Goal: Task Accomplishment & Management: Complete application form

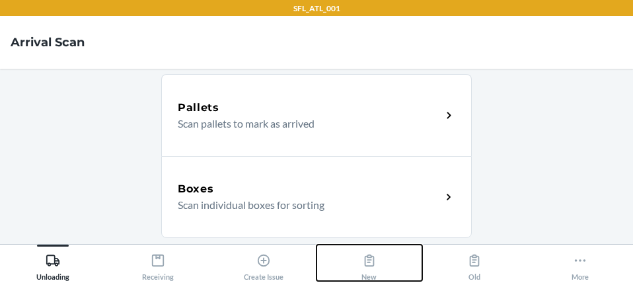
drag, startPoint x: 324, startPoint y: 277, endPoint x: 322, endPoint y: 375, distance: 98.5
click at [322, 283] on html "SFL_ATL_001 Arrival Scan Pallets Scan pallets to mark as arrived Boxes Scan ind…" at bounding box center [316, 141] width 633 height 283
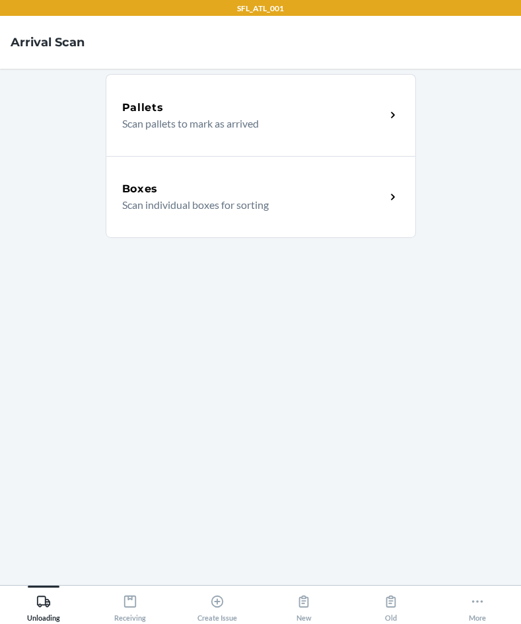
click at [4, 133] on main "Pallets Scan pallets to mark as arrived Boxes Scan individual boxes for sorting" at bounding box center [260, 327] width 521 height 516
click at [1, 128] on main "Pallets Scan pallets to mark as arrived Boxes Scan individual boxes for sorting" at bounding box center [260, 327] width 521 height 516
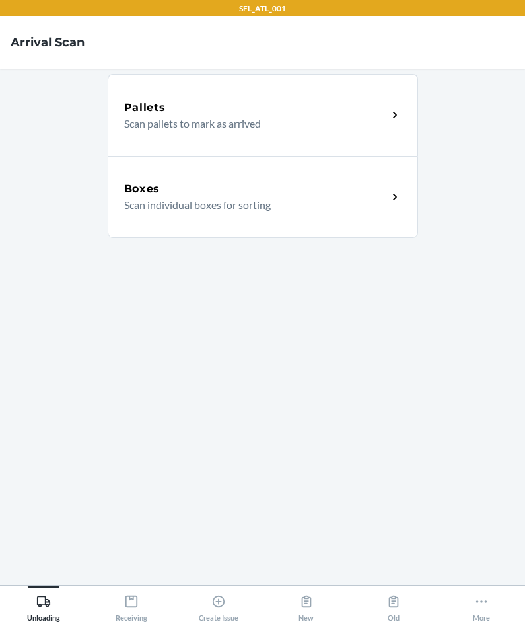
click at [210, 207] on p "Scan individual boxes for sorting" at bounding box center [250, 205] width 253 height 16
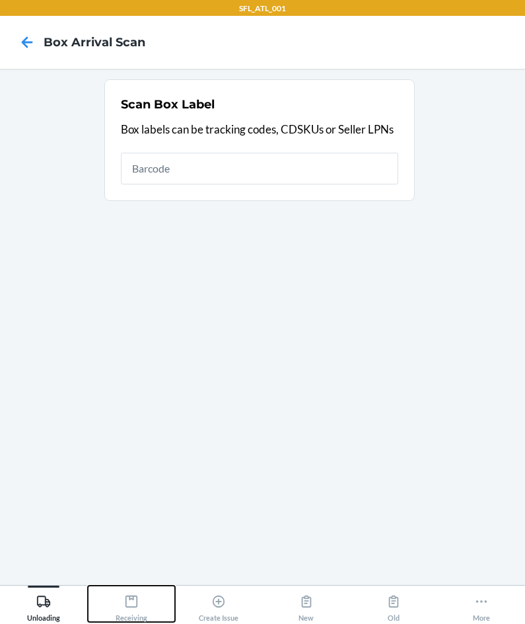
click at [131, 599] on icon at bounding box center [131, 601] width 15 height 15
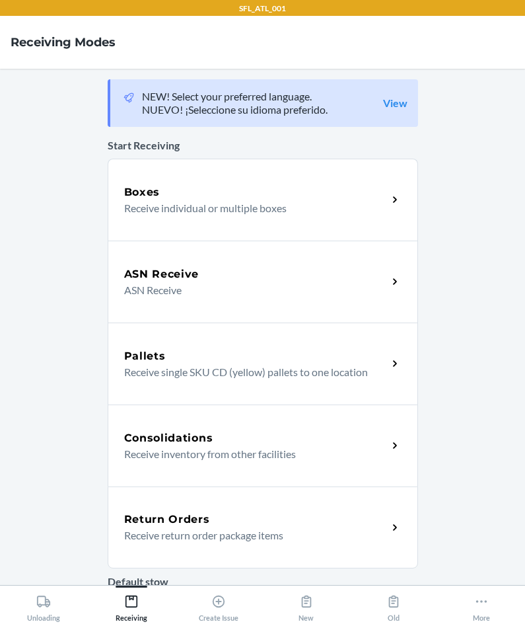
click at [189, 530] on p "Receive return order package items" at bounding box center [250, 535] width 253 height 16
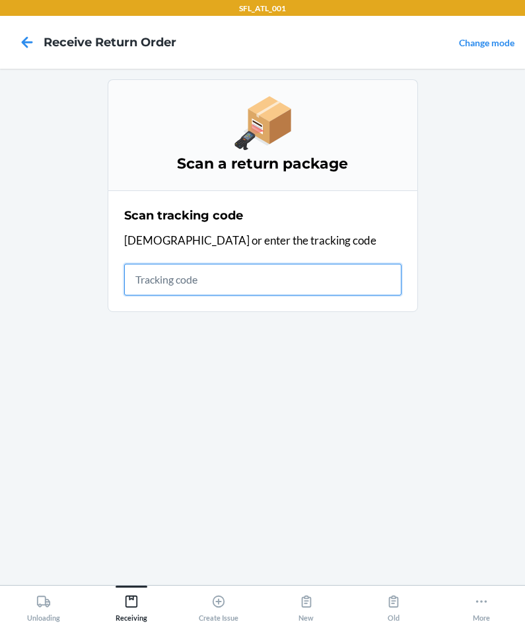
click at [314, 289] on input "text" at bounding box center [263, 280] width 278 height 32
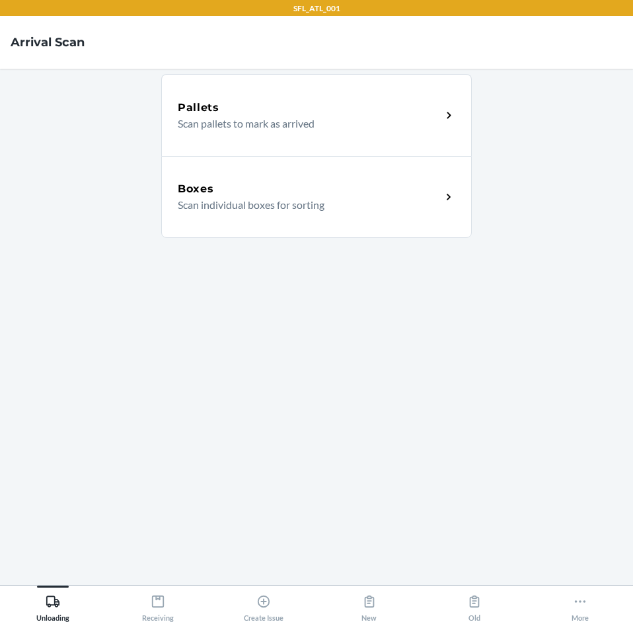
click at [396, 11] on div "SFL_ATL_001" at bounding box center [316, 8] width 633 height 16
click at [151, 599] on icon at bounding box center [158, 601] width 15 height 15
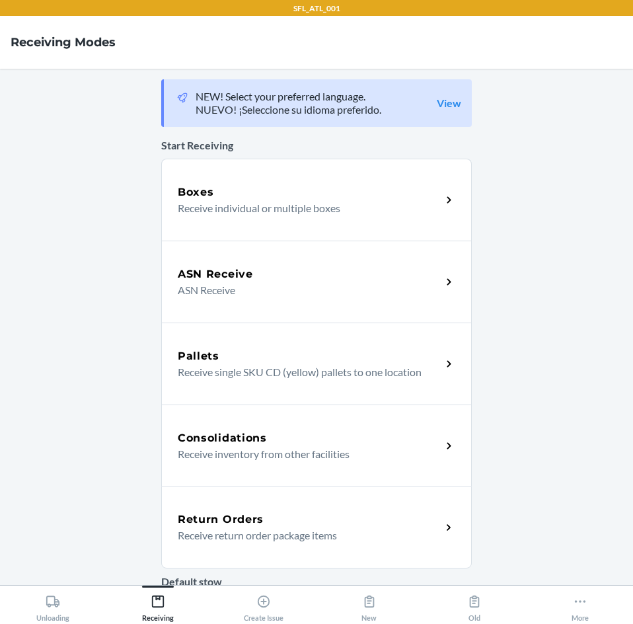
click at [200, 509] on div "Return Orders Receive return order package items" at bounding box center [316, 527] width 311 height 82
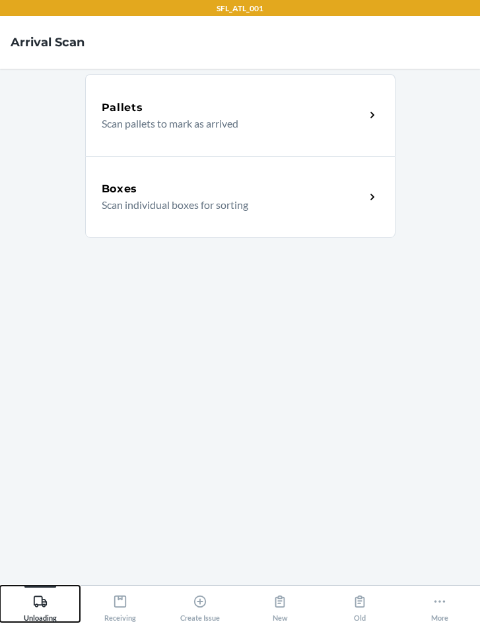
drag, startPoint x: 35, startPoint y: 595, endPoint x: 44, endPoint y: 581, distance: 17.2
click at [42, 587] on button "Unloading" at bounding box center [40, 603] width 80 height 36
click at [147, 201] on p "Scan individual boxes for sorting" at bounding box center [228, 205] width 253 height 16
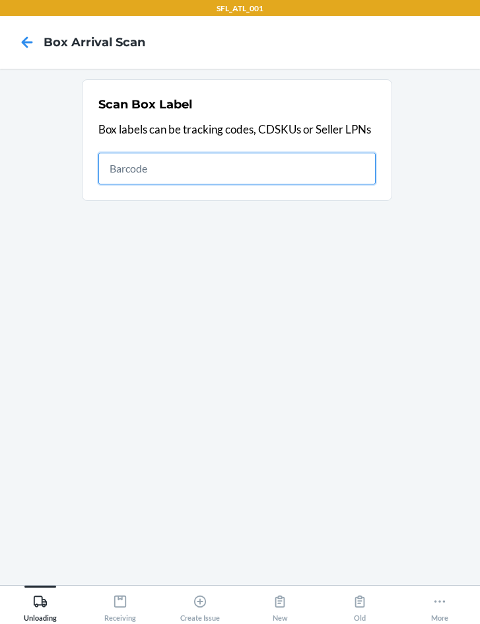
click at [270, 177] on input "text" at bounding box center [237, 169] width 278 height 32
type input "420302599434636106023301661046"
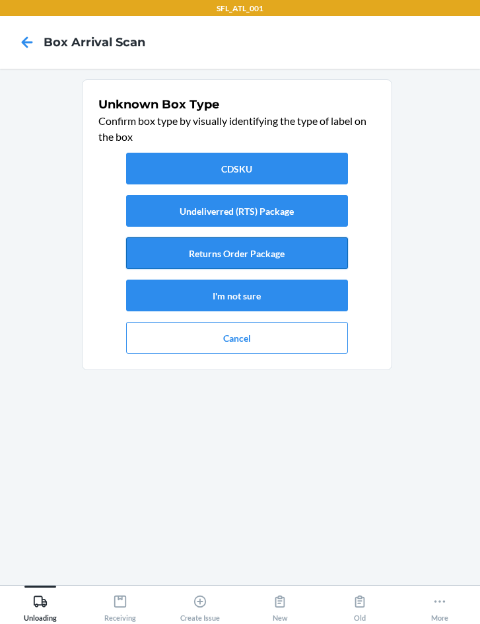
click at [315, 249] on button "Returns Order Package" at bounding box center [237, 253] width 222 height 32
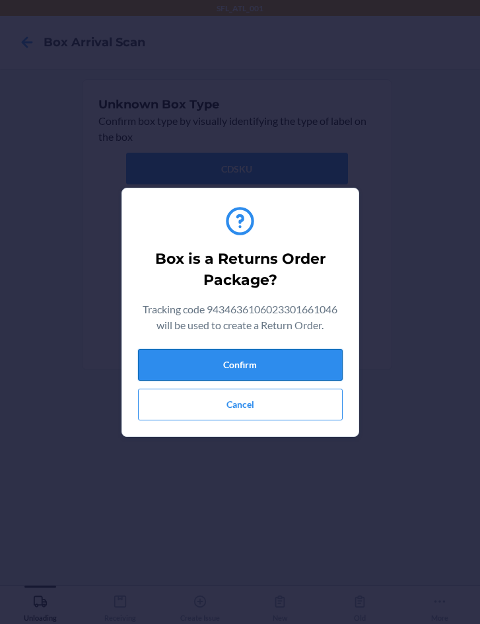
click at [261, 358] on button "Confirm" at bounding box center [240, 365] width 205 height 32
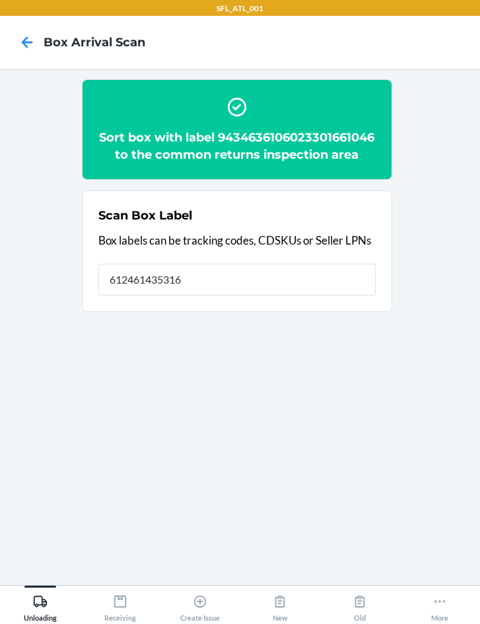
type input "612461435316"
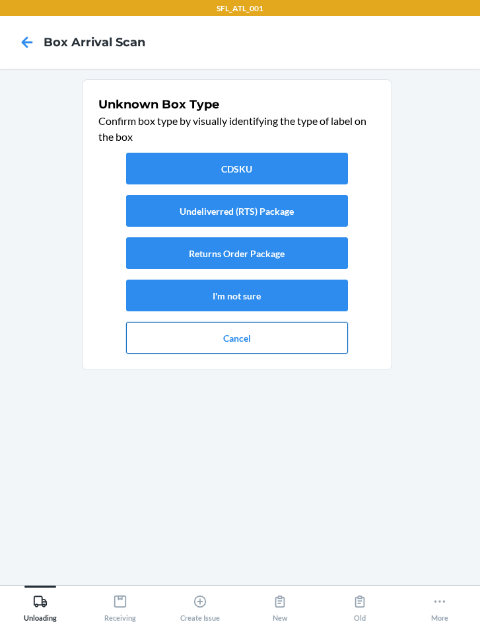
click at [199, 342] on button "Cancel" at bounding box center [237, 338] width 222 height 32
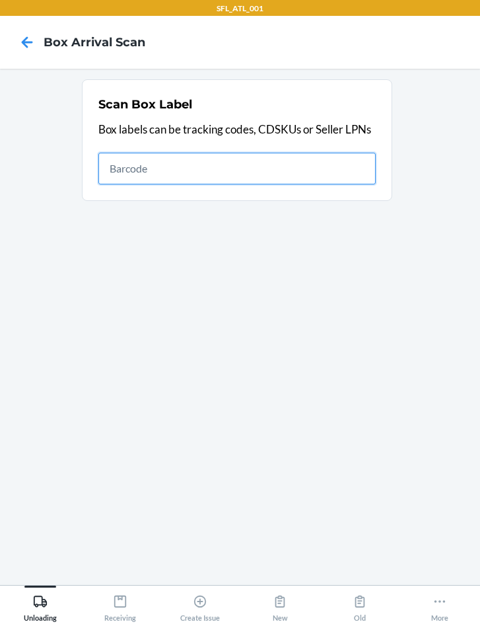
click at [187, 170] on input "text" at bounding box center [237, 169] width 278 height 32
type input "9261290316871733148872"
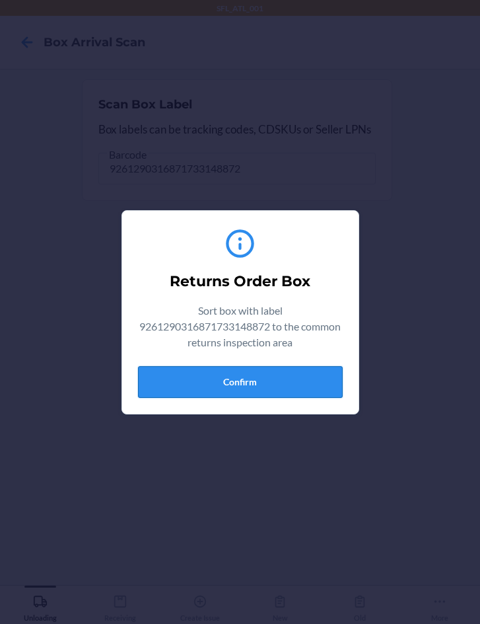
click at [235, 384] on button "Confirm" at bounding box center [240, 382] width 205 height 32
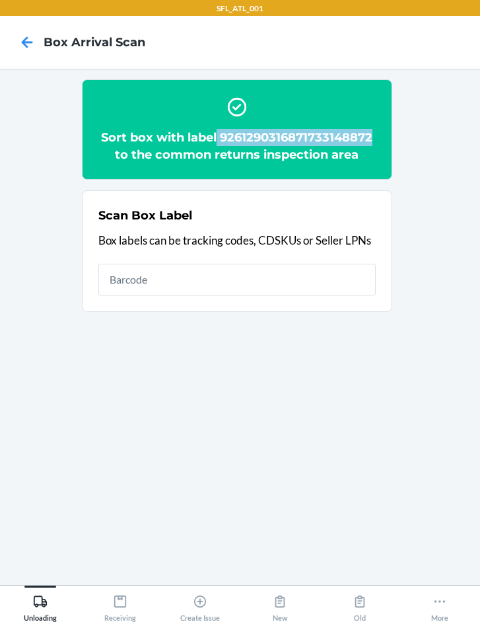
copy h2 "9261290316871733148872"
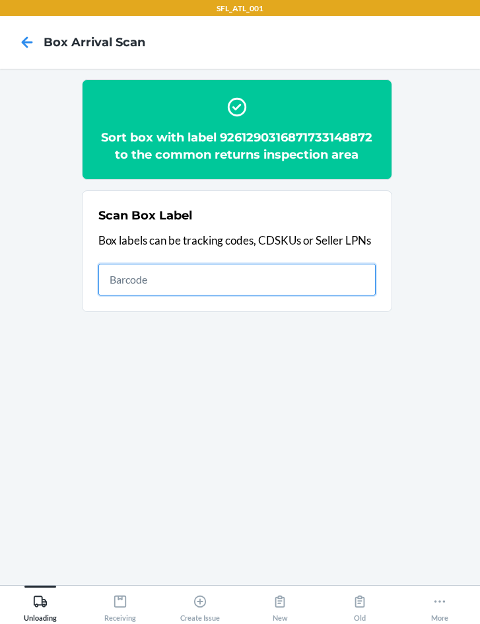
click at [173, 270] on input "text" at bounding box center [237, 280] width 278 height 32
type input "420302599434636106023301681969"
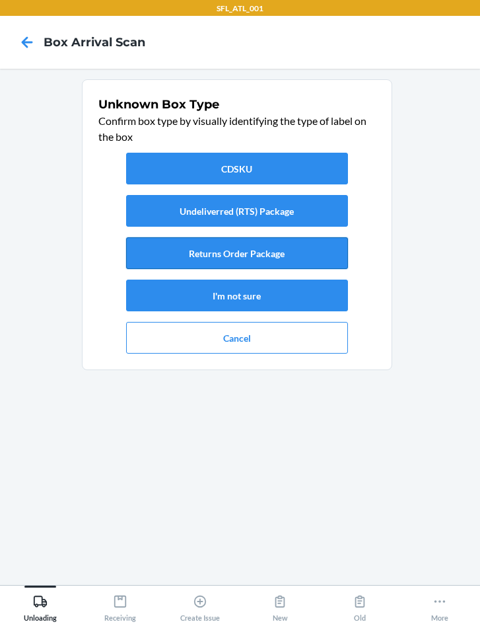
click at [204, 254] on button "Returns Order Package" at bounding box center [237, 253] width 222 height 32
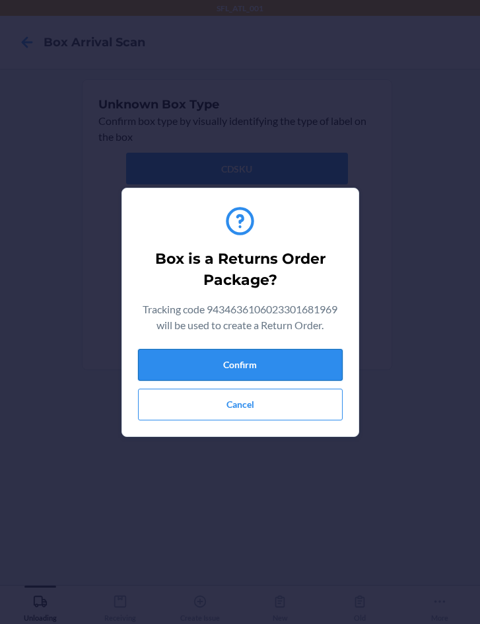
click at [219, 360] on button "Confirm" at bounding box center [240, 365] width 205 height 32
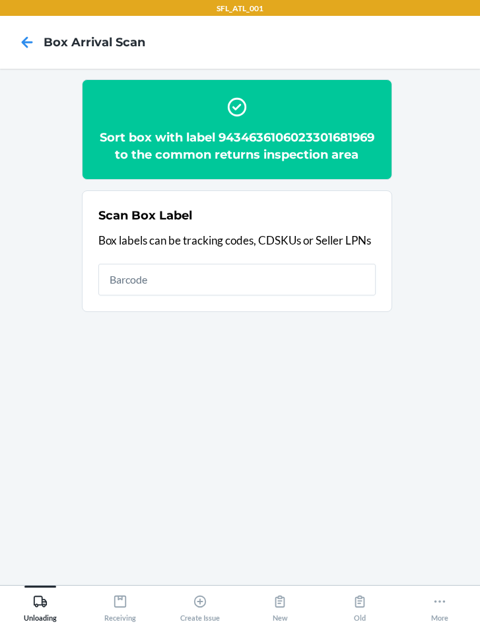
click at [227, 276] on div "Scan Box Label Box labels can be tracking codes, CDSKUs or Seller LPNs" at bounding box center [237, 251] width 278 height 96
type input "42030259]9434636106023301869305"
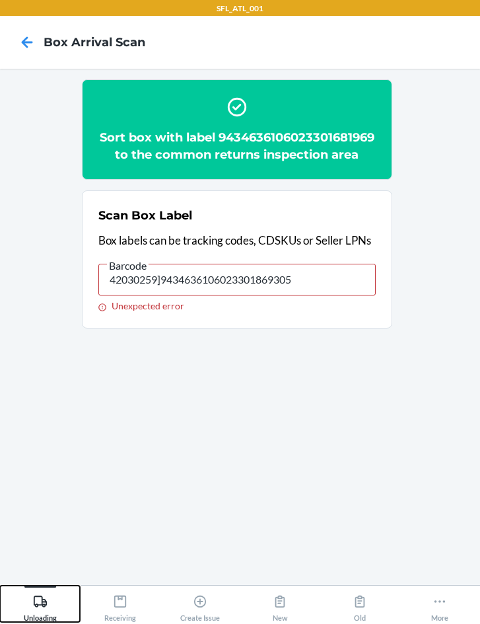
click at [34, 601] on icon at bounding box center [39, 600] width 13 height 11
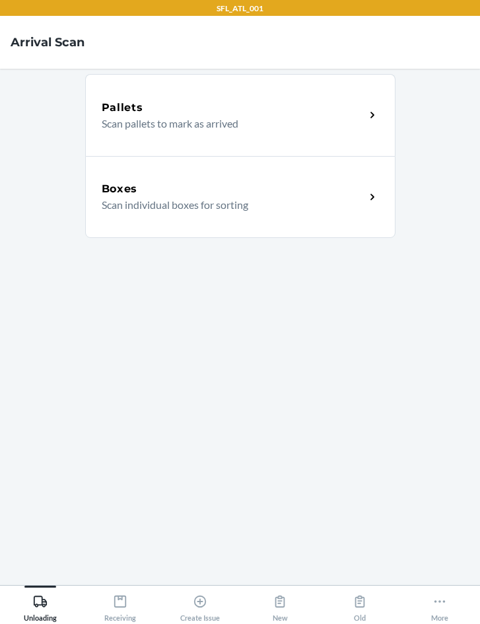
click at [114, 204] on p "Scan individual boxes for sorting" at bounding box center [228, 205] width 253 height 16
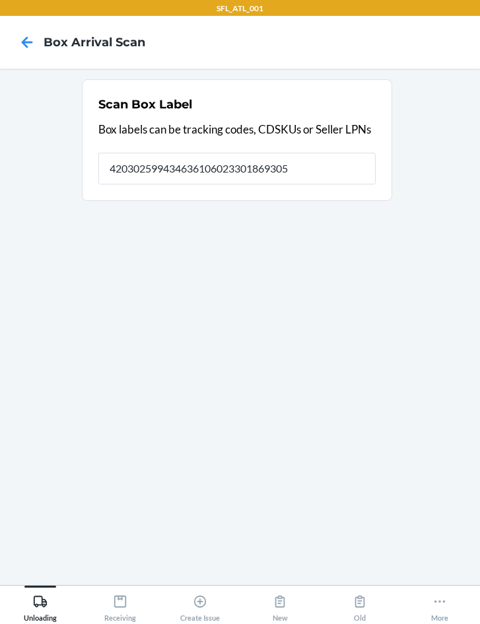
type input "420302599434636106023301869305"
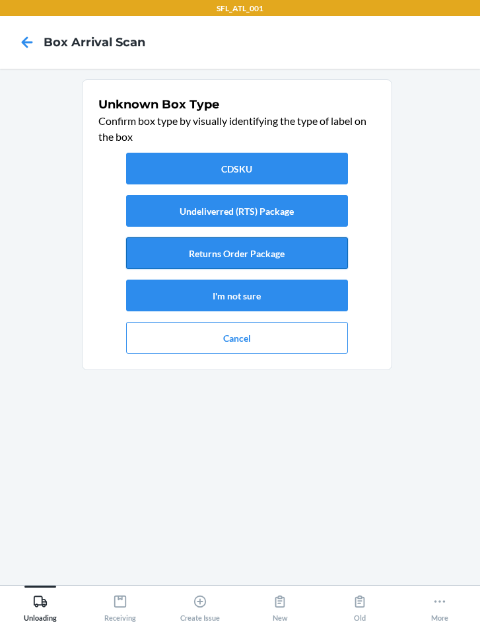
click at [295, 250] on button "Returns Order Package" at bounding box center [237, 253] width 222 height 32
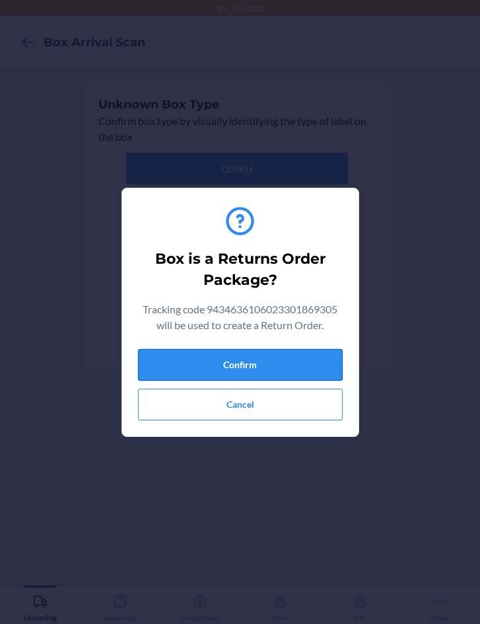
click at [299, 363] on button "Confirm" at bounding box center [240, 365] width 205 height 32
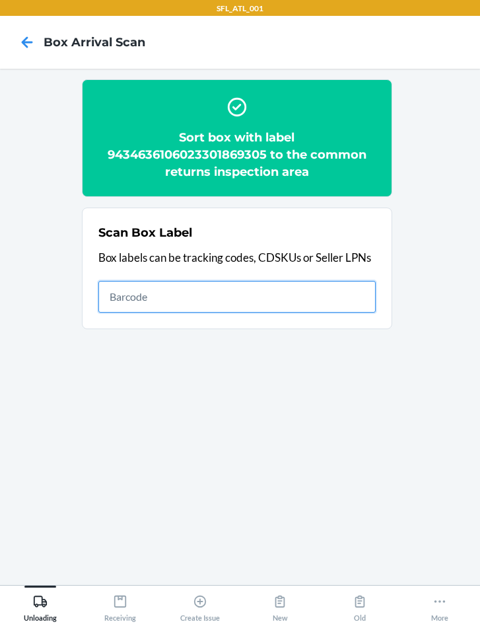
click at [187, 288] on input "text" at bounding box center [237, 297] width 278 height 32
type input "420302599434636106023302236212"
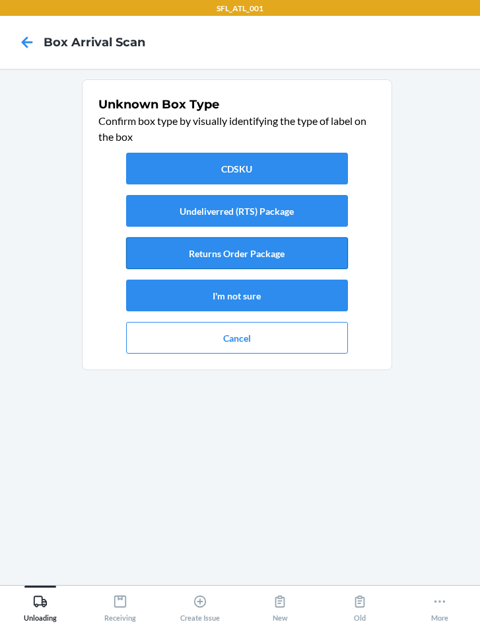
click at [230, 255] on button "Returns Order Package" at bounding box center [237, 253] width 222 height 32
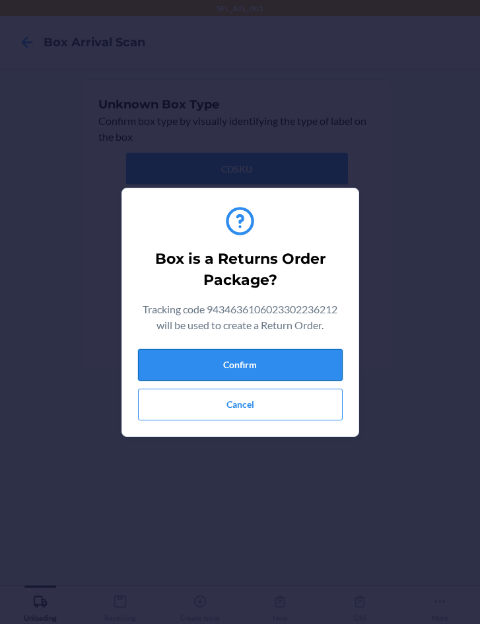
click at [241, 367] on button "Confirm" at bounding box center [240, 365] width 205 height 32
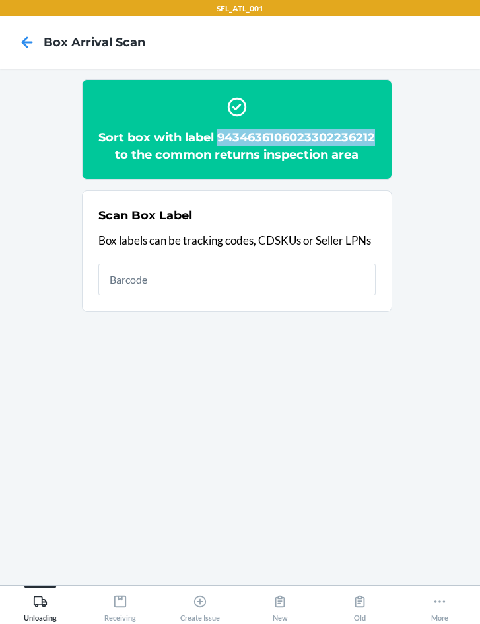
copy h2 "9434636106023302236212"
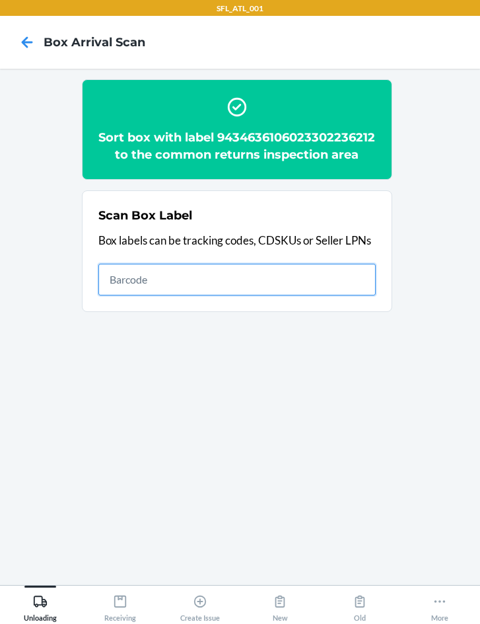
click at [165, 295] on input "text" at bounding box center [237, 280] width 278 height 32
type input "420302599434636106023301540457"
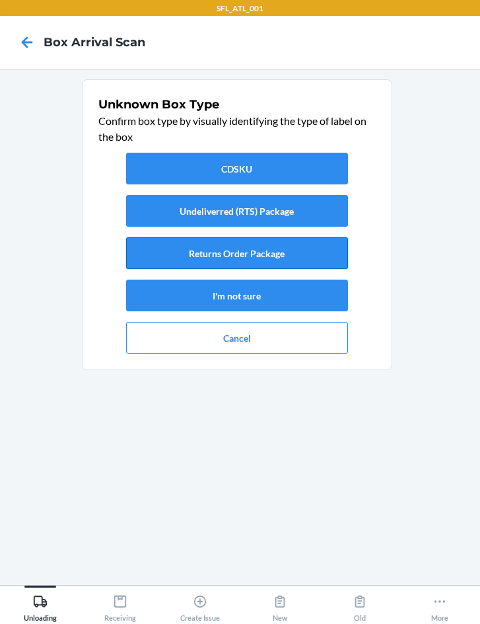
click at [156, 258] on button "Returns Order Package" at bounding box center [237, 253] width 222 height 32
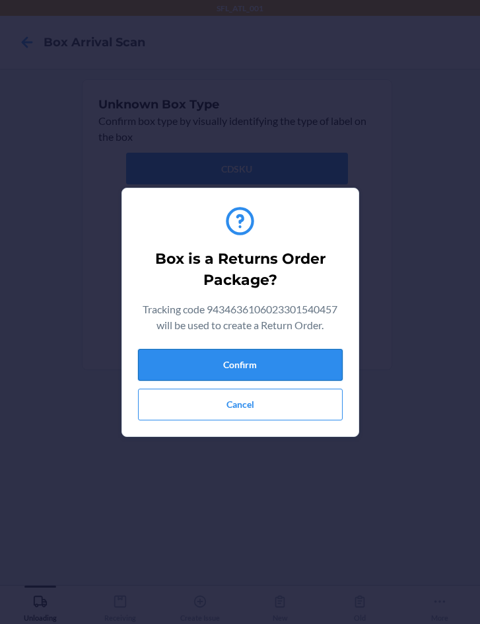
click at [238, 359] on button "Confirm" at bounding box center [240, 365] width 205 height 32
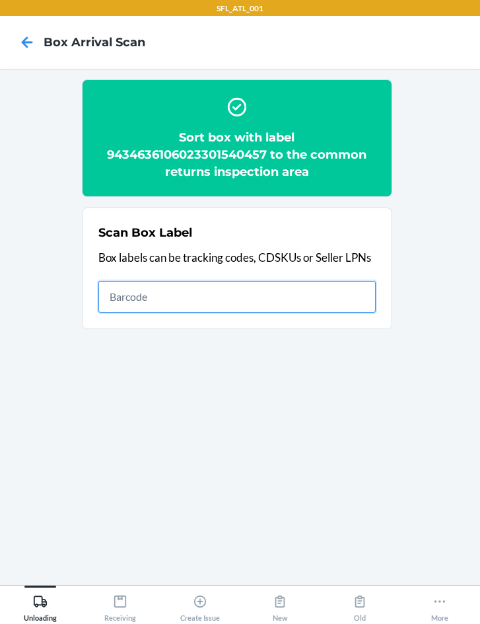
click at [166, 295] on input "text" at bounding box center [237, 297] width 278 height 32
type input "420302599434636106023301962808"
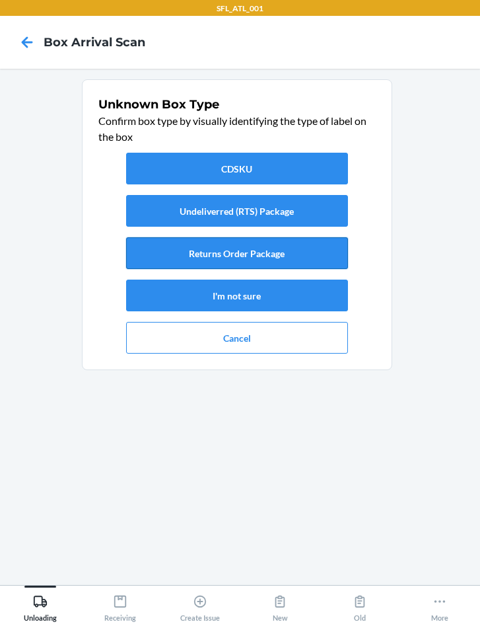
click at [203, 254] on button "Returns Order Package" at bounding box center [237, 253] width 222 height 32
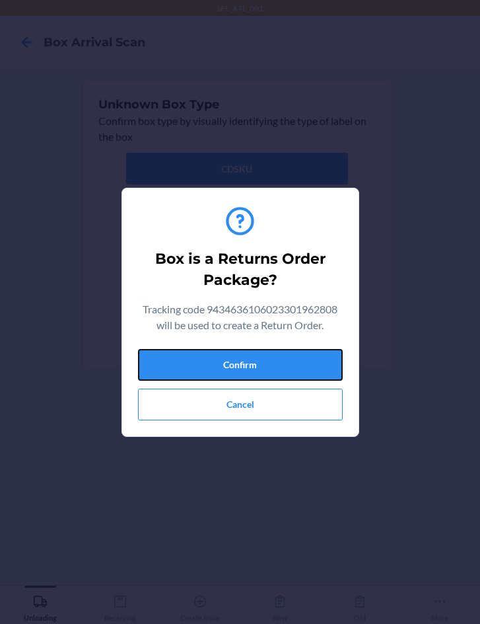
drag, startPoint x: 227, startPoint y: 363, endPoint x: 461, endPoint y: 404, distance: 237.5
click at [233, 365] on button "Confirm" at bounding box center [240, 365] width 205 height 32
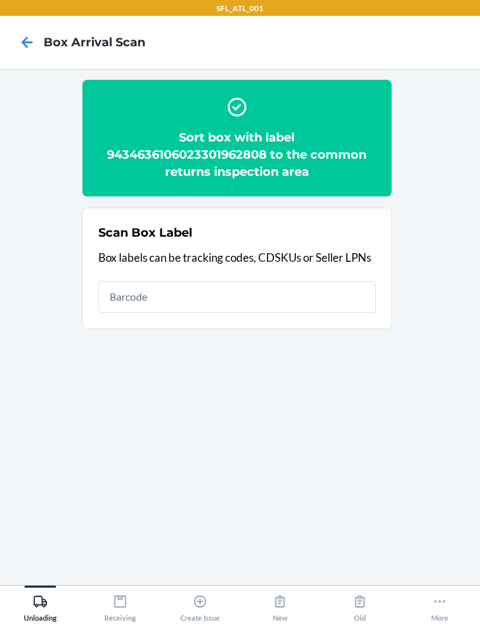
click at [201, 279] on div "Scan Box Label Box labels can be tracking codes, CDSKUs or Seller LPNs" at bounding box center [237, 268] width 278 height 96
type input "42030259]9434636106023299757172"
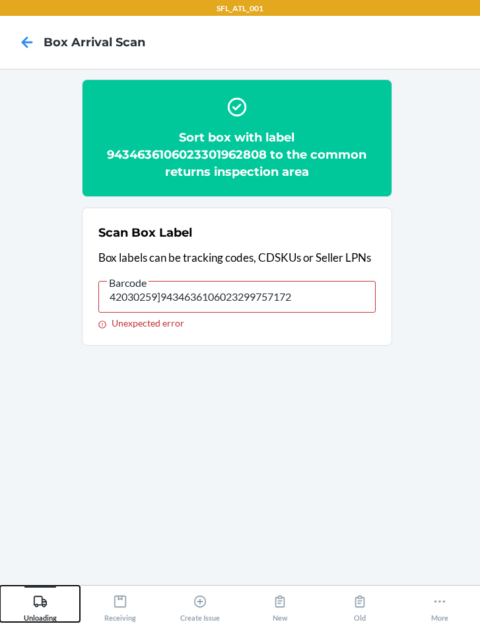
click at [37, 601] on icon at bounding box center [40, 601] width 15 height 15
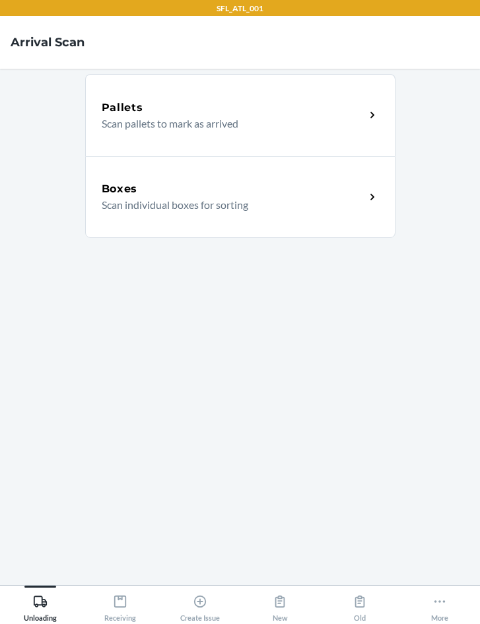
click at [151, 215] on div "Boxes Scan individual boxes for sorting" at bounding box center [240, 197] width 311 height 82
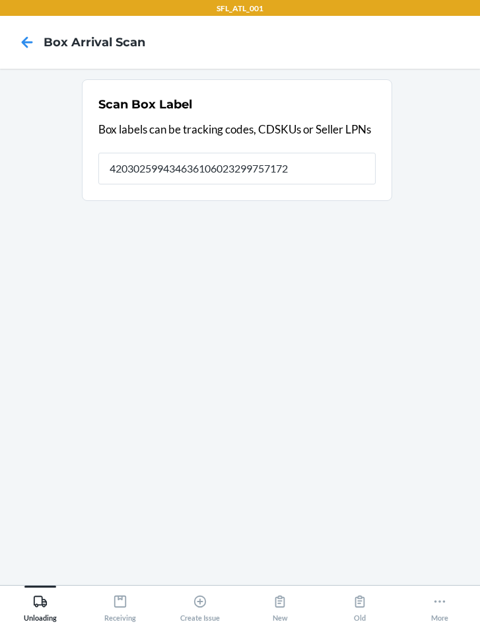
type input "420302599434636106023299757172"
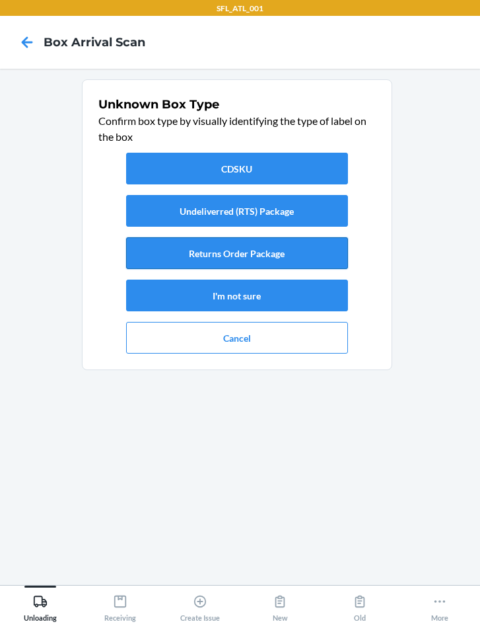
click at [135, 249] on button "Returns Order Package" at bounding box center [237, 253] width 222 height 32
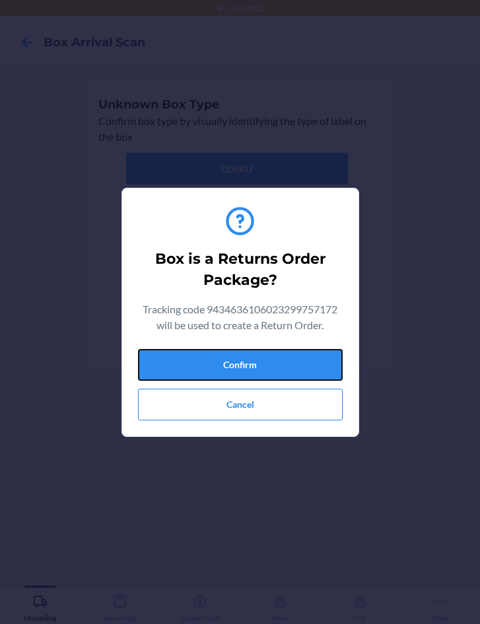
drag, startPoint x: 223, startPoint y: 355, endPoint x: 437, endPoint y: 369, distance: 214.5
click at [227, 358] on button "Confirm" at bounding box center [240, 365] width 205 height 32
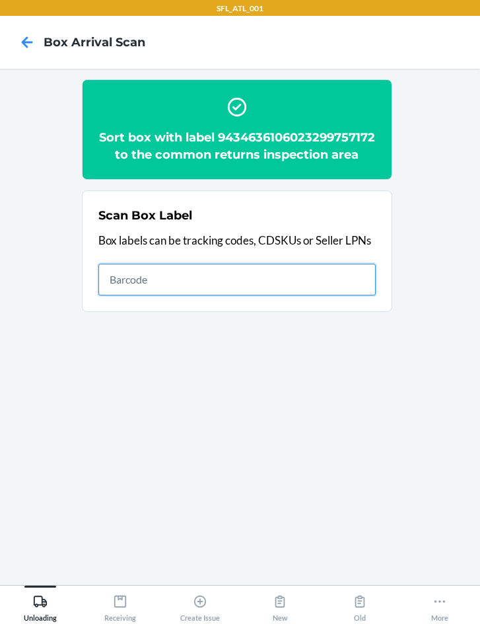
click at [342, 295] on input "text" at bounding box center [237, 280] width 278 height 32
type input "420302599434636106023300935292"
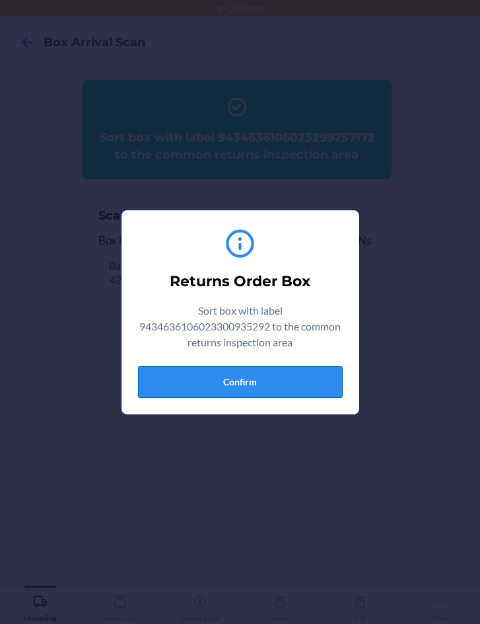
click at [285, 388] on button "Confirm" at bounding box center [240, 382] width 205 height 32
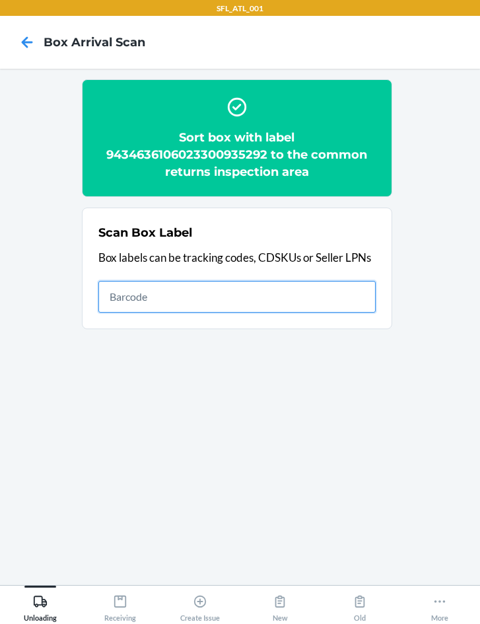
click at [262, 293] on input "text" at bounding box center [237, 297] width 278 height 32
click at [248, 305] on input "text" at bounding box center [237, 297] width 278 height 32
type input "420302599434636106023300847403"
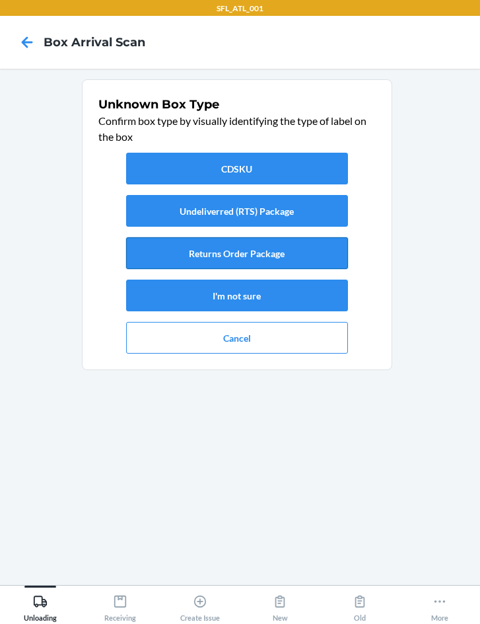
click at [274, 256] on button "Returns Order Package" at bounding box center [237, 253] width 222 height 32
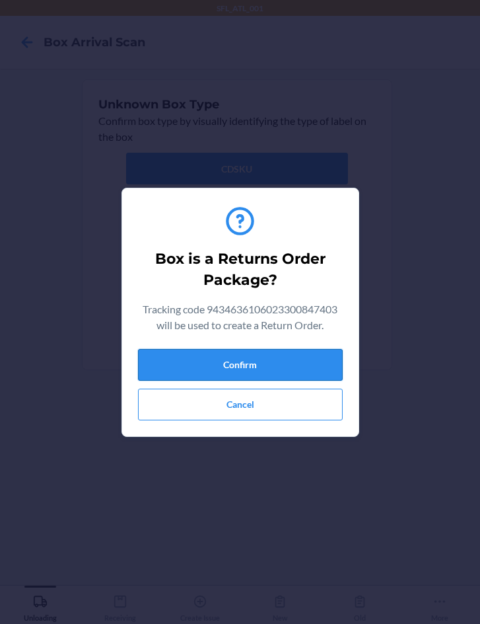
click at [274, 373] on button "Confirm" at bounding box center [240, 365] width 205 height 32
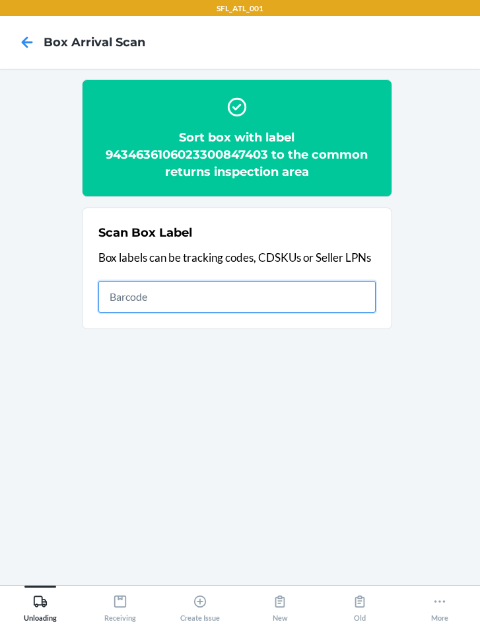
click at [279, 297] on input "text" at bounding box center [237, 297] width 278 height 32
type input "420302599434636106023300847403"
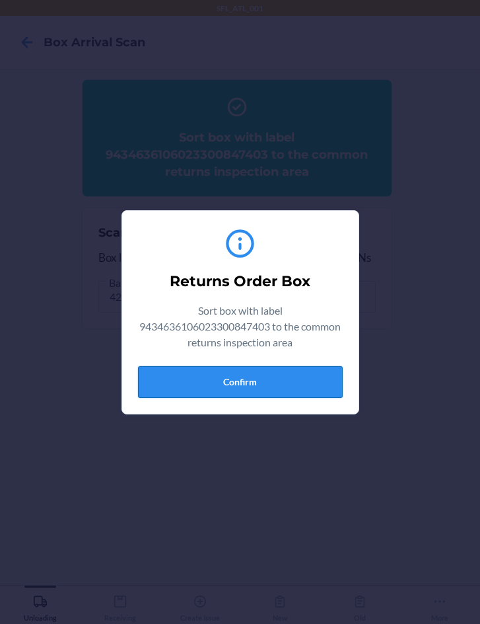
click at [274, 374] on button "Confirm" at bounding box center [240, 382] width 205 height 32
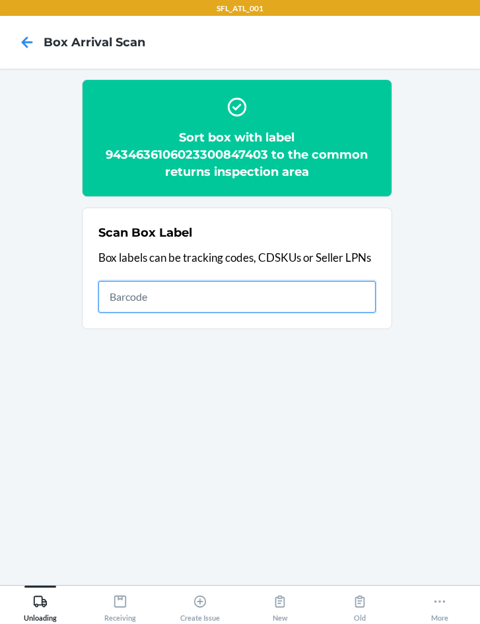
click at [217, 303] on input "text" at bounding box center [237, 297] width 278 height 32
type input "420302599434636106023299101944"
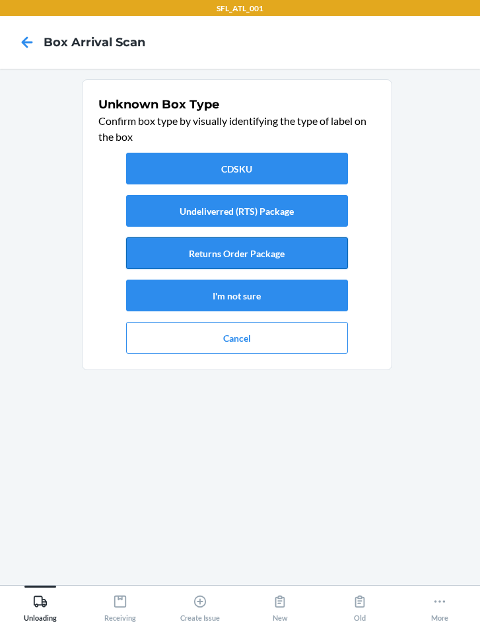
click at [207, 256] on button "Returns Order Package" at bounding box center [237, 253] width 222 height 32
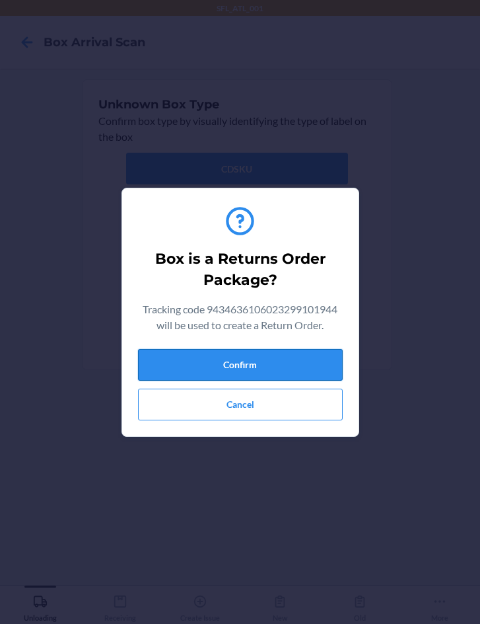
click at [302, 367] on button "Confirm" at bounding box center [240, 365] width 205 height 32
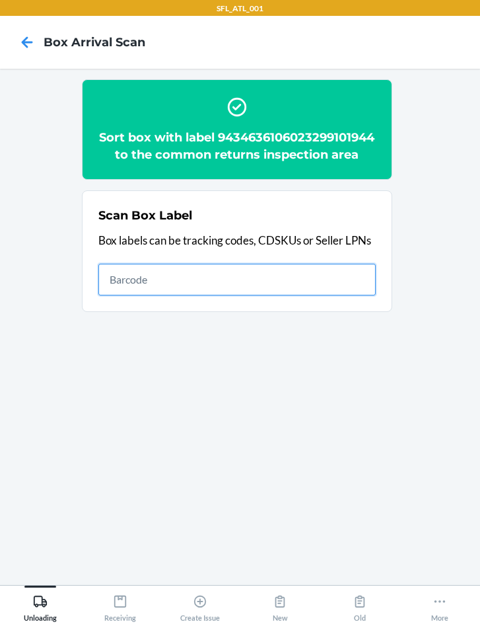
click at [223, 295] on input "text" at bounding box center [237, 280] width 278 height 32
type input "420302599434636106023300758860"
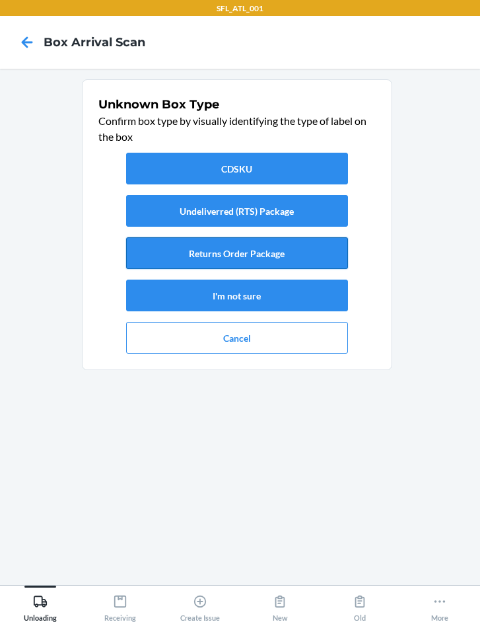
click at [278, 267] on button "Returns Order Package" at bounding box center [237, 253] width 222 height 32
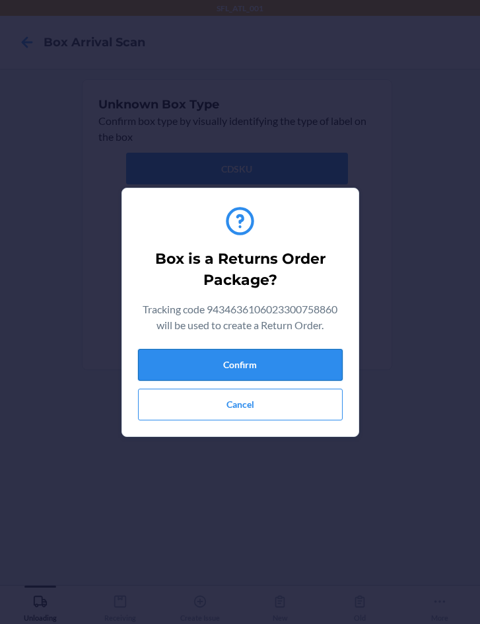
click at [303, 368] on button "Confirm" at bounding box center [240, 365] width 205 height 32
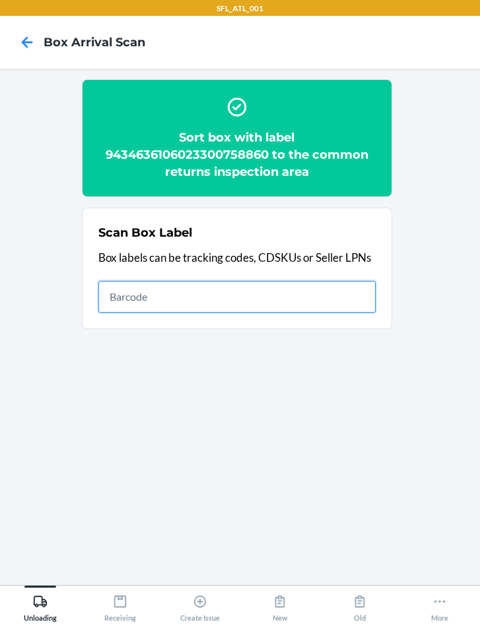
click at [146, 292] on input "text" at bounding box center [237, 297] width 278 height 32
type input "420302599434636106023299290969"
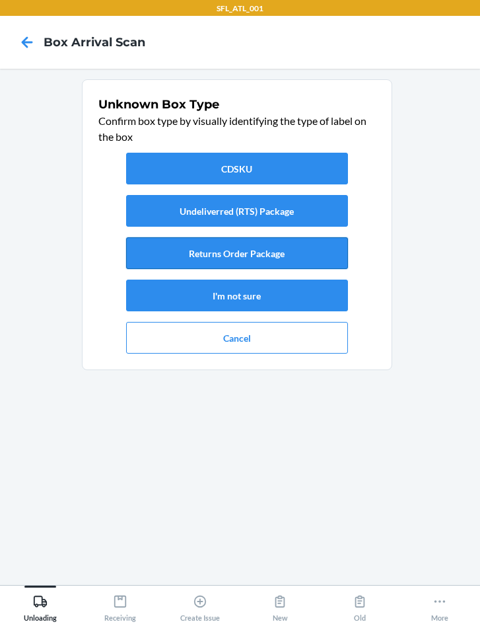
click at [172, 264] on button "Returns Order Package" at bounding box center [237, 253] width 222 height 32
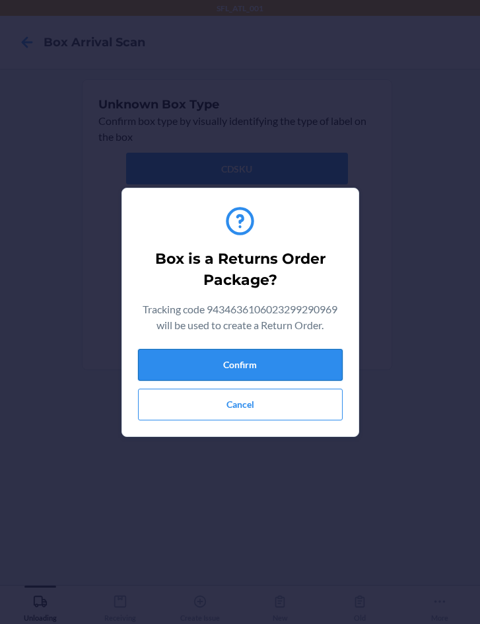
click at [195, 361] on button "Confirm" at bounding box center [240, 365] width 205 height 32
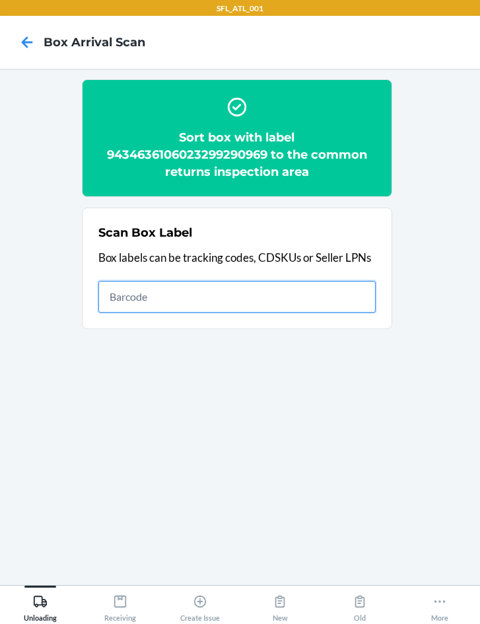
click at [213, 294] on input "text" at bounding box center [237, 297] width 278 height 32
type input "420302599434636106023300588276"
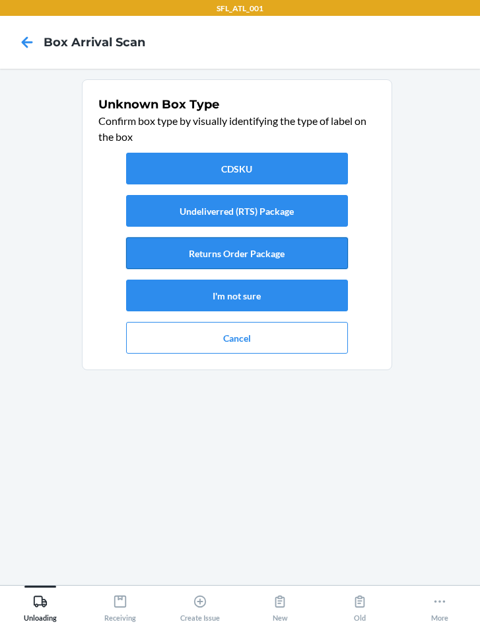
click at [239, 260] on button "Returns Order Package" at bounding box center [237, 253] width 222 height 32
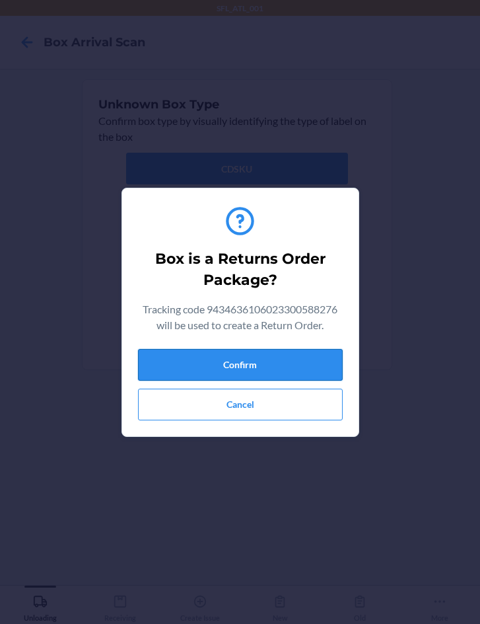
click at [257, 363] on button "Confirm" at bounding box center [240, 365] width 205 height 32
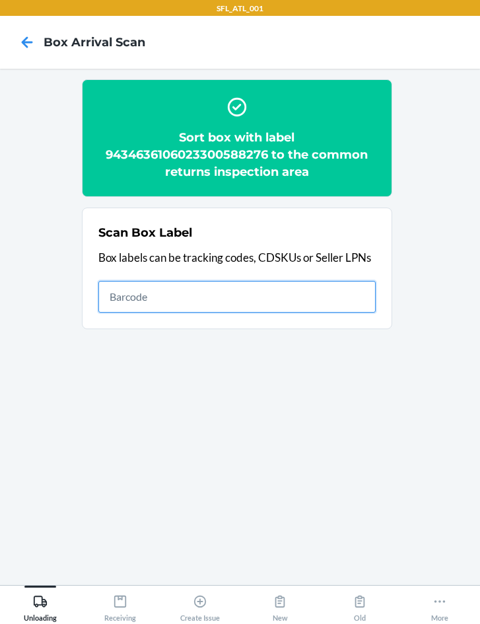
click at [185, 302] on input "text" at bounding box center [237, 297] width 278 height 32
type input "420302599434636106023299424654"
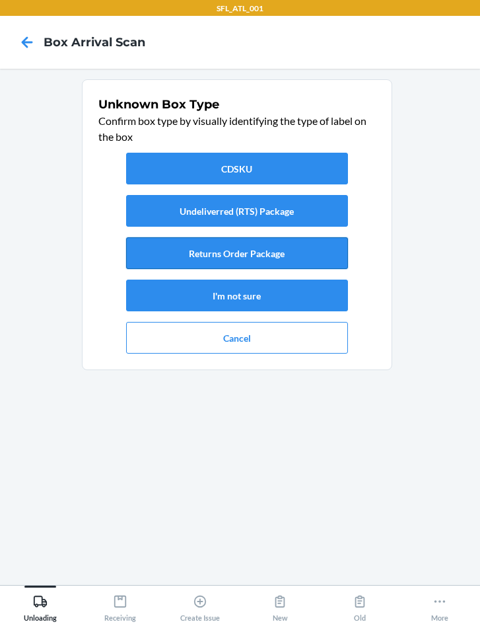
click at [165, 253] on button "Returns Order Package" at bounding box center [237, 253] width 222 height 32
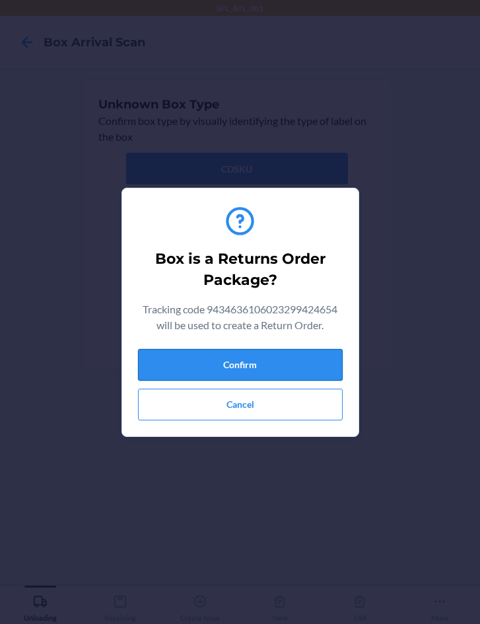
click at [207, 359] on button "Confirm" at bounding box center [240, 365] width 205 height 32
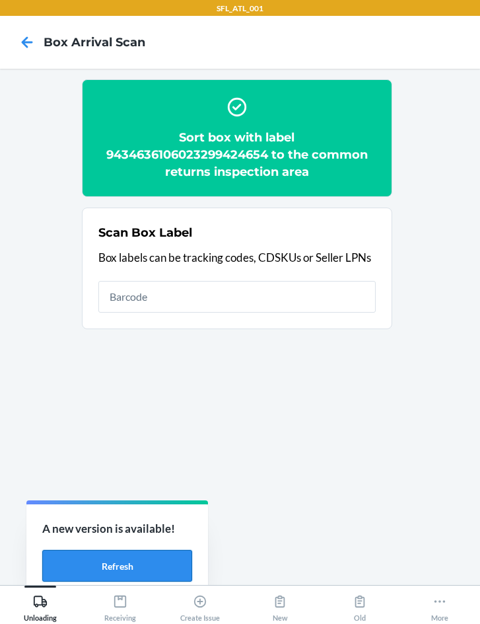
click at [125, 563] on button "Refresh" at bounding box center [117, 566] width 150 height 32
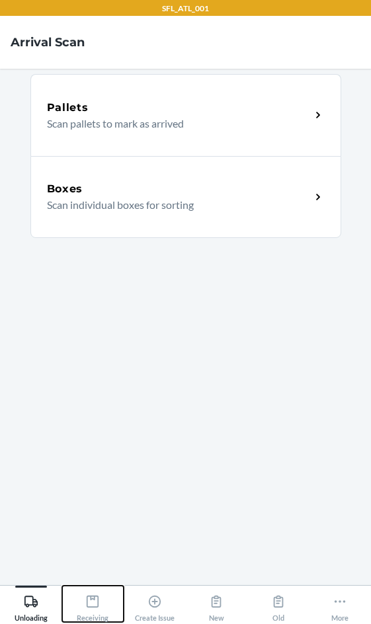
click at [90, 609] on div "Receiving" at bounding box center [93, 605] width 32 height 33
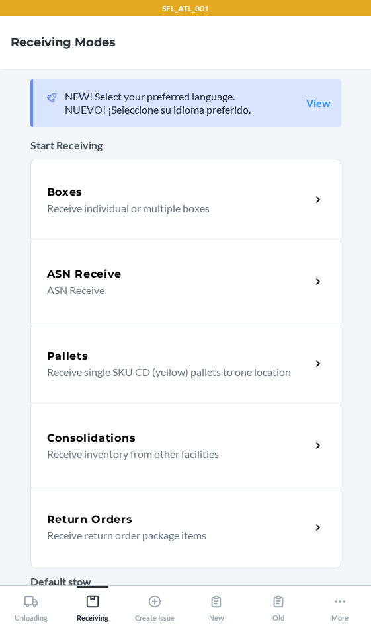
click at [104, 525] on h5 "Return Orders" at bounding box center [90, 519] width 86 height 16
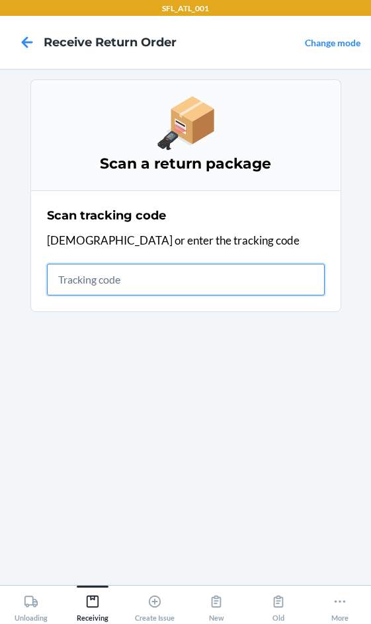
click at [161, 273] on input "text" at bounding box center [186, 280] width 278 height 32
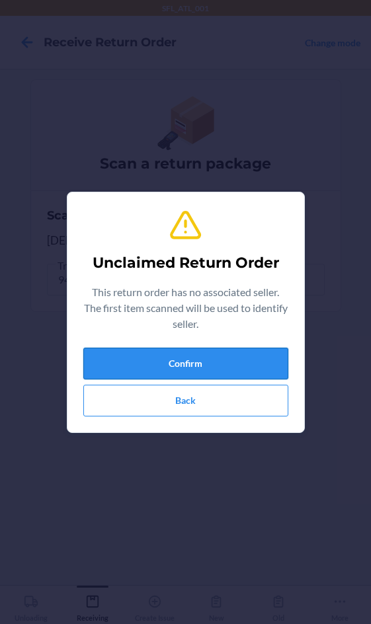
click at [211, 371] on button "Confirm" at bounding box center [185, 364] width 205 height 32
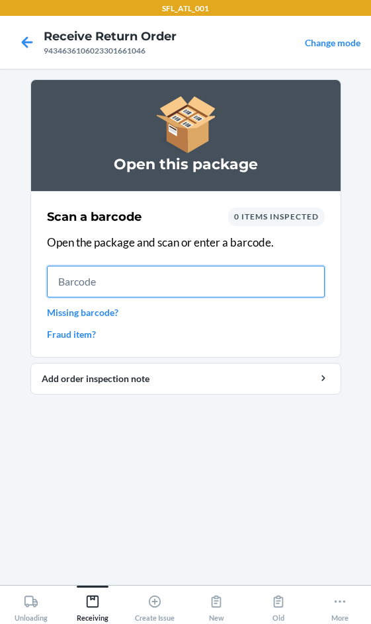
click at [97, 288] on input "text" at bounding box center [186, 282] width 278 height 32
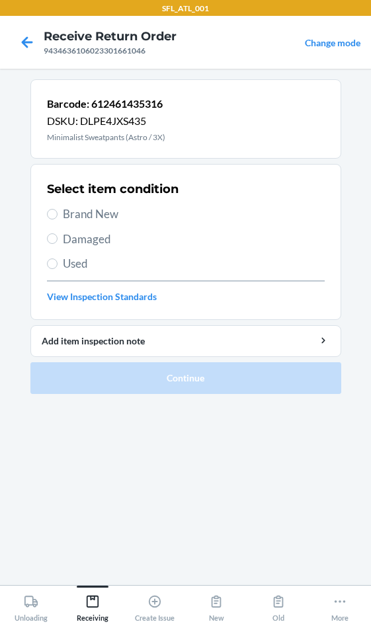
click at [106, 215] on span "Brand New" at bounding box center [194, 213] width 262 height 17
click at [57, 215] on input "Brand New" at bounding box center [52, 214] width 11 height 11
radio input "true"
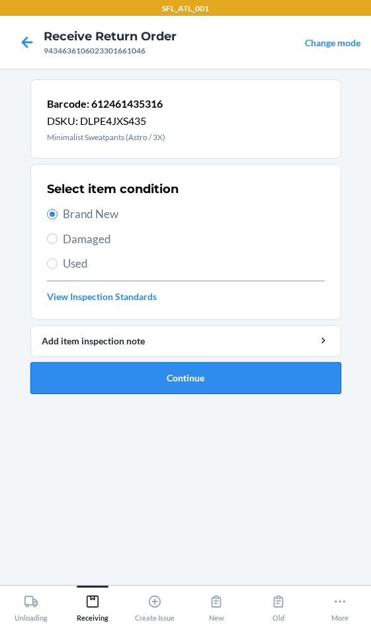
click at [185, 371] on button "Continue" at bounding box center [185, 378] width 311 height 32
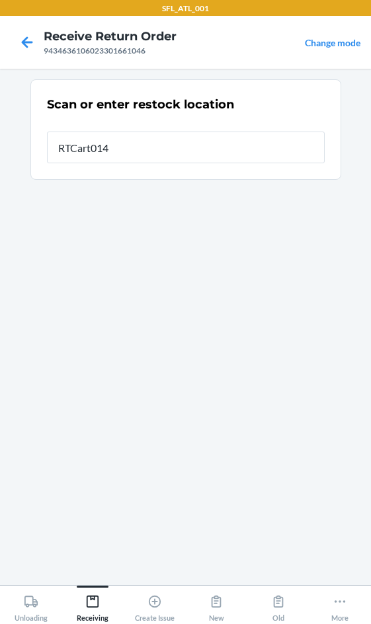
type input "RTCart014"
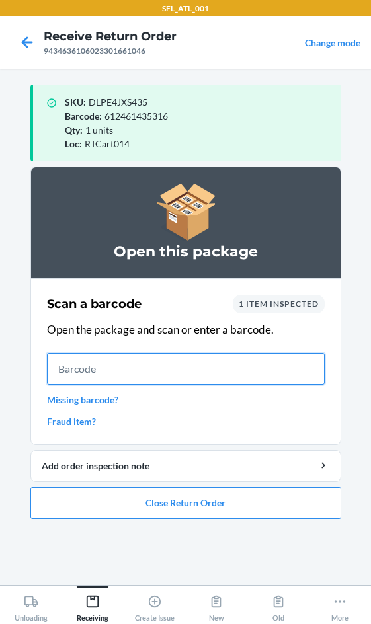
click at [130, 367] on input "text" at bounding box center [186, 369] width 278 height 32
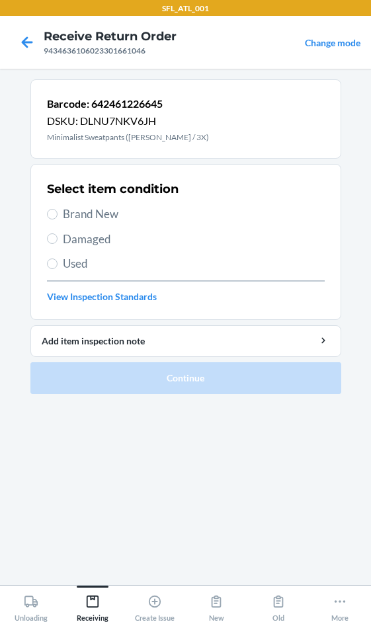
click at [120, 212] on span "Brand New" at bounding box center [194, 213] width 262 height 17
click at [57, 212] on input "Brand New" at bounding box center [52, 214] width 11 height 11
radio input "true"
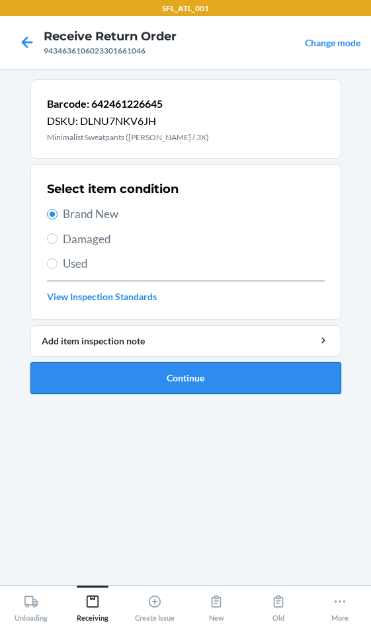
click at [176, 387] on button "Continue" at bounding box center [185, 378] width 311 height 32
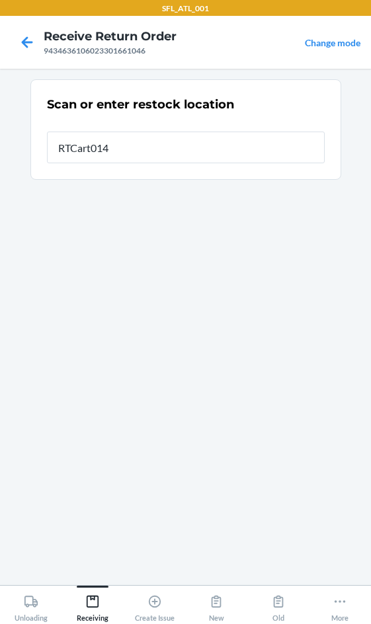
type input "RTCart014"
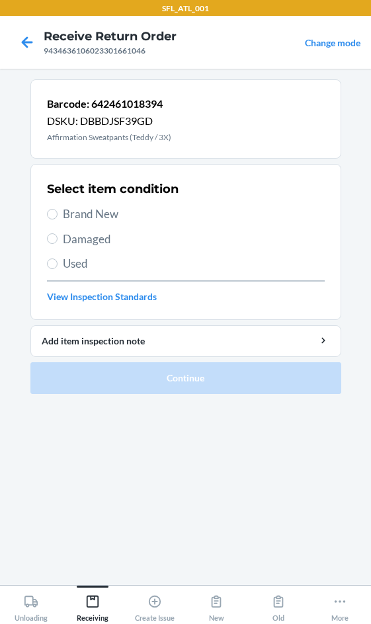
click at [78, 217] on span "Brand New" at bounding box center [194, 213] width 262 height 17
click at [57, 217] on input "Brand New" at bounding box center [52, 214] width 11 height 11
radio input "true"
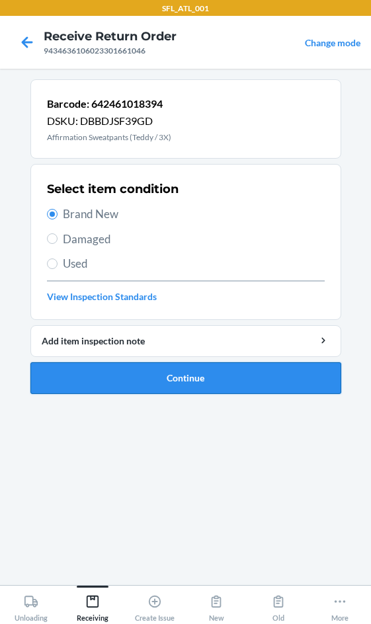
click at [121, 379] on button "Continue" at bounding box center [185, 378] width 311 height 32
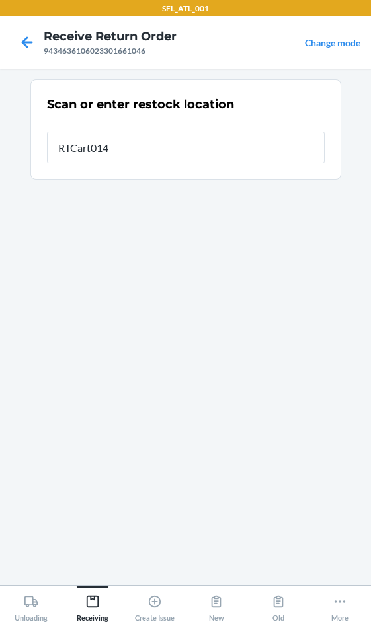
type input "RTCart014"
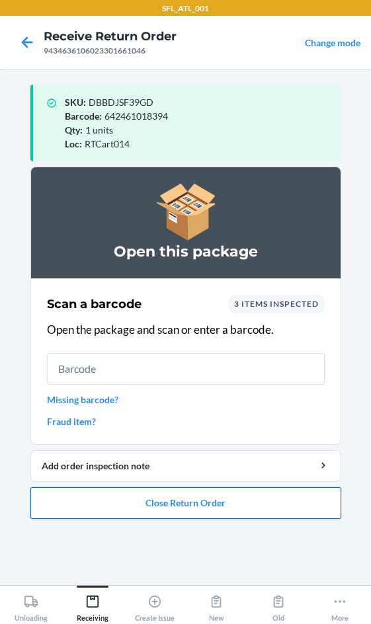
click at [180, 508] on button "Close Return Order" at bounding box center [185, 503] width 311 height 32
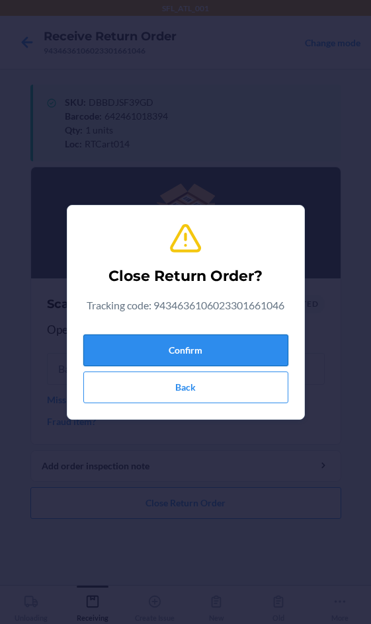
click at [188, 352] on button "Confirm" at bounding box center [185, 350] width 205 height 32
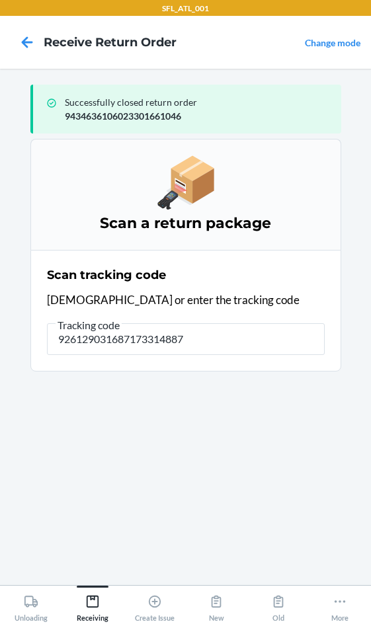
type input "9261290316871733148872"
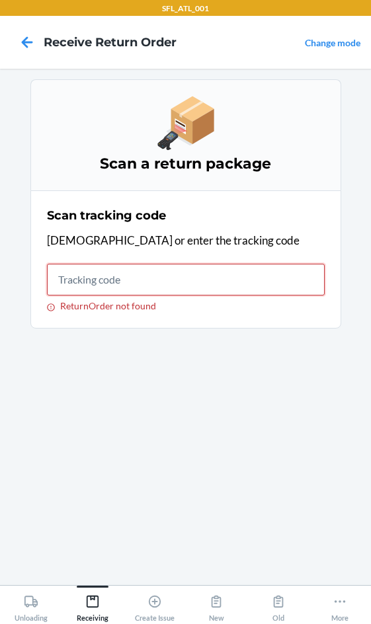
click at [153, 286] on input "ReturnOrder not found" at bounding box center [186, 280] width 278 height 32
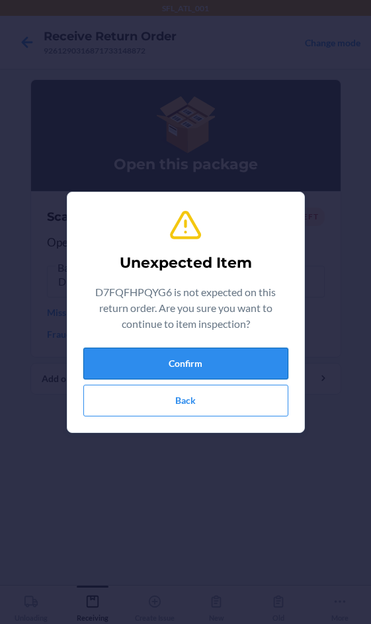
click at [194, 376] on button "Confirm" at bounding box center [185, 364] width 205 height 32
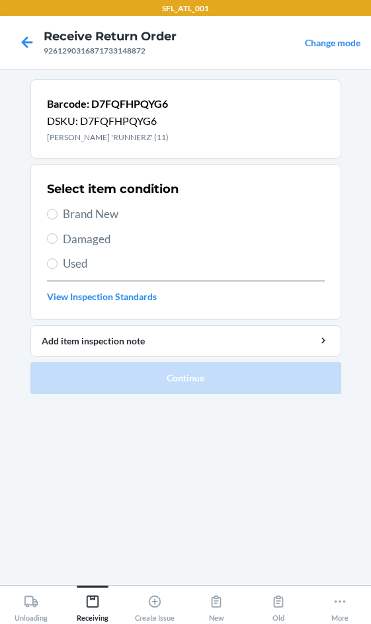
click at [65, 211] on span "Brand New" at bounding box center [194, 213] width 262 height 17
click at [57, 211] on input "Brand New" at bounding box center [52, 214] width 11 height 11
radio input "true"
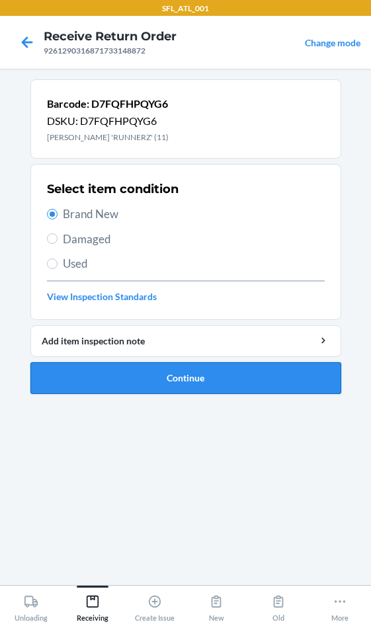
click at [178, 370] on button "Continue" at bounding box center [185, 378] width 311 height 32
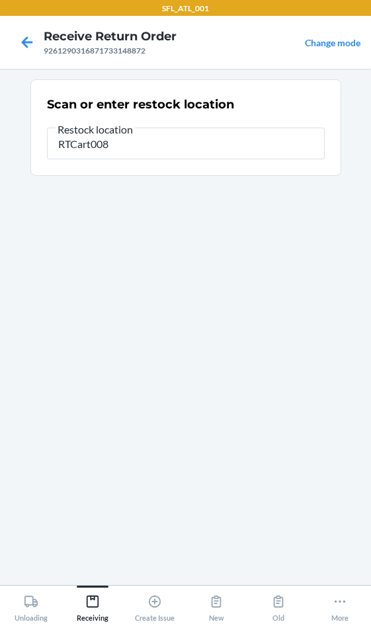
type input "RTCart008"
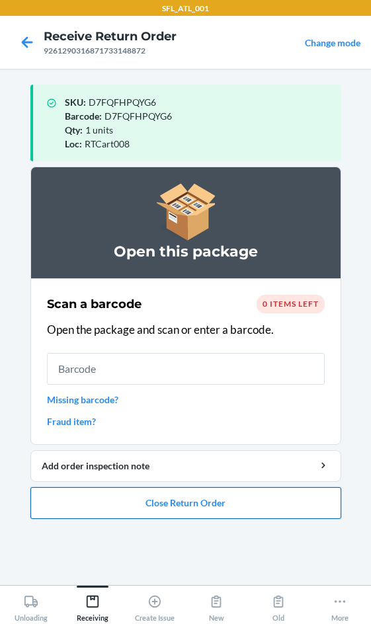
click at [154, 508] on button "Close Return Order" at bounding box center [185, 503] width 311 height 32
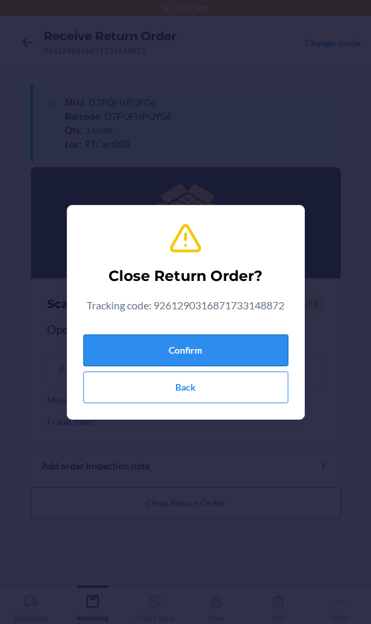
click at [155, 348] on button "Confirm" at bounding box center [185, 350] width 205 height 32
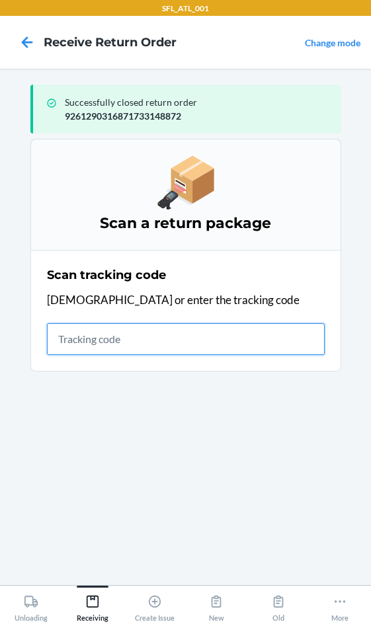
click at [91, 336] on input "text" at bounding box center [186, 339] width 278 height 32
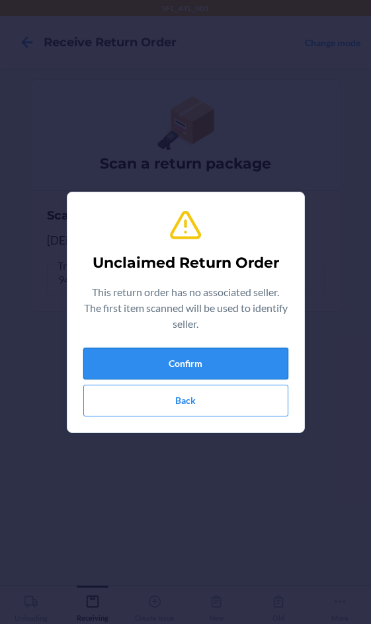
click at [165, 371] on button "Confirm" at bounding box center [185, 364] width 205 height 32
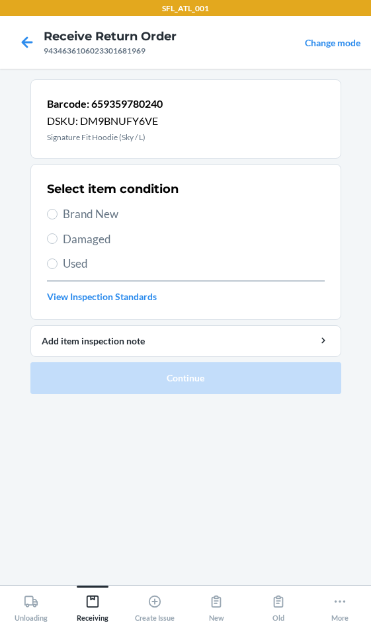
click at [88, 205] on div "Select item condition Brand New Damaged Used View Inspection Standards" at bounding box center [186, 241] width 278 height 131
click at [93, 222] on span "Brand New" at bounding box center [194, 213] width 262 height 17
click at [57, 219] on input "Brand New" at bounding box center [52, 214] width 11 height 11
radio input "true"
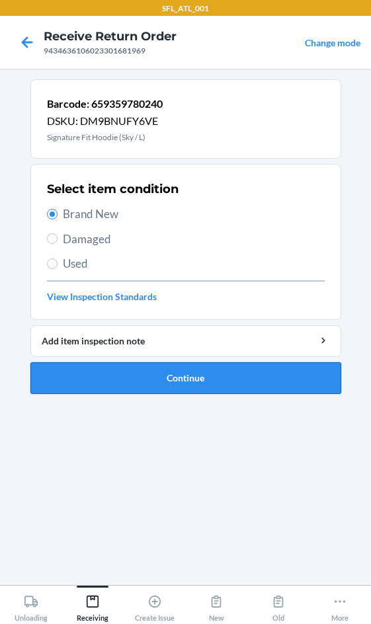
click at [188, 392] on button "Continue" at bounding box center [185, 378] width 311 height 32
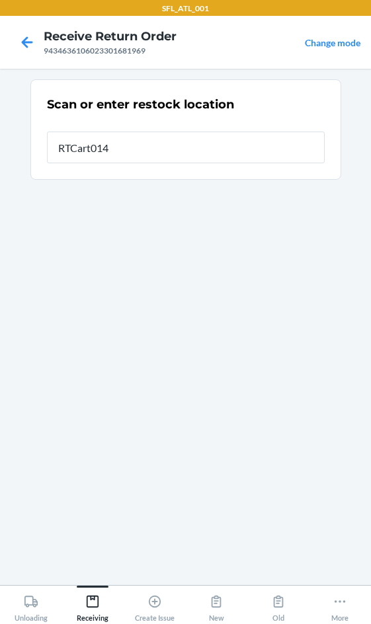
type input "RTCart014"
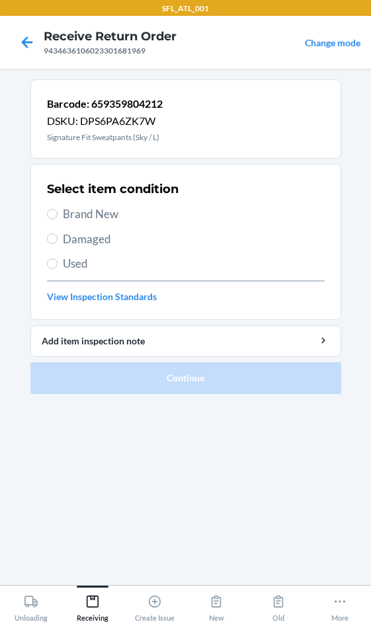
click at [81, 214] on span "Brand New" at bounding box center [194, 213] width 262 height 17
click at [57, 214] on input "Brand New" at bounding box center [52, 214] width 11 height 11
radio input "true"
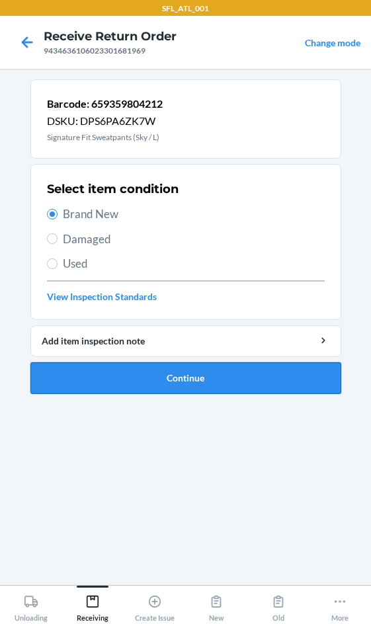
click at [141, 387] on button "Continue" at bounding box center [185, 378] width 311 height 32
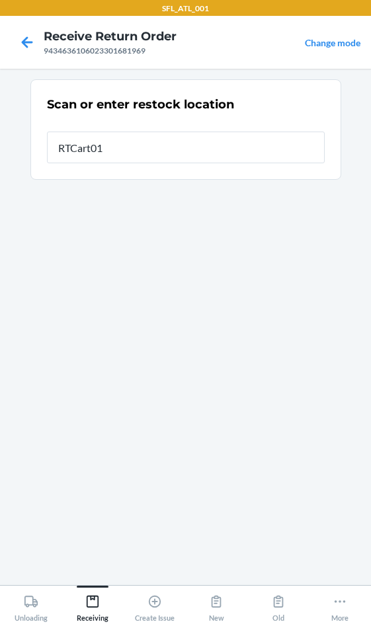
type input "RTCart014"
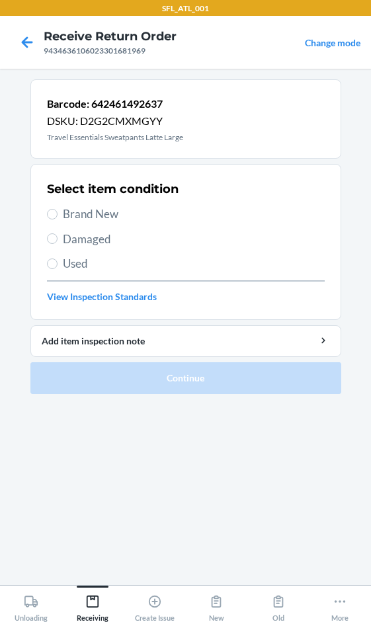
click at [68, 218] on span "Brand New" at bounding box center [194, 213] width 262 height 17
click at [57, 218] on input "Brand New" at bounding box center [52, 214] width 11 height 11
radio input "true"
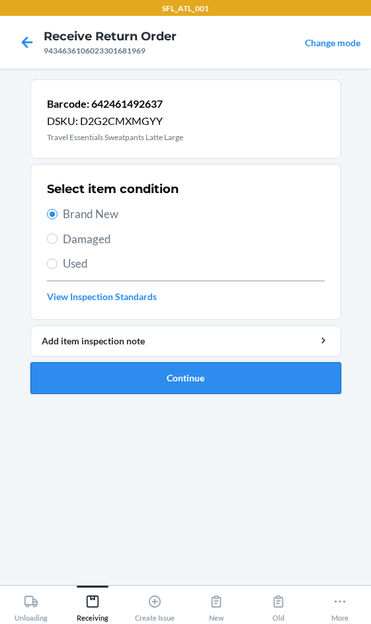
click at [150, 381] on button "Continue" at bounding box center [185, 378] width 311 height 32
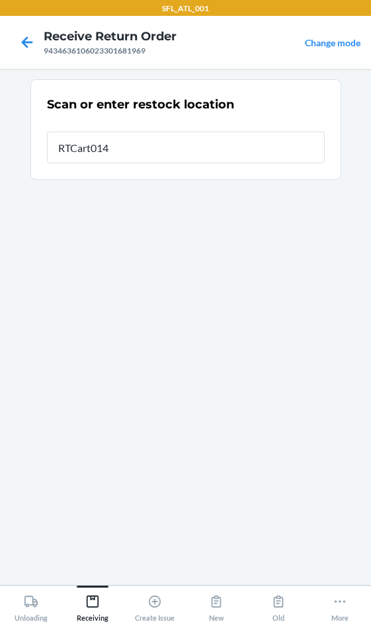
type input "RTCart014"
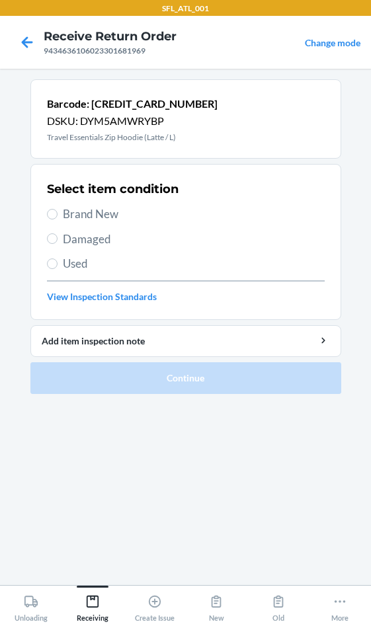
click at [107, 217] on span "Brand New" at bounding box center [194, 213] width 262 height 17
click at [57, 217] on input "Brand New" at bounding box center [52, 214] width 11 height 11
radio input "true"
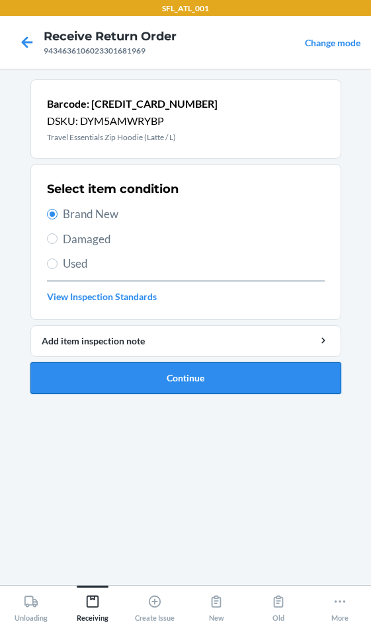
click at [133, 389] on button "Continue" at bounding box center [185, 378] width 311 height 32
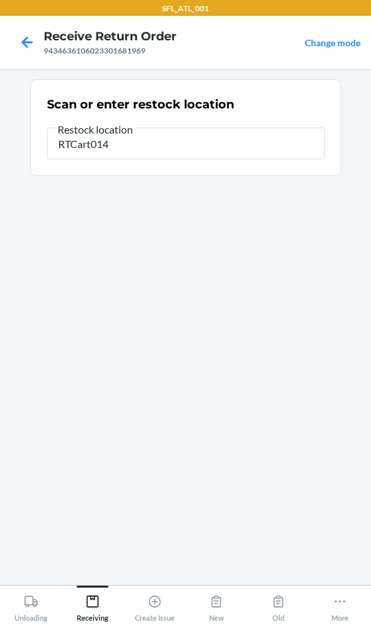
type input "RTCart014"
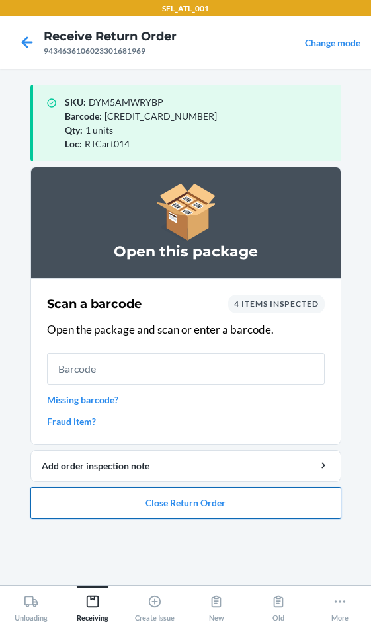
click at [179, 501] on button "Close Return Order" at bounding box center [185, 503] width 311 height 32
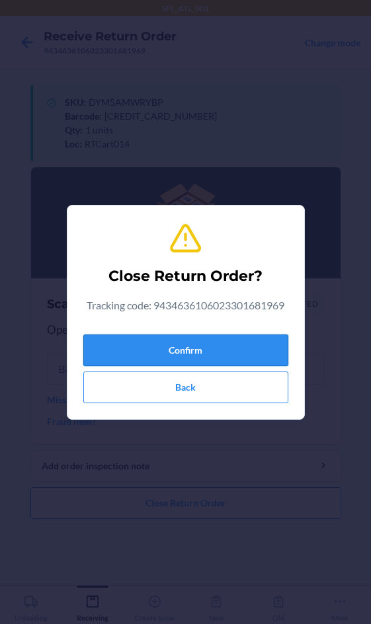
click at [150, 348] on button "Confirm" at bounding box center [185, 350] width 205 height 32
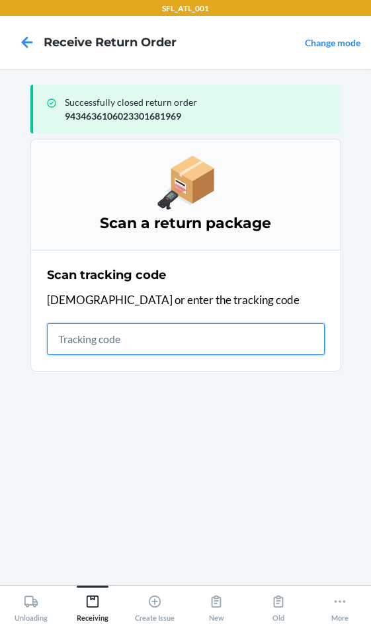
click at [135, 330] on input "text" at bounding box center [186, 339] width 278 height 32
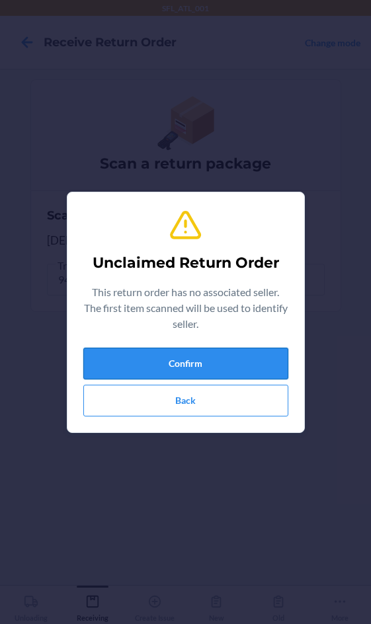
click at [155, 369] on button "Confirm" at bounding box center [185, 364] width 205 height 32
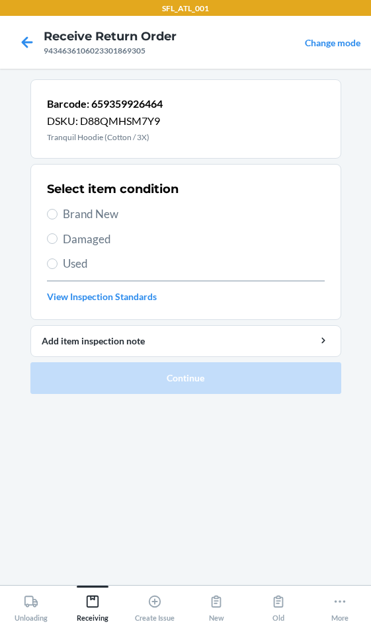
click at [85, 213] on span "Brand New" at bounding box center [194, 213] width 262 height 17
click at [57, 213] on input "Brand New" at bounding box center [52, 214] width 11 height 11
radio input "true"
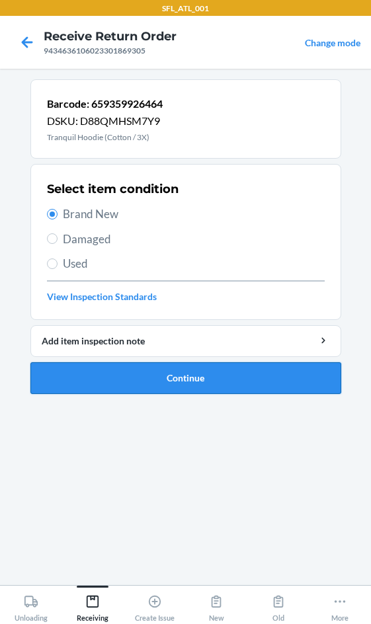
click at [145, 392] on button "Continue" at bounding box center [185, 378] width 311 height 32
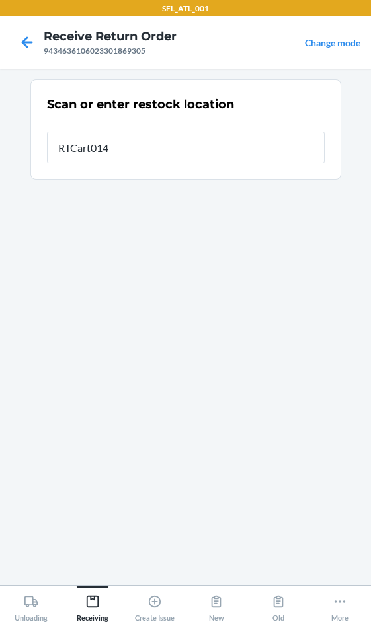
type input "RTCart014"
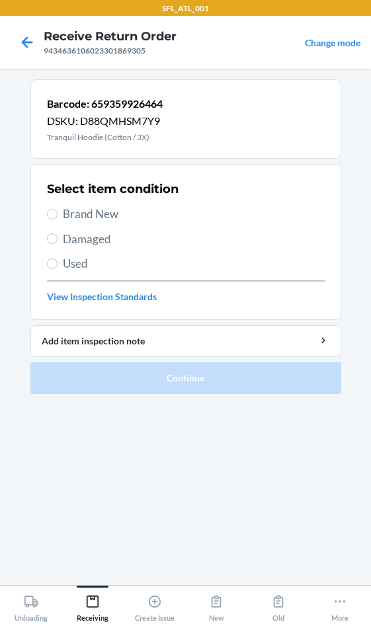
click at [100, 219] on span "Brand New" at bounding box center [194, 213] width 262 height 17
click at [57, 219] on input "Brand New" at bounding box center [52, 214] width 11 height 11
radio input "true"
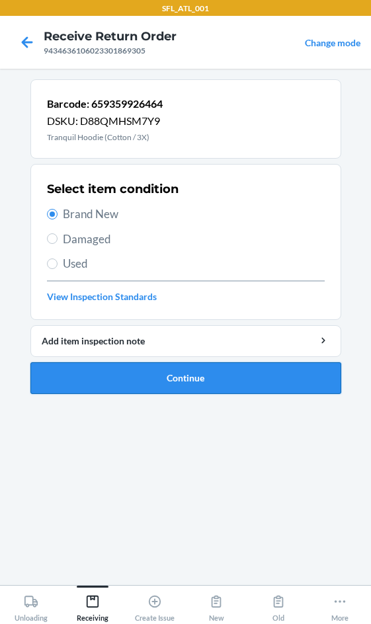
click at [135, 379] on button "Continue" at bounding box center [185, 378] width 311 height 32
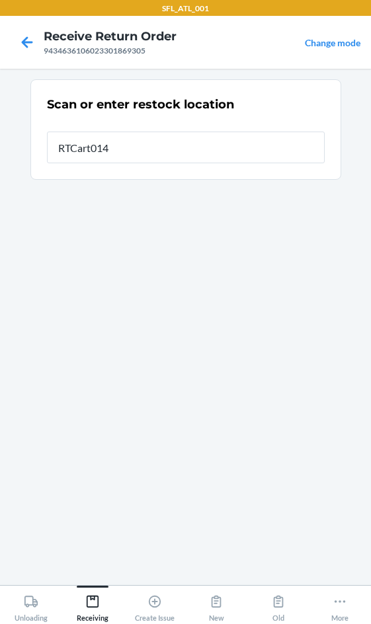
type input "RTCart014"
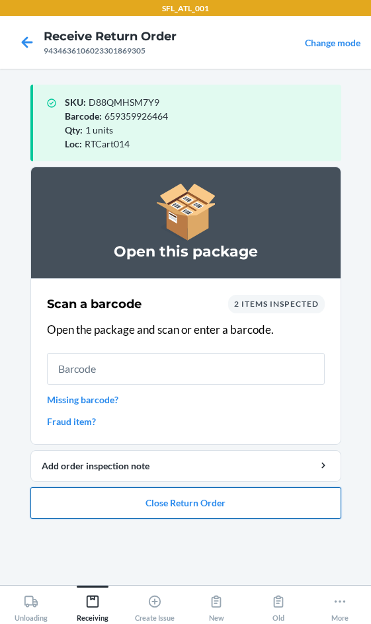
click at [179, 502] on button "Close Return Order" at bounding box center [185, 503] width 311 height 32
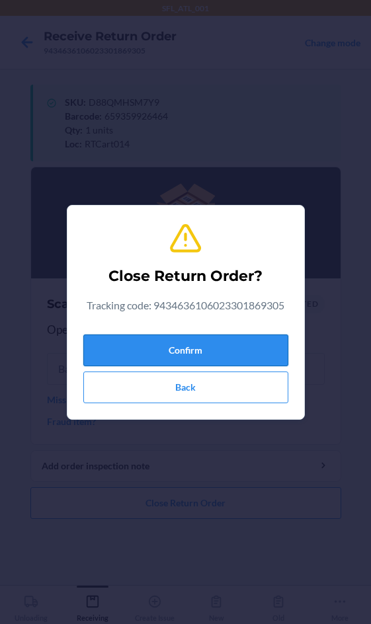
click at [209, 354] on button "Confirm" at bounding box center [185, 350] width 205 height 32
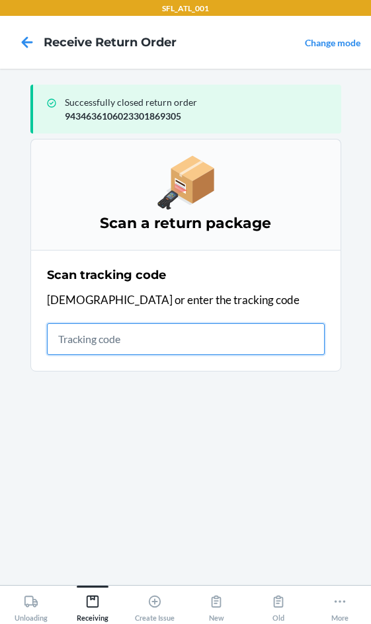
click at [96, 342] on input "text" at bounding box center [186, 339] width 278 height 32
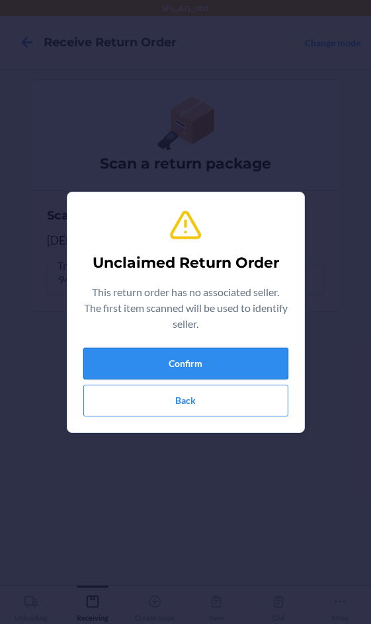
click at [165, 358] on button "Confirm" at bounding box center [185, 364] width 205 height 32
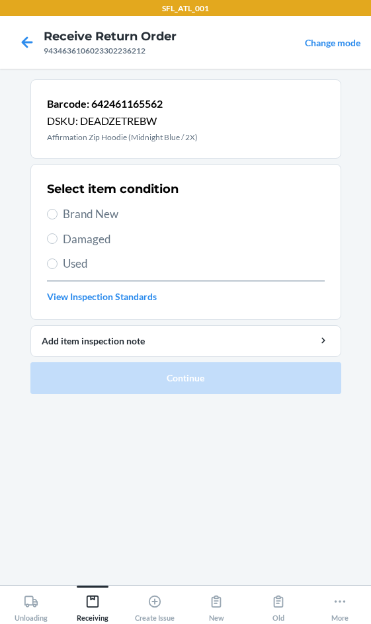
click at [71, 219] on span "Brand New" at bounding box center [194, 213] width 262 height 17
click at [57, 219] on input "Brand New" at bounding box center [52, 214] width 11 height 11
radio input "true"
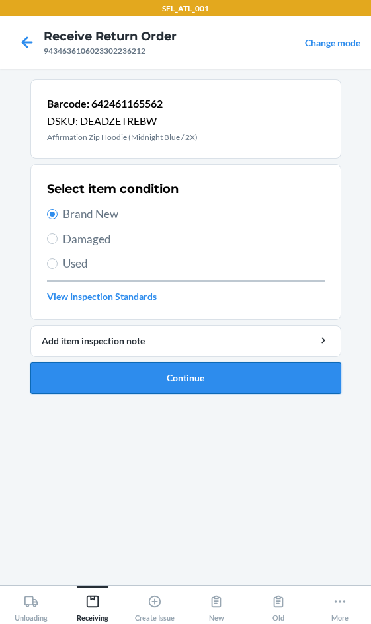
click at [135, 379] on button "Continue" at bounding box center [185, 378] width 311 height 32
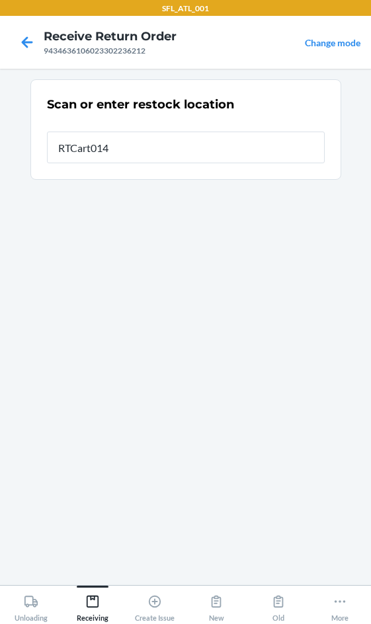
type input "RTCart014"
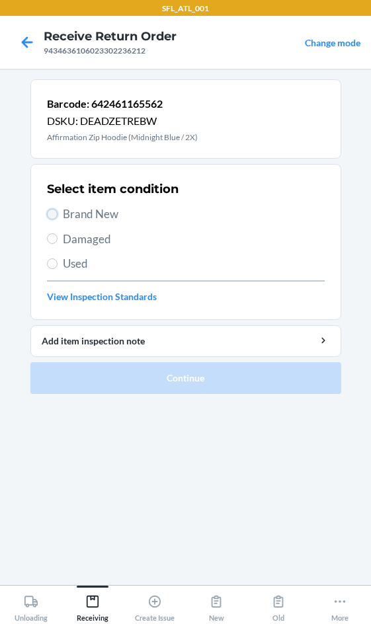
click at [54, 213] on input "Brand New" at bounding box center [52, 214] width 11 height 11
radio input "true"
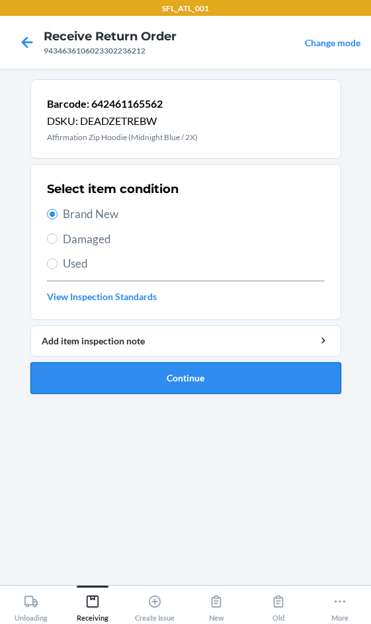
click at [142, 378] on button "Continue" at bounding box center [185, 378] width 311 height 32
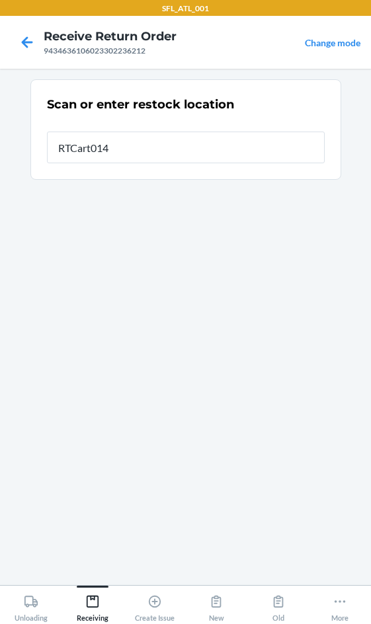
type input "RTCart014"
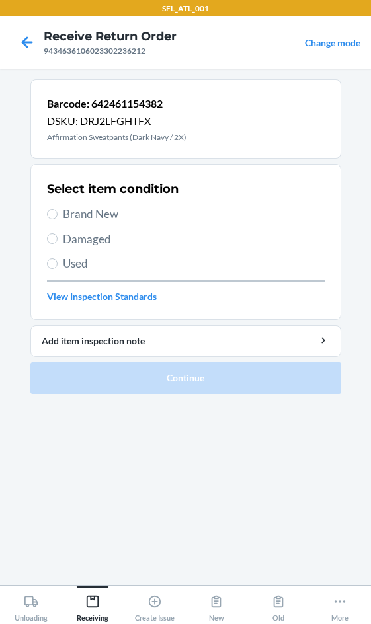
click at [105, 219] on span "Brand New" at bounding box center [194, 213] width 262 height 17
click at [57, 219] on input "Brand New" at bounding box center [52, 214] width 11 height 11
radio input "true"
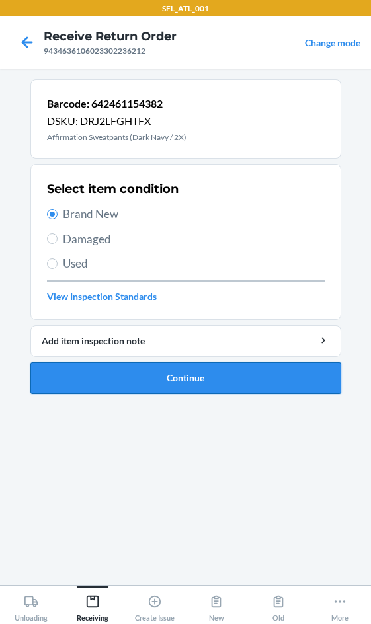
click at [153, 376] on button "Continue" at bounding box center [185, 378] width 311 height 32
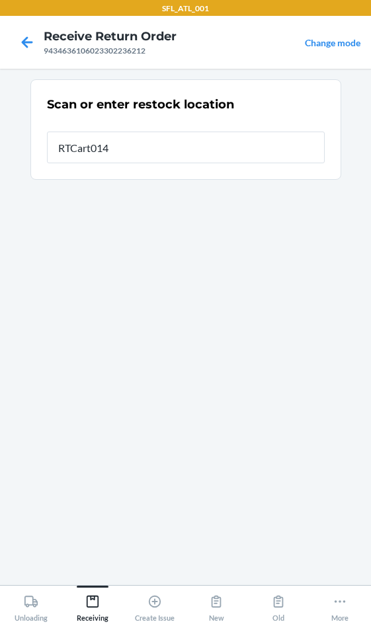
type input "RTCart014"
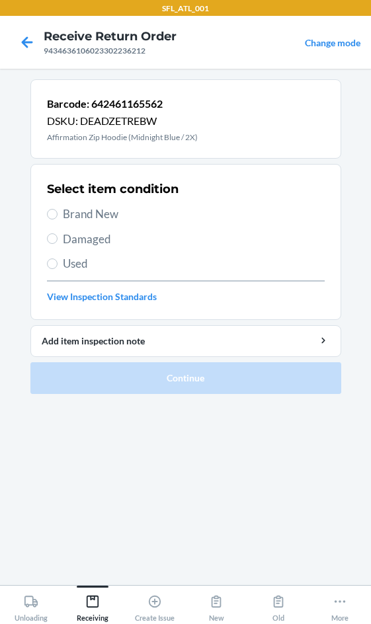
click at [90, 220] on span "Brand New" at bounding box center [194, 213] width 262 height 17
click at [57, 219] on input "Brand New" at bounding box center [52, 214] width 11 height 11
radio input "true"
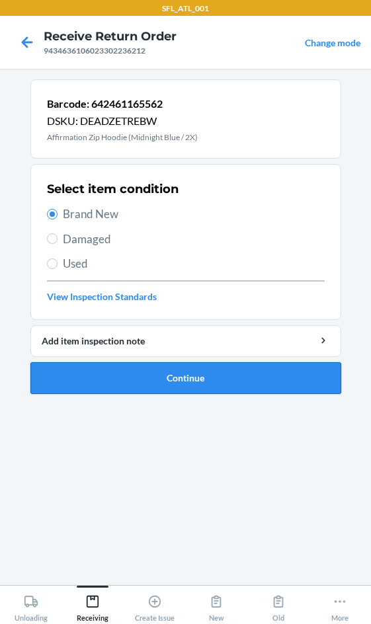
click at [146, 381] on button "Continue" at bounding box center [185, 378] width 311 height 32
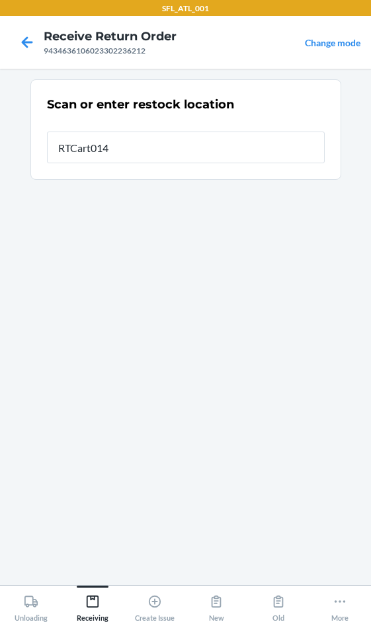
type input "RTCart014"
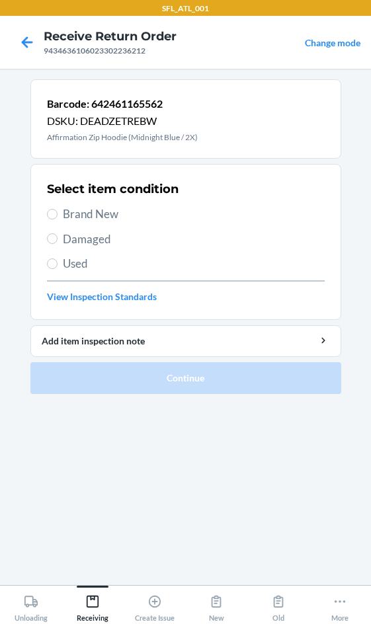
click at [97, 214] on span "Brand New" at bounding box center [194, 213] width 262 height 17
click at [57, 214] on input "Brand New" at bounding box center [52, 214] width 11 height 11
radio input "true"
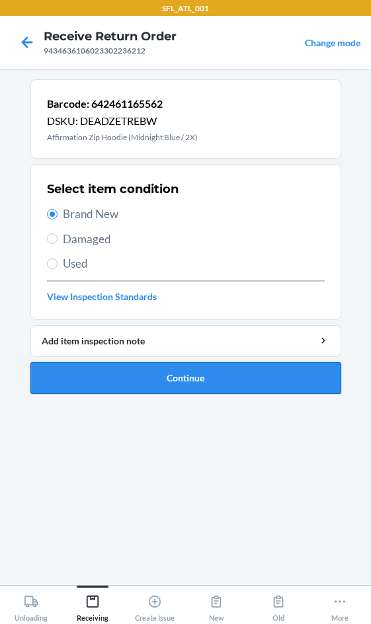
click at [145, 385] on button "Continue" at bounding box center [185, 378] width 311 height 32
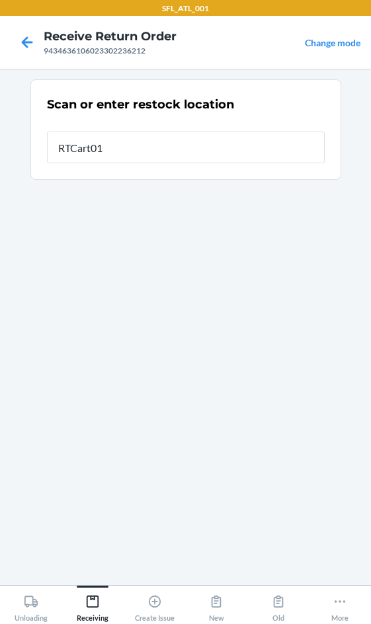
type input "RTCart014"
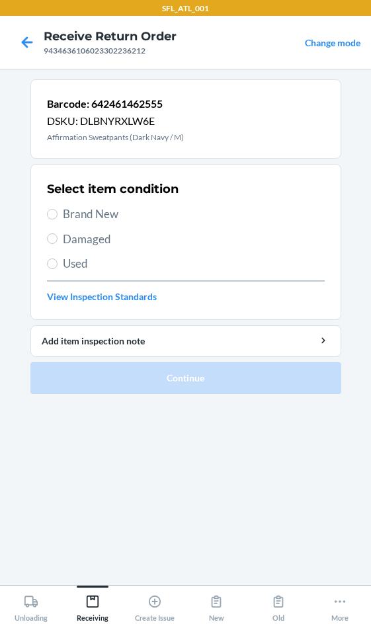
click at [104, 221] on span "Brand New" at bounding box center [194, 213] width 262 height 17
click at [57, 219] on input "Brand New" at bounding box center [52, 214] width 11 height 11
radio input "true"
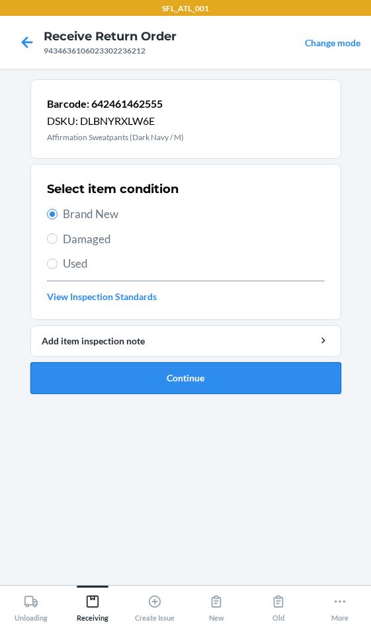
click at [149, 371] on button "Continue" at bounding box center [185, 378] width 311 height 32
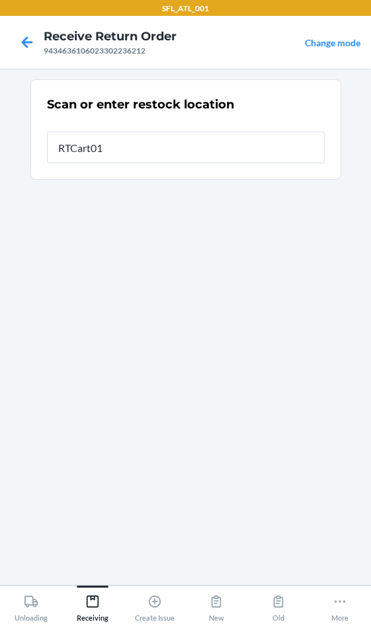
type input "RTCart014"
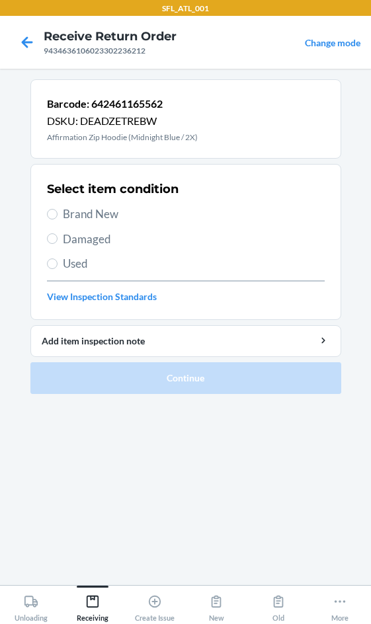
click at [75, 212] on span "Brand New" at bounding box center [194, 213] width 262 height 17
click at [57, 212] on input "Brand New" at bounding box center [52, 214] width 11 height 11
radio input "true"
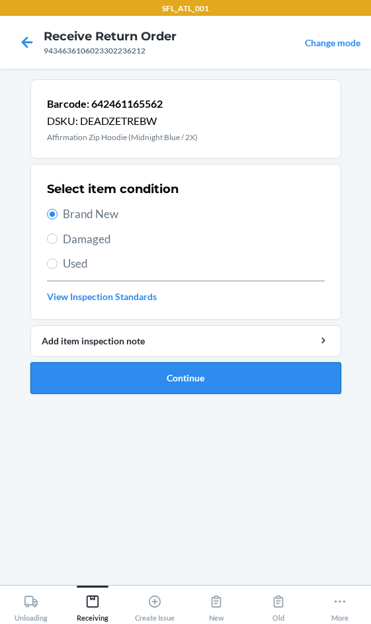
click at [156, 376] on button "Continue" at bounding box center [185, 378] width 311 height 32
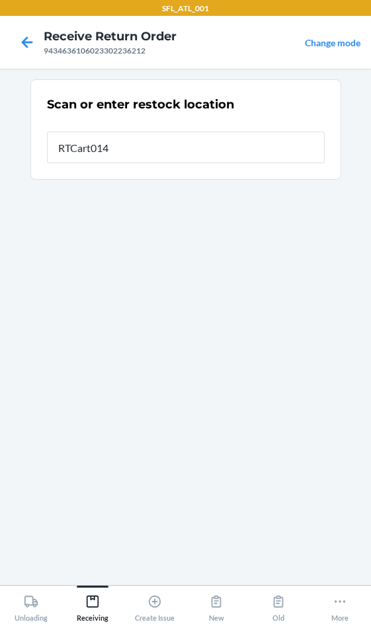
type input "RTCart014"
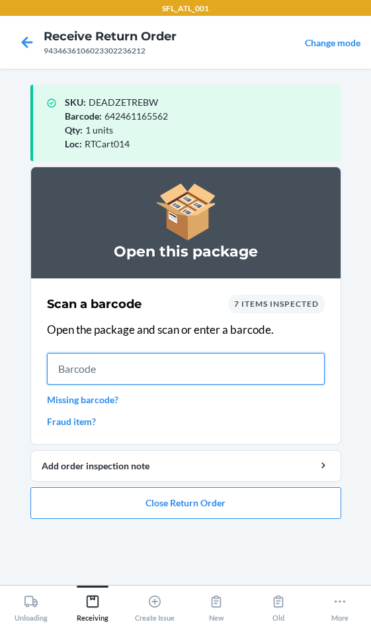
click at [167, 377] on input "text" at bounding box center [186, 369] width 278 height 32
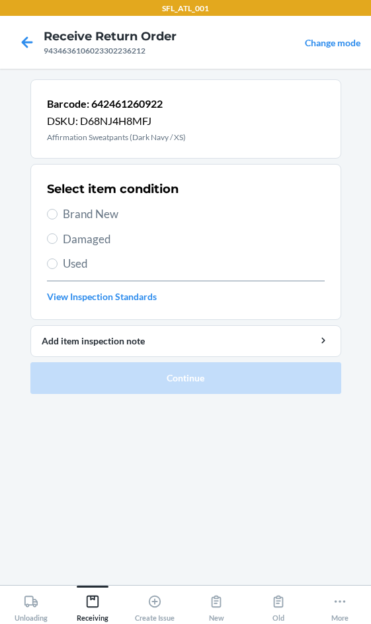
click at [102, 213] on span "Brand New" at bounding box center [194, 213] width 262 height 17
click at [57, 213] on input "Brand New" at bounding box center [52, 214] width 11 height 11
radio input "true"
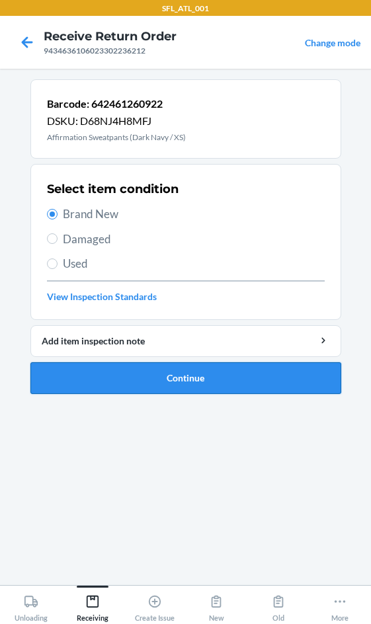
click at [143, 382] on button "Continue" at bounding box center [185, 378] width 311 height 32
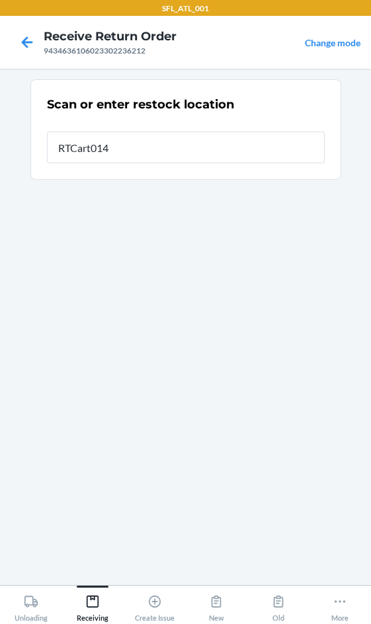
type input "RTCart014"
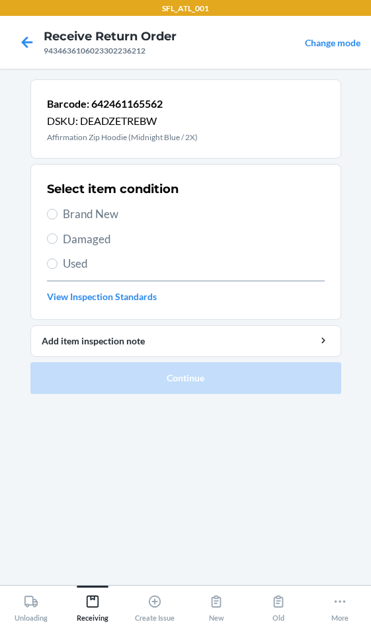
click at [83, 216] on span "Brand New" at bounding box center [194, 213] width 262 height 17
click at [57, 216] on input "Brand New" at bounding box center [52, 214] width 11 height 11
radio input "true"
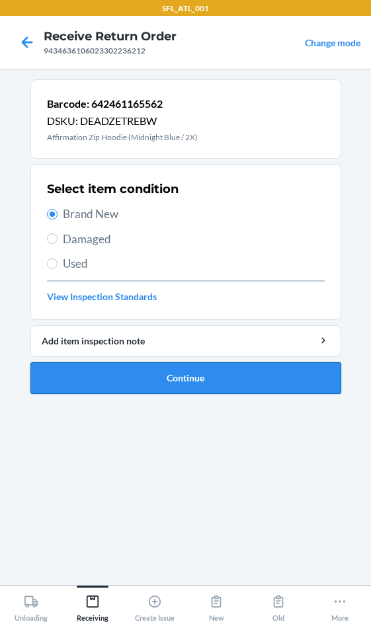
click at [187, 383] on button "Continue" at bounding box center [185, 378] width 311 height 32
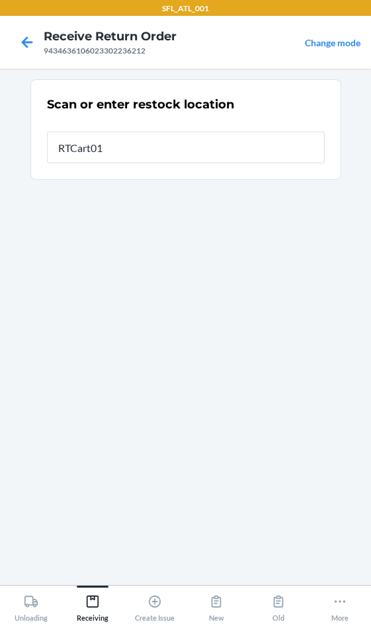
type input "RTCart014"
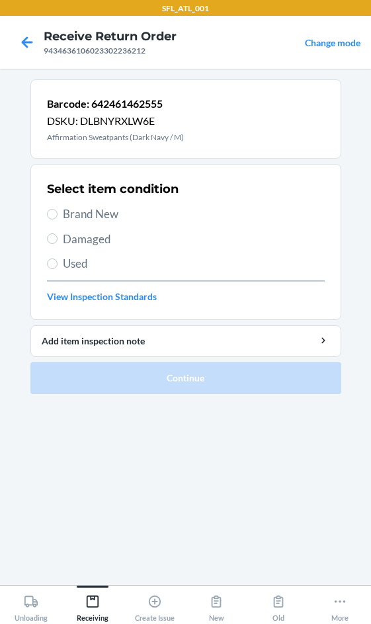
click at [91, 215] on span "Brand New" at bounding box center [194, 213] width 262 height 17
click at [57, 215] on input "Brand New" at bounding box center [52, 214] width 11 height 11
radio input "true"
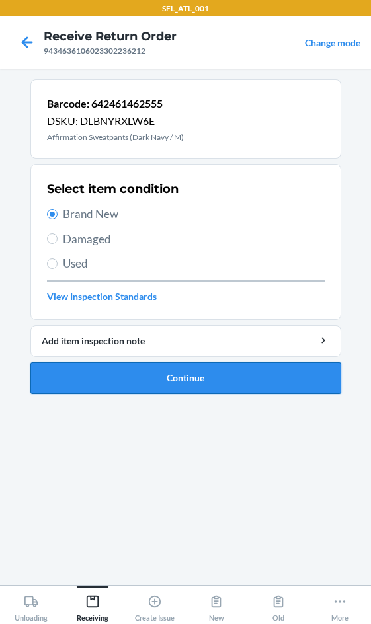
click at [185, 381] on button "Continue" at bounding box center [185, 378] width 311 height 32
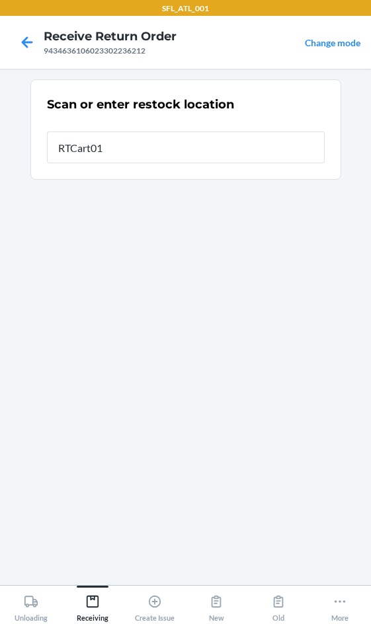
type input "RTCart014"
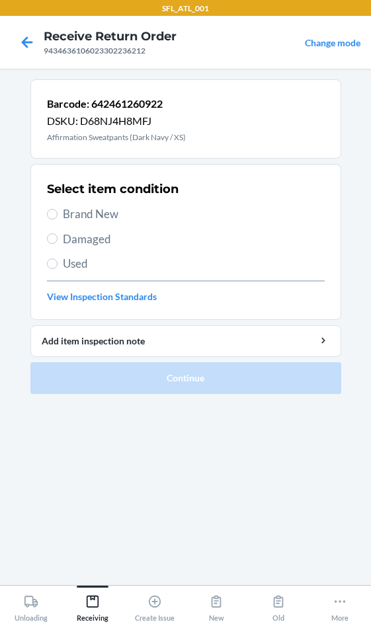
click at [100, 207] on span "Brand New" at bounding box center [194, 213] width 262 height 17
click at [57, 209] on input "Brand New" at bounding box center [52, 214] width 11 height 11
radio input "true"
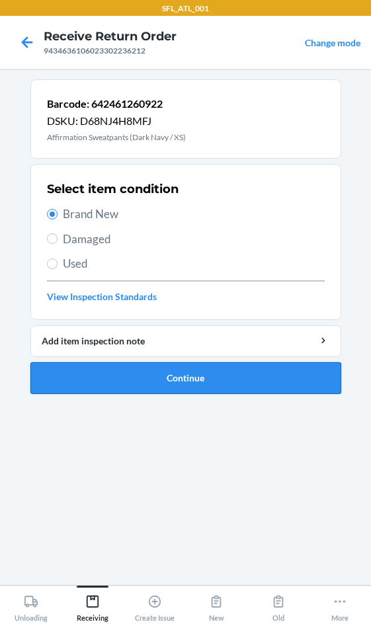
click at [159, 389] on button "Continue" at bounding box center [185, 378] width 311 height 32
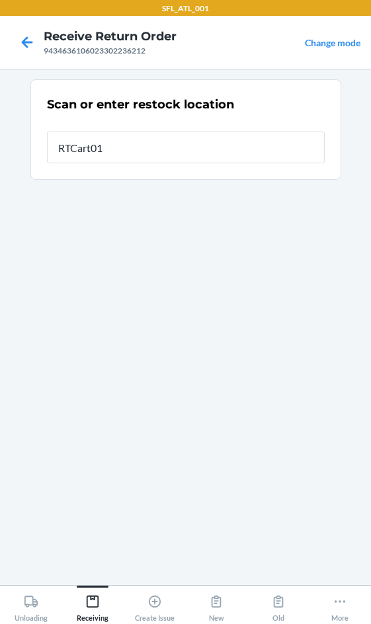
type input "RTCart014"
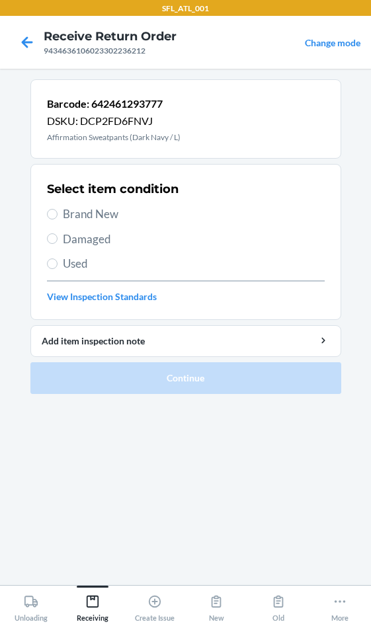
click at [89, 201] on div "Select item condition Brand New Damaged Used View Inspection Standards" at bounding box center [186, 241] width 278 height 131
click at [85, 222] on span "Brand New" at bounding box center [194, 213] width 262 height 17
click at [57, 219] on input "Brand New" at bounding box center [52, 214] width 11 height 11
radio input "true"
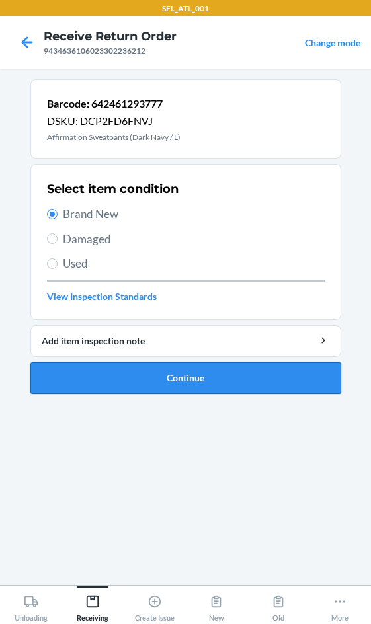
click at [144, 385] on button "Continue" at bounding box center [185, 378] width 311 height 32
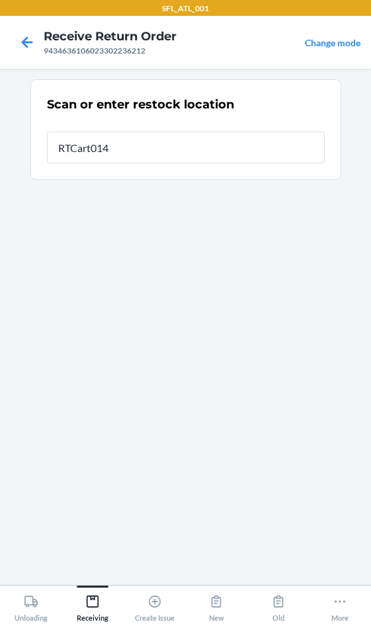
type input "RTCart014"
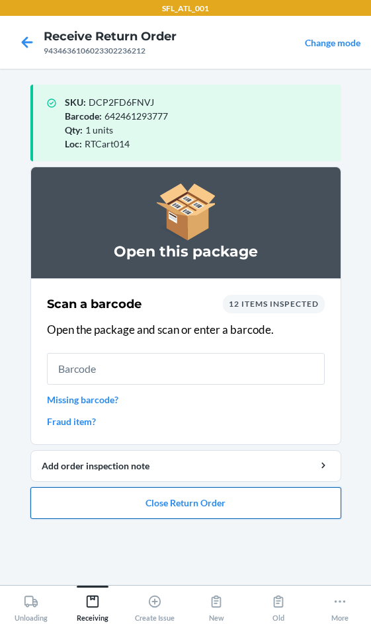
click at [196, 503] on button "Close Return Order" at bounding box center [185, 503] width 311 height 32
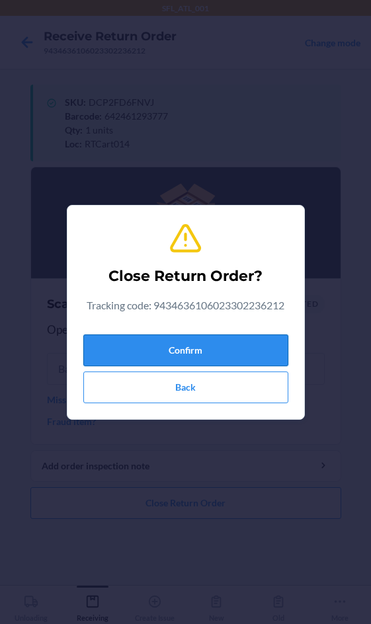
click at [197, 354] on button "Confirm" at bounding box center [185, 350] width 205 height 32
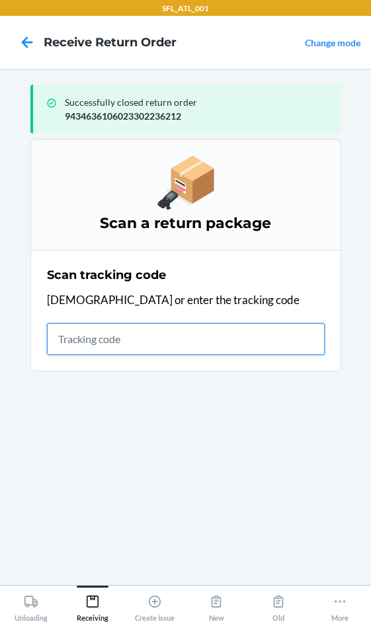
click at [132, 343] on input "text" at bounding box center [186, 339] width 278 height 32
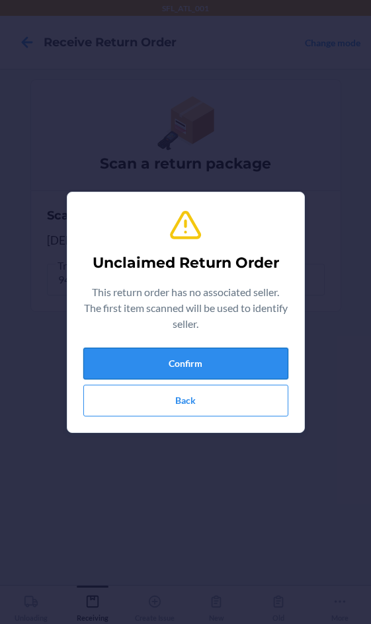
click at [134, 350] on button "Confirm" at bounding box center [185, 364] width 205 height 32
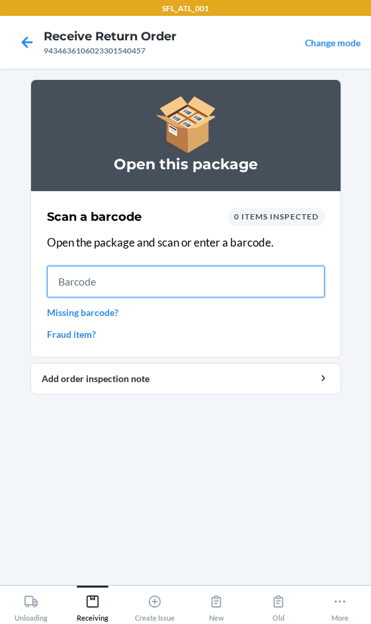
click at [223, 282] on input "text" at bounding box center [186, 282] width 278 height 32
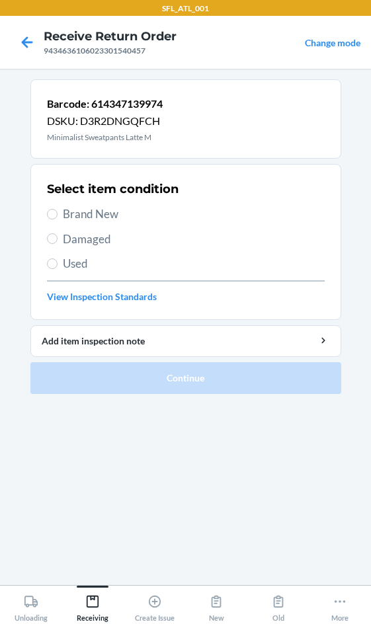
click at [63, 223] on div "Select item condition Brand New Damaged Used View Inspection Standards" at bounding box center [186, 241] width 278 height 131
click at [59, 211] on label "Brand New" at bounding box center [186, 213] width 278 height 17
click at [57, 211] on input "Brand New" at bounding box center [52, 214] width 11 height 11
radio input "true"
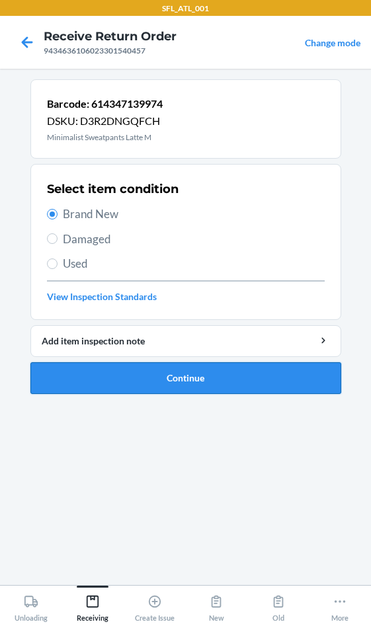
click at [170, 375] on button "Continue" at bounding box center [185, 378] width 311 height 32
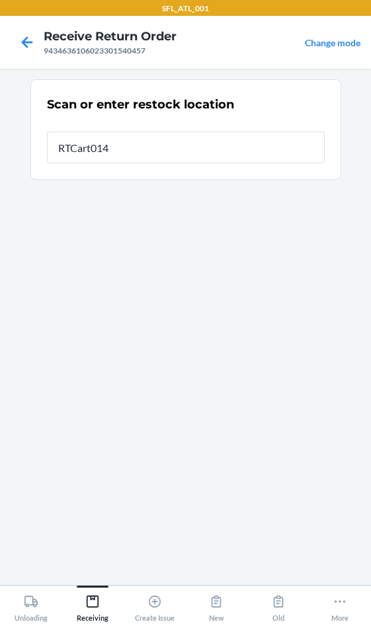
type input "RTCart014"
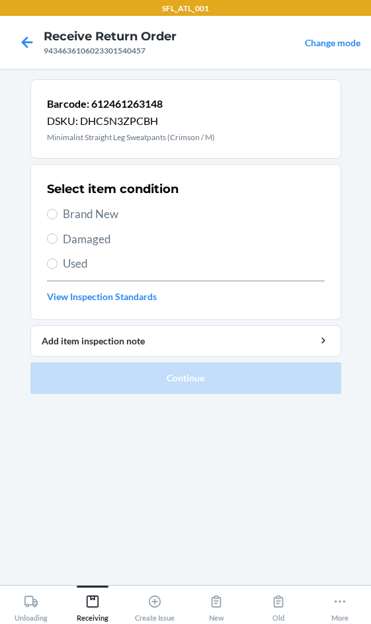
click at [96, 208] on span "Brand New" at bounding box center [194, 213] width 262 height 17
click at [57, 209] on input "Brand New" at bounding box center [52, 214] width 11 height 11
radio input "true"
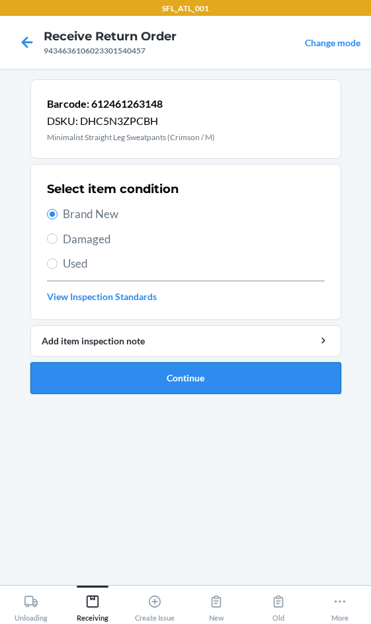
click at [207, 377] on button "Continue" at bounding box center [185, 378] width 311 height 32
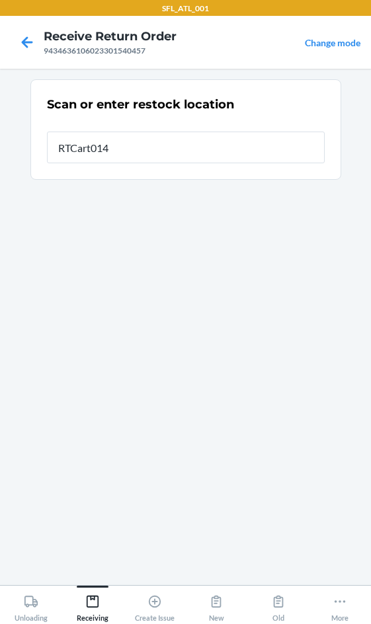
type input "RTCart014"
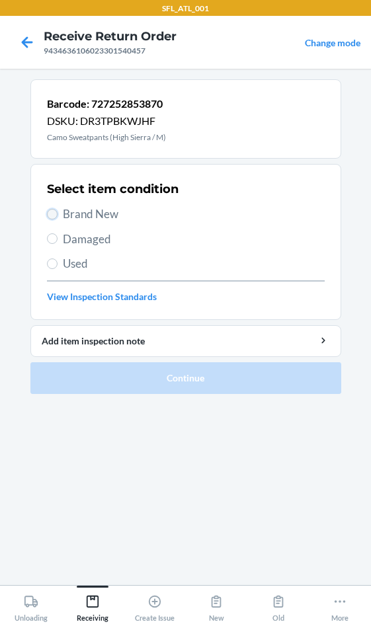
click at [52, 212] on input "Brand New" at bounding box center [52, 214] width 11 height 11
radio input "true"
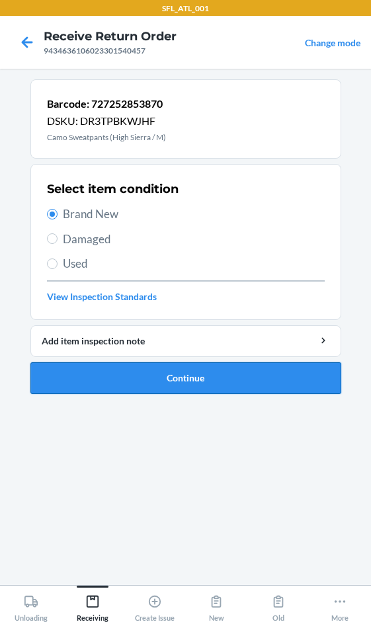
click at [125, 389] on button "Continue" at bounding box center [185, 378] width 311 height 32
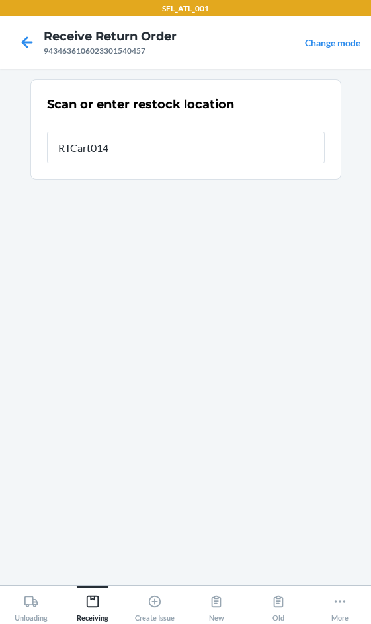
type input "RTCart014"
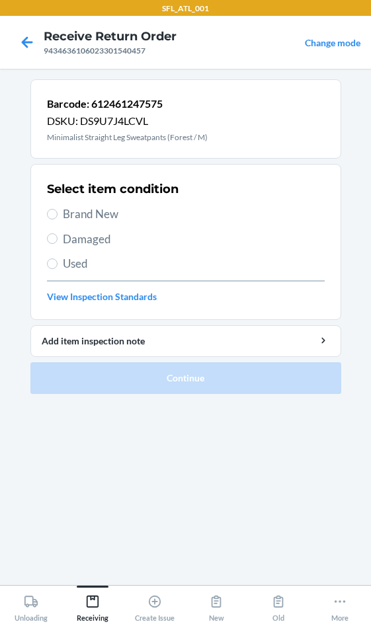
click at [106, 216] on span "Brand New" at bounding box center [194, 213] width 262 height 17
click at [57, 216] on input "Brand New" at bounding box center [52, 214] width 11 height 11
radio input "true"
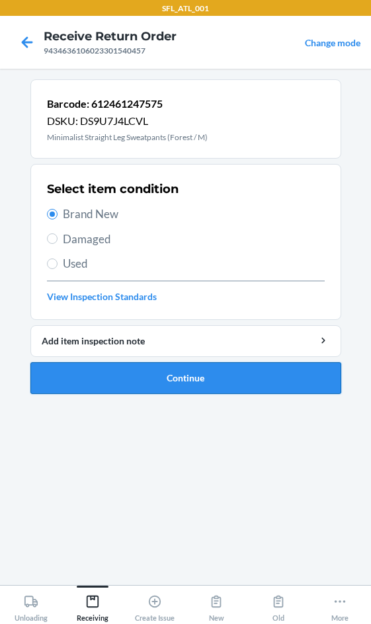
click at [176, 384] on button "Continue" at bounding box center [185, 378] width 311 height 32
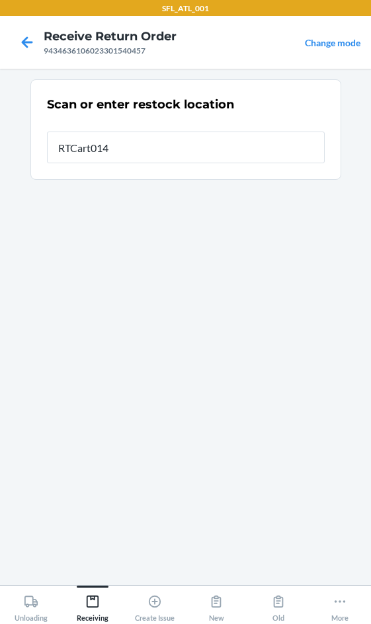
type input "RTCart014"
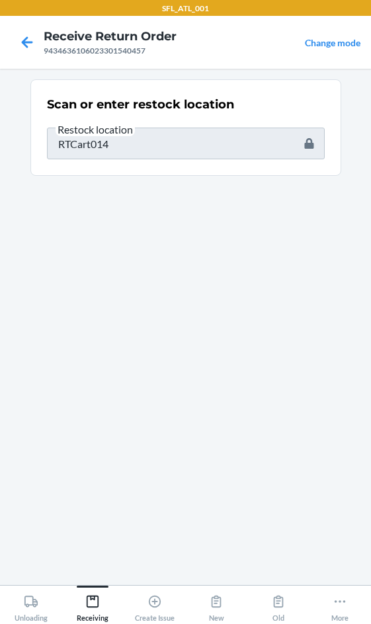
click at [370, 518] on html "SFL_ATL_001 Receive Return Order 9434636106023301540457 Change mode Scan or ent…" at bounding box center [185, 312] width 371 height 624
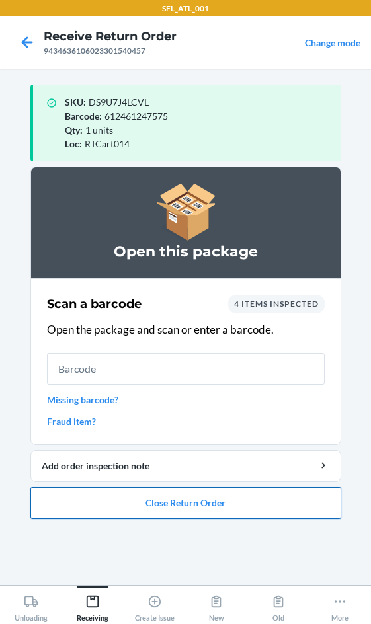
click at [212, 503] on button "Close Return Order" at bounding box center [185, 503] width 311 height 32
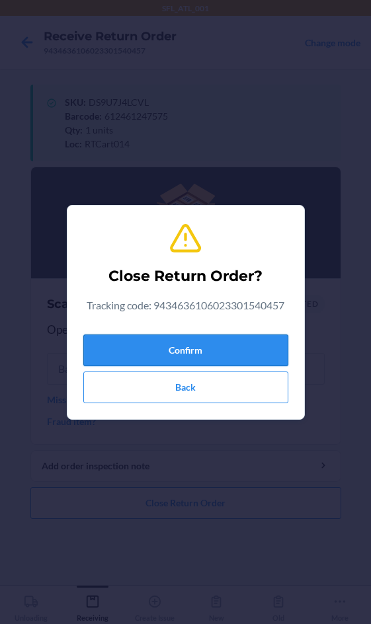
click at [211, 352] on button "Confirm" at bounding box center [185, 350] width 205 height 32
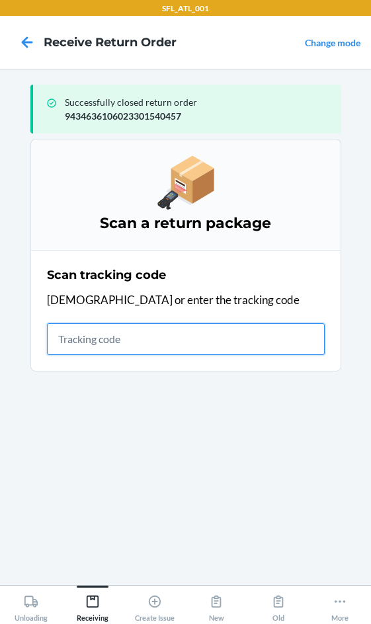
click at [116, 343] on input "text" at bounding box center [186, 339] width 278 height 32
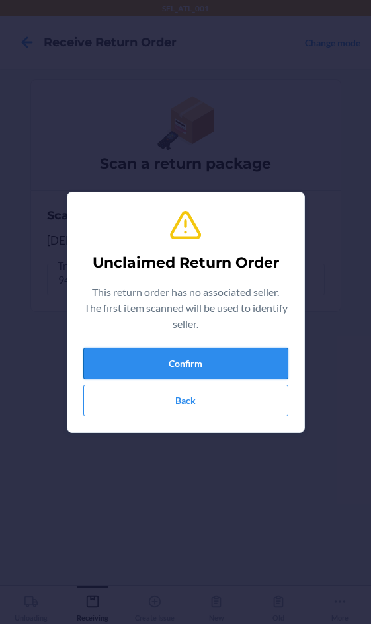
click at [108, 355] on button "Confirm" at bounding box center [185, 364] width 205 height 32
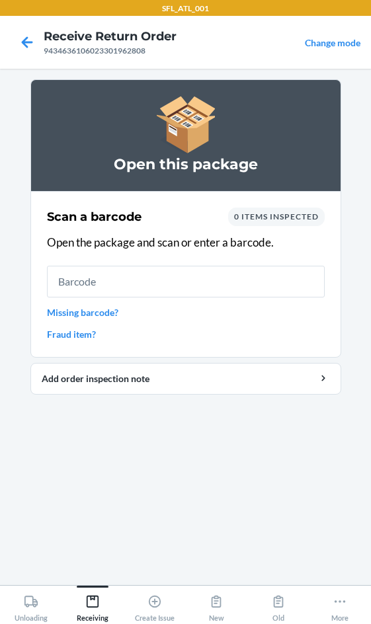
click at [96, 282] on input "text" at bounding box center [186, 282] width 278 height 32
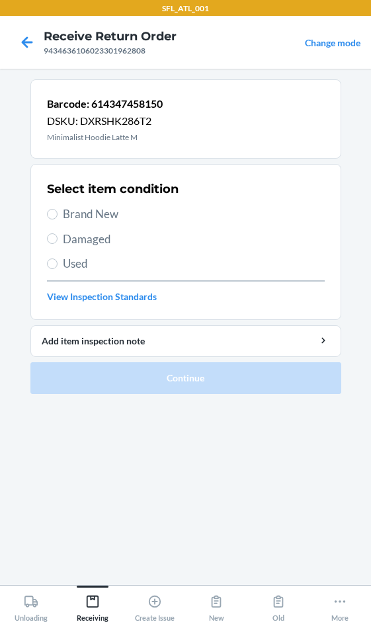
click at [90, 216] on span "Brand New" at bounding box center [194, 213] width 262 height 17
click at [57, 216] on input "Brand New" at bounding box center [52, 214] width 11 height 11
radio input "true"
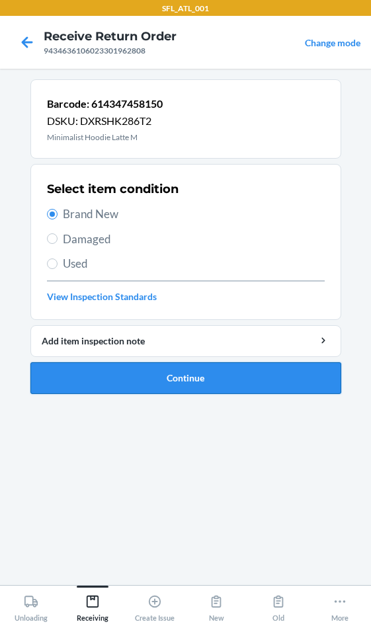
click at [153, 392] on button "Continue" at bounding box center [185, 378] width 311 height 32
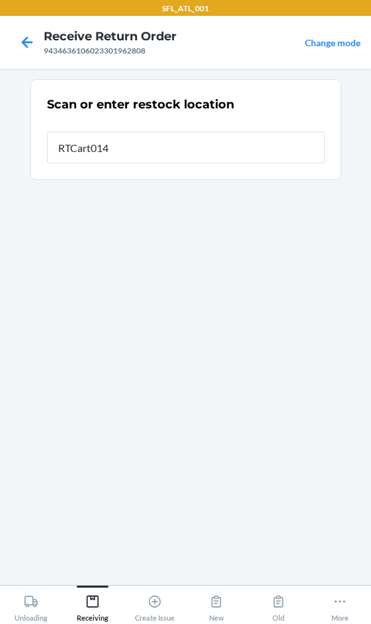
type input "RTCart014"
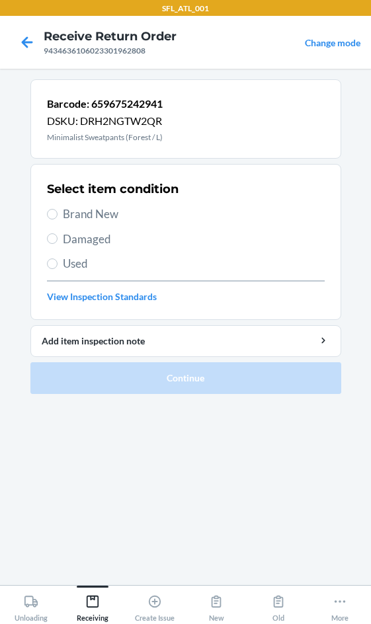
click at [69, 216] on span "Brand New" at bounding box center [194, 213] width 262 height 17
click at [57, 216] on input "Brand New" at bounding box center [52, 214] width 11 height 11
radio input "true"
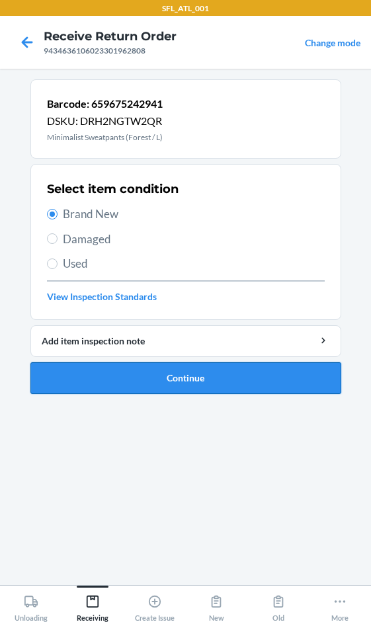
click at [177, 387] on button "Continue" at bounding box center [185, 378] width 311 height 32
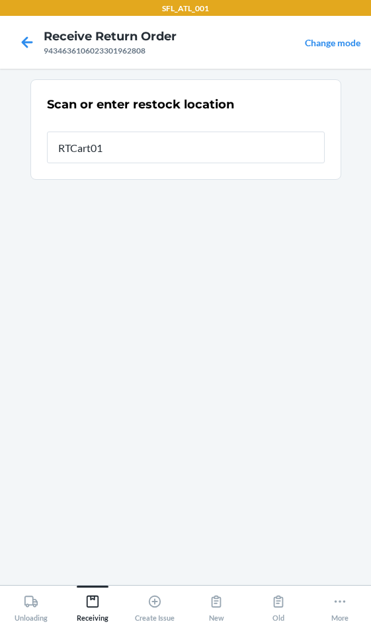
type input "RTCart014"
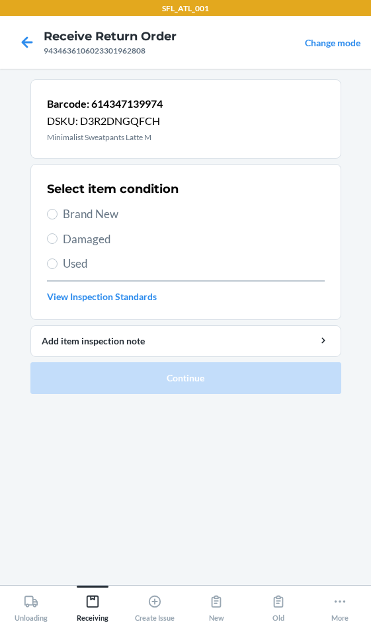
click at [67, 217] on span "Brand New" at bounding box center [194, 213] width 262 height 17
click at [57, 217] on input "Brand New" at bounding box center [52, 214] width 11 height 11
radio input "true"
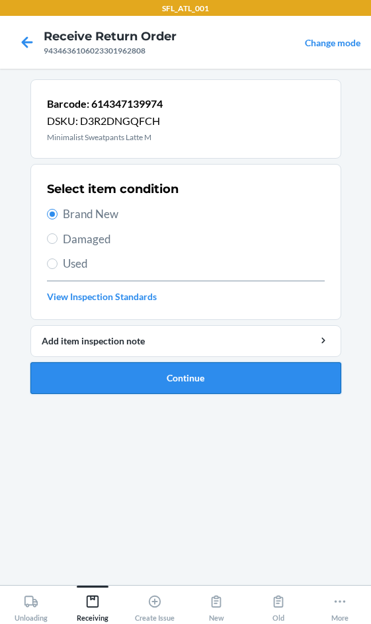
click at [163, 383] on button "Continue" at bounding box center [185, 378] width 311 height 32
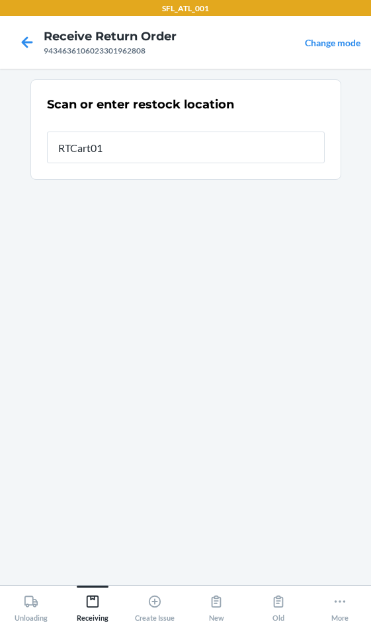
type input "RTCart014"
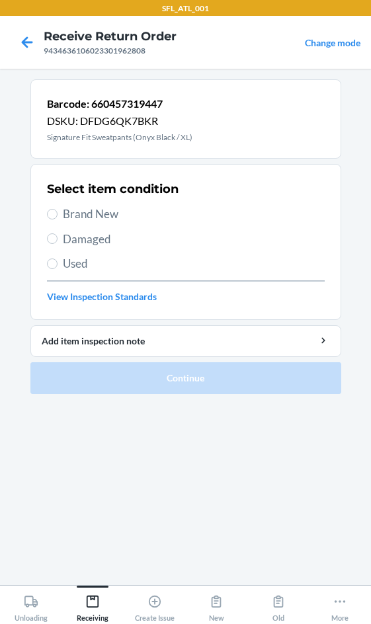
click at [105, 211] on span "Brand New" at bounding box center [194, 213] width 262 height 17
click at [57, 211] on input "Brand New" at bounding box center [52, 214] width 11 height 11
radio input "true"
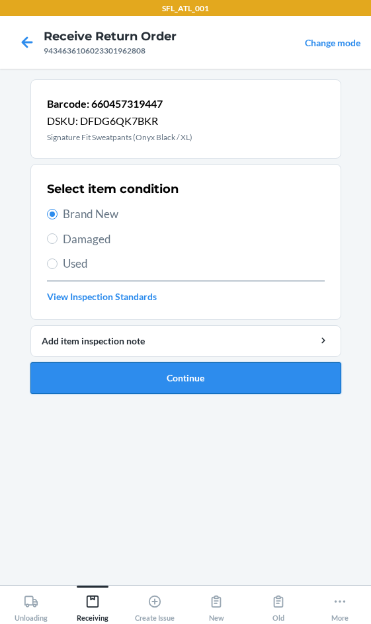
click at [181, 375] on button "Continue" at bounding box center [185, 378] width 311 height 32
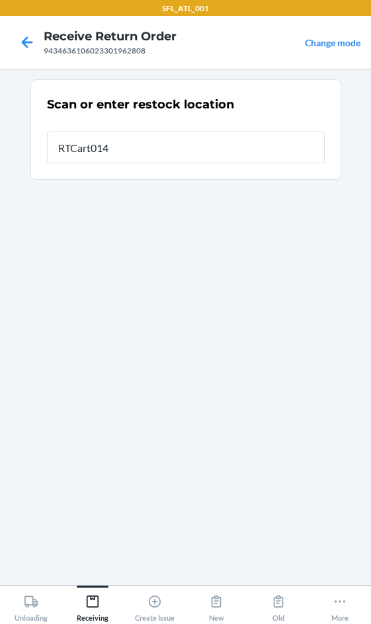
type input "RTCart014"
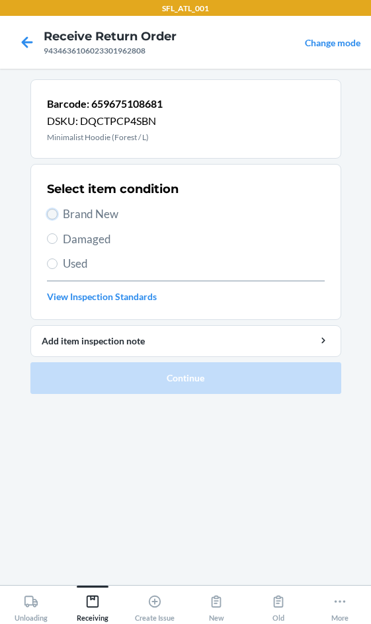
click at [50, 215] on input "Brand New" at bounding box center [52, 214] width 11 height 11
radio input "true"
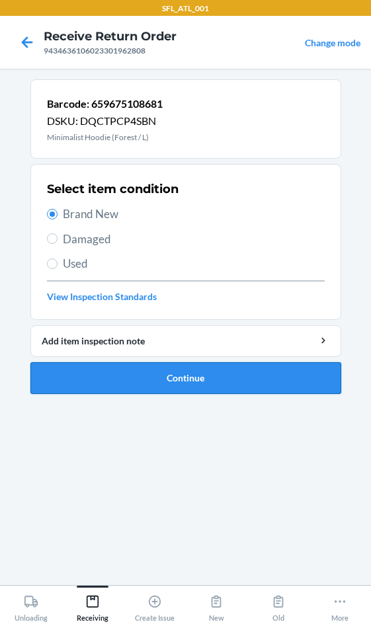
click at [166, 383] on button "Continue" at bounding box center [185, 378] width 311 height 32
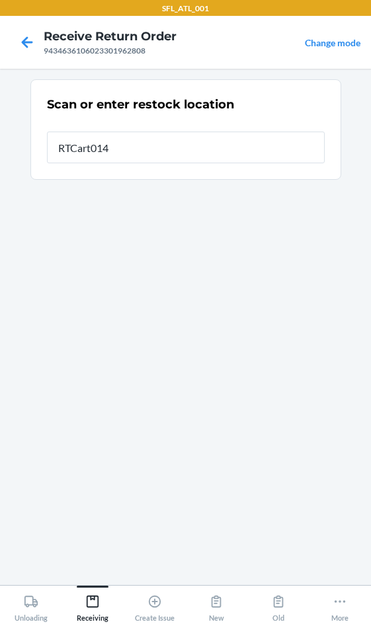
type input "RTCart014"
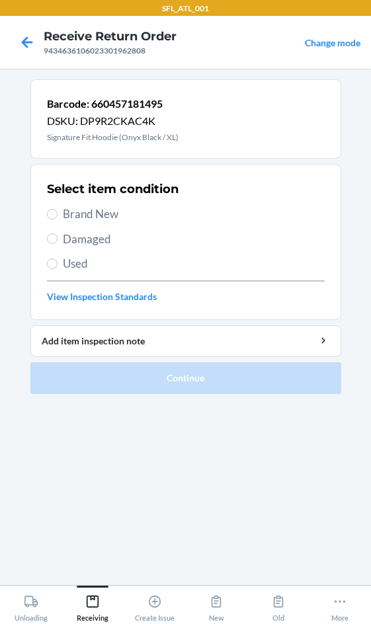
click at [60, 216] on label "Brand New" at bounding box center [186, 213] width 278 height 17
click at [57, 216] on input "Brand New" at bounding box center [52, 214] width 11 height 11
radio input "true"
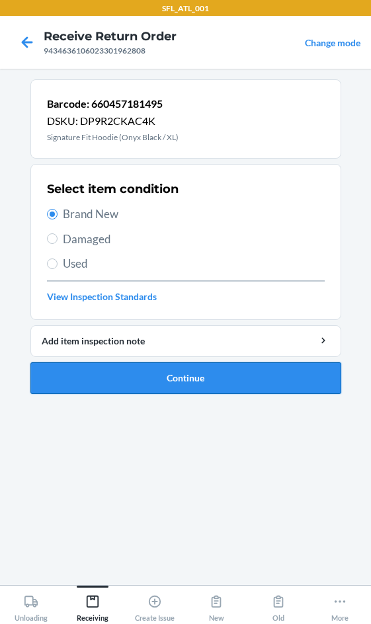
click at [226, 387] on button "Continue" at bounding box center [185, 378] width 311 height 32
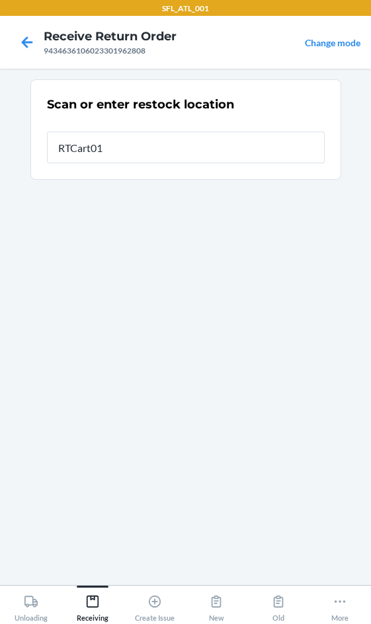
type input "RTCart014"
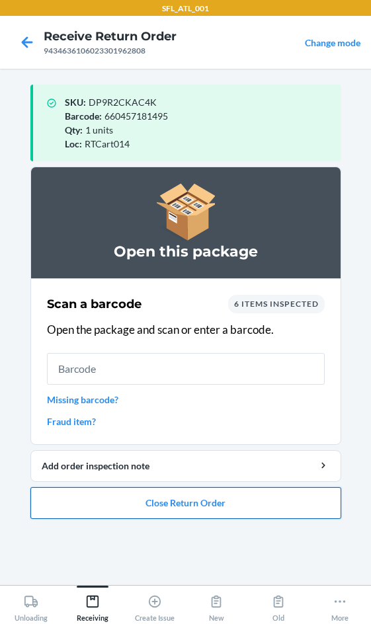
click at [209, 510] on button "Close Return Order" at bounding box center [185, 503] width 311 height 32
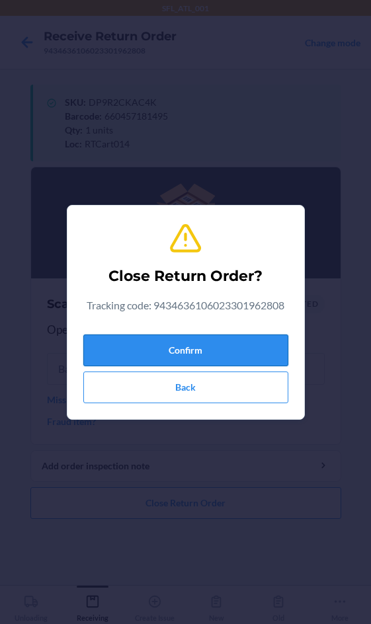
click at [221, 341] on button "Confirm" at bounding box center [185, 350] width 205 height 32
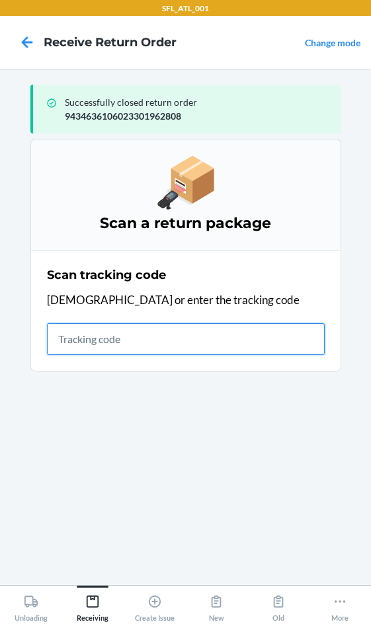
click at [102, 349] on input "text" at bounding box center [186, 339] width 278 height 32
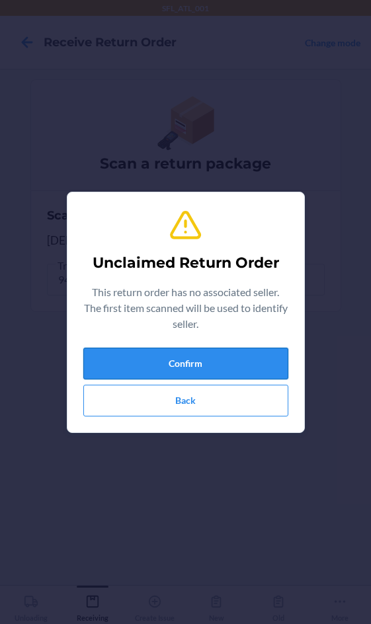
click at [120, 357] on button "Confirm" at bounding box center [185, 364] width 205 height 32
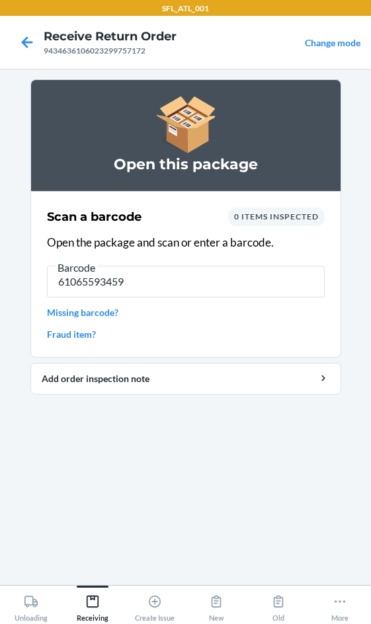
type input "610655934591"
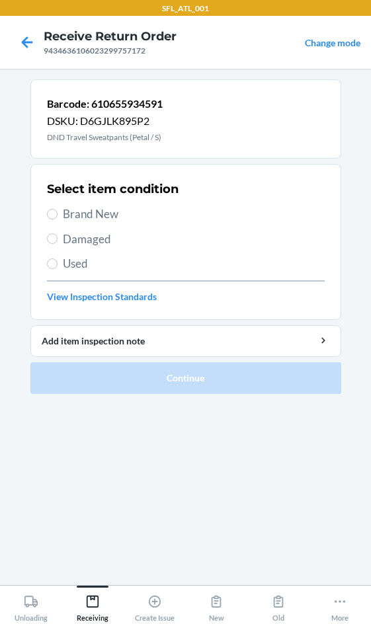
click at [103, 209] on span "Brand New" at bounding box center [194, 213] width 262 height 17
click at [57, 209] on input "Brand New" at bounding box center [52, 214] width 11 height 11
radio input "true"
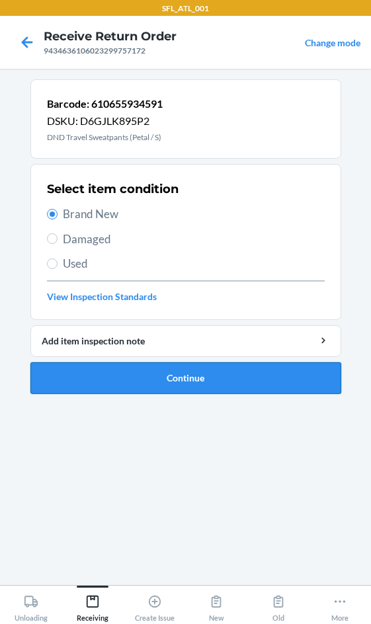
click at [163, 374] on button "Continue" at bounding box center [185, 378] width 311 height 32
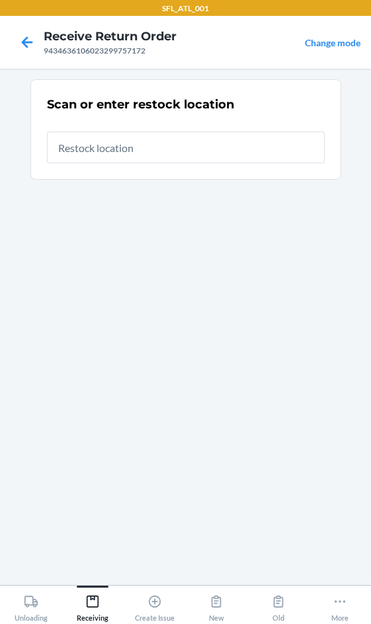
click at [137, 154] on input "text" at bounding box center [186, 147] width 278 height 32
type input "RTCart014"
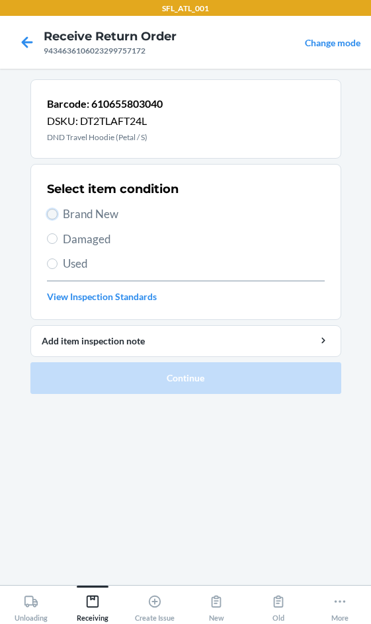
click at [55, 215] on input "Brand New" at bounding box center [52, 214] width 11 height 11
radio input "true"
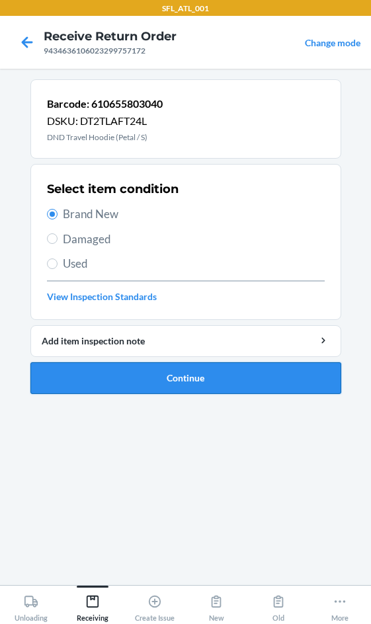
click at [168, 366] on button "Continue" at bounding box center [185, 378] width 311 height 32
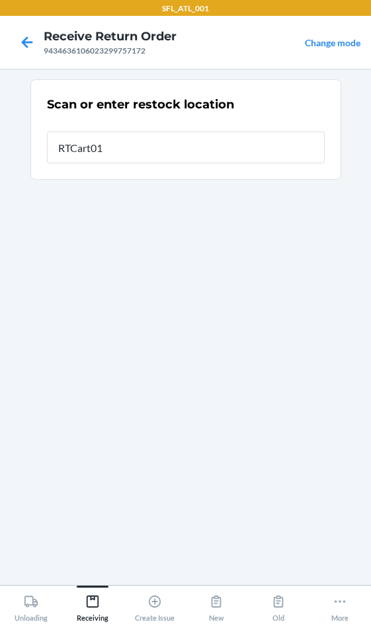
type input "RTCart014"
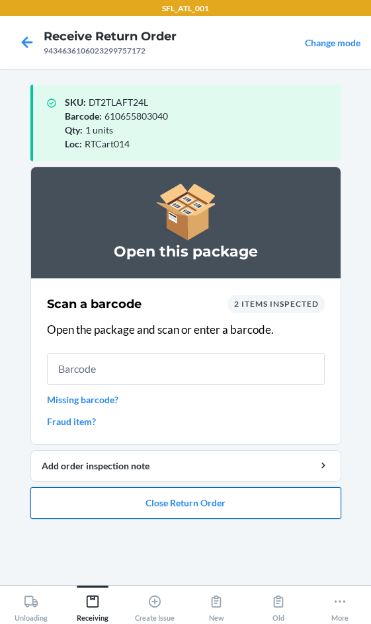
click at [192, 505] on button "Close Return Order" at bounding box center [185, 503] width 311 height 32
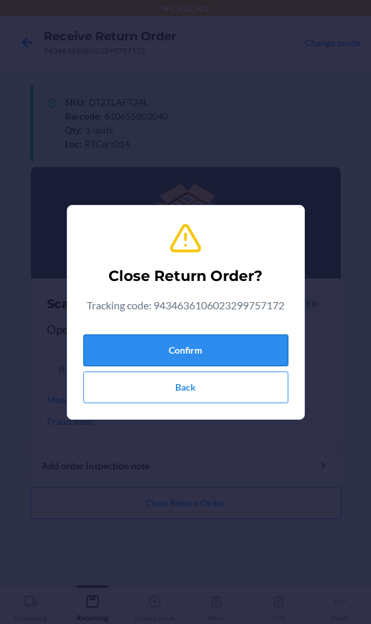
click at [195, 354] on button "Confirm" at bounding box center [185, 350] width 205 height 32
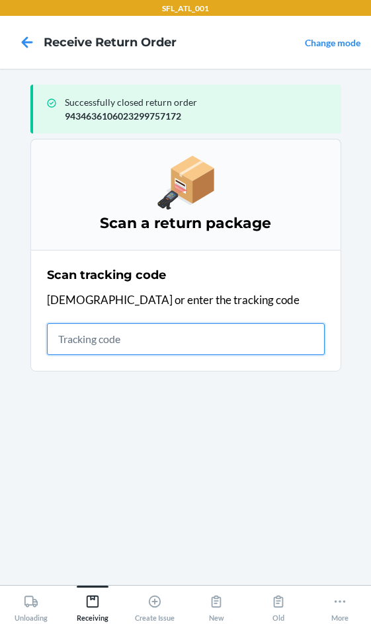
click at [105, 343] on input "text" at bounding box center [186, 339] width 278 height 32
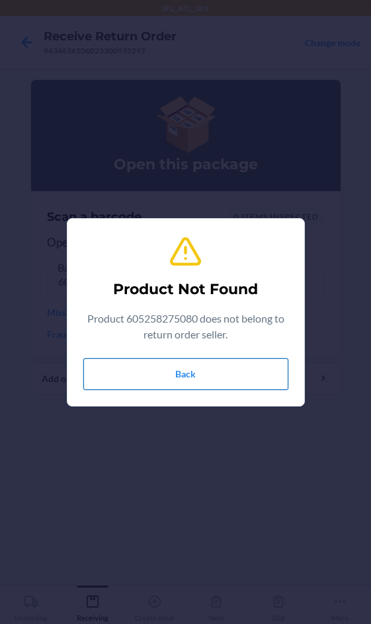
click at [198, 369] on button "Back" at bounding box center [185, 374] width 205 height 32
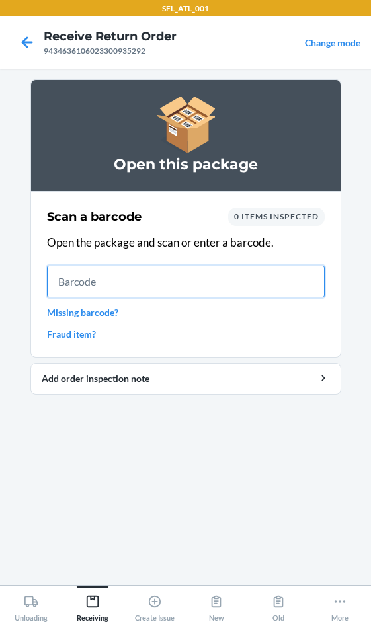
click at [174, 276] on input "text" at bounding box center [186, 282] width 278 height 32
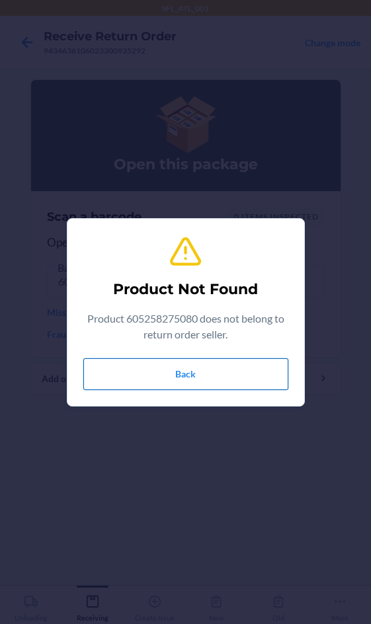
click at [153, 378] on button "Back" at bounding box center [185, 374] width 205 height 32
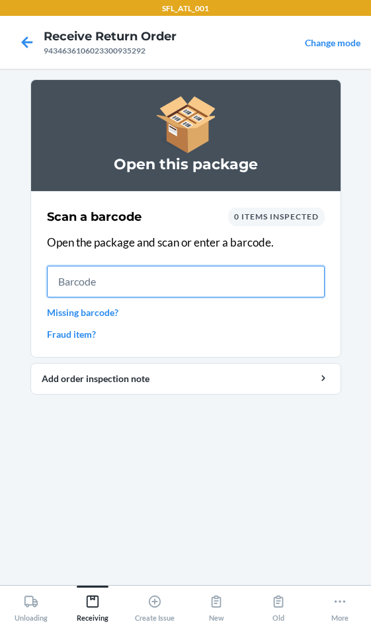
click at [149, 276] on input "text" at bounding box center [186, 282] width 278 height 32
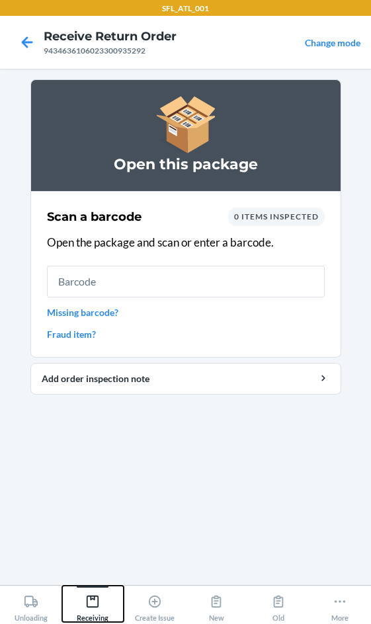
click at [89, 607] on icon at bounding box center [93, 601] width 12 height 12
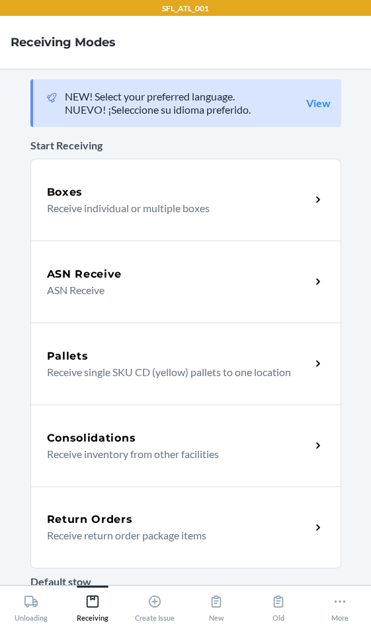
click at [96, 533] on p "Receive return order package items" at bounding box center [173, 535] width 253 height 16
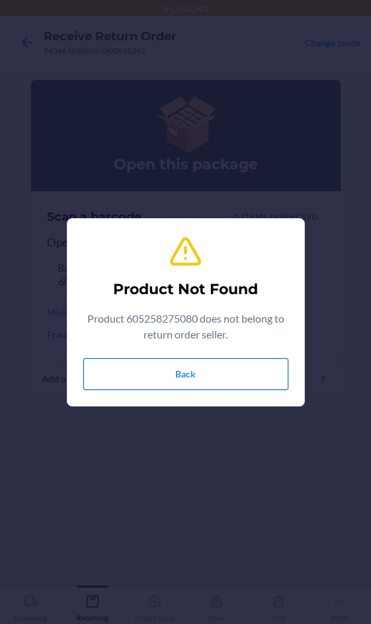
click at [192, 375] on button "Back" at bounding box center [185, 374] width 205 height 32
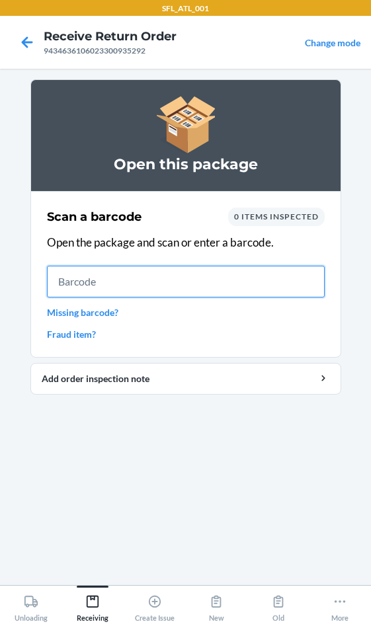
click at [149, 287] on input "text" at bounding box center [186, 282] width 278 height 32
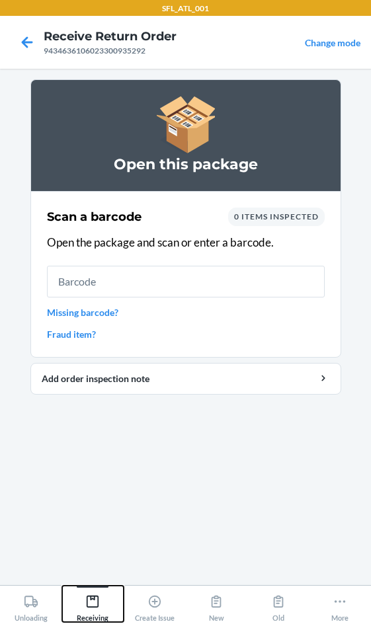
click at [78, 609] on div "Receiving" at bounding box center [93, 605] width 32 height 33
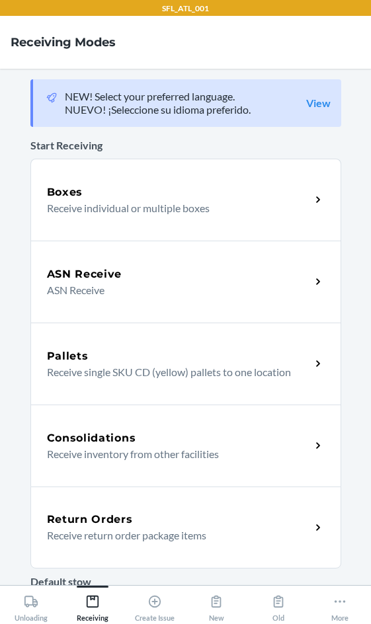
click at [87, 529] on p "Receive return order package items" at bounding box center [173, 535] width 253 height 16
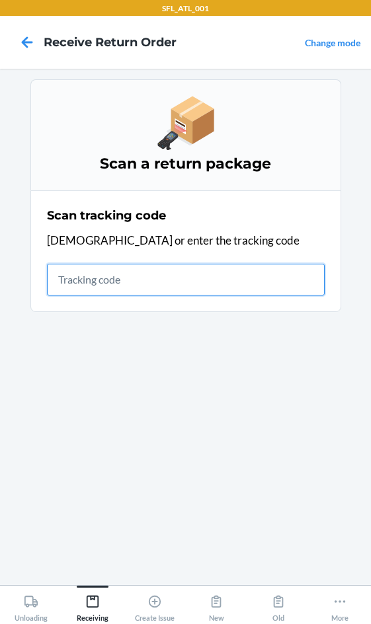
click at [127, 287] on input "text" at bounding box center [186, 280] width 278 height 32
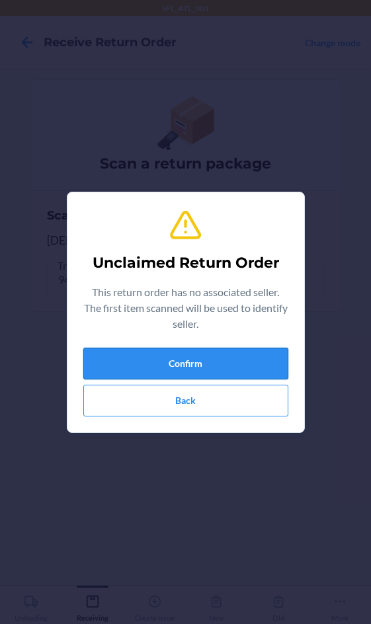
click at [131, 361] on button "Confirm" at bounding box center [185, 364] width 205 height 32
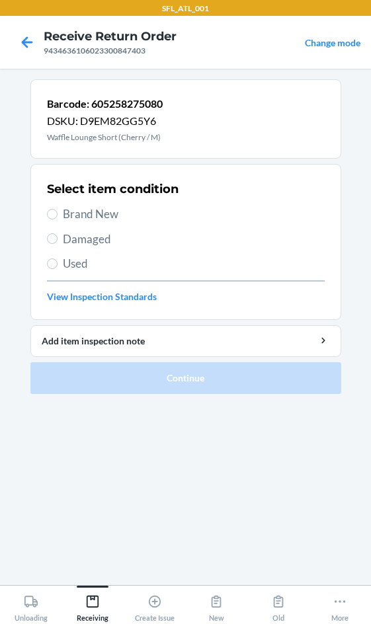
click at [87, 215] on span "Brand New" at bounding box center [194, 213] width 262 height 17
click at [57, 215] on input "Brand New" at bounding box center [52, 214] width 11 height 11
radio input "true"
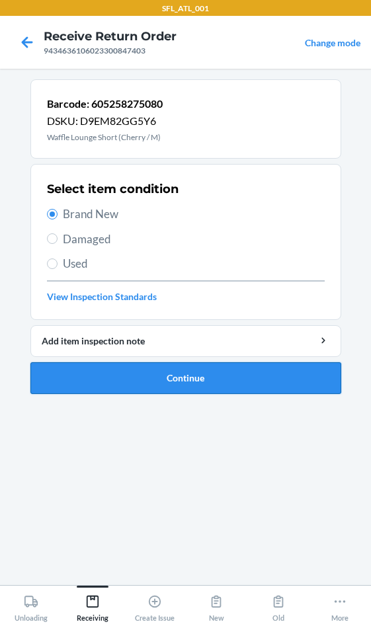
click at [154, 379] on button "Continue" at bounding box center [185, 378] width 311 height 32
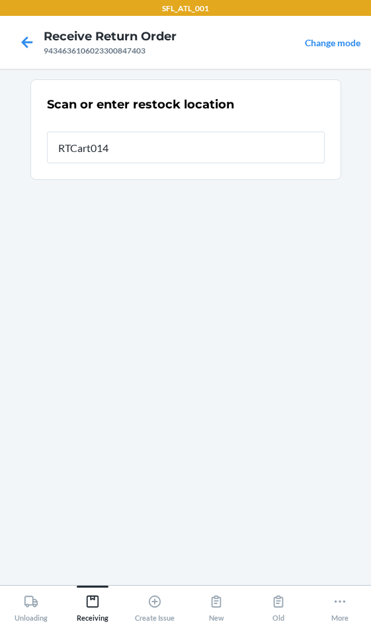
type input "RTCart014"
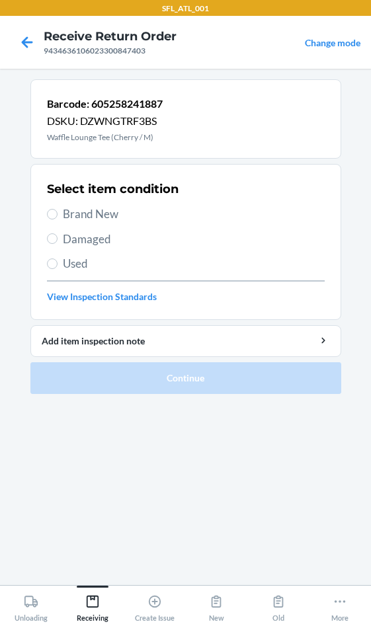
click at [94, 219] on span "Brand New" at bounding box center [194, 213] width 262 height 17
click at [57, 219] on input "Brand New" at bounding box center [52, 214] width 11 height 11
radio input "true"
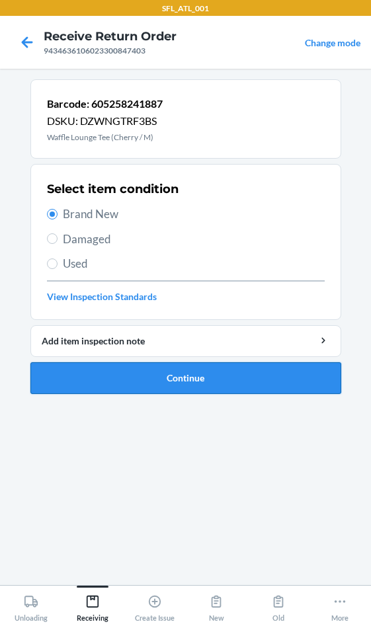
click at [163, 383] on button "Continue" at bounding box center [185, 378] width 311 height 32
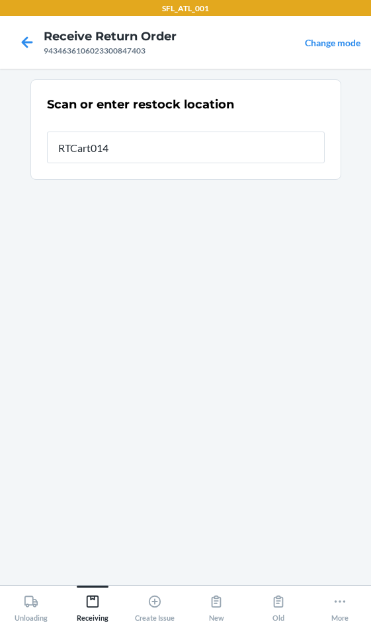
type input "RTCart014"
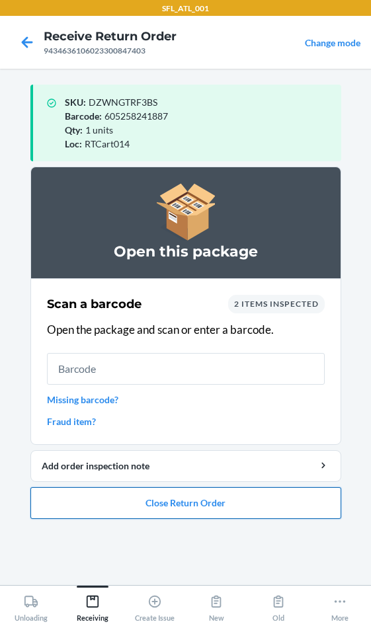
click at [187, 502] on button "Close Return Order" at bounding box center [185, 503] width 311 height 32
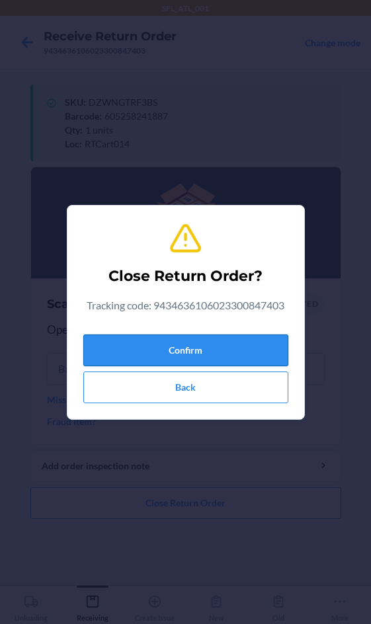
click at [186, 342] on button "Confirm" at bounding box center [185, 350] width 205 height 32
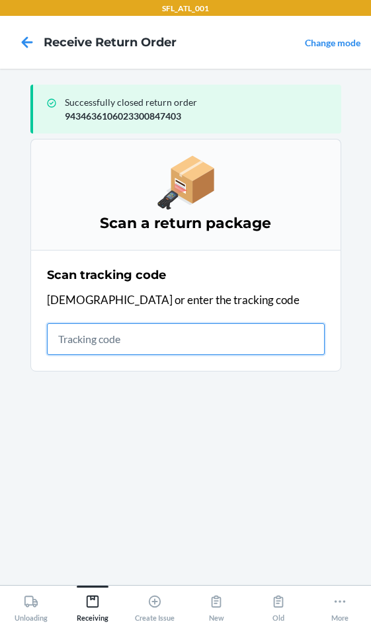
click at [74, 349] on input "text" at bounding box center [186, 339] width 278 height 32
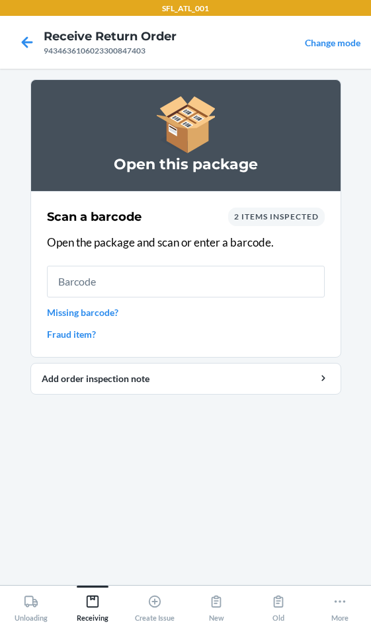
click at [94, 318] on link "Missing barcode?" at bounding box center [186, 312] width 278 height 14
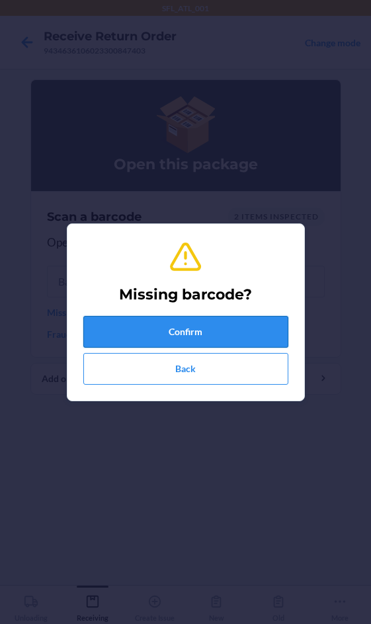
click at [122, 325] on button "Confirm" at bounding box center [185, 332] width 205 height 32
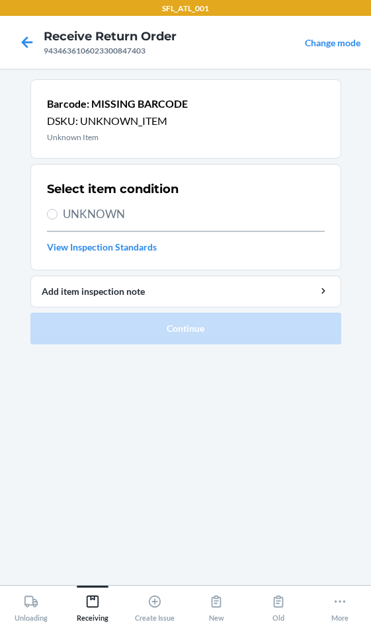
click at [97, 211] on span "UNKNOWN" at bounding box center [194, 213] width 262 height 17
click at [57, 211] on input "UNKNOWN" at bounding box center [52, 214] width 11 height 11
radio input "true"
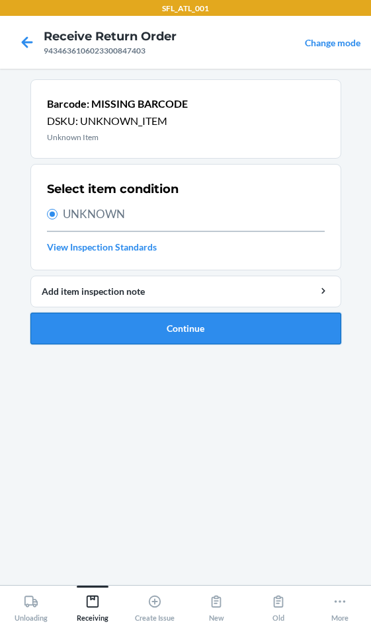
click at [135, 324] on button "Continue" at bounding box center [185, 329] width 311 height 32
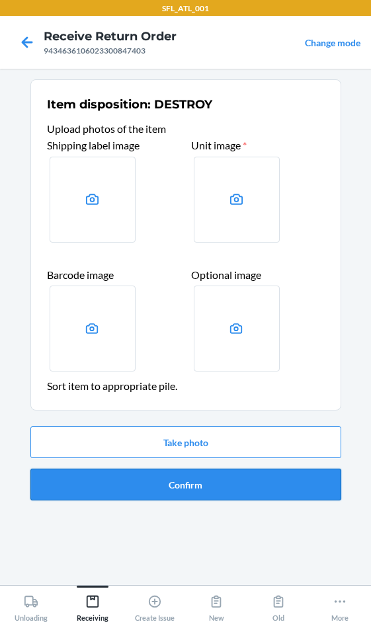
click at [176, 485] on button "Confirm" at bounding box center [185, 484] width 311 height 32
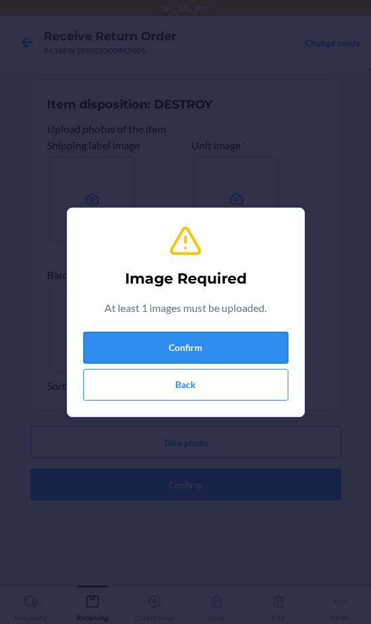
click at [206, 357] on button "Confirm" at bounding box center [185, 348] width 205 height 32
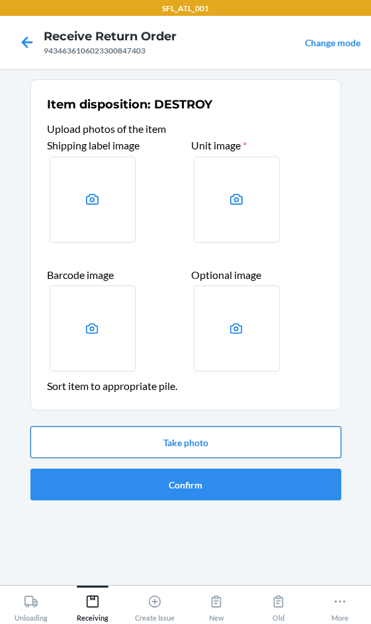
click at [210, 446] on button "Take photo" at bounding box center [185, 442] width 311 height 32
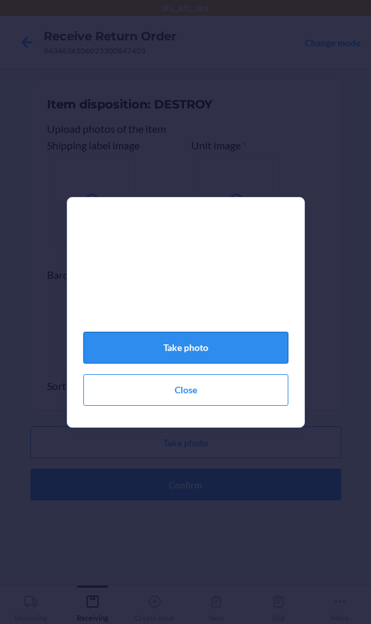
click at [258, 352] on button "Take photo" at bounding box center [185, 348] width 205 height 32
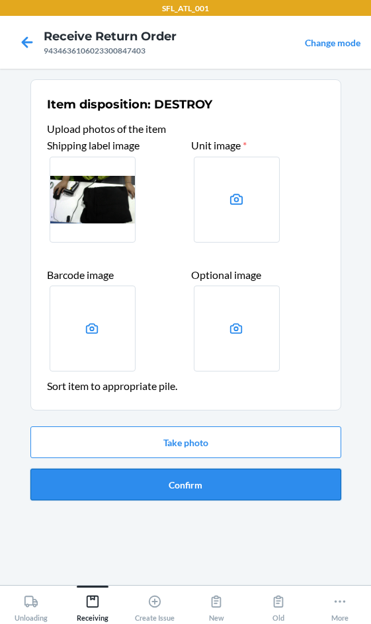
click at [185, 480] on button "Confirm" at bounding box center [185, 484] width 311 height 32
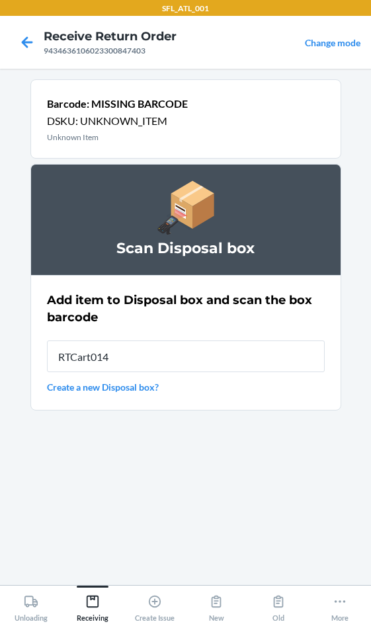
type input "RTCart014"
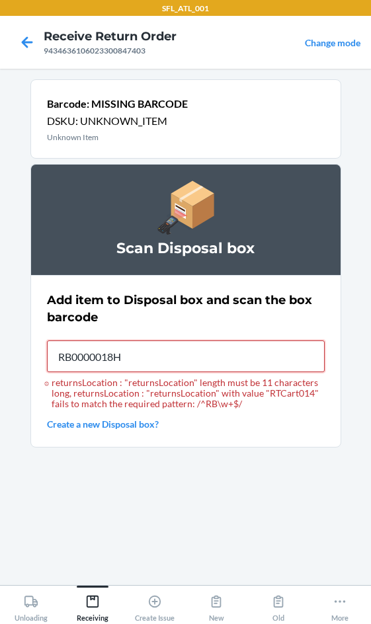
type input "RB0000018HZ"
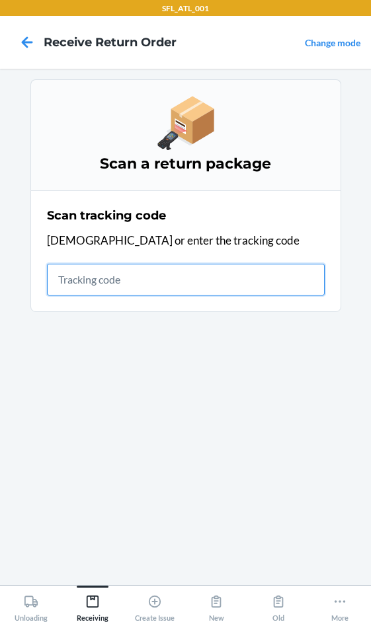
click at [128, 285] on input "text" at bounding box center [186, 280] width 278 height 32
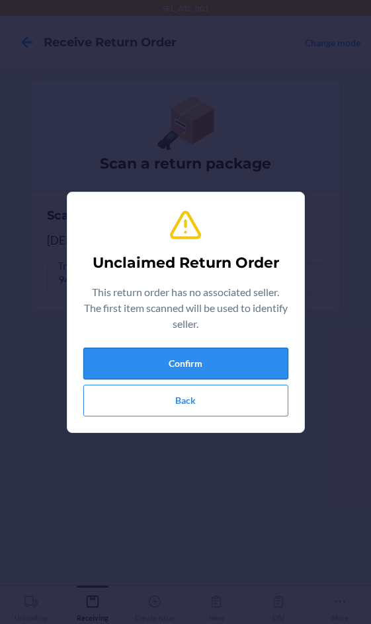
click at [175, 367] on button "Confirm" at bounding box center [185, 364] width 205 height 32
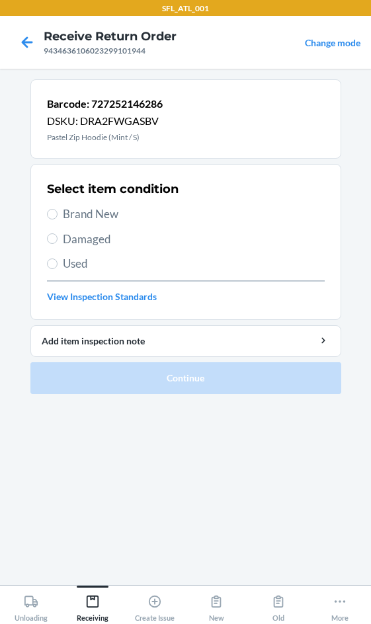
click at [57, 207] on label "Brand New" at bounding box center [186, 213] width 278 height 17
click at [57, 209] on input "Brand New" at bounding box center [52, 214] width 11 height 11
radio input "true"
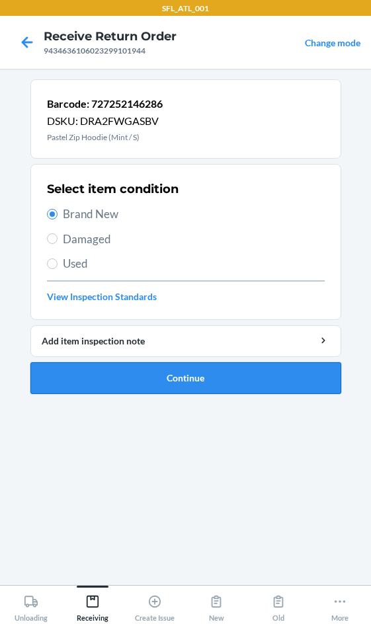
click at [166, 385] on button "Continue" at bounding box center [185, 378] width 311 height 32
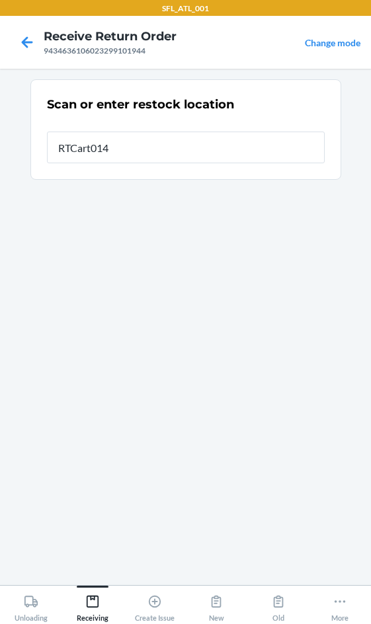
type input "RTCart014"
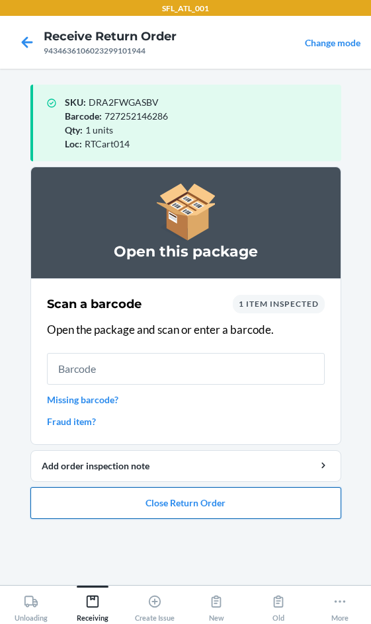
click at [176, 500] on button "Close Return Order" at bounding box center [185, 503] width 311 height 32
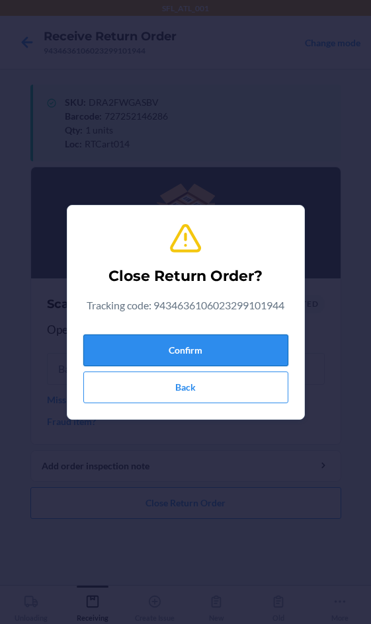
click at [184, 352] on button "Confirm" at bounding box center [185, 350] width 205 height 32
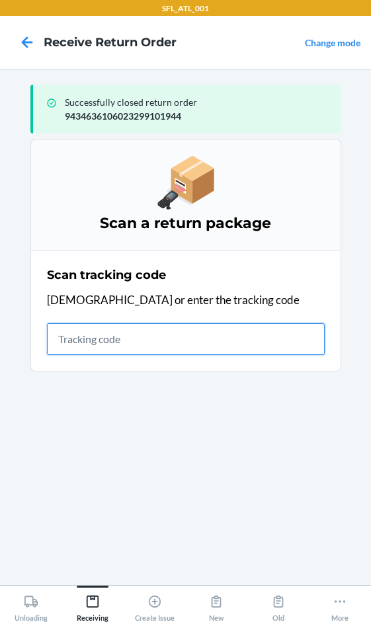
click at [86, 340] on input "text" at bounding box center [186, 339] width 278 height 32
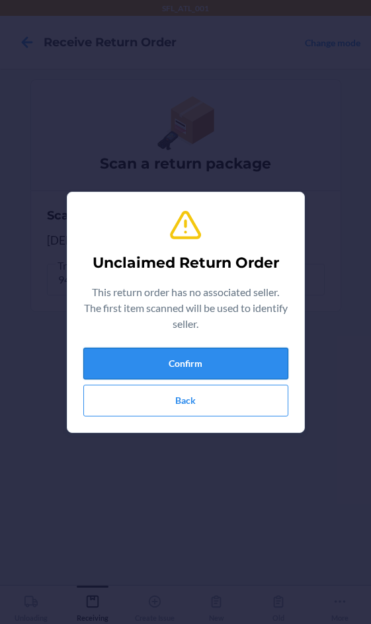
click at [100, 359] on button "Confirm" at bounding box center [185, 364] width 205 height 32
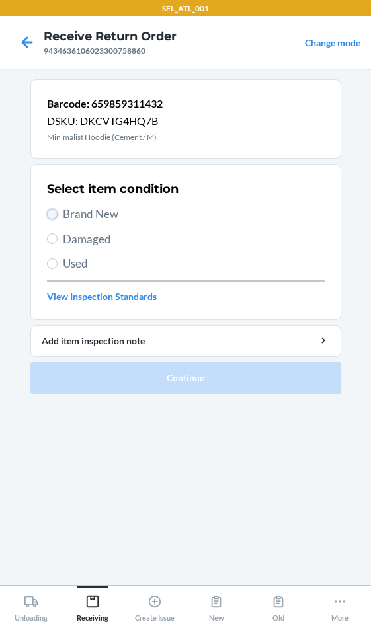
click at [55, 213] on input "Brand New" at bounding box center [52, 214] width 11 height 11
radio input "true"
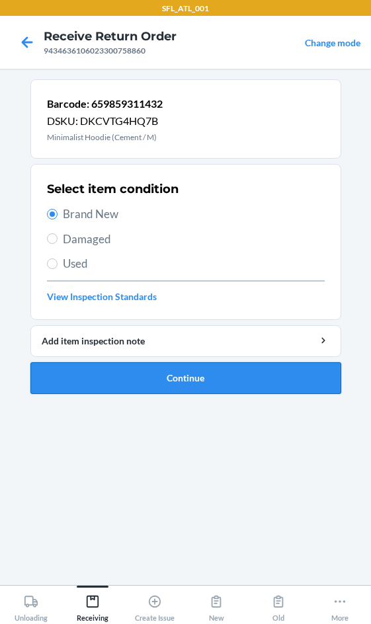
click at [118, 371] on button "Continue" at bounding box center [185, 378] width 311 height 32
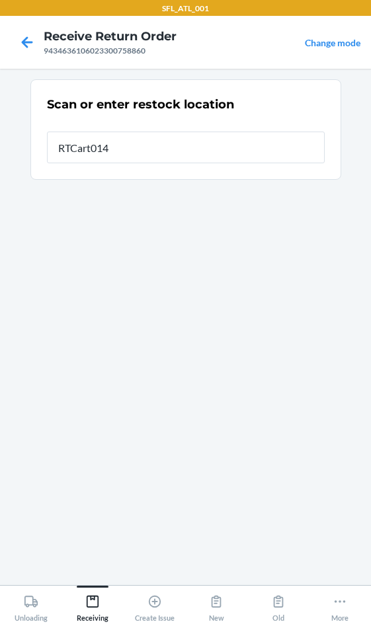
type input "RTCart014"
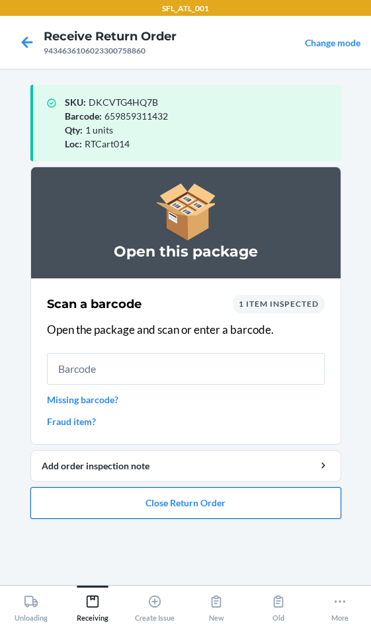
click at [160, 506] on button "Close Return Order" at bounding box center [185, 503] width 311 height 32
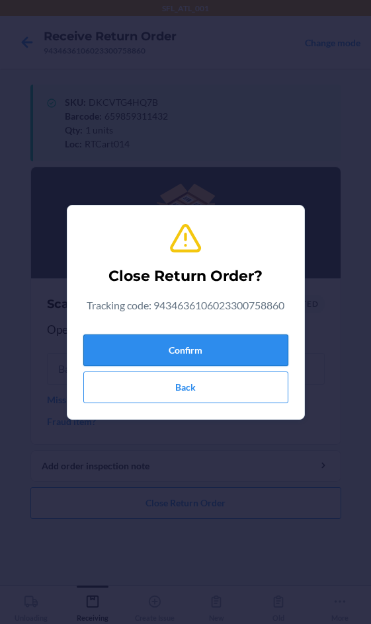
click at [198, 339] on button "Confirm" at bounding box center [185, 350] width 205 height 32
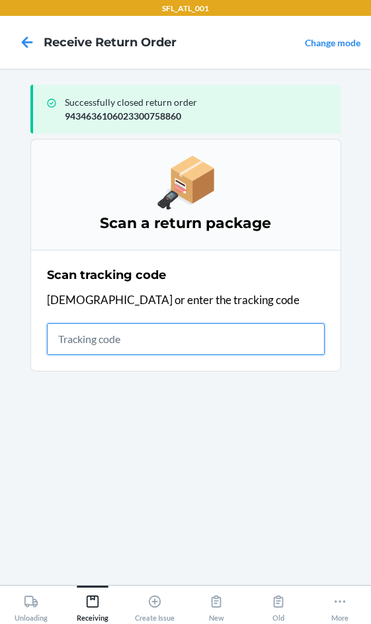
click at [83, 339] on input "text" at bounding box center [186, 339] width 278 height 32
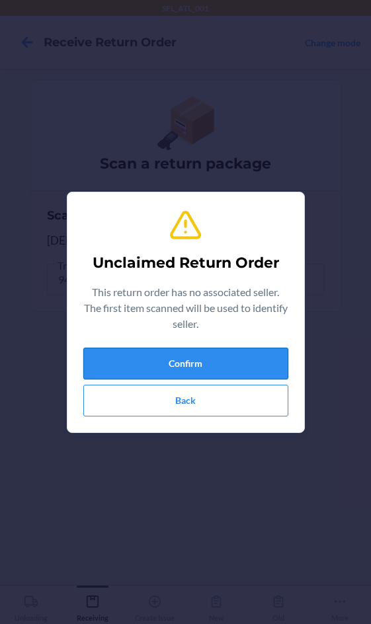
click at [278, 371] on button "Confirm" at bounding box center [185, 364] width 205 height 32
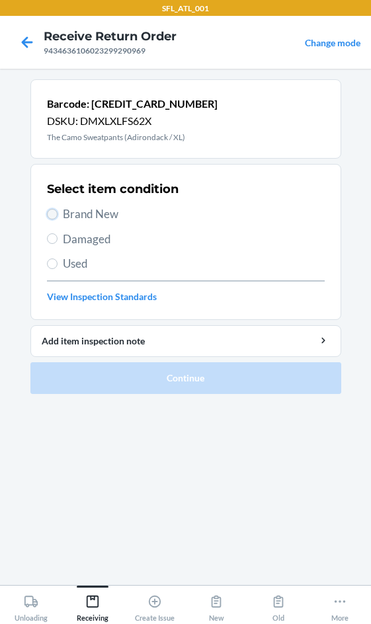
click at [53, 213] on input "Brand New" at bounding box center [52, 214] width 11 height 11
radio input "true"
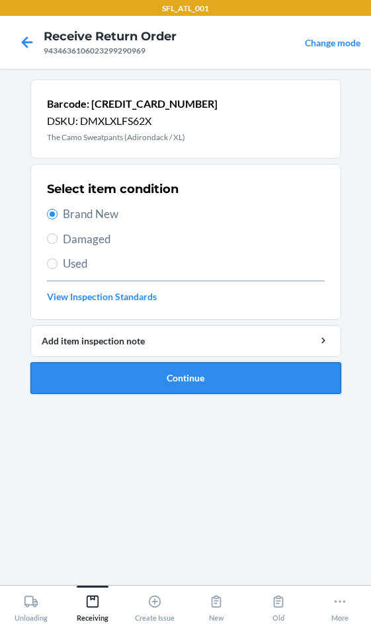
click at [167, 378] on button "Continue" at bounding box center [185, 378] width 311 height 32
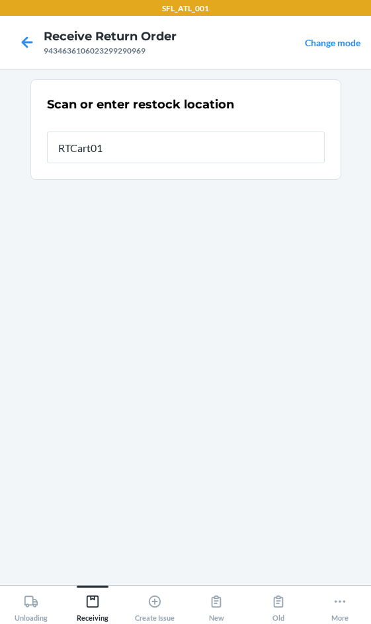
type input "RTCart014"
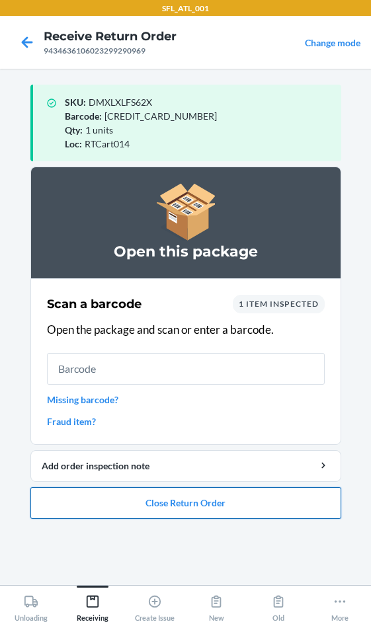
click at [185, 495] on button "Close Return Order" at bounding box center [185, 503] width 311 height 32
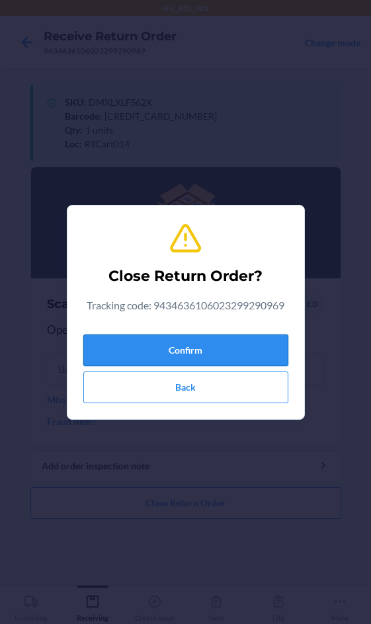
click at [215, 348] on button "Confirm" at bounding box center [185, 350] width 205 height 32
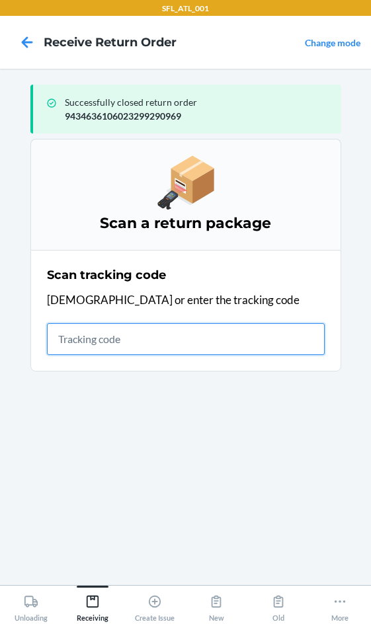
click at [111, 334] on input "text" at bounding box center [186, 339] width 278 height 32
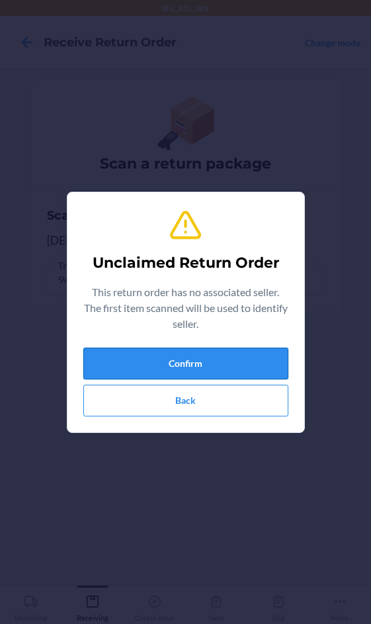
click at [149, 375] on button "Confirm" at bounding box center [185, 364] width 205 height 32
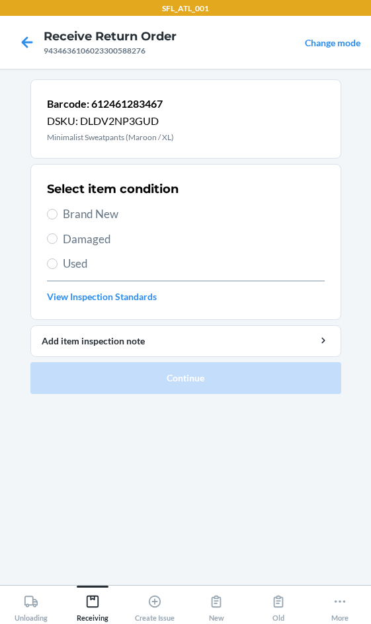
click at [116, 221] on span "Brand New" at bounding box center [194, 213] width 262 height 17
click at [57, 219] on input "Brand New" at bounding box center [52, 214] width 11 height 11
radio input "true"
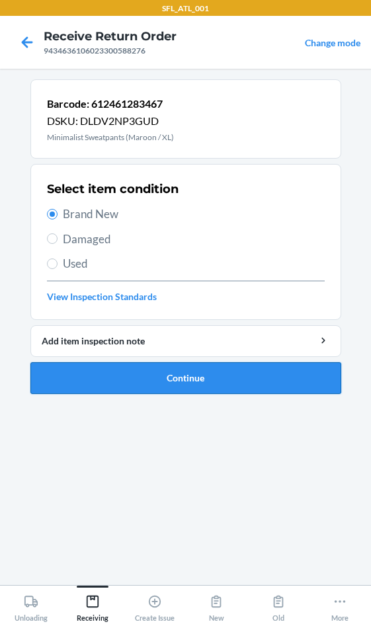
click at [151, 373] on button "Continue" at bounding box center [185, 378] width 311 height 32
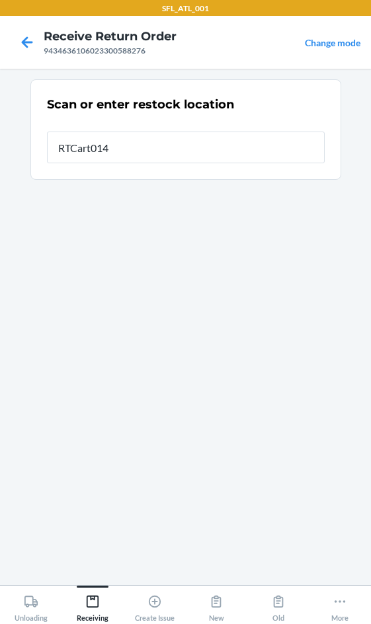
type input "RTCart014"
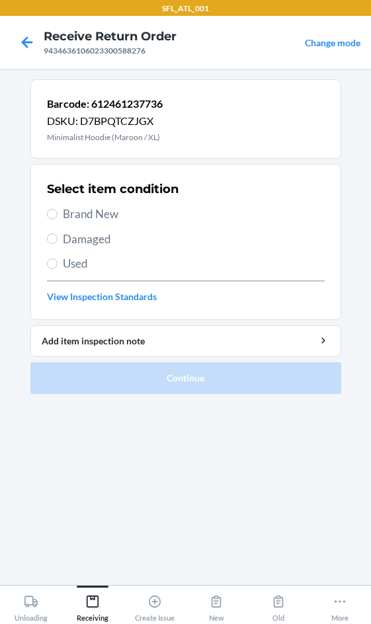
click at [65, 212] on span "Brand New" at bounding box center [194, 213] width 262 height 17
click at [57, 212] on input "Brand New" at bounding box center [52, 214] width 11 height 11
radio input "true"
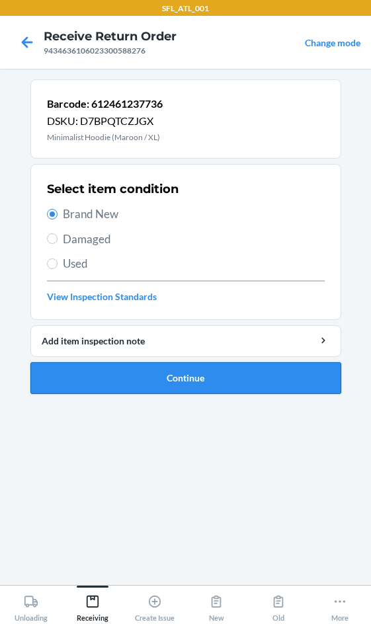
click at [181, 391] on button "Continue" at bounding box center [185, 378] width 311 height 32
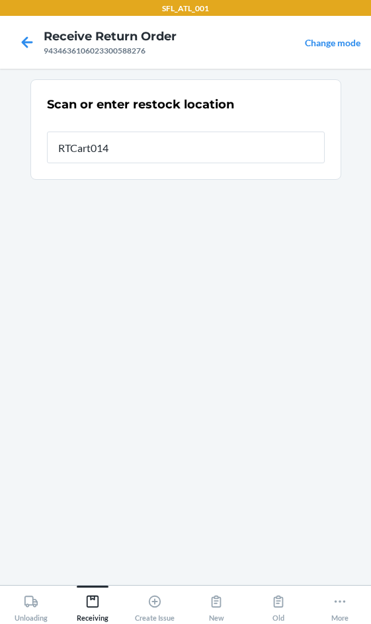
type input "RTCart014"
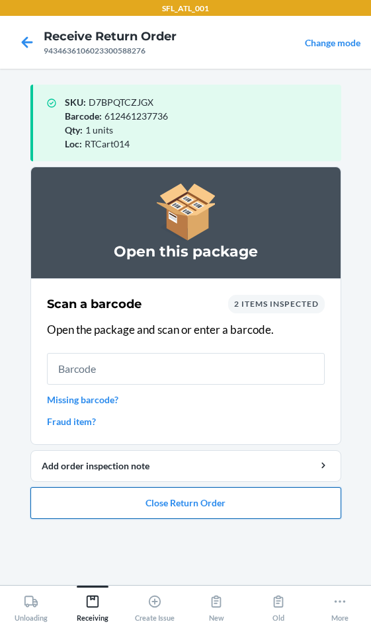
click at [217, 508] on button "Close Return Order" at bounding box center [185, 503] width 311 height 32
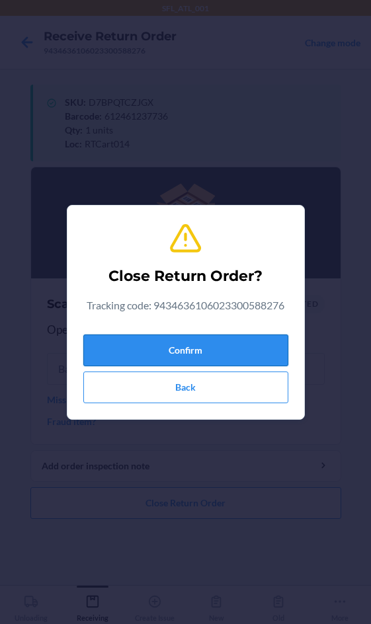
click at [256, 353] on button "Confirm" at bounding box center [185, 350] width 205 height 32
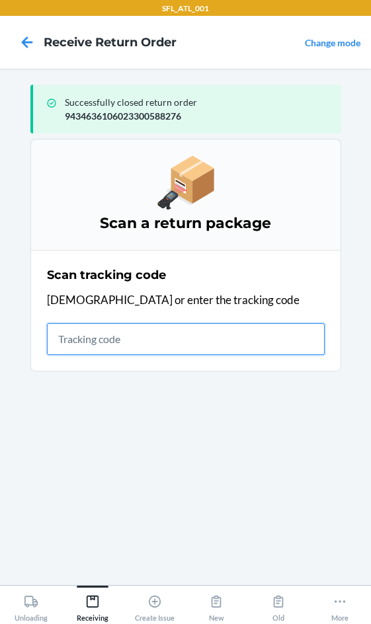
click at [114, 333] on input "text" at bounding box center [186, 339] width 278 height 32
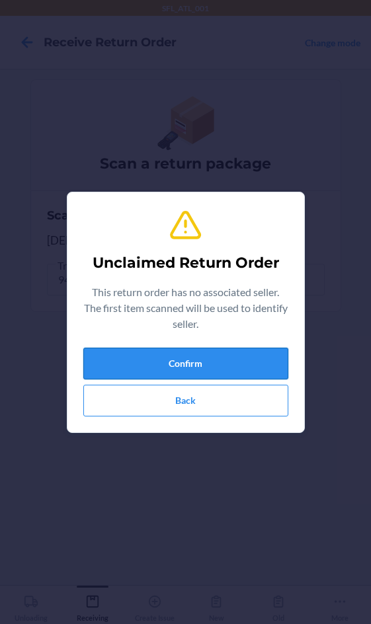
click at [248, 370] on button "Confirm" at bounding box center [185, 364] width 205 height 32
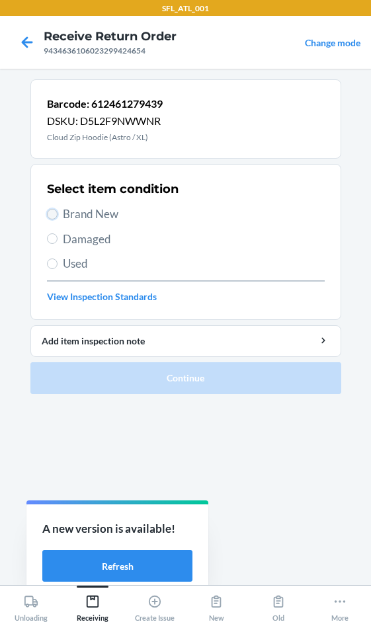
click at [50, 211] on input "Brand New" at bounding box center [52, 214] width 11 height 11
radio input "true"
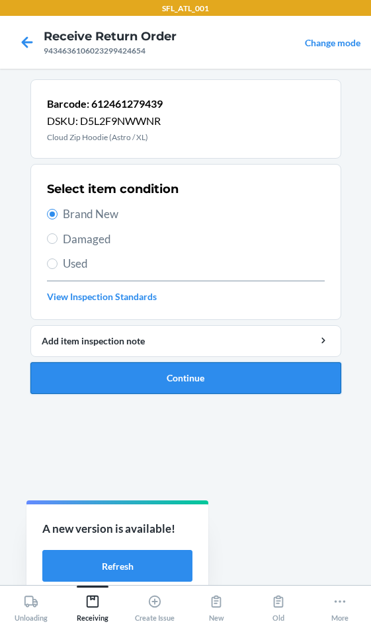
click at [168, 369] on button "Continue" at bounding box center [185, 378] width 311 height 32
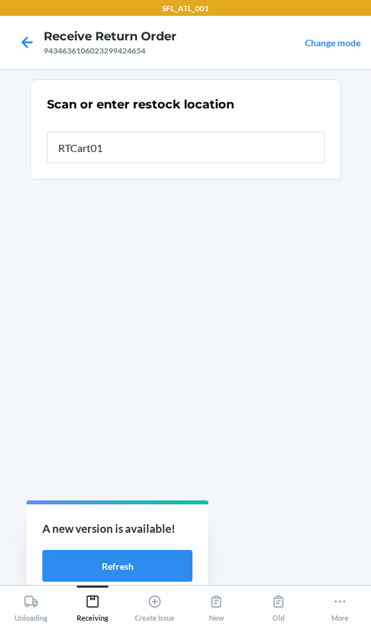
type input "RTCart014"
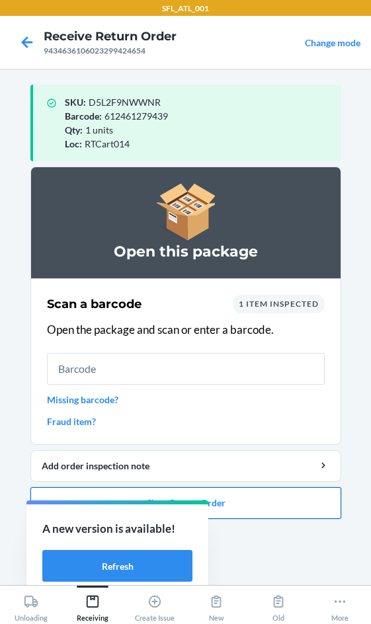
click at [245, 504] on button "Close Return Order" at bounding box center [185, 503] width 311 height 32
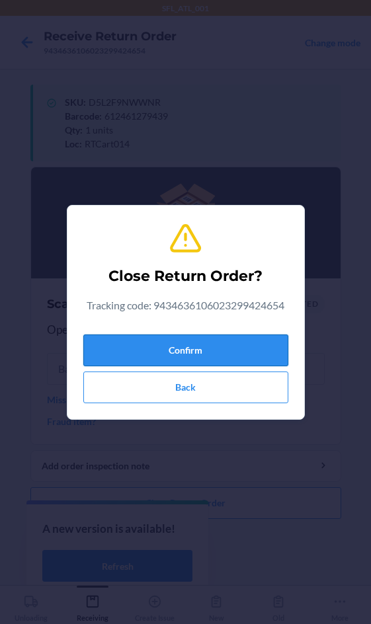
click at [201, 350] on button "Confirm" at bounding box center [185, 350] width 205 height 32
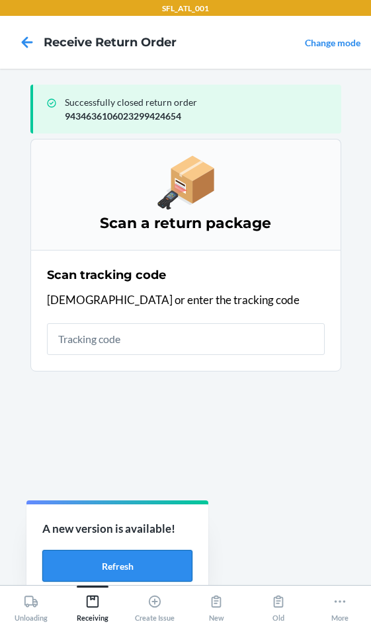
click at [141, 562] on button "Refresh" at bounding box center [117, 566] width 150 height 32
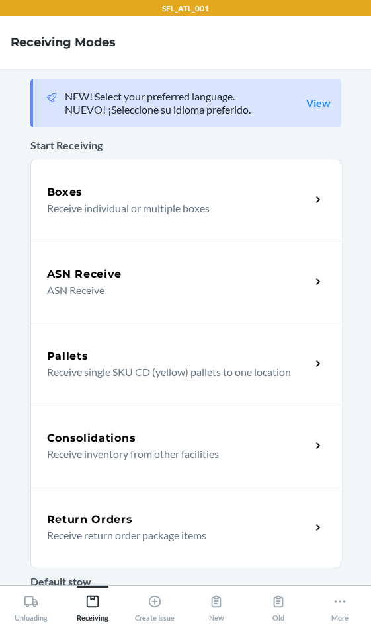
click at [98, 526] on h5 "Return Orders" at bounding box center [90, 519] width 86 height 16
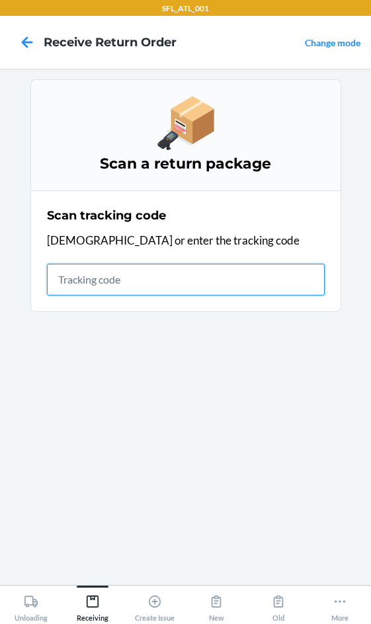
drag, startPoint x: 107, startPoint y: 283, endPoint x: 99, endPoint y: 278, distance: 9.5
click at [107, 283] on input "text" at bounding box center [186, 280] width 278 height 32
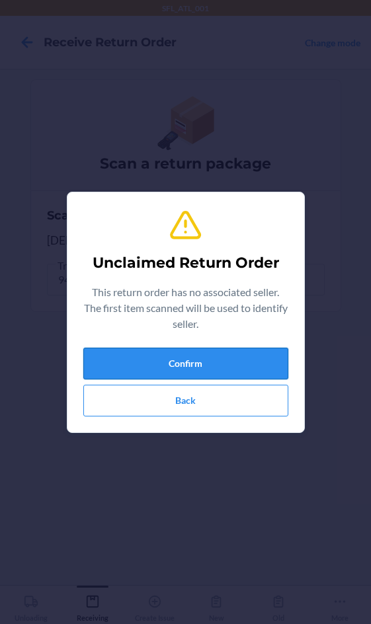
click at [211, 359] on button "Confirm" at bounding box center [185, 364] width 205 height 32
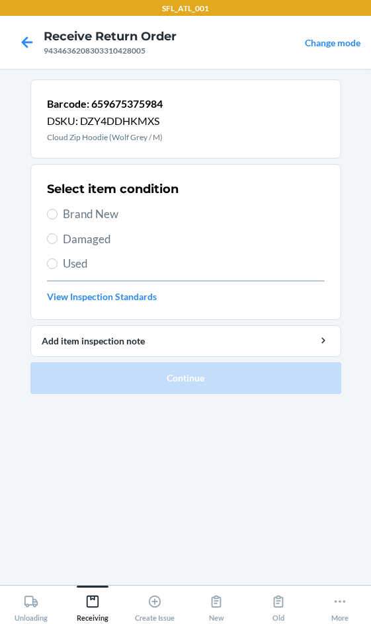
click at [66, 214] on span "Brand New" at bounding box center [194, 213] width 262 height 17
click at [57, 214] on input "Brand New" at bounding box center [52, 214] width 11 height 11
radio input "true"
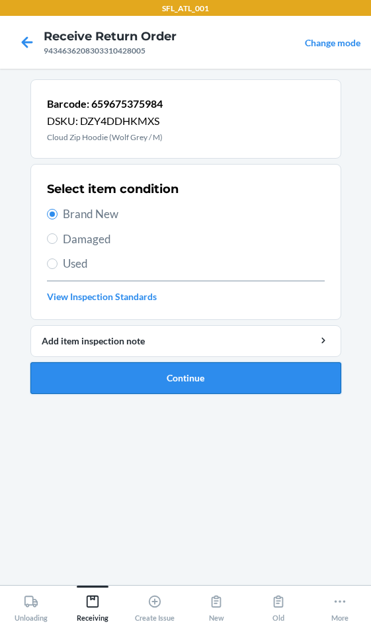
click at [169, 371] on button "Continue" at bounding box center [185, 378] width 311 height 32
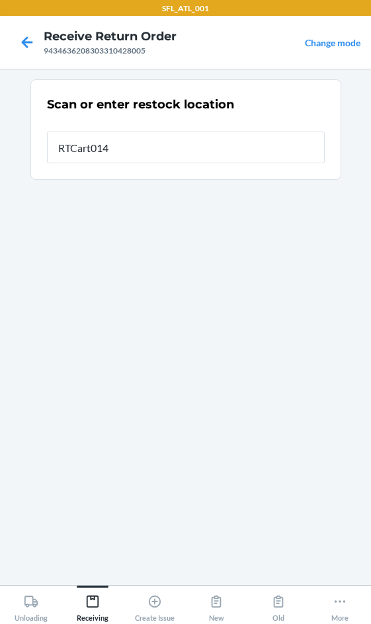
type input "RTCart014"
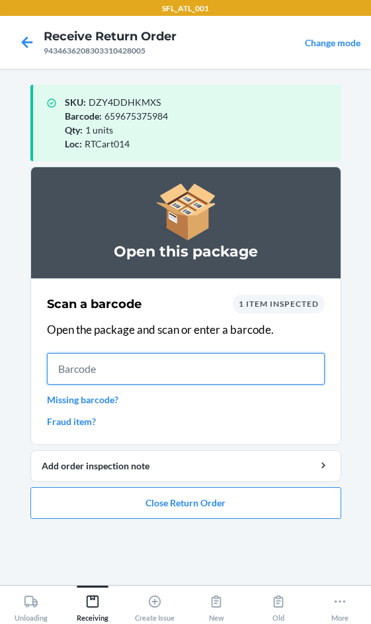
click at [126, 374] on input "text" at bounding box center [186, 369] width 278 height 32
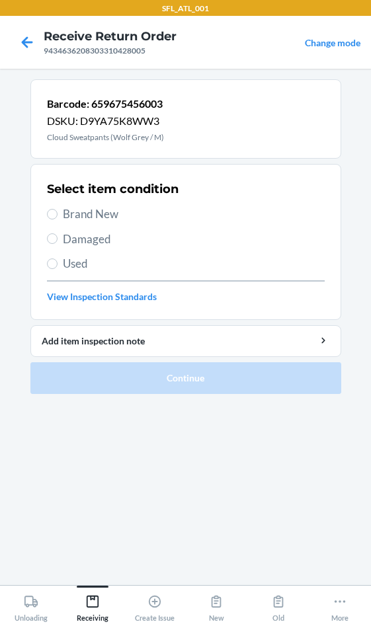
click at [65, 213] on span "Brand New" at bounding box center [194, 213] width 262 height 17
click at [57, 213] on input "Brand New" at bounding box center [52, 214] width 11 height 11
radio input "true"
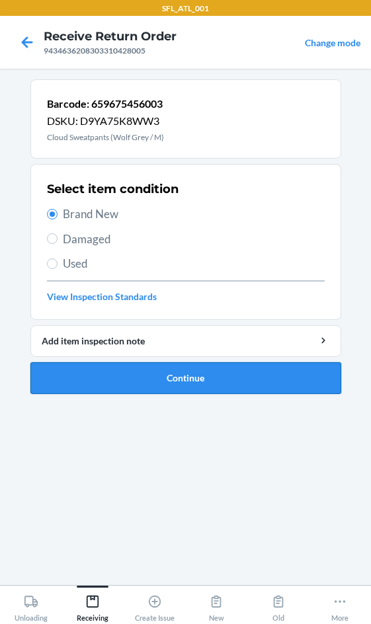
click at [170, 383] on button "Continue" at bounding box center [185, 378] width 311 height 32
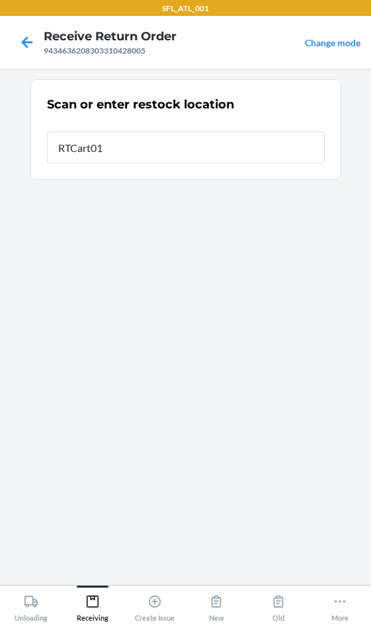
type input "RTCart014"
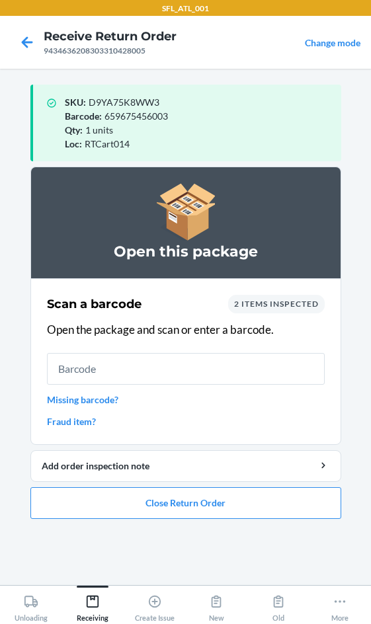
click at [213, 485] on li "Open this package Scan a barcode 2 items inspected Open the package and scan or…" at bounding box center [185, 343] width 311 height 352
click at [220, 504] on button "Close Return Order" at bounding box center [185, 503] width 311 height 32
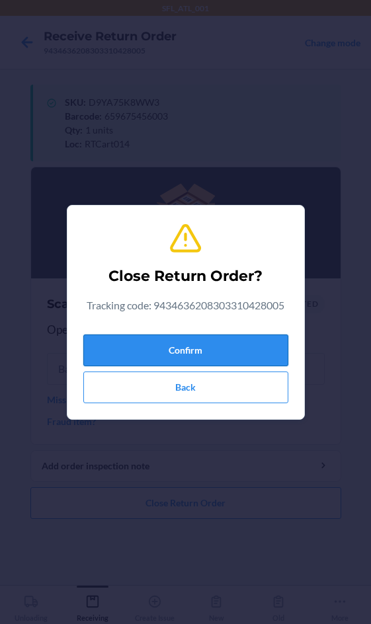
click at [248, 354] on button "Confirm" at bounding box center [185, 350] width 205 height 32
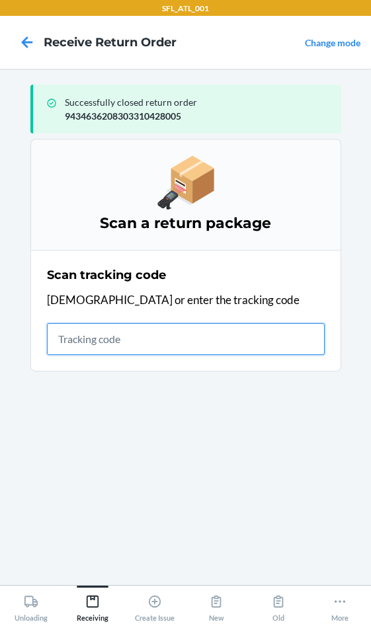
click at [112, 334] on input "text" at bounding box center [186, 339] width 278 height 32
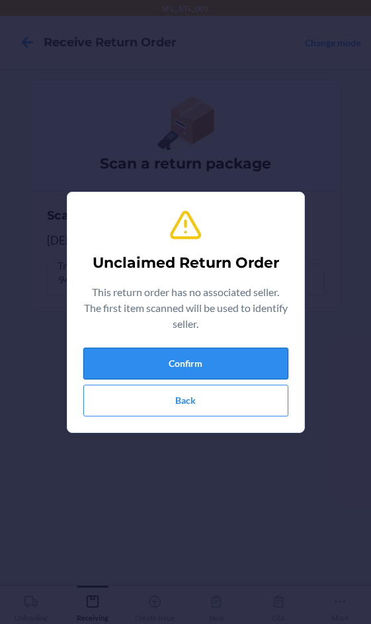
click at [234, 361] on button "Confirm" at bounding box center [185, 364] width 205 height 32
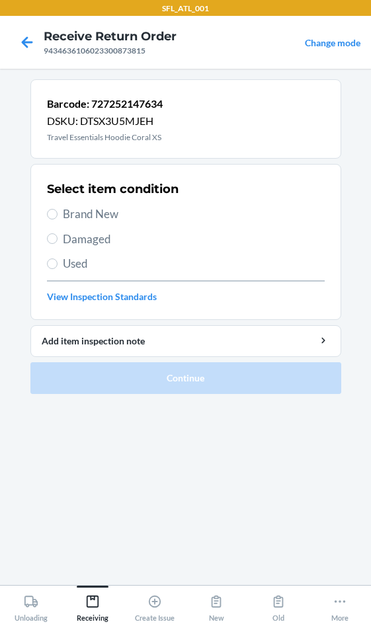
click at [61, 219] on label "Brand New" at bounding box center [186, 213] width 278 height 17
click at [57, 219] on input "Brand New" at bounding box center [52, 214] width 11 height 11
radio input "true"
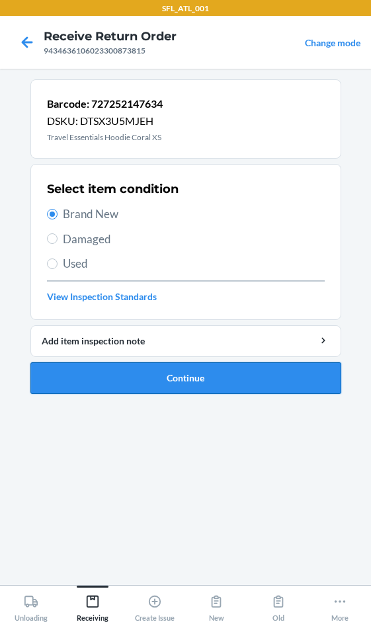
click at [116, 383] on button "Continue" at bounding box center [185, 378] width 311 height 32
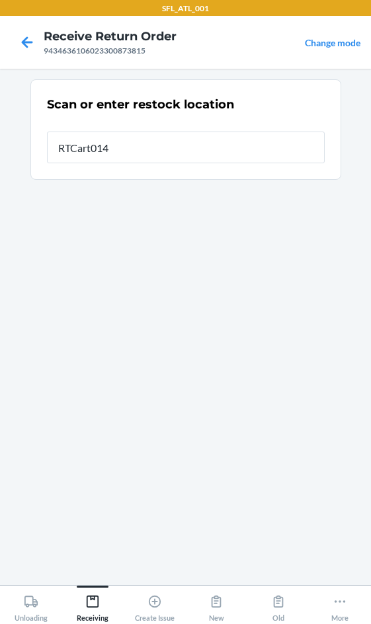
type input "RTCart014"
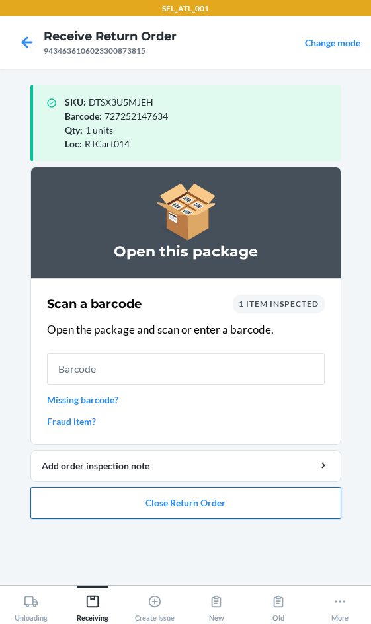
click at [176, 505] on button "Close Return Order" at bounding box center [185, 503] width 311 height 32
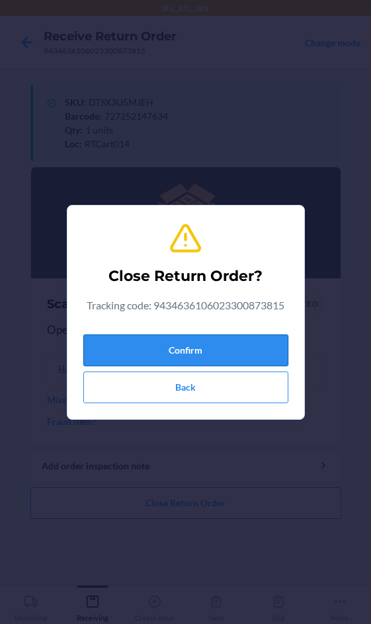
click at [196, 346] on button "Confirm" at bounding box center [185, 350] width 205 height 32
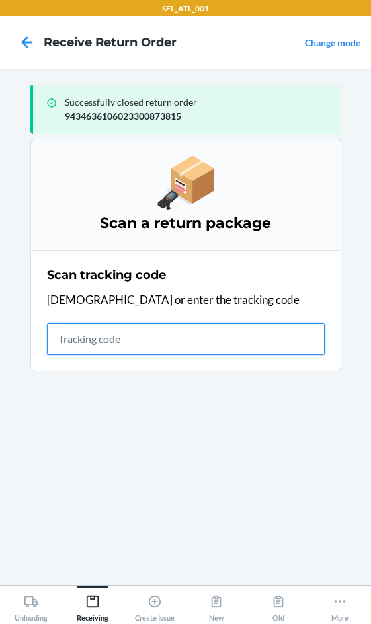
click at [75, 336] on input "text" at bounding box center [186, 339] width 278 height 32
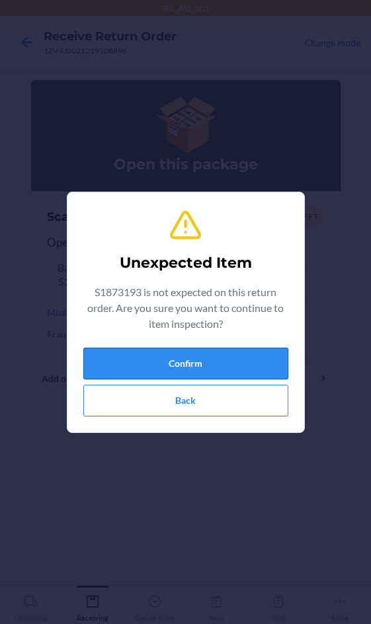
click at [152, 357] on button "Confirm" at bounding box center [185, 364] width 205 height 32
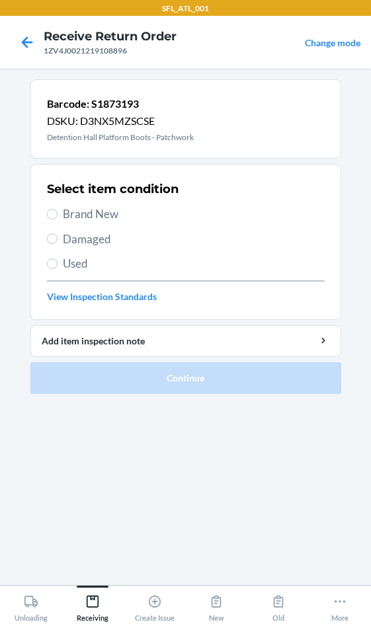
click at [84, 239] on span "Damaged" at bounding box center [194, 239] width 262 height 17
click at [57, 239] on input "Damaged" at bounding box center [52, 238] width 11 height 11
radio input "true"
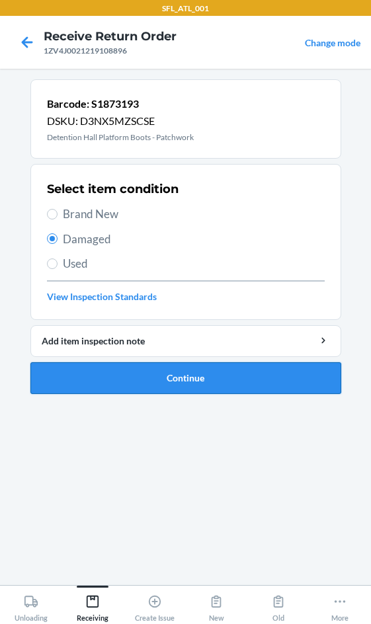
click at [171, 383] on button "Continue" at bounding box center [185, 378] width 311 height 32
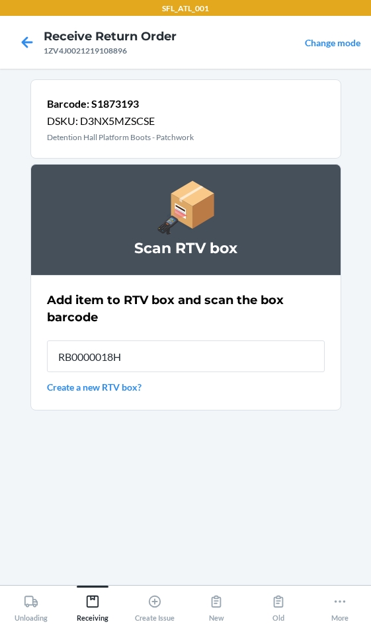
type input "RB0000018HZ"
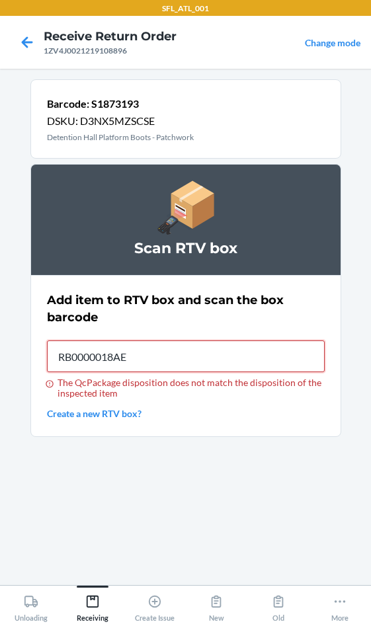
type input "RB0000018AE"
click at [163, 361] on input "The QcPackage sellerId does not match the sellerId of the inspected item" at bounding box center [186, 356] width 278 height 32
type input "RB0000018EP"
type input "RB0000018A7"
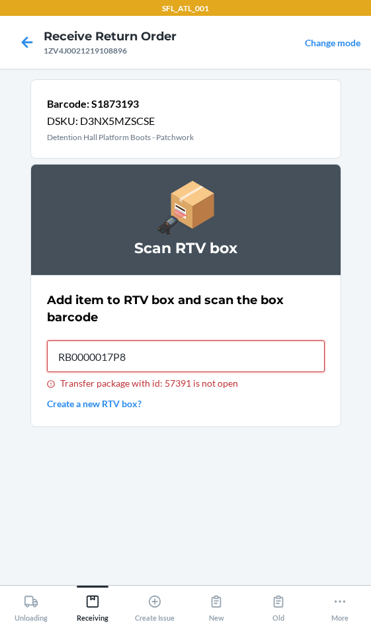
type input "RB0000017P8"
type input "RB0000017E7"
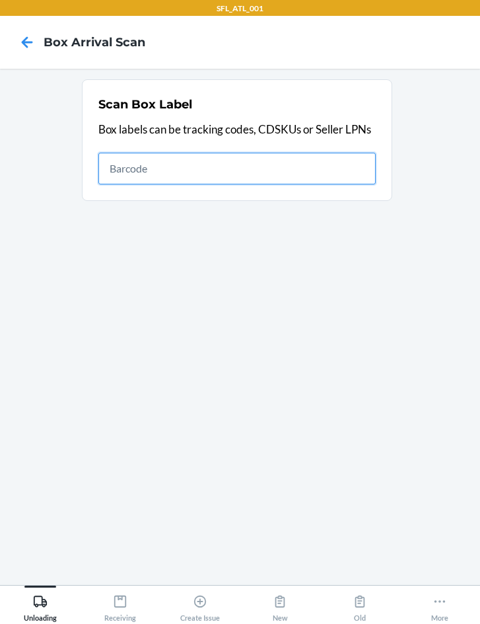
click at [274, 168] on input "text" at bounding box center [237, 169] width 278 height 32
type input "420302599434636208303310428005"
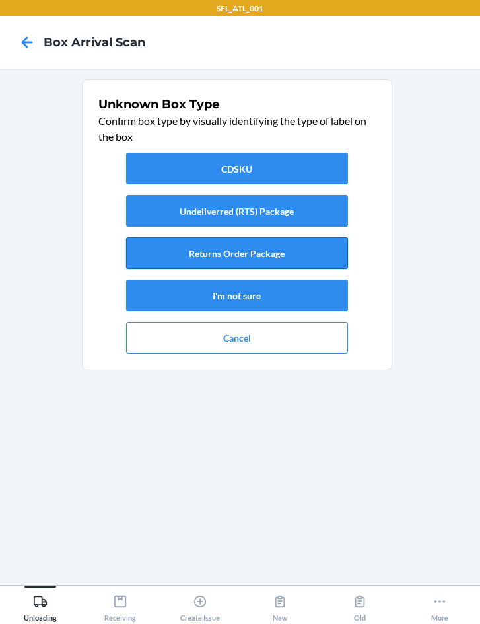
click at [268, 255] on button "Returns Order Package" at bounding box center [237, 253] width 222 height 32
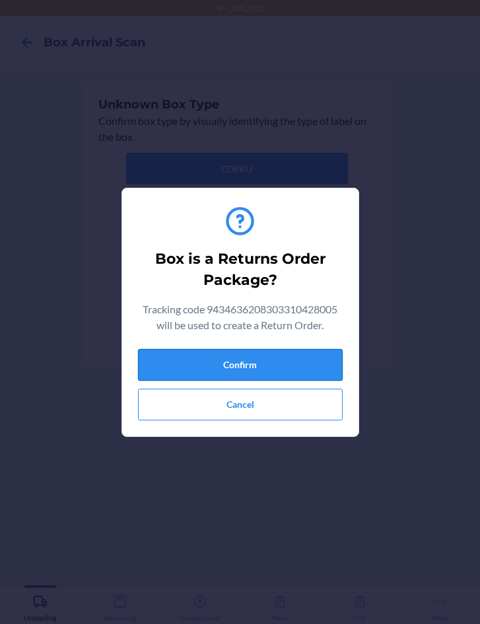
click at [267, 363] on button "Confirm" at bounding box center [240, 365] width 205 height 32
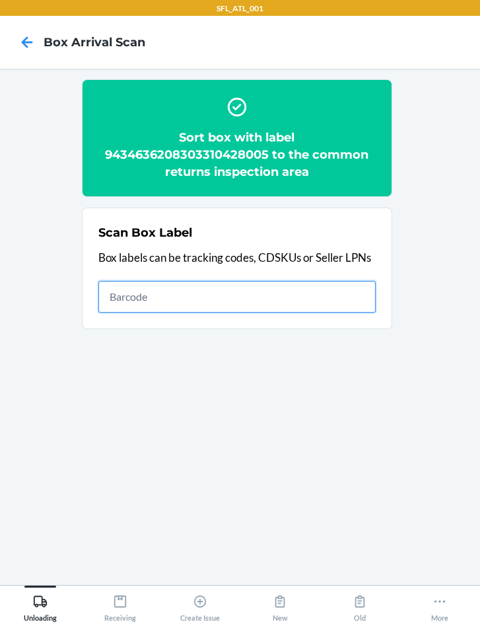
click at [280, 307] on input "text" at bounding box center [237, 297] width 278 height 32
type input "420302599434636106023300873815"
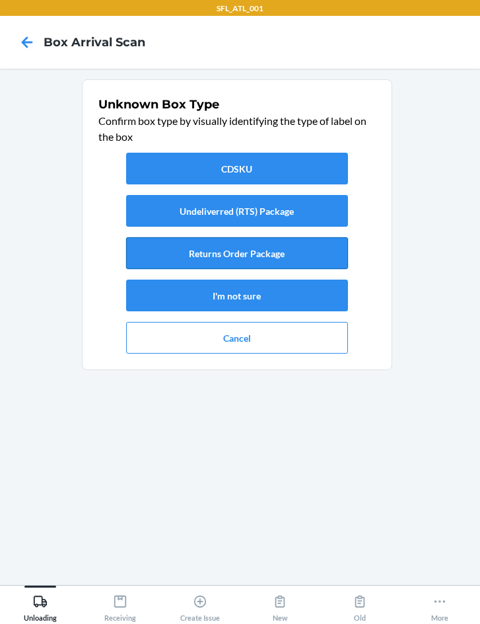
click at [303, 258] on button "Returns Order Package" at bounding box center [237, 253] width 222 height 32
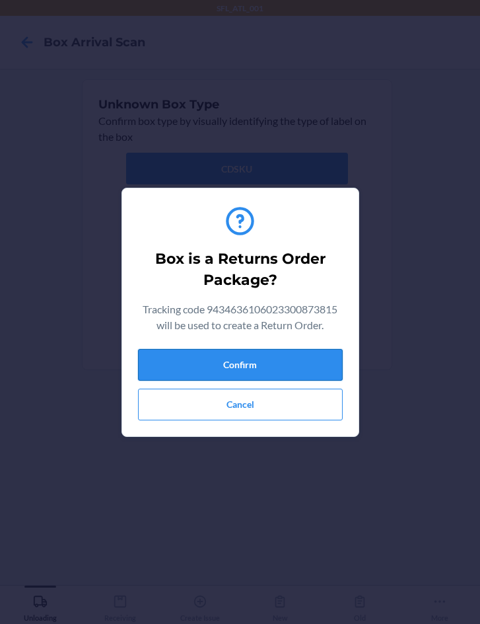
click at [268, 357] on button "Confirm" at bounding box center [240, 365] width 205 height 32
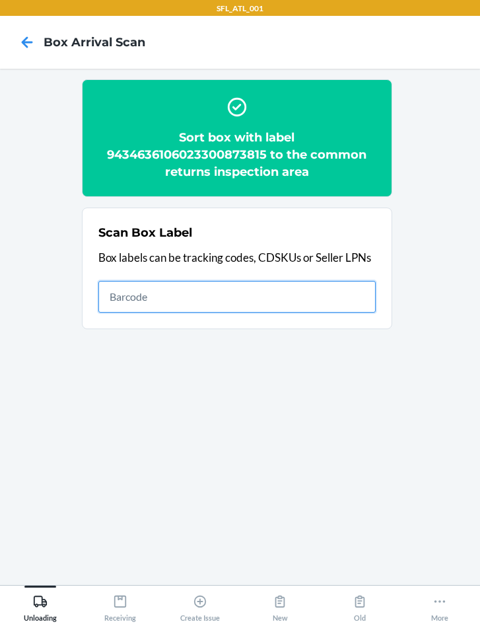
click at [258, 293] on input "text" at bounding box center [237, 297] width 278 height 32
type input "1ZV4J0021219108896"
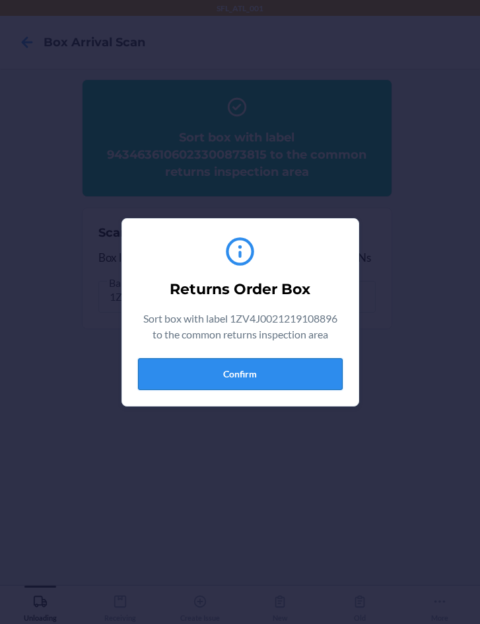
click at [211, 376] on button "Confirm" at bounding box center [240, 374] width 205 height 32
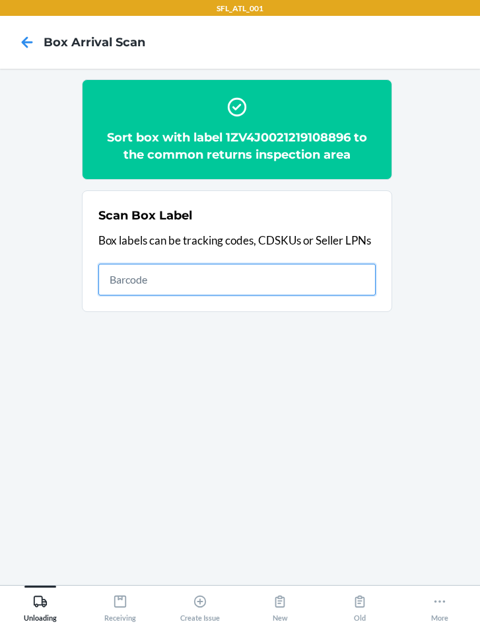
click at [281, 286] on input "text" at bounding box center [237, 280] width 278 height 32
type input "420856419400136208271335301758"
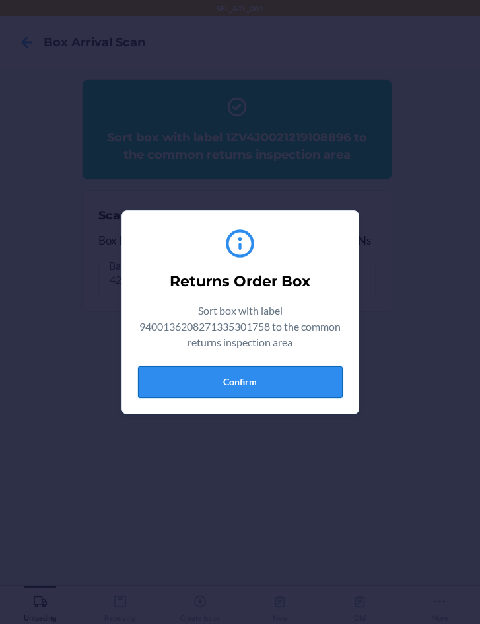
click at [254, 373] on button "Confirm" at bounding box center [240, 382] width 205 height 32
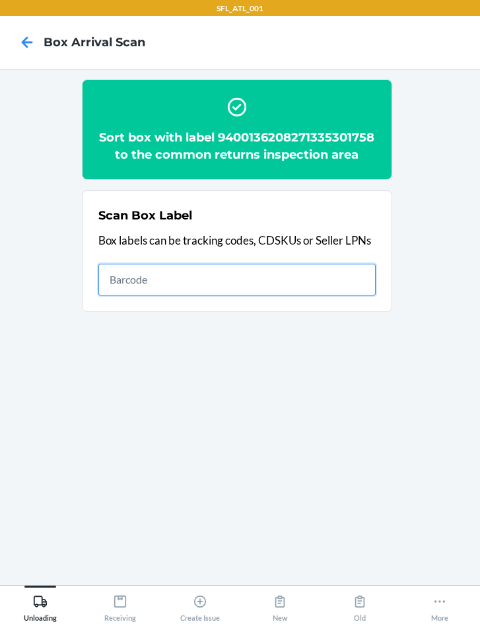
click at [219, 274] on input "text" at bounding box center [237, 280] width 278 height 32
type input "1zj72R100325163126"
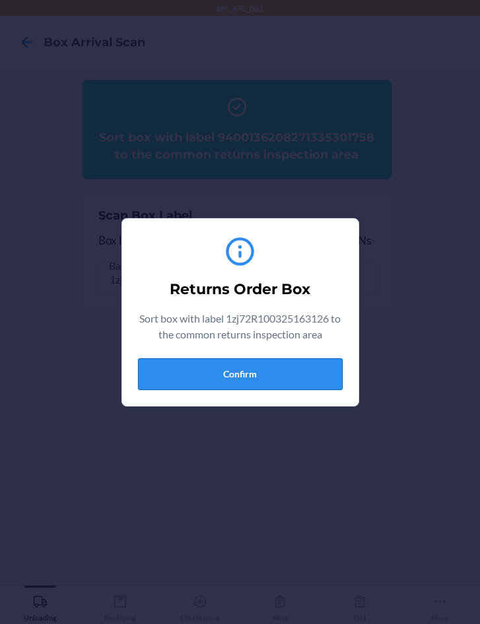
click at [237, 377] on button "Confirm" at bounding box center [240, 374] width 205 height 32
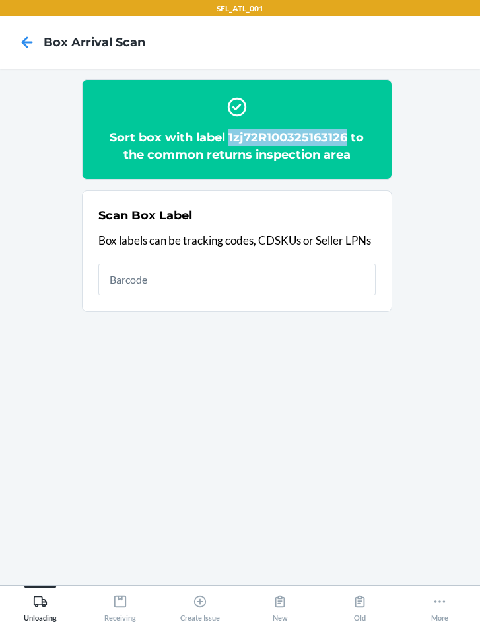
copy h2 "1zj72R100325163126"
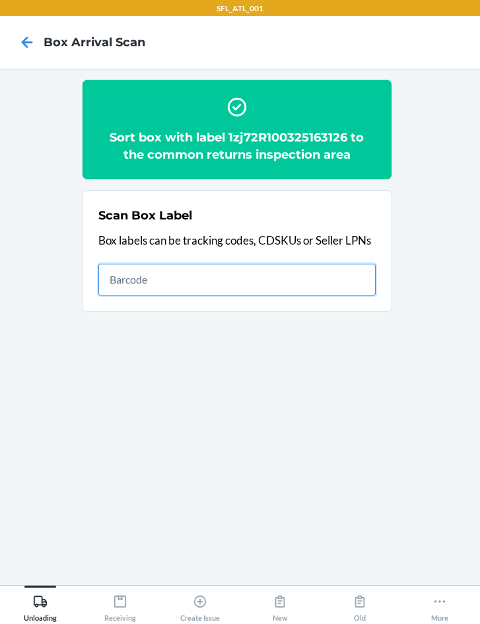
click at [140, 270] on input "text" at bounding box center [237, 280] width 278 height 32
type input "1ZV4J0021219108896"
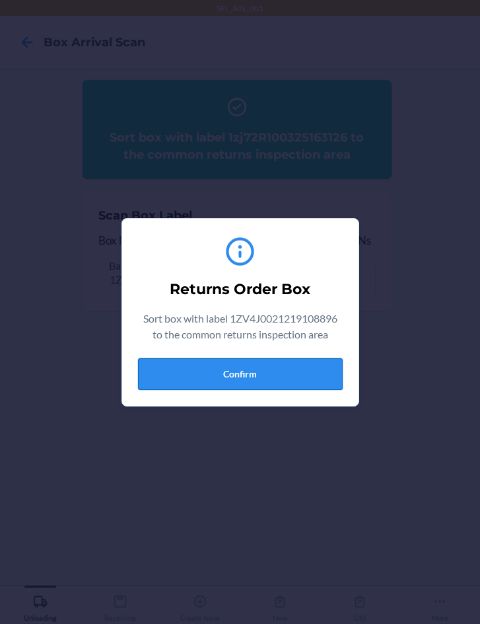
click at [259, 376] on button "Confirm" at bounding box center [240, 374] width 205 height 32
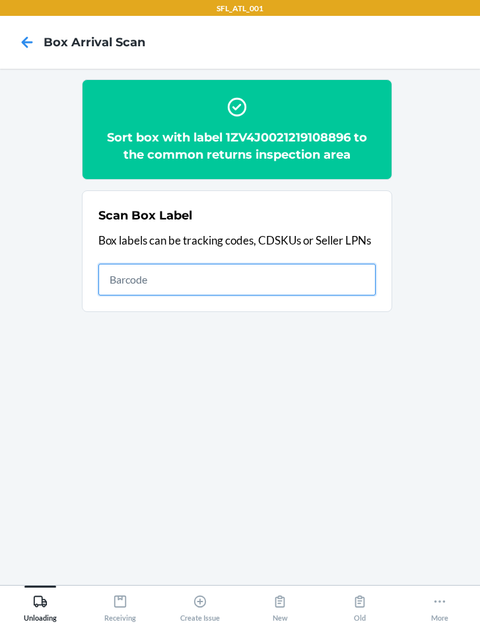
click at [256, 278] on input "text" at bounding box center [237, 280] width 278 height 32
click at [156, 281] on input "text" at bounding box center [237, 280] width 278 height 32
type input "1ZV4J0020315129156"
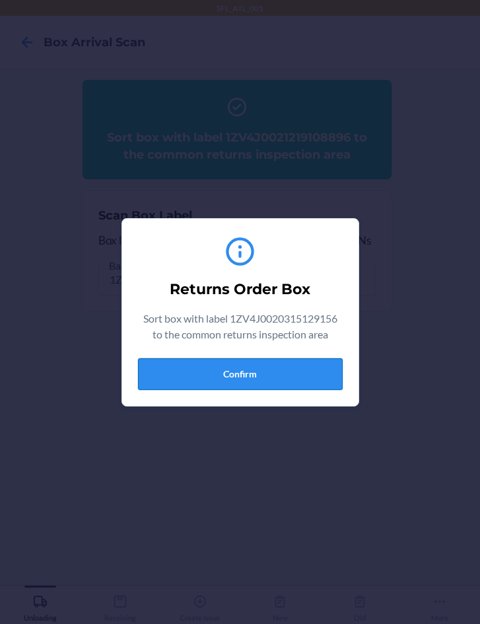
click at [242, 368] on button "Confirm" at bounding box center [240, 374] width 205 height 32
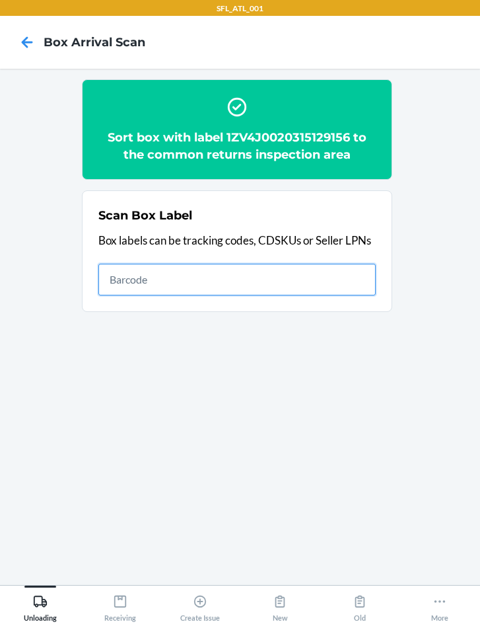
click at [243, 276] on input "text" at bounding box center [237, 280] width 278 height 32
type input "4208020292612903097254541492163628"
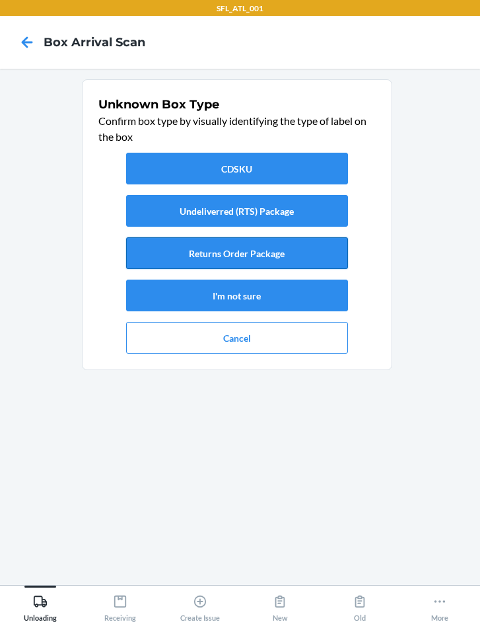
click at [248, 256] on button "Returns Order Package" at bounding box center [237, 253] width 222 height 32
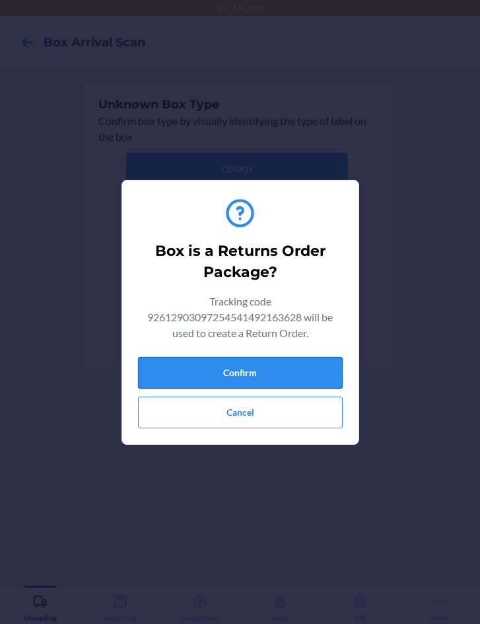
click at [258, 381] on button "Confirm" at bounding box center [240, 373] width 205 height 32
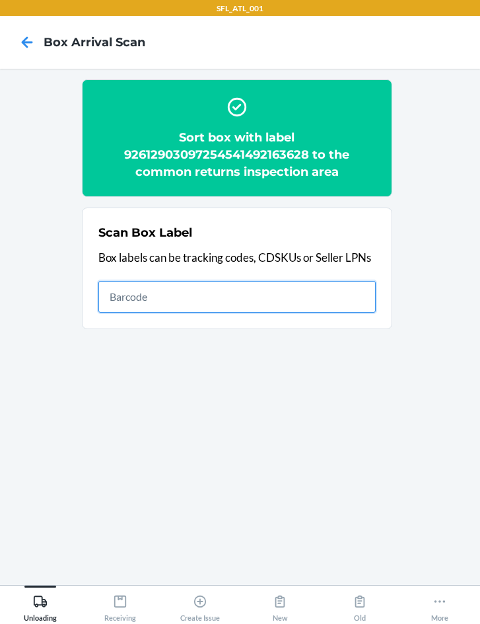
click at [233, 287] on input "text" at bounding box center [237, 297] width 278 height 32
type input "1ZX8R1710351083203"
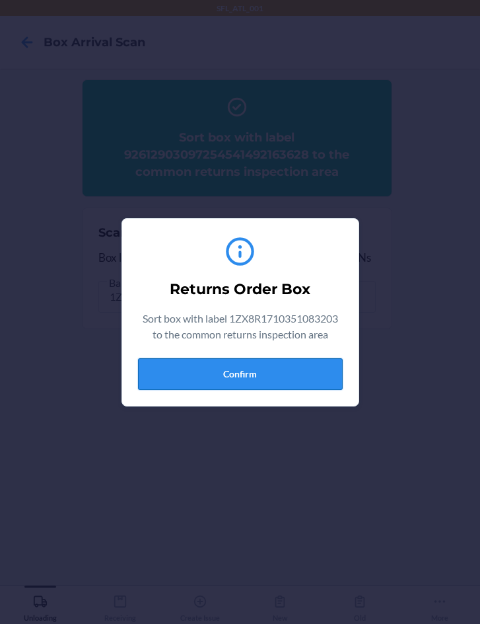
click at [258, 375] on button "Confirm" at bounding box center [240, 374] width 205 height 32
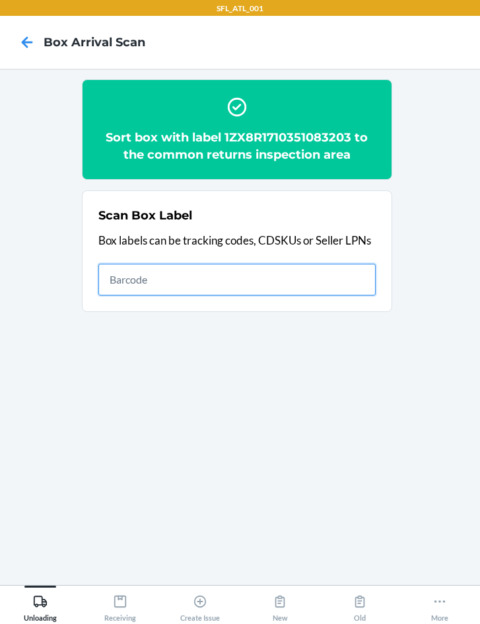
click at [237, 290] on input "text" at bounding box center [237, 280] width 278 height 32
type input "1ZV4J0021215905577"
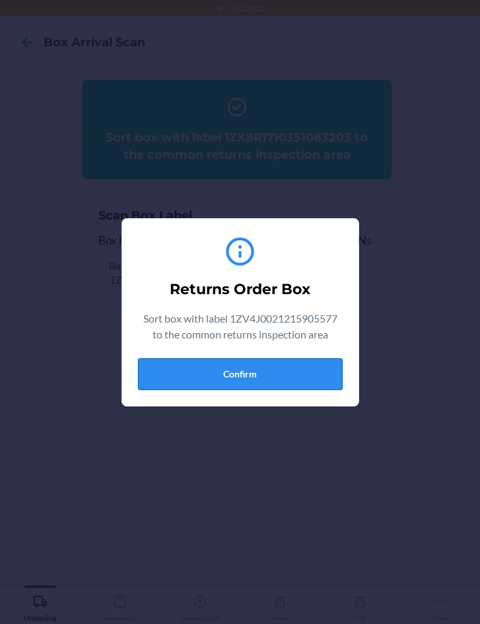
click at [248, 375] on button "Confirm" at bounding box center [240, 374] width 205 height 32
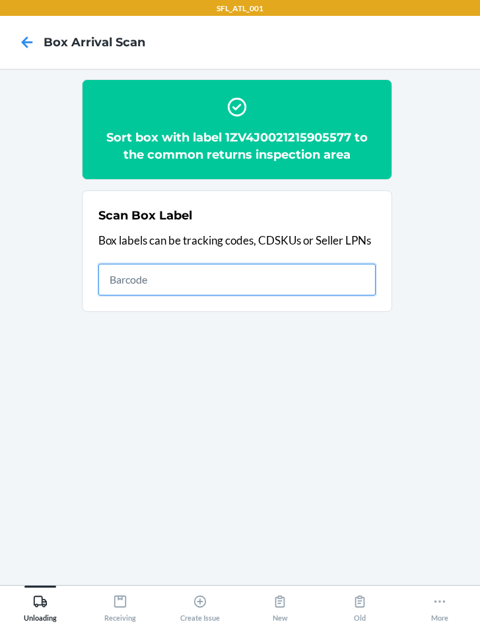
click at [311, 283] on input "text" at bounding box center [237, 280] width 278 height 32
type input "420925539400136208271331944331"
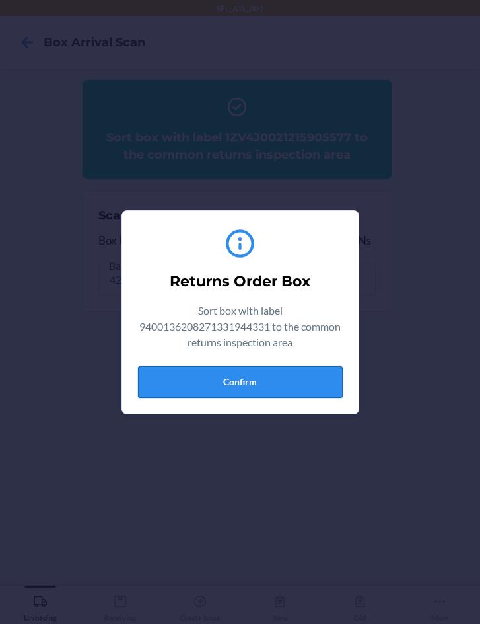
click at [278, 380] on button "Confirm" at bounding box center [240, 382] width 205 height 32
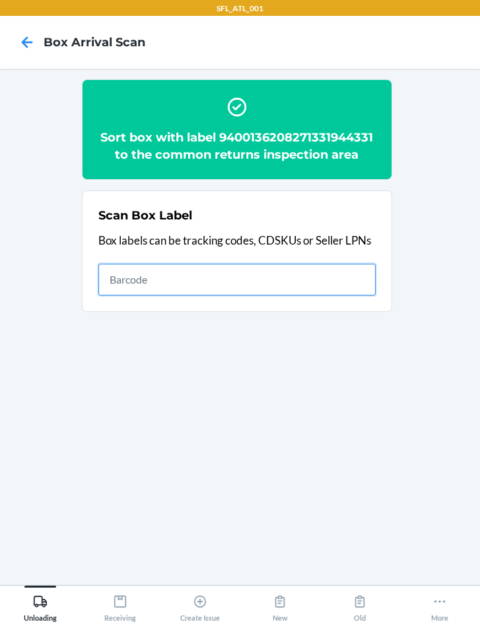
click at [274, 280] on input "text" at bounding box center [237, 280] width 278 height 32
click at [205, 260] on div "Scan Box Label Box labels can be tracking codes, CDSKUs or Seller LPNs" at bounding box center [237, 251] width 278 height 96
type input "9622041730002664288200286930451721"
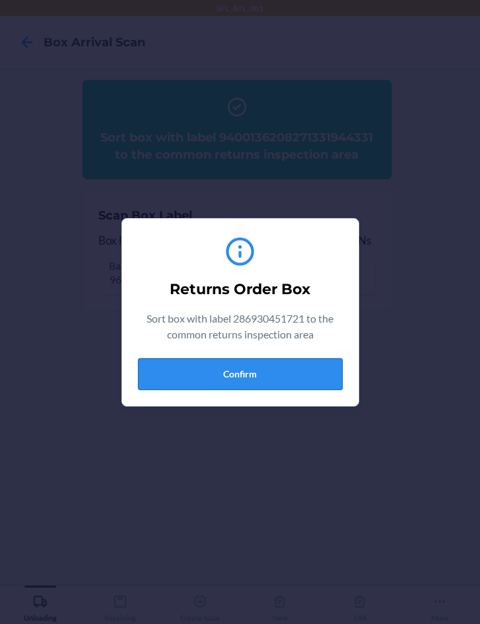
click at [272, 376] on button "Confirm" at bounding box center [240, 374] width 205 height 32
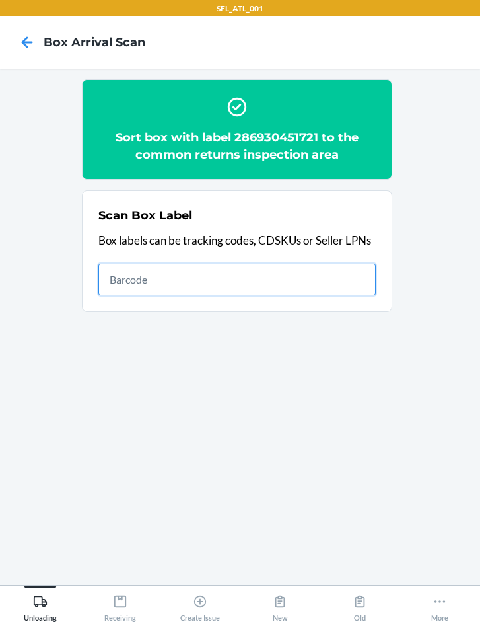
click at [184, 285] on input "text" at bounding box center [237, 280] width 278 height 32
type input "D10016300174539"
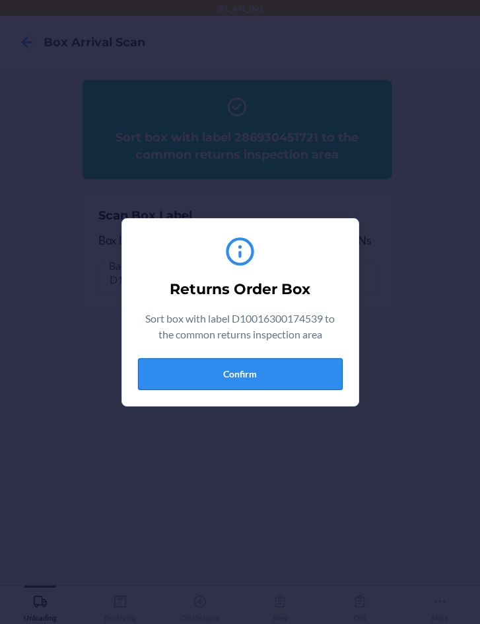
click at [239, 381] on button "Confirm" at bounding box center [240, 374] width 205 height 32
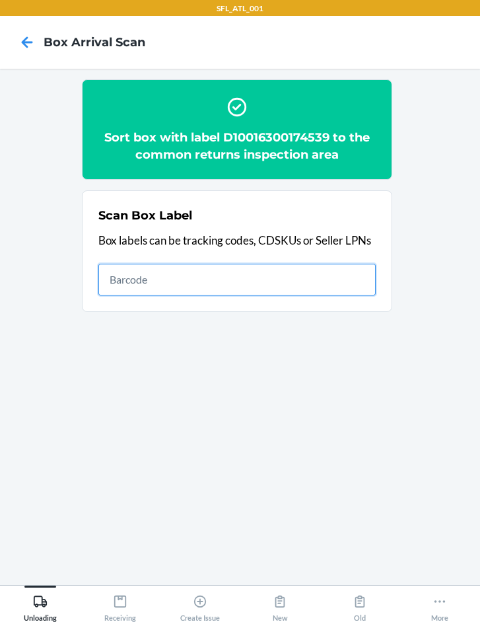
click at [219, 282] on input "text" at bounding box center [237, 280] width 278 height 32
click at [223, 284] on input "text" at bounding box center [237, 280] width 278 height 32
type input "9434636208271306383655"
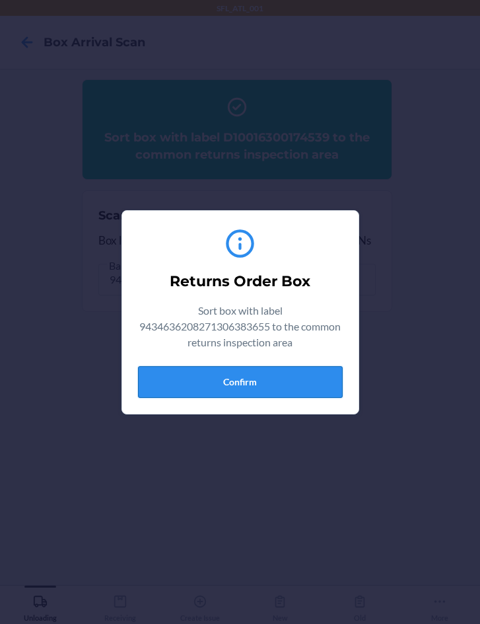
click at [252, 389] on button "Confirm" at bounding box center [240, 382] width 205 height 32
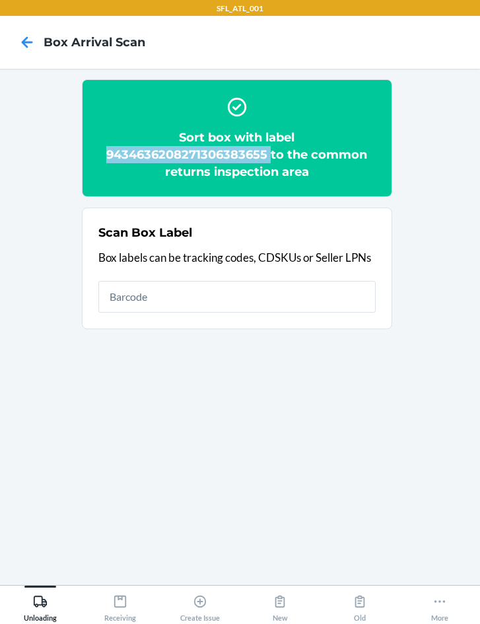
copy h2 "9434636208271306383655"
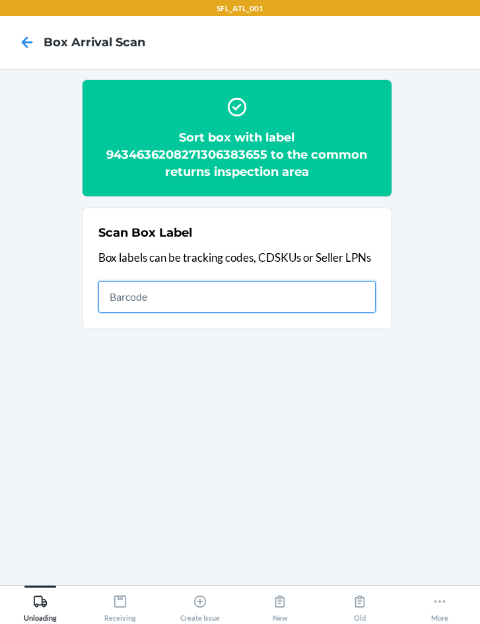
click at [250, 287] on input "text" at bounding box center [237, 297] width 278 height 32
click at [172, 296] on input "text" at bounding box center [237, 297] width 278 height 32
type input "D10016278301412"
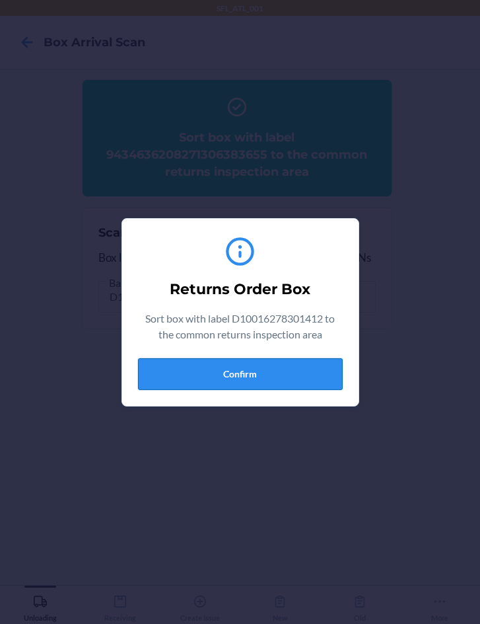
click at [220, 371] on button "Confirm" at bounding box center [240, 374] width 205 height 32
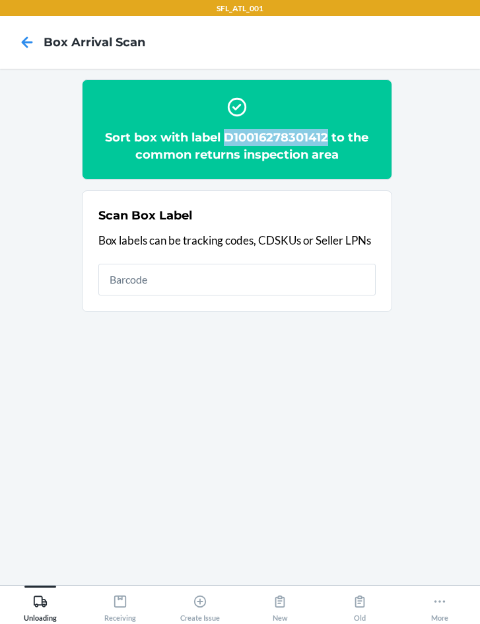
copy h2 "D10016278301412"
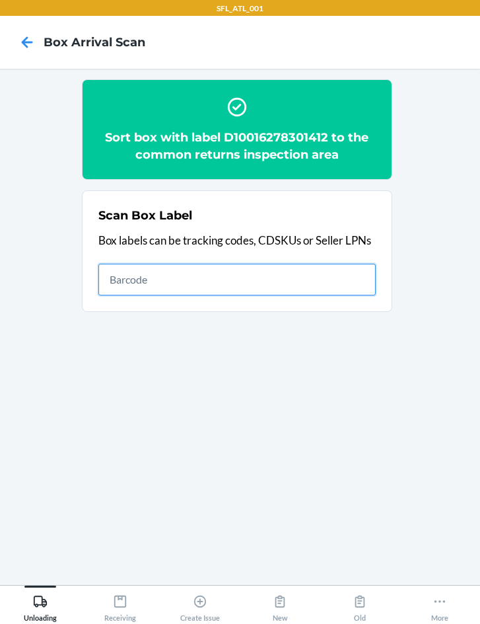
click at [279, 268] on input "text" at bounding box center [237, 280] width 278 height 32
type input "D10016244398873"
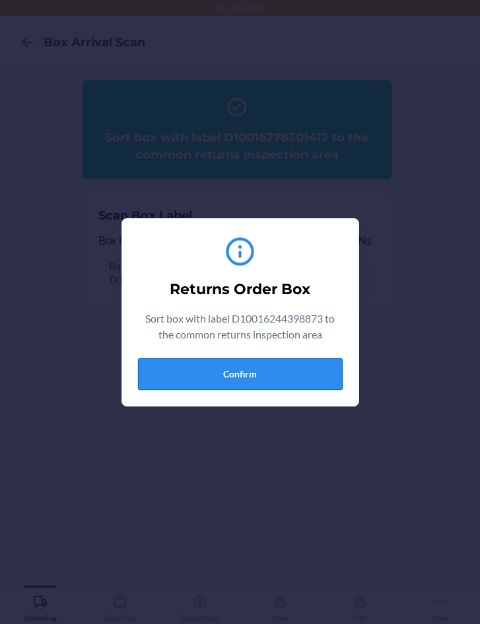
click at [248, 373] on button "Confirm" at bounding box center [240, 374] width 205 height 32
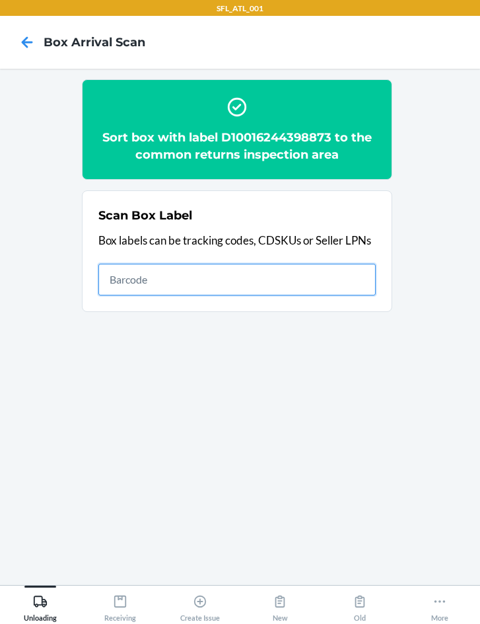
click at [182, 281] on input "text" at bounding box center [237, 280] width 278 height 32
click at [142, 269] on input "text" at bounding box center [237, 280] width 278 height 32
type input "9261290339650125197527"
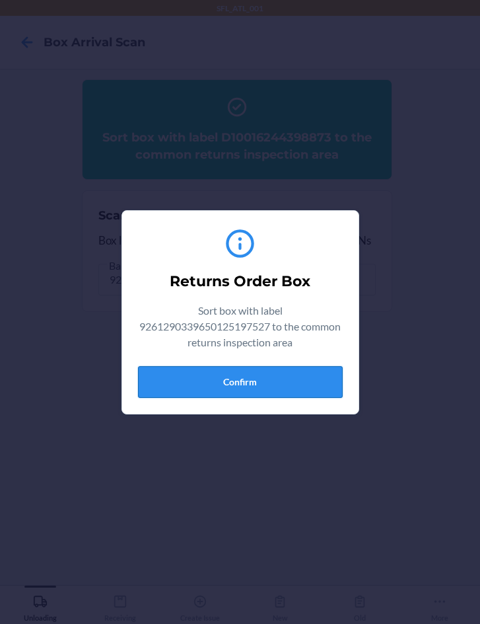
click at [285, 392] on button "Confirm" at bounding box center [240, 382] width 205 height 32
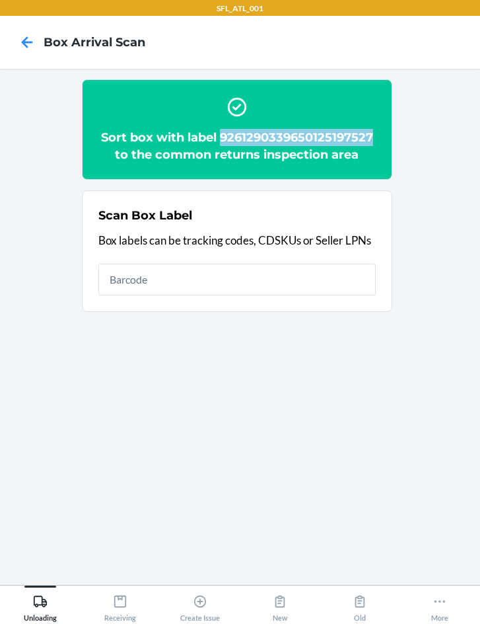
click at [372, 135] on h2 "Sort box with label 9261290339650125197527 to the common returns inspection area" at bounding box center [237, 146] width 278 height 34
drag, startPoint x: 372, startPoint y: 135, endPoint x: 414, endPoint y: 78, distance: 71.0
click at [414, 78] on main "Sort box with label 9261290339650125197527 to the common returns inspection are…" at bounding box center [240, 327] width 480 height 516
copy h2 "9261290339650125197527"
click at [226, 275] on input "text" at bounding box center [237, 280] width 278 height 32
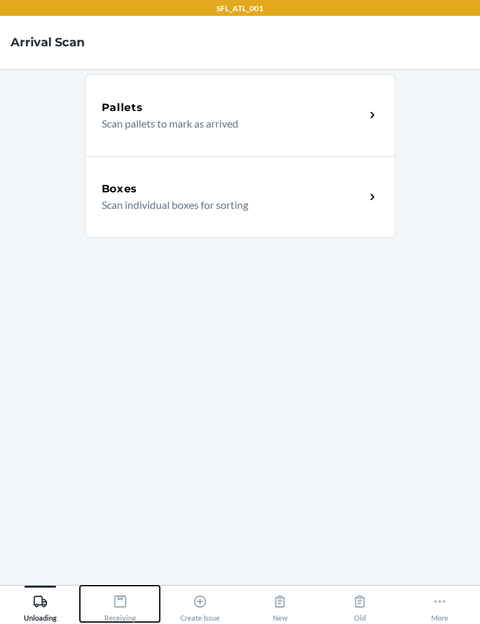
click at [113, 607] on icon at bounding box center [120, 601] width 15 height 15
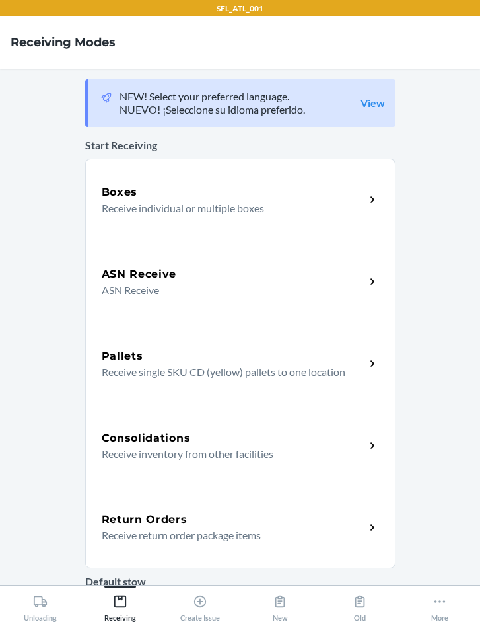
click at [151, 511] on div "Return Orders Receive return order package items" at bounding box center [240, 527] width 311 height 82
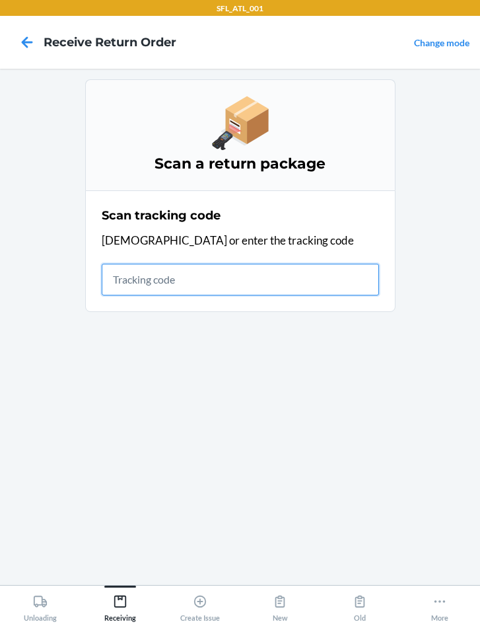
click at [186, 284] on input "text" at bounding box center [241, 280] width 278 height 32
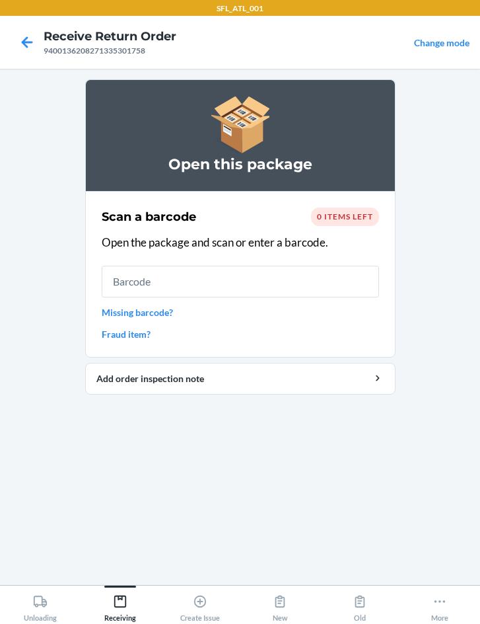
click at [161, 316] on link "Missing barcode?" at bounding box center [241, 312] width 278 height 14
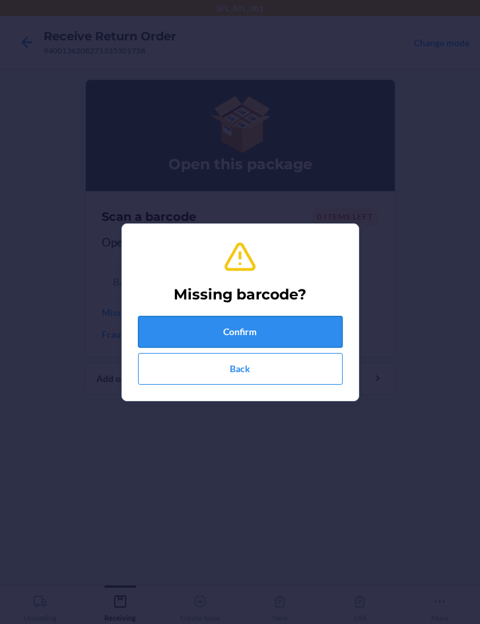
click at [180, 317] on button "Confirm" at bounding box center [240, 332] width 205 height 32
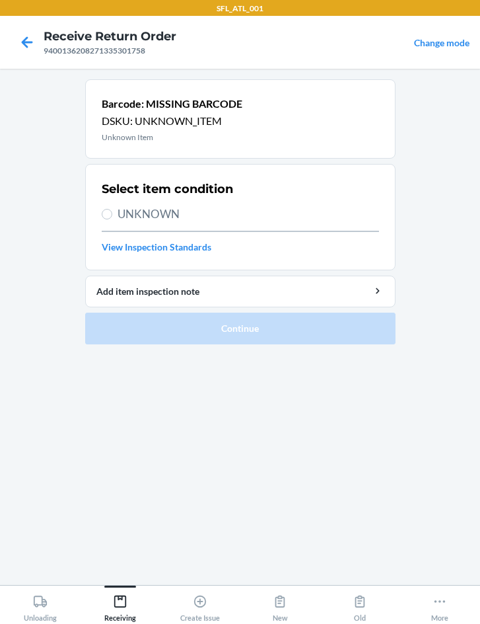
click at [139, 218] on span "UNKNOWN" at bounding box center [249, 213] width 262 height 17
click at [112, 218] on input "UNKNOWN" at bounding box center [107, 214] width 11 height 11
radio input "true"
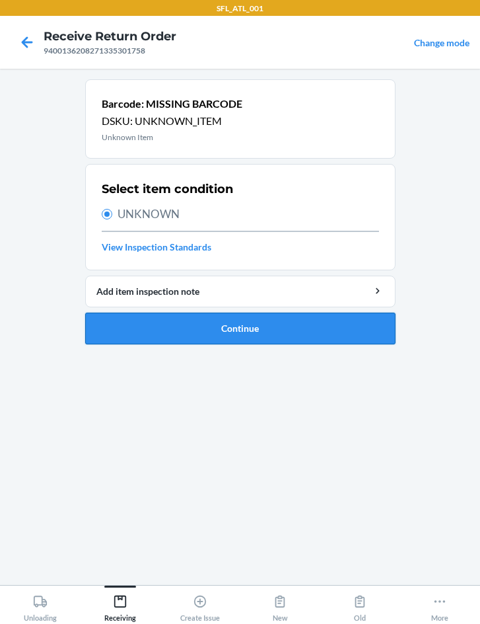
click at [208, 341] on button "Continue" at bounding box center [240, 329] width 311 height 32
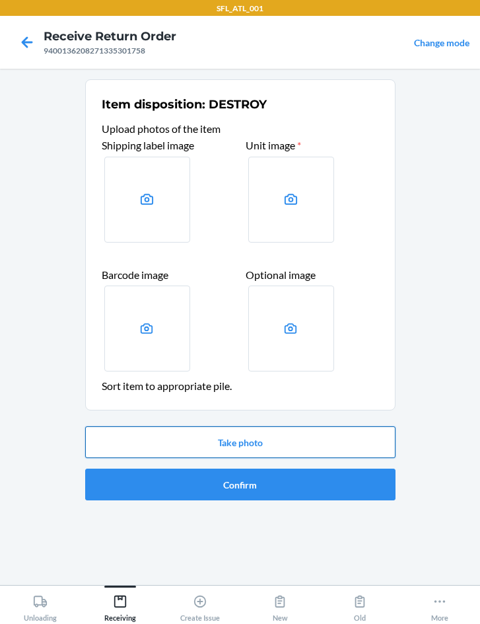
click at [246, 441] on button "Take photo" at bounding box center [240, 442] width 311 height 32
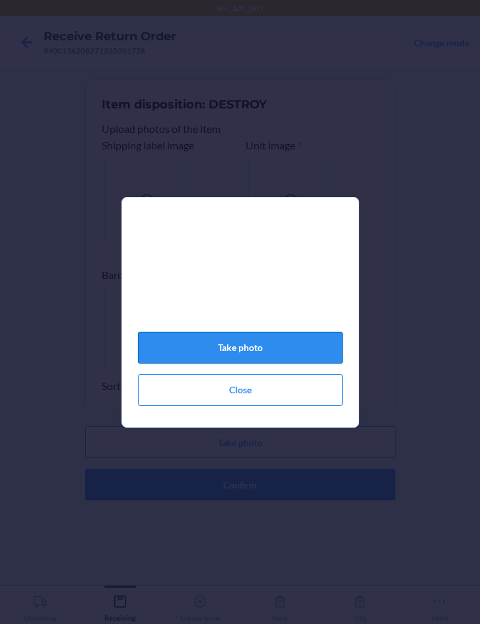
click at [242, 355] on button "Take photo" at bounding box center [240, 348] width 205 height 32
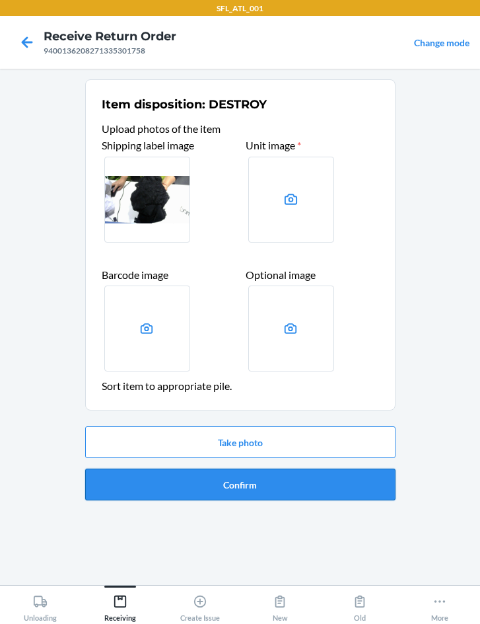
click at [244, 484] on button "Confirm" at bounding box center [240, 484] width 311 height 32
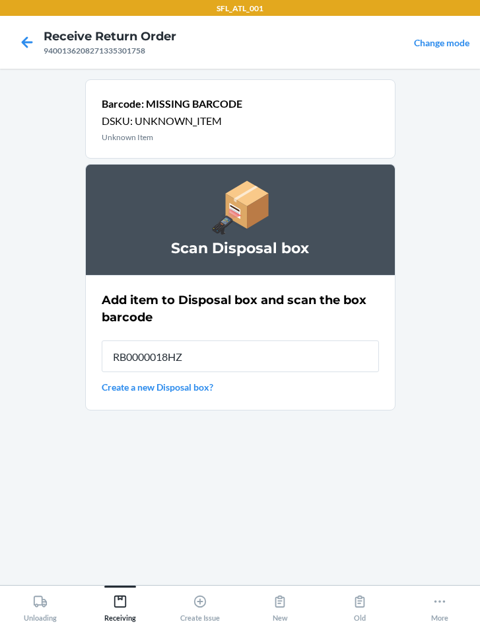
type input "RB0000018HZ"
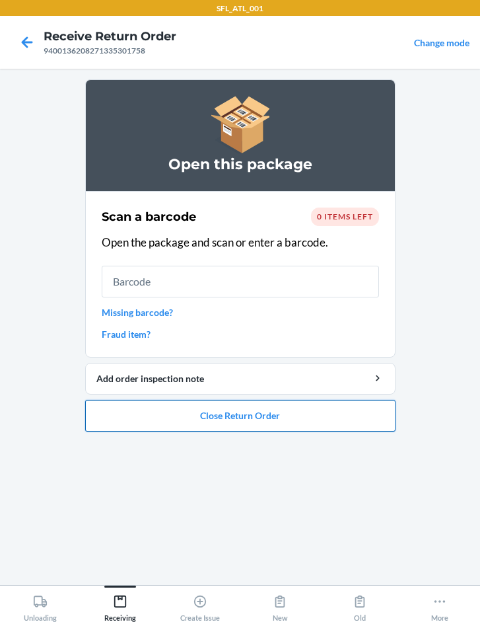
click at [243, 413] on button "Close Return Order" at bounding box center [240, 416] width 311 height 32
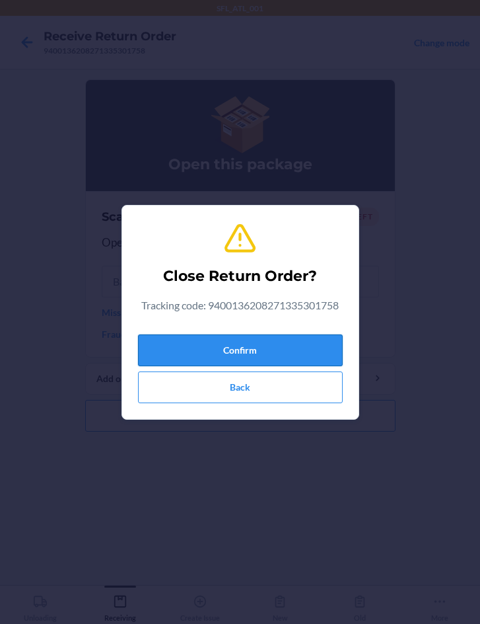
click at [260, 342] on button "Confirm" at bounding box center [240, 350] width 205 height 32
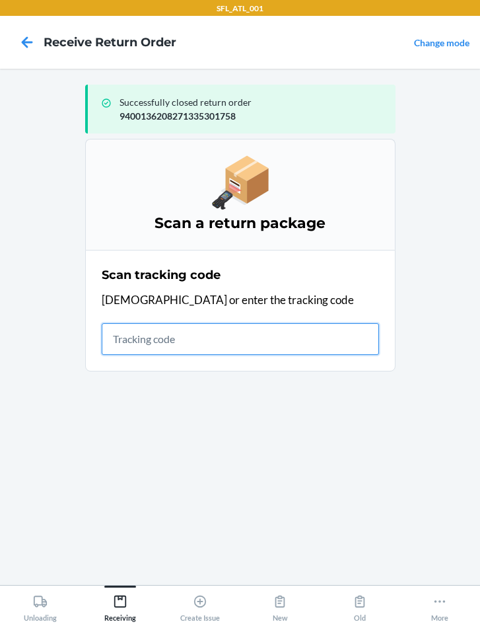
click at [154, 344] on input "text" at bounding box center [241, 339] width 278 height 32
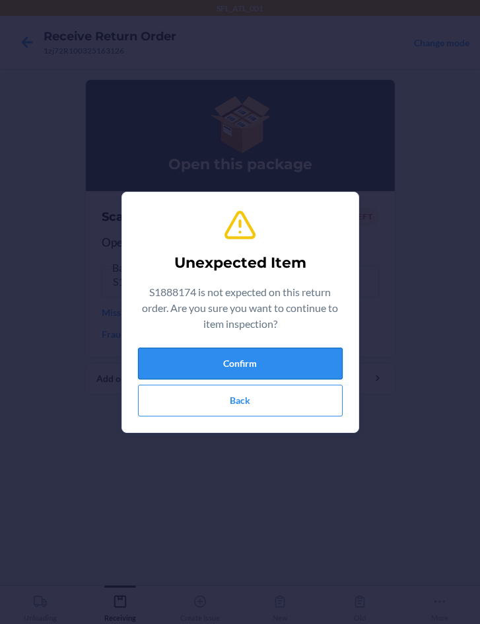
click at [237, 363] on button "Confirm" at bounding box center [240, 364] width 205 height 32
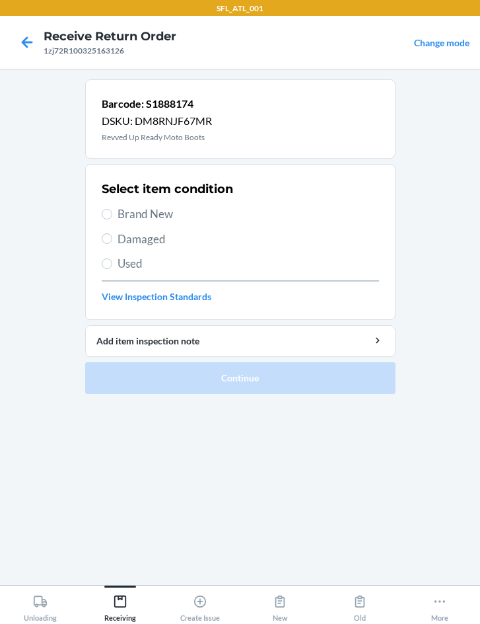
click at [134, 213] on span "Brand New" at bounding box center [249, 213] width 262 height 17
click at [112, 213] on input "Brand New" at bounding box center [107, 214] width 11 height 11
radio input "true"
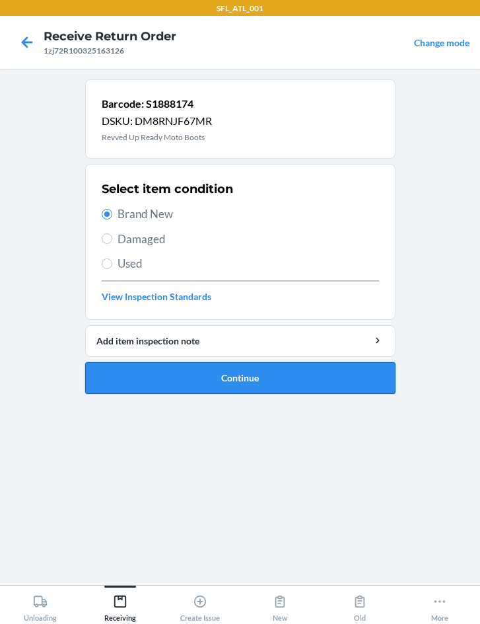
click at [217, 386] on button "Continue" at bounding box center [240, 378] width 311 height 32
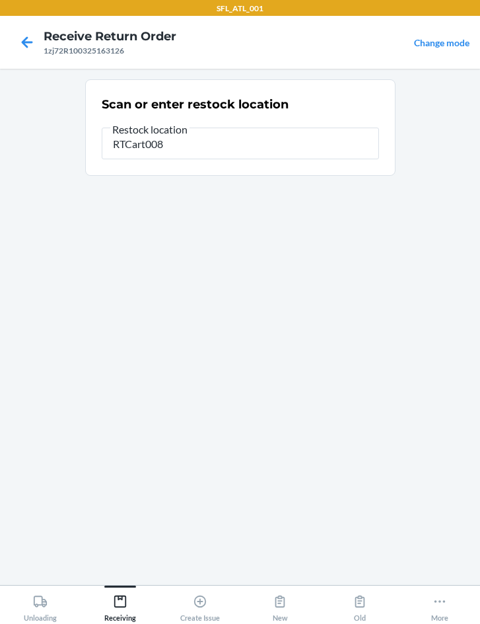
type input "RTCart008"
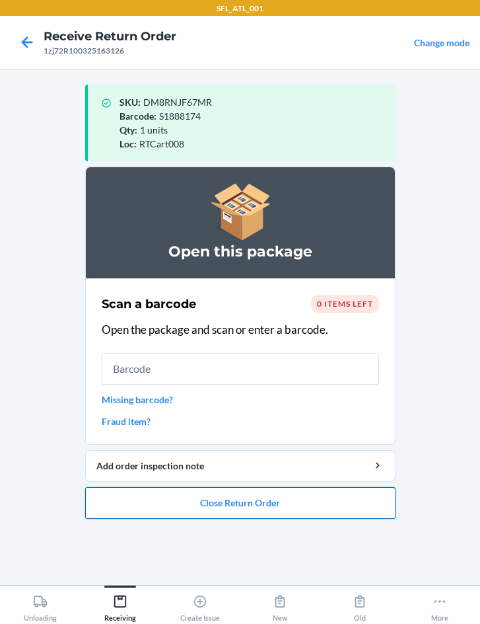
click at [260, 507] on button "Close Return Order" at bounding box center [240, 503] width 311 height 32
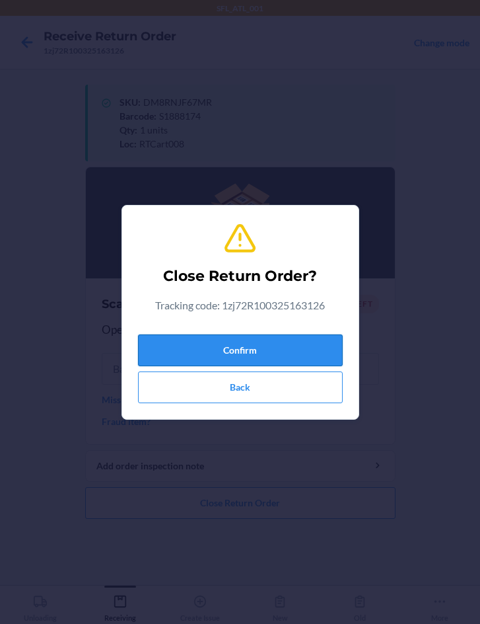
click at [281, 353] on button "Confirm" at bounding box center [240, 350] width 205 height 32
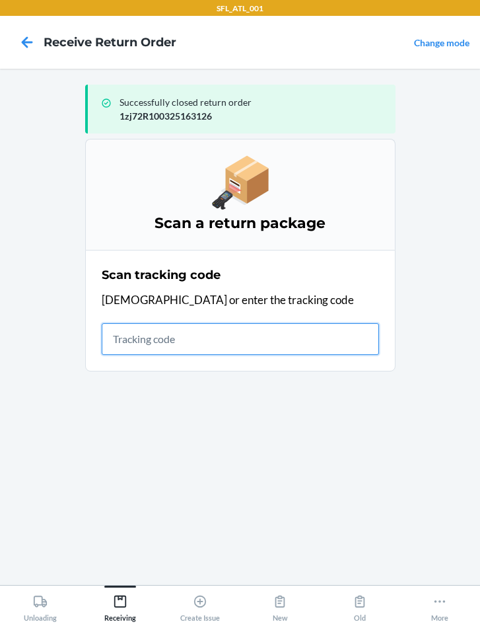
click at [158, 346] on input "text" at bounding box center [241, 339] width 278 height 32
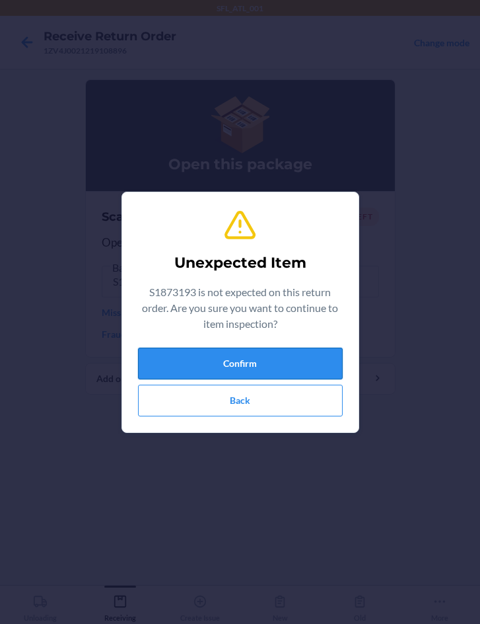
click at [270, 355] on button "Confirm" at bounding box center [240, 364] width 205 height 32
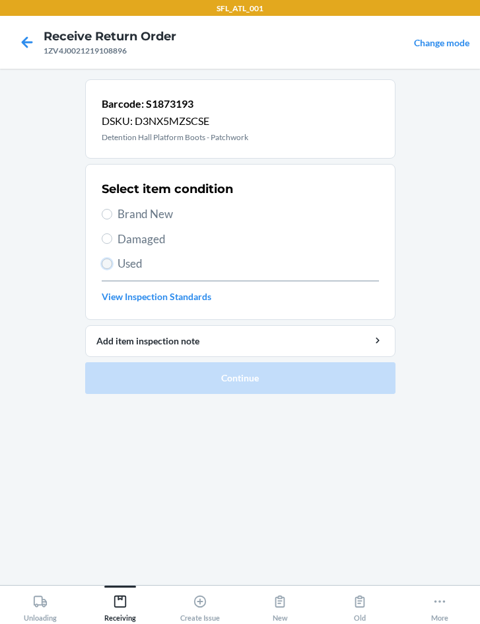
click at [112, 263] on input "Used" at bounding box center [107, 263] width 11 height 11
radio input "true"
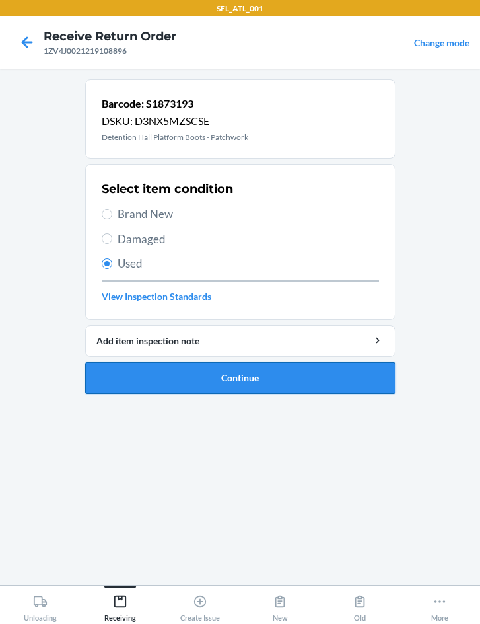
click at [223, 383] on button "Continue" at bounding box center [240, 378] width 311 height 32
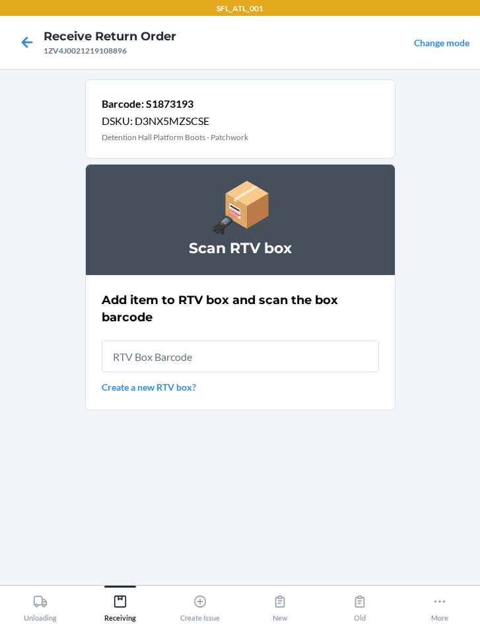
click at [164, 387] on link "Create a new RTV box?" at bounding box center [241, 387] width 278 height 14
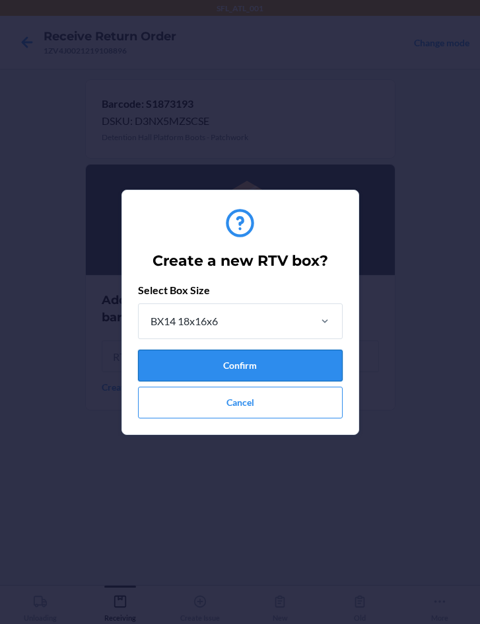
click at [216, 361] on button "Confirm" at bounding box center [240, 366] width 205 height 32
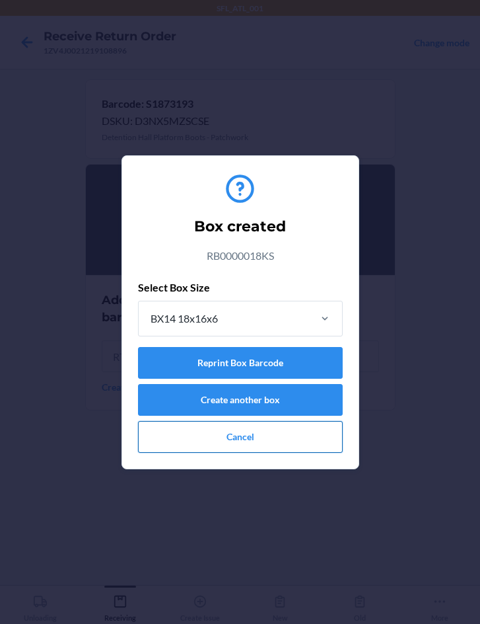
click at [225, 444] on button "Cancel" at bounding box center [240, 437] width 205 height 32
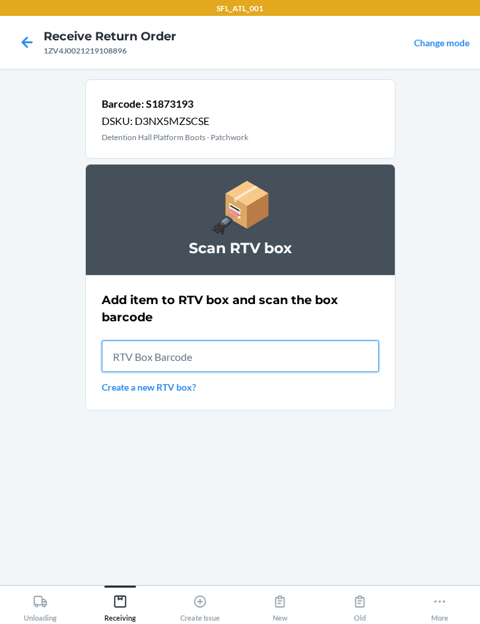
click at [204, 360] on input "text" at bounding box center [241, 356] width 278 height 32
type input "RB0000018KS"
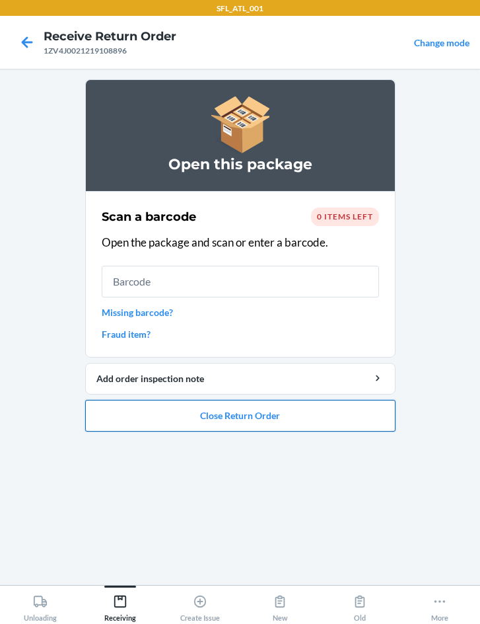
click at [255, 414] on button "Close Return Order" at bounding box center [240, 416] width 311 height 32
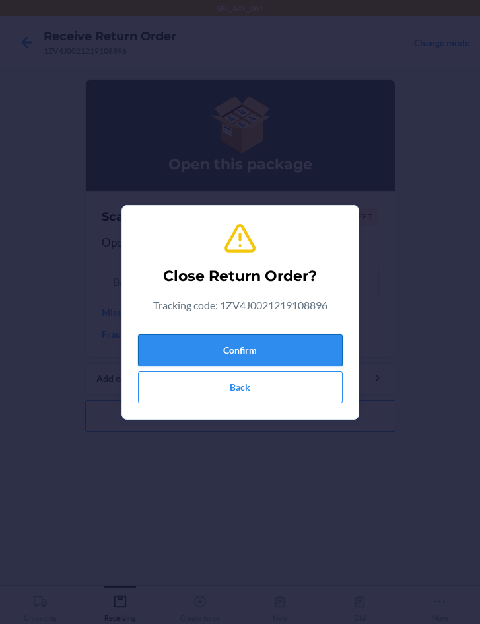
click at [268, 343] on button "Confirm" at bounding box center [240, 350] width 205 height 32
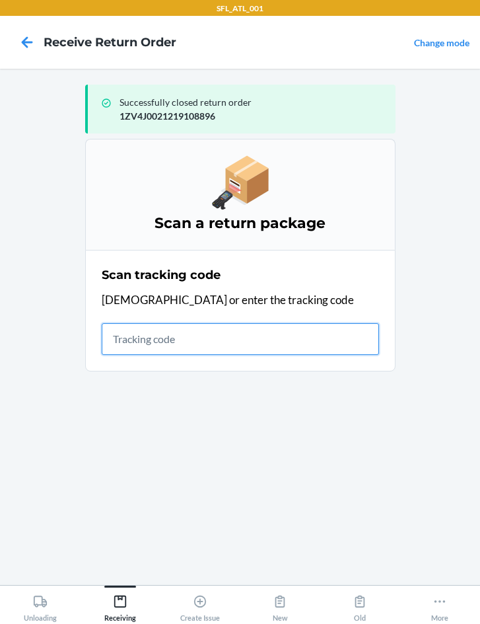
click at [174, 348] on input "text" at bounding box center [241, 339] width 278 height 32
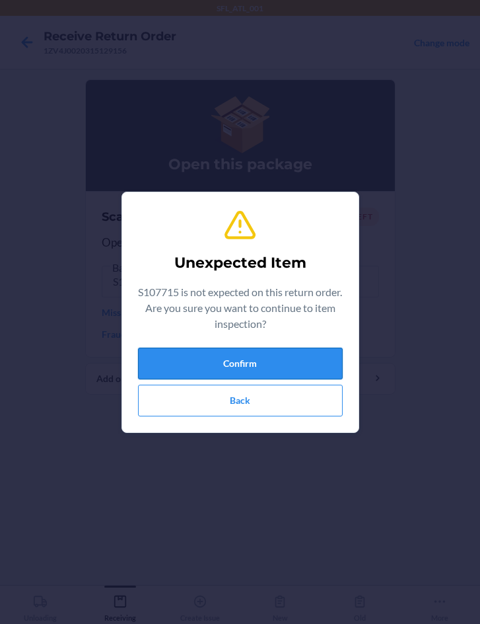
click at [215, 350] on button "Confirm" at bounding box center [240, 364] width 205 height 32
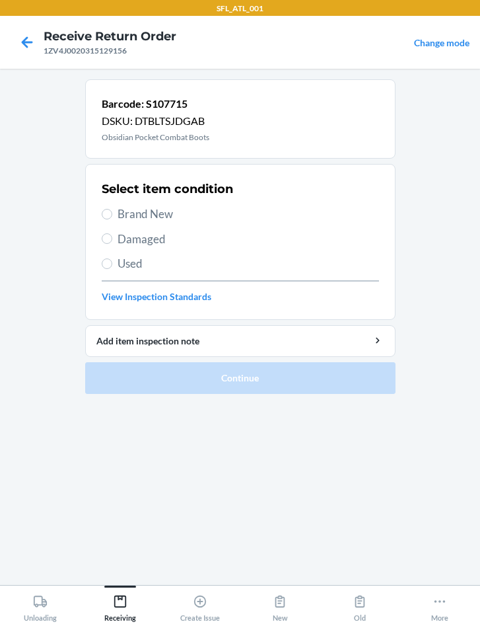
click at [160, 211] on span "Brand New" at bounding box center [249, 213] width 262 height 17
click at [112, 211] on input "Brand New" at bounding box center [107, 214] width 11 height 11
radio input "true"
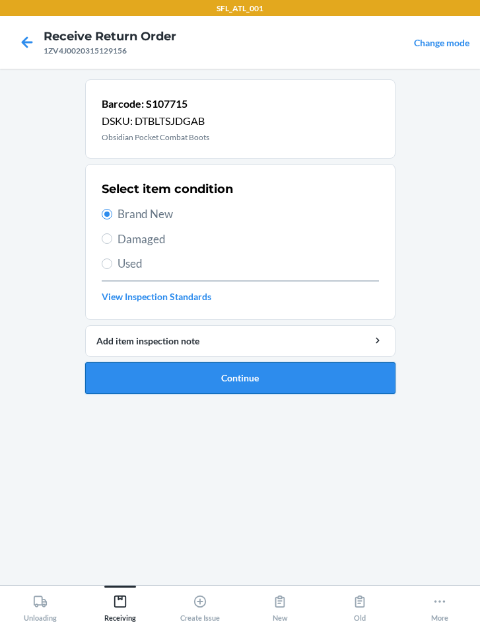
click at [204, 380] on button "Continue" at bounding box center [240, 378] width 311 height 32
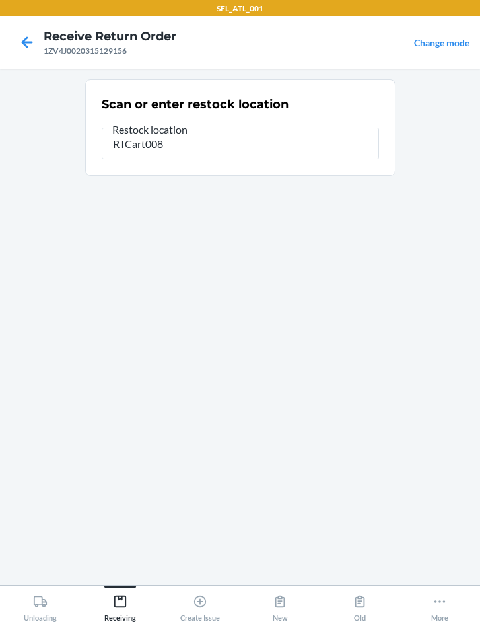
type input "RTCart008"
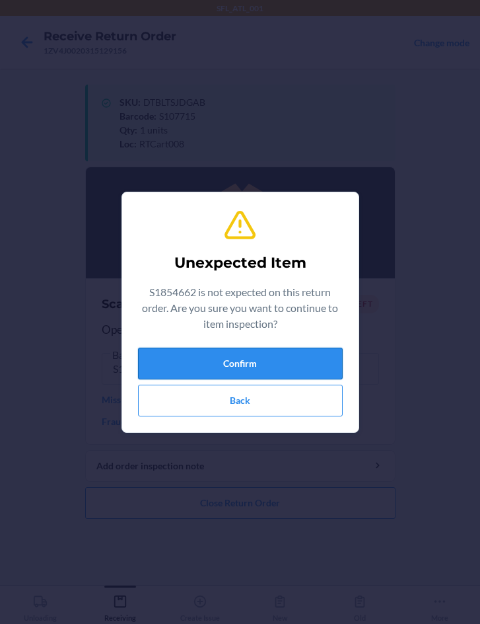
click at [306, 354] on button "Confirm" at bounding box center [240, 364] width 205 height 32
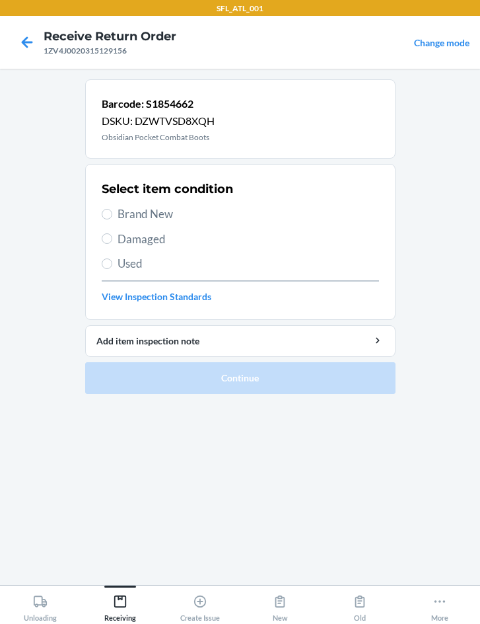
click at [161, 213] on span "Brand New" at bounding box center [249, 213] width 262 height 17
click at [112, 213] on input "Brand New" at bounding box center [107, 214] width 11 height 11
radio input "true"
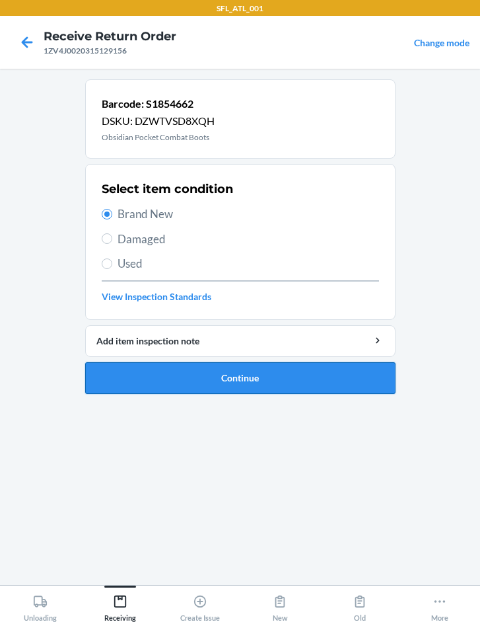
click at [225, 379] on button "Continue" at bounding box center [240, 378] width 311 height 32
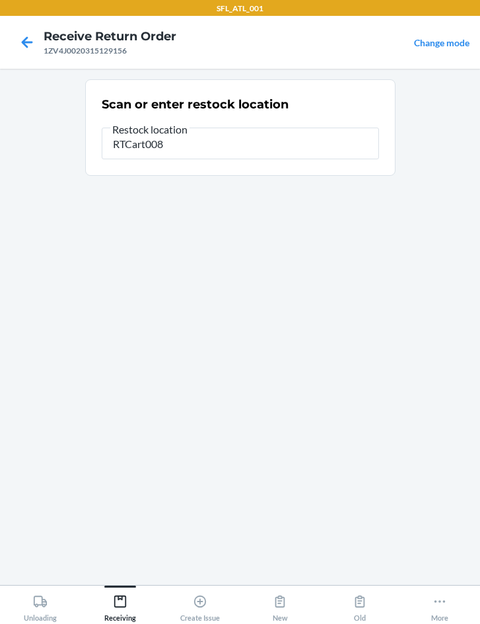
type input "RTCart008"
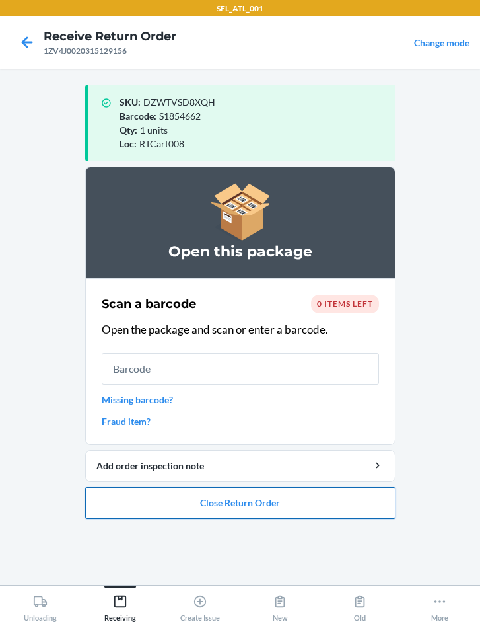
click at [215, 508] on button "Close Return Order" at bounding box center [240, 503] width 311 height 32
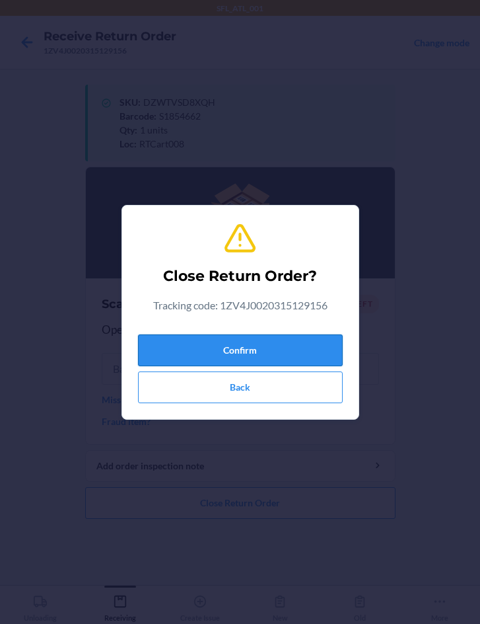
click at [237, 357] on button "Confirm" at bounding box center [240, 350] width 205 height 32
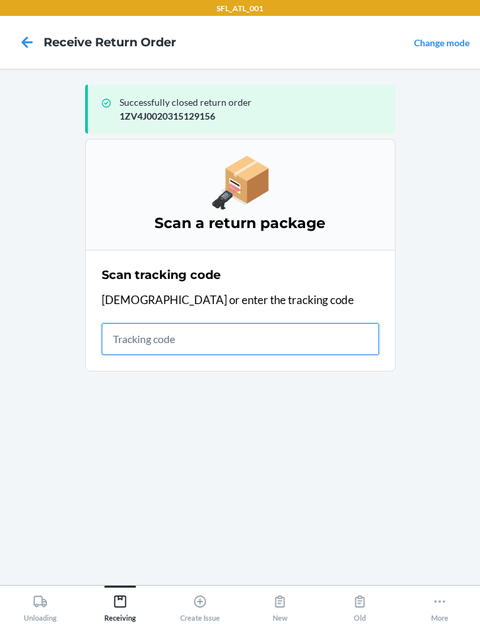
click at [170, 337] on input "text" at bounding box center [241, 339] width 278 height 32
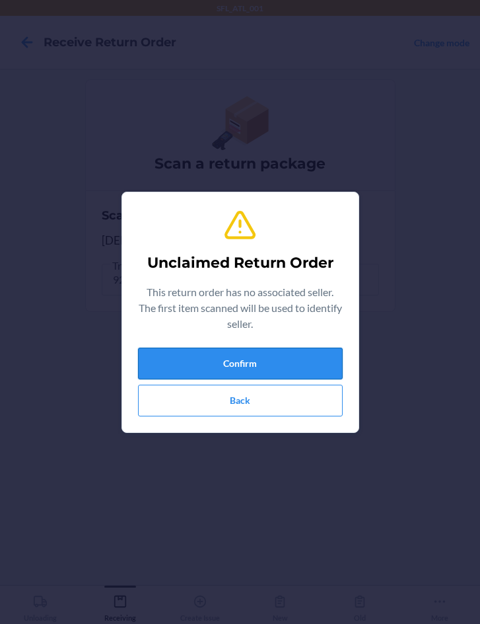
click at [211, 361] on button "Confirm" at bounding box center [240, 364] width 205 height 32
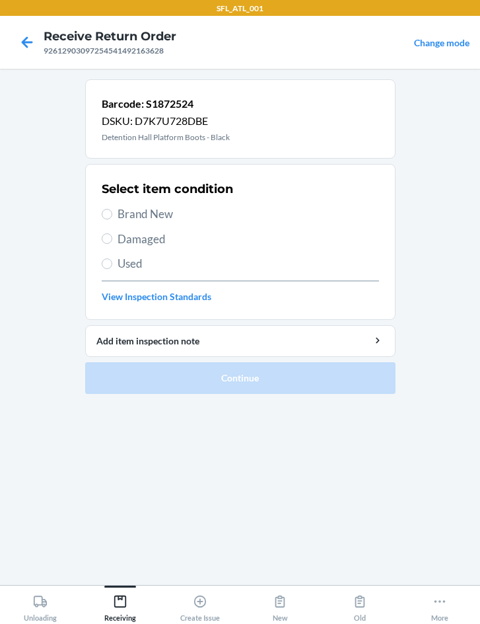
click at [135, 211] on span "Brand New" at bounding box center [249, 213] width 262 height 17
click at [112, 211] on input "Brand New" at bounding box center [107, 214] width 11 height 11
radio input "true"
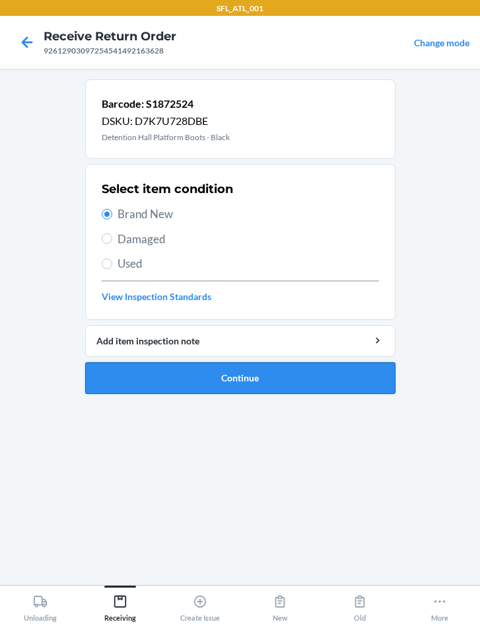
click at [257, 369] on button "Continue" at bounding box center [240, 378] width 311 height 32
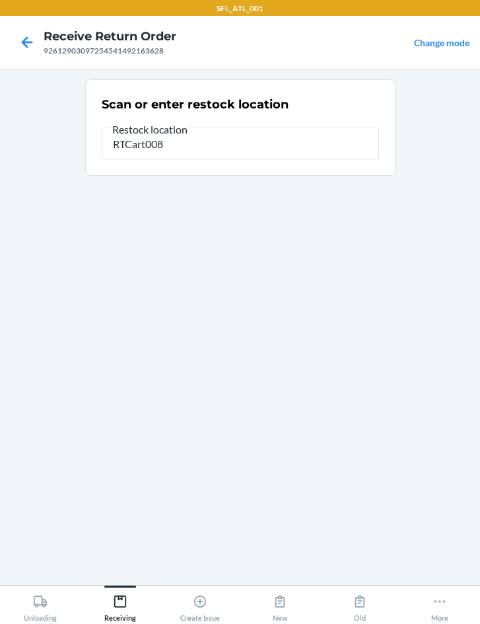
type input "RTCart008"
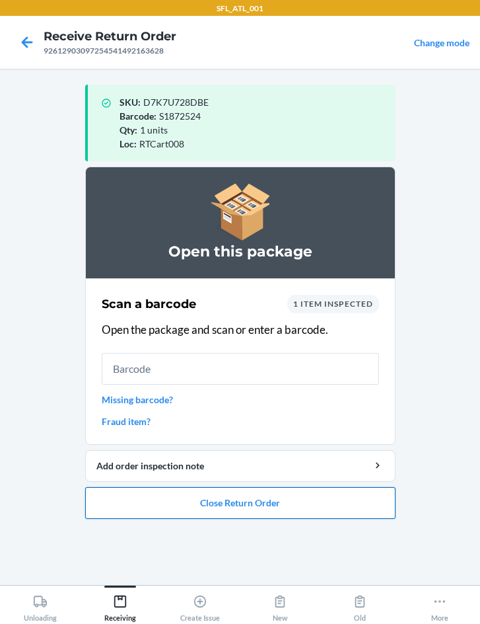
click at [239, 504] on button "Close Return Order" at bounding box center [240, 503] width 311 height 32
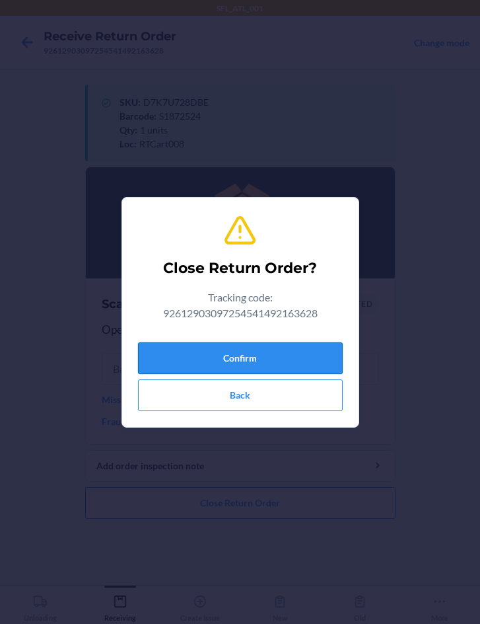
drag, startPoint x: 237, startPoint y: 348, endPoint x: 159, endPoint y: 347, distance: 77.3
click at [236, 350] on button "Confirm" at bounding box center [240, 358] width 205 height 32
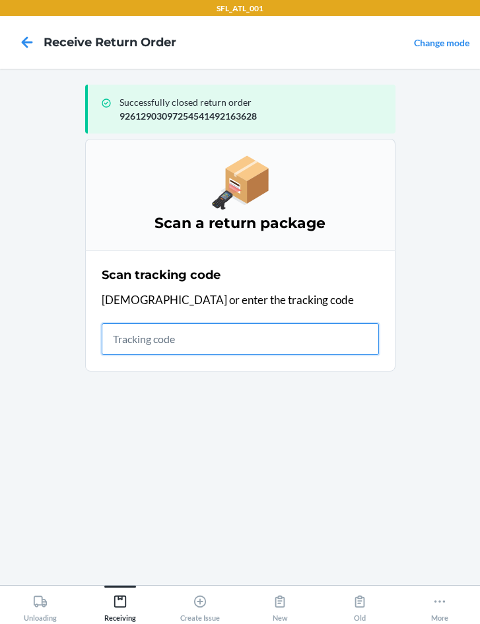
click at [172, 336] on input "text" at bounding box center [241, 339] width 278 height 32
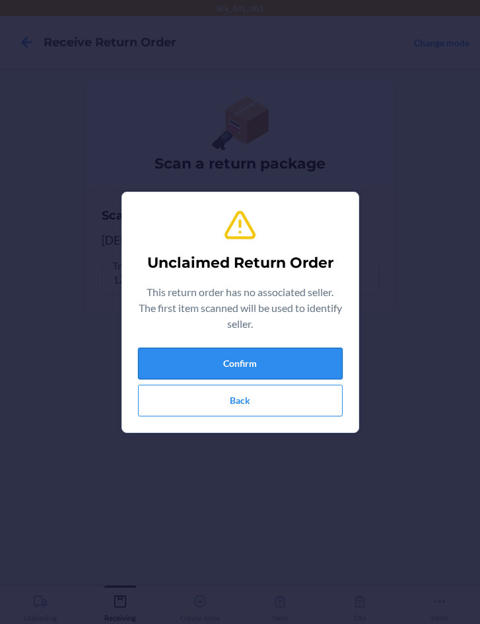
click at [227, 356] on button "Confirm" at bounding box center [240, 364] width 205 height 32
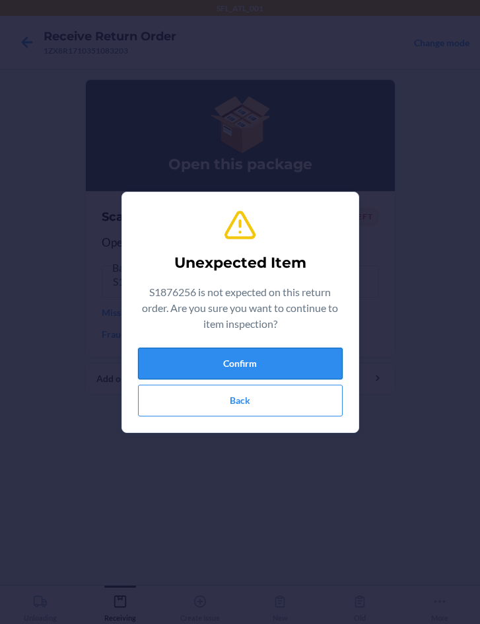
click at [191, 363] on button "Confirm" at bounding box center [240, 364] width 205 height 32
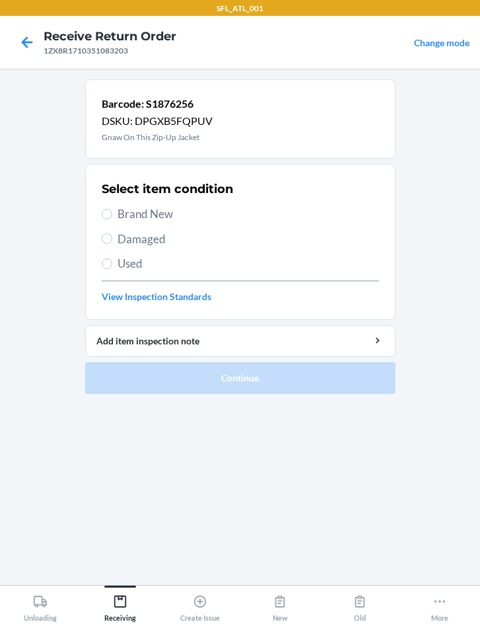
click at [165, 207] on span "Brand New" at bounding box center [249, 213] width 262 height 17
click at [112, 209] on input "Brand New" at bounding box center [107, 214] width 11 height 11
radio input "true"
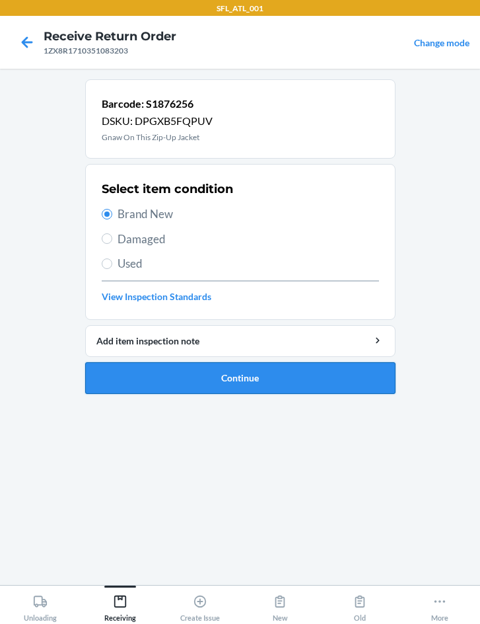
click at [219, 368] on button "Continue" at bounding box center [240, 378] width 311 height 32
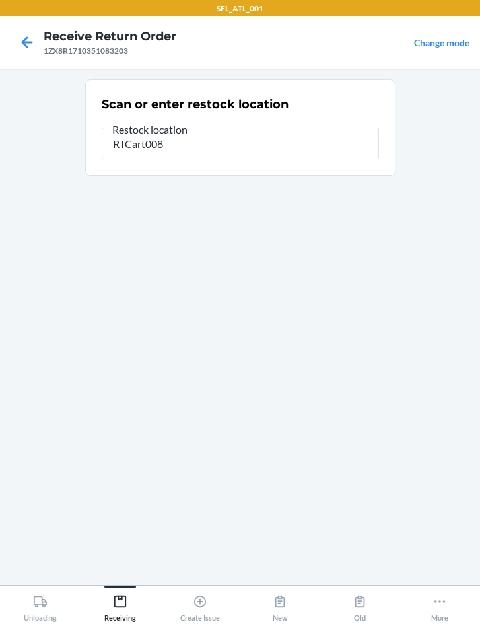
type input "RTCart008"
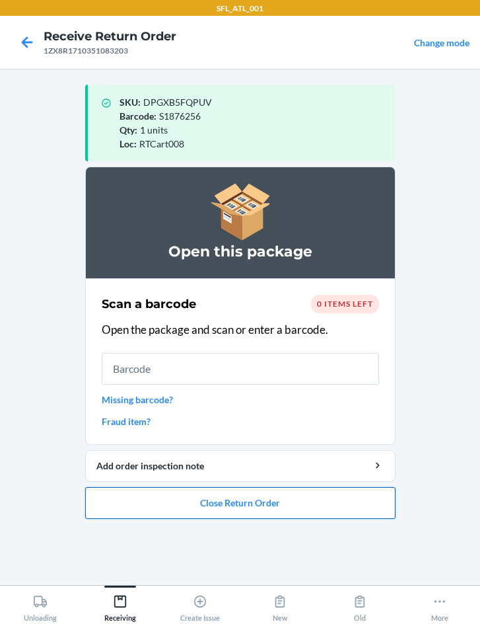
click at [243, 500] on button "Close Return Order" at bounding box center [240, 503] width 311 height 32
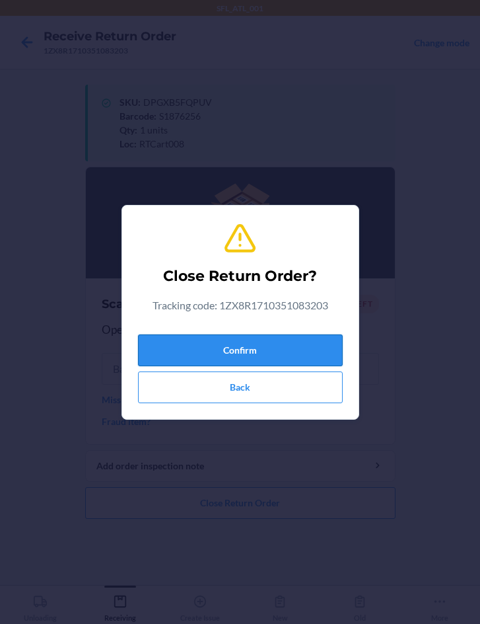
click at [259, 357] on button "Confirm" at bounding box center [240, 350] width 205 height 32
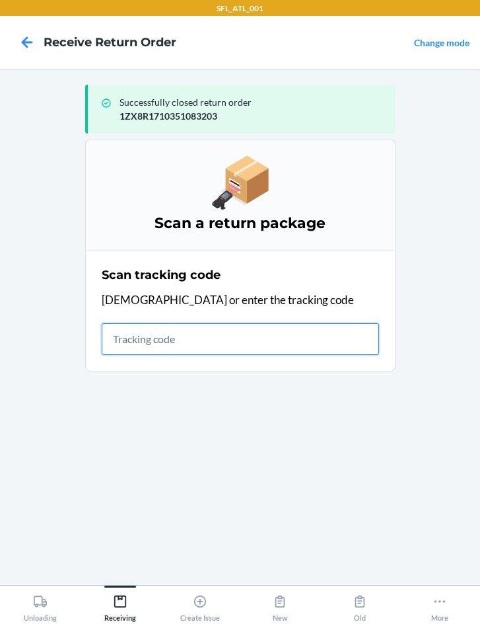
click at [155, 339] on input "text" at bounding box center [241, 339] width 278 height 32
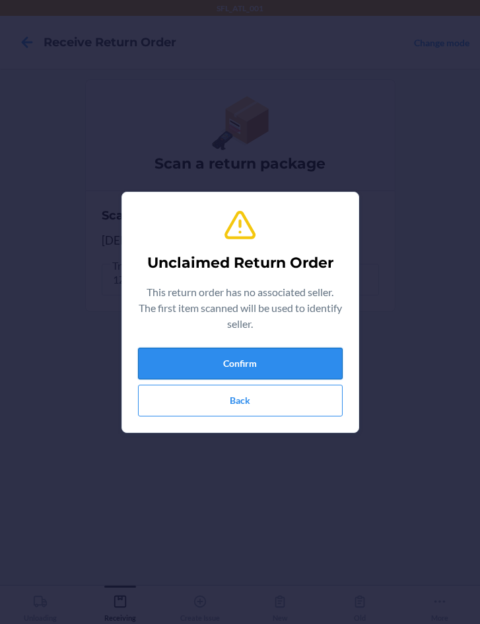
click at [289, 366] on button "Confirm" at bounding box center [240, 364] width 205 height 32
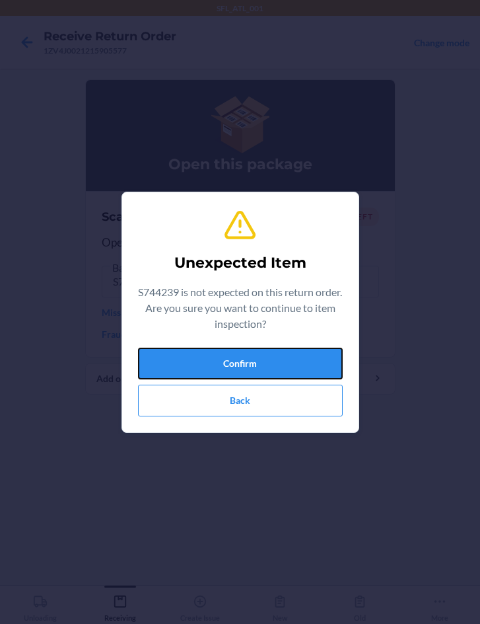
click at [289, 366] on button "Confirm" at bounding box center [240, 364] width 205 height 32
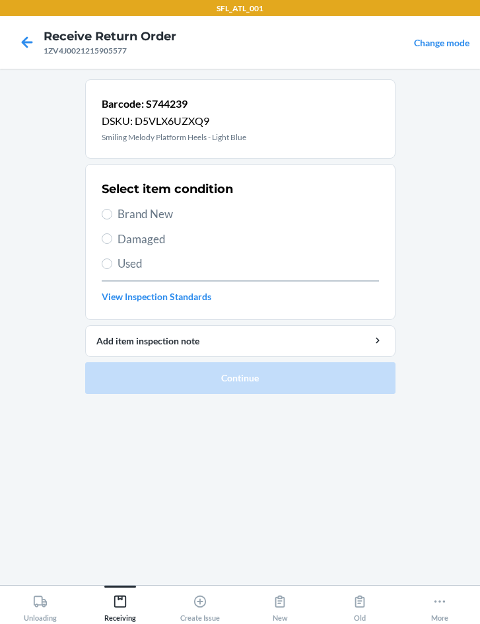
click at [167, 222] on span "Brand New" at bounding box center [249, 213] width 262 height 17
click at [112, 219] on input "Brand New" at bounding box center [107, 214] width 11 height 11
radio input "true"
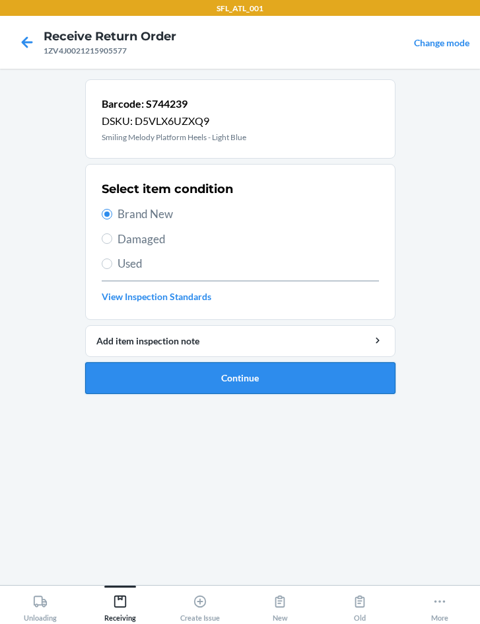
click at [240, 385] on button "Continue" at bounding box center [240, 378] width 311 height 32
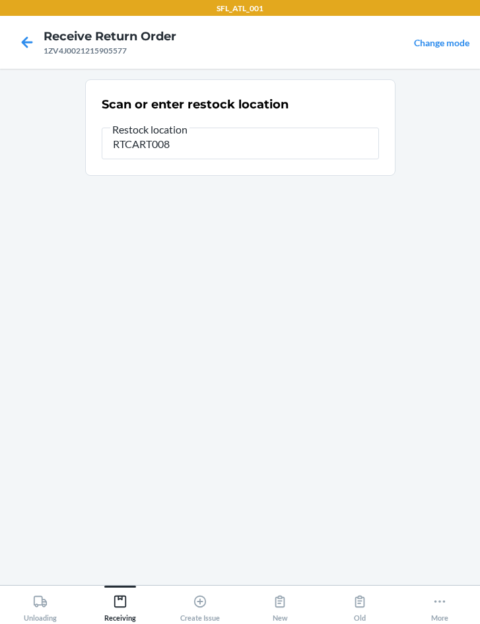
type input "RTCART008"
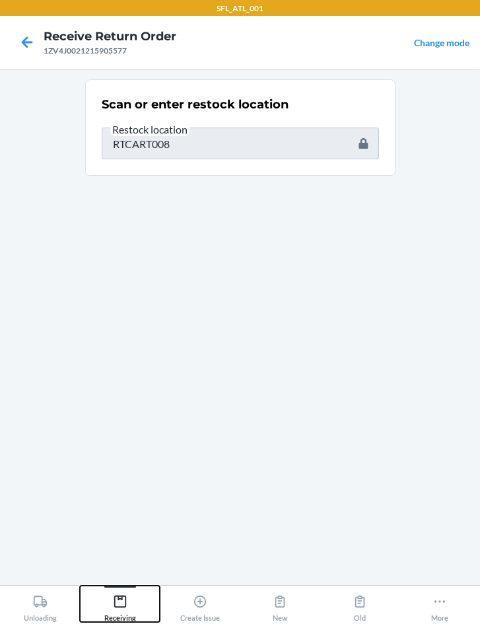
click at [133, 604] on div "Receiving" at bounding box center [120, 605] width 32 height 33
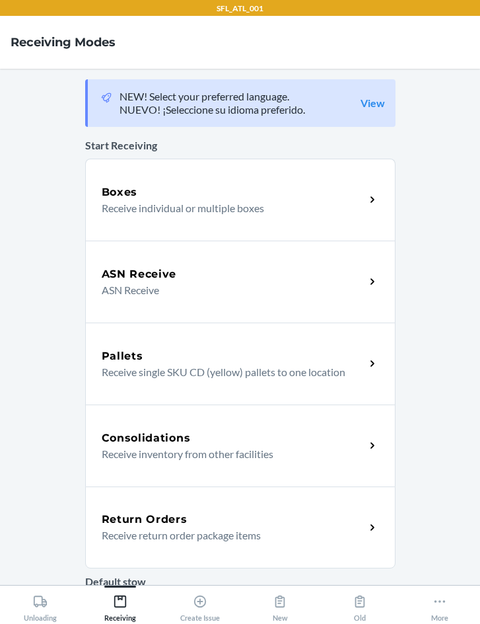
click at [153, 515] on h5 "Return Orders" at bounding box center [145, 519] width 86 height 16
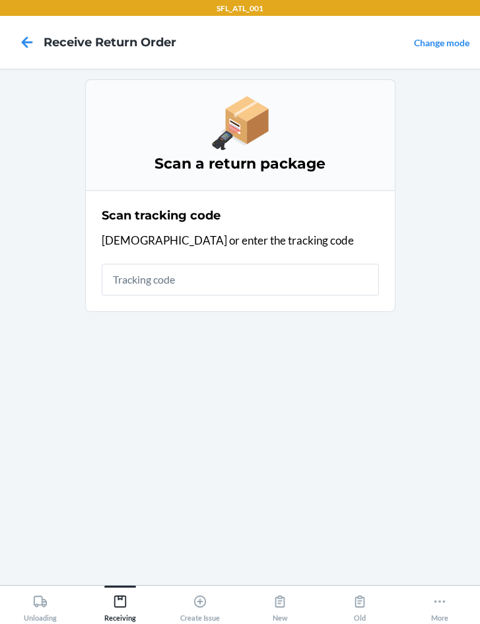
click at [169, 283] on input "text" at bounding box center [241, 280] width 278 height 32
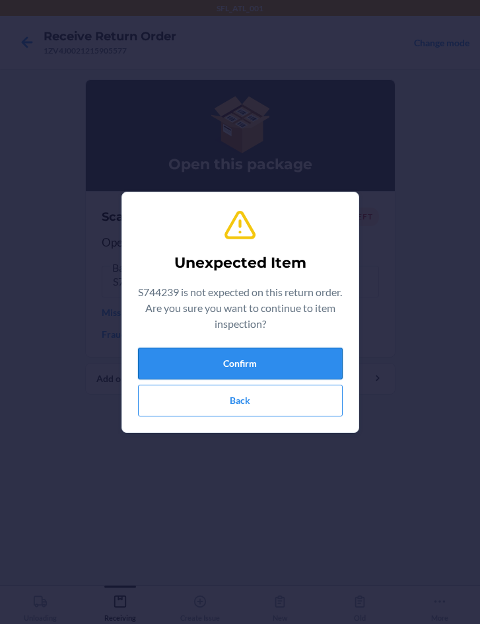
click at [221, 362] on button "Confirm" at bounding box center [240, 364] width 205 height 32
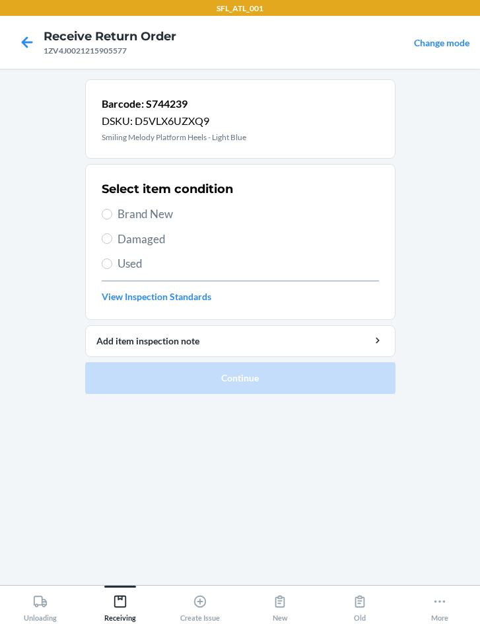
click at [139, 215] on span "Brand New" at bounding box center [249, 213] width 262 height 17
click at [112, 215] on input "Brand New" at bounding box center [107, 214] width 11 height 11
radio input "true"
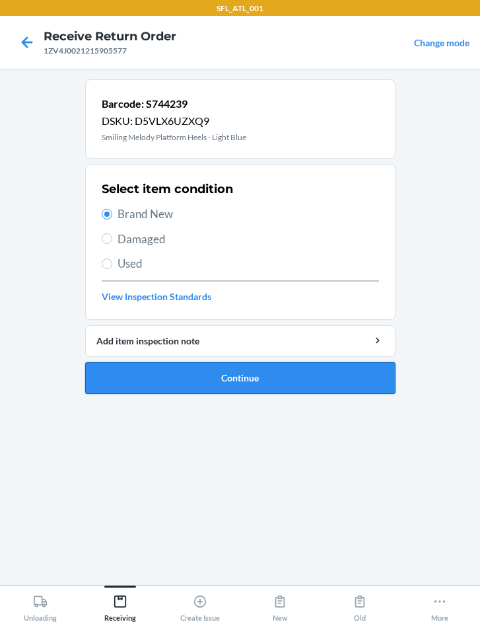
click at [205, 370] on button "Continue" at bounding box center [240, 378] width 311 height 32
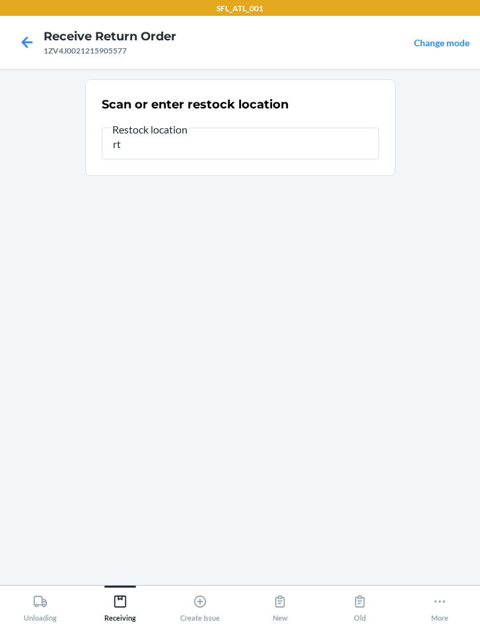
type input "r"
type input "RTCart008"
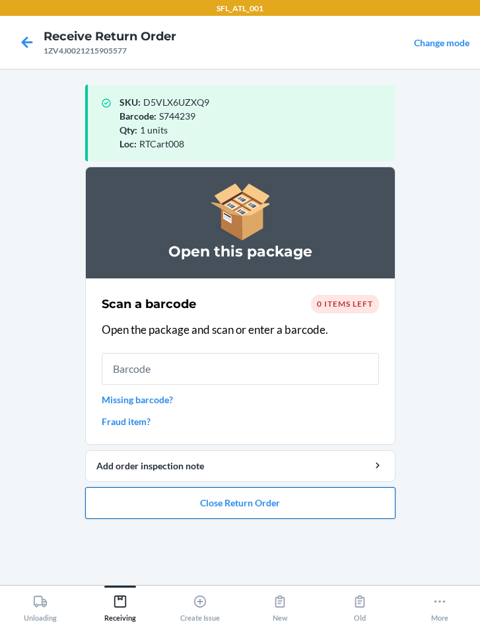
click at [243, 511] on button "Close Return Order" at bounding box center [240, 503] width 311 height 32
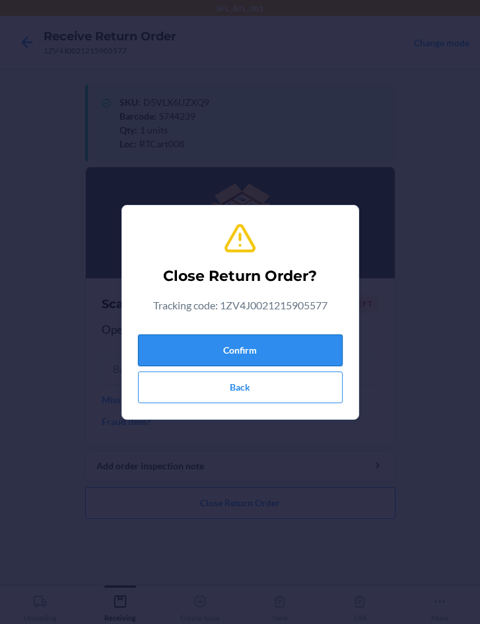
click at [313, 344] on button "Confirm" at bounding box center [240, 350] width 205 height 32
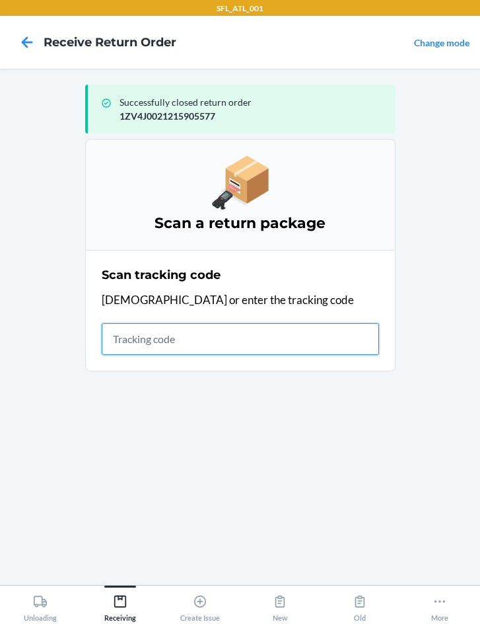
click at [149, 336] on input "text" at bounding box center [241, 339] width 278 height 32
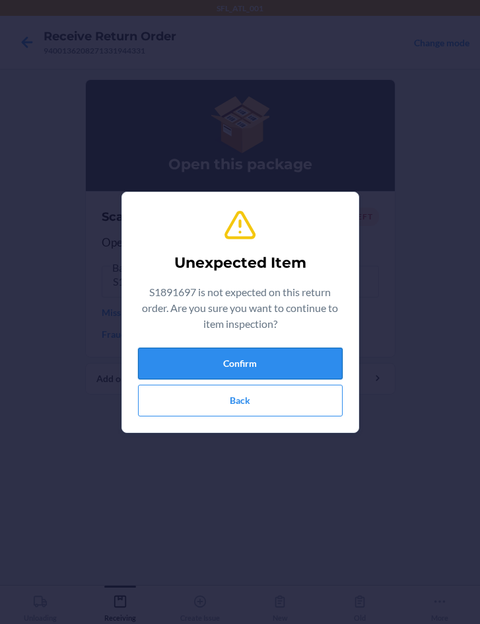
click at [221, 366] on button "Confirm" at bounding box center [240, 364] width 205 height 32
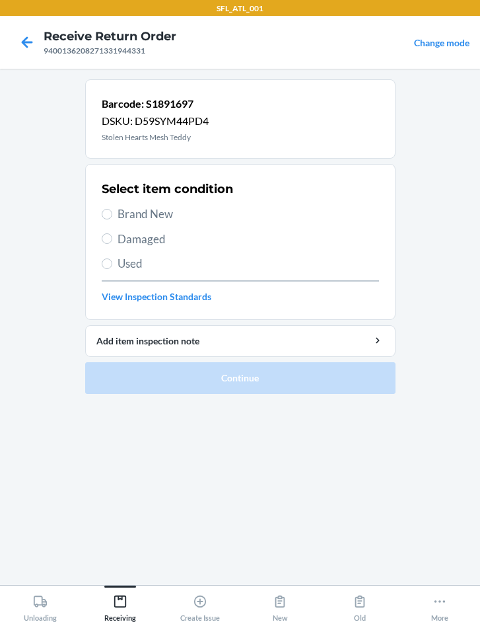
click at [149, 217] on span "Brand New" at bounding box center [249, 213] width 262 height 17
click at [112, 217] on input "Brand New" at bounding box center [107, 214] width 11 height 11
radio input "true"
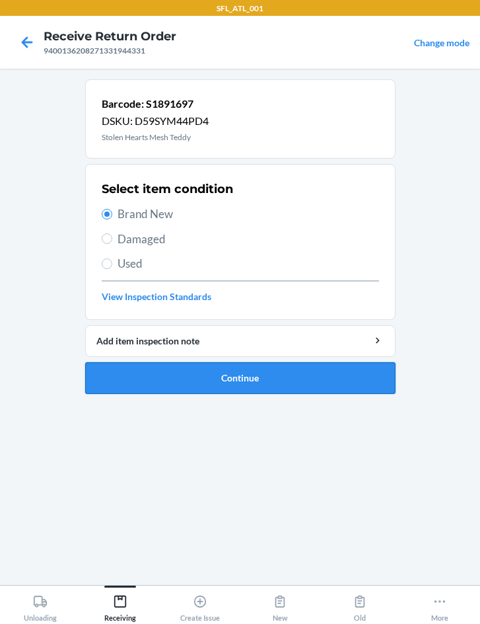
click at [212, 379] on button "Continue" at bounding box center [240, 378] width 311 height 32
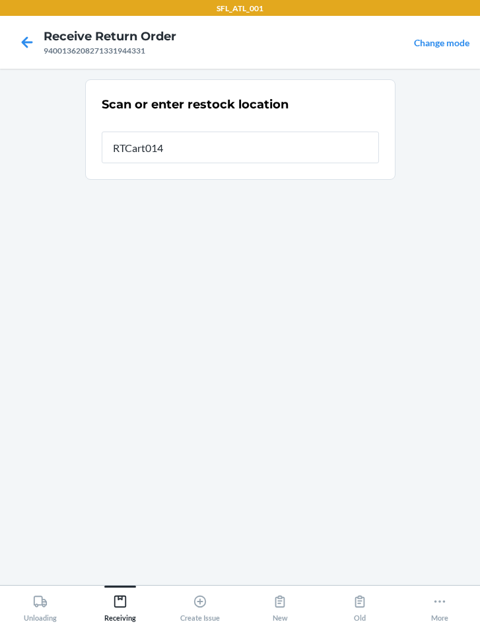
type input "RTCart014"
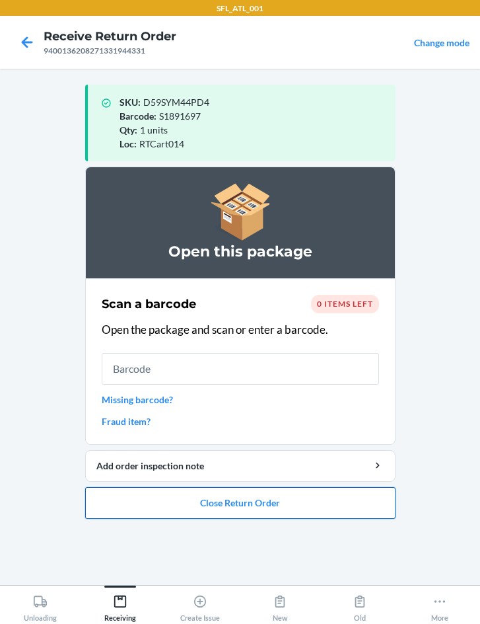
click at [193, 503] on button "Close Return Order" at bounding box center [240, 503] width 311 height 32
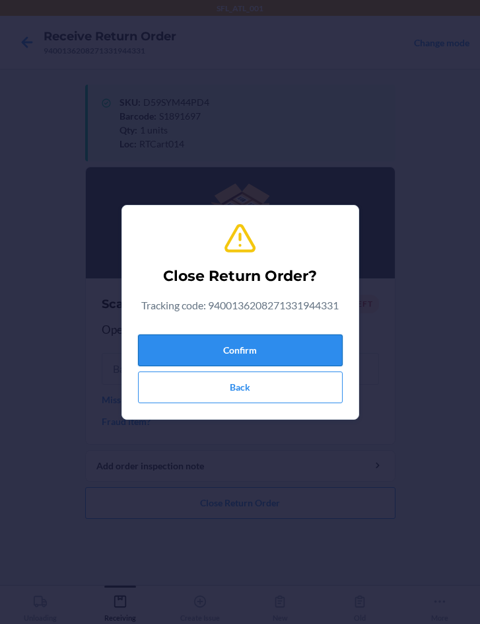
click at [188, 361] on button "Confirm" at bounding box center [240, 350] width 205 height 32
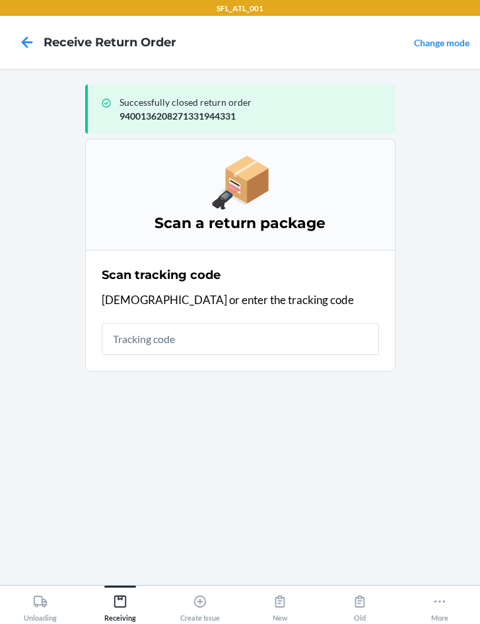
click at [188, 353] on input "text" at bounding box center [241, 339] width 278 height 32
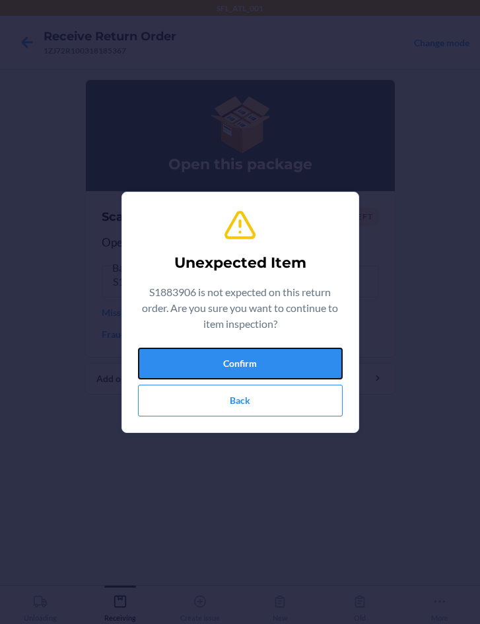
click at [188, 353] on button "Confirm" at bounding box center [240, 364] width 205 height 32
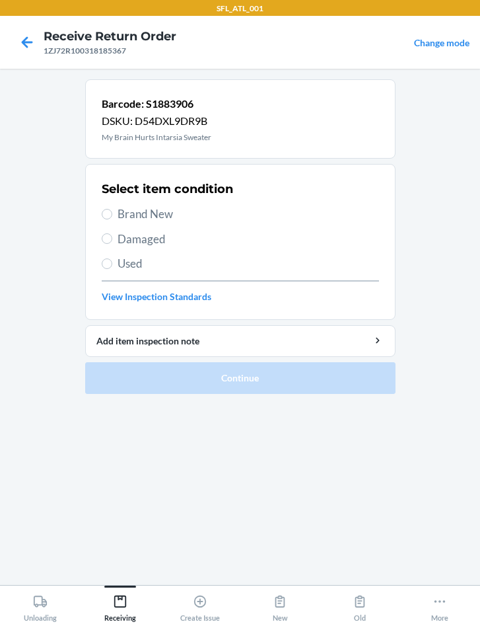
click at [151, 217] on span "Brand New" at bounding box center [249, 213] width 262 height 17
click at [112, 217] on input "Brand New" at bounding box center [107, 214] width 11 height 11
radio input "true"
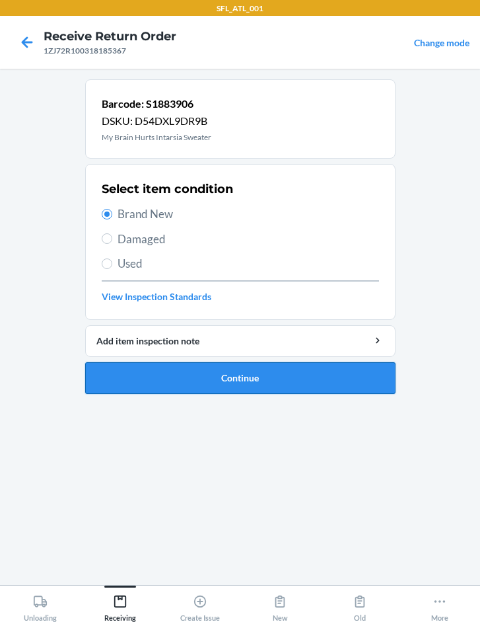
click at [217, 370] on button "Continue" at bounding box center [240, 378] width 311 height 32
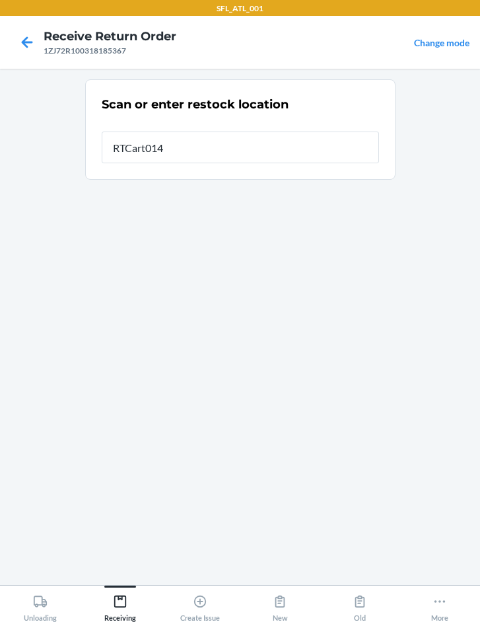
type input "RTCart014"
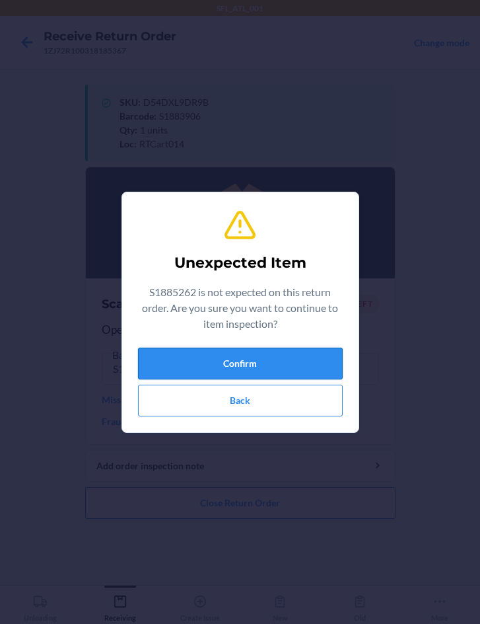
click at [293, 358] on button "Confirm" at bounding box center [240, 364] width 205 height 32
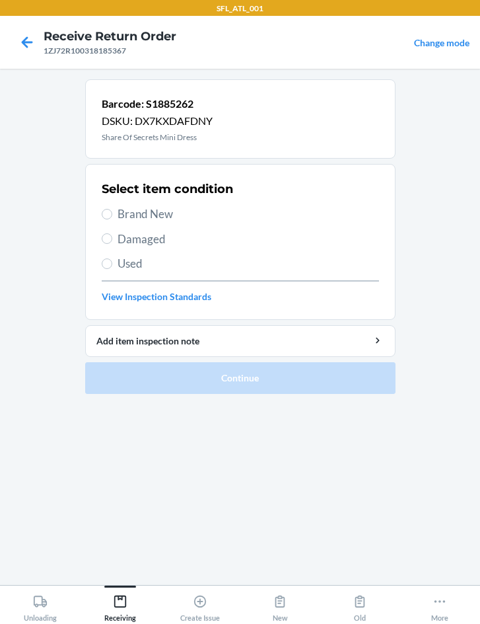
click at [130, 205] on div "Select item condition Brand New Damaged Used View Inspection Standards" at bounding box center [241, 241] width 278 height 131
click at [142, 213] on span "Brand New" at bounding box center [249, 213] width 262 height 17
click at [112, 213] on input "Brand New" at bounding box center [107, 214] width 11 height 11
radio input "true"
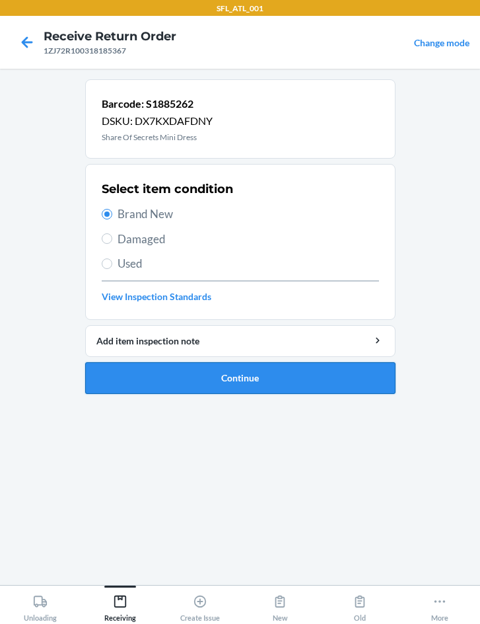
click at [252, 388] on button "Continue" at bounding box center [240, 378] width 311 height 32
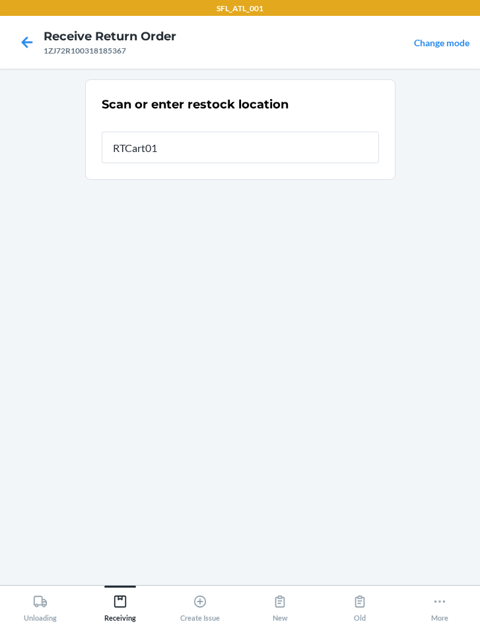
type input "RTCart014"
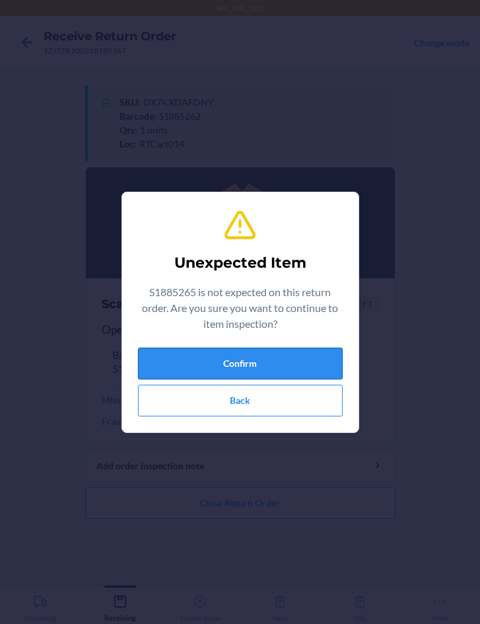
click at [240, 361] on button "Confirm" at bounding box center [240, 364] width 205 height 32
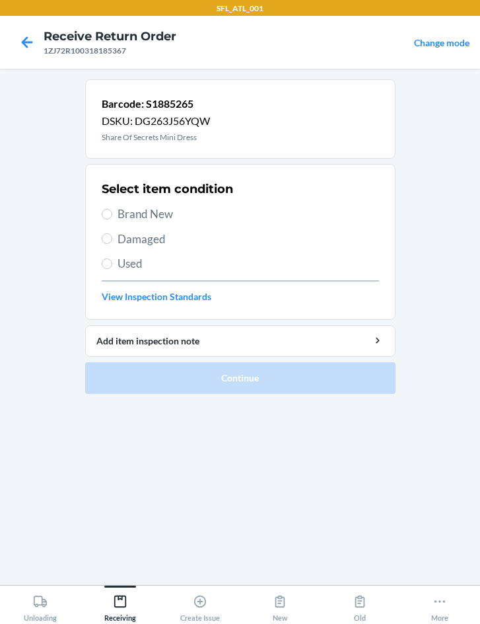
click at [139, 209] on span "Brand New" at bounding box center [249, 213] width 262 height 17
click at [112, 209] on input "Brand New" at bounding box center [107, 214] width 11 height 11
radio input "true"
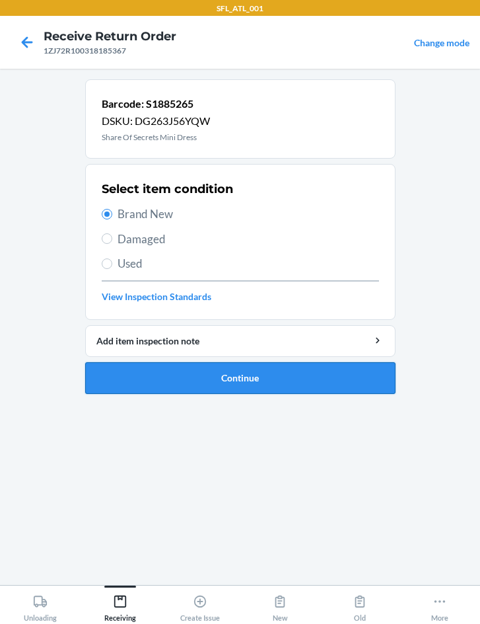
click at [268, 387] on button "Continue" at bounding box center [240, 378] width 311 height 32
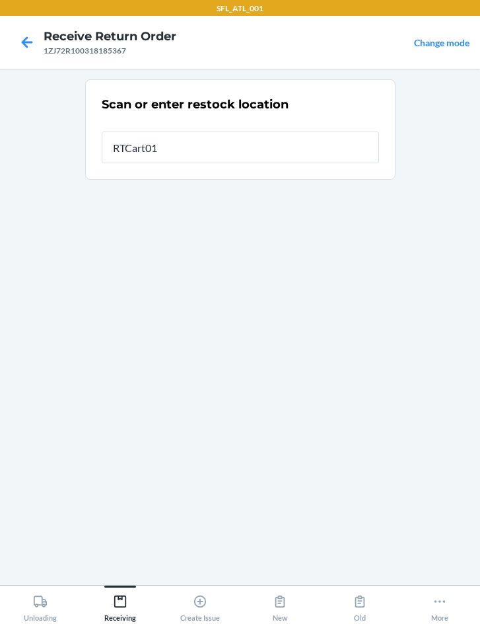
type input "RTCart014"
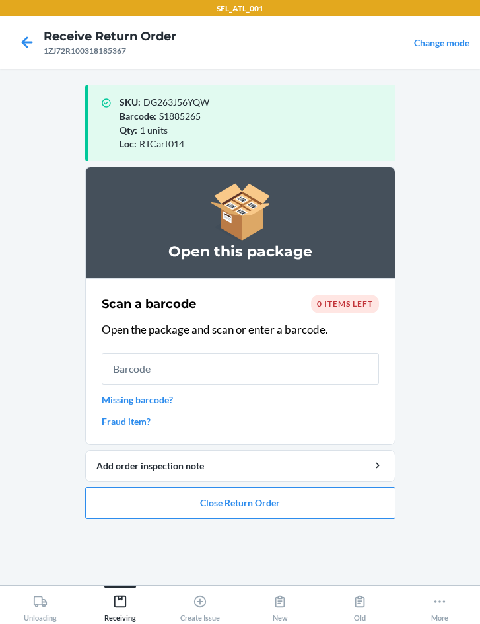
drag, startPoint x: 203, startPoint y: 362, endPoint x: 215, endPoint y: 397, distance: 37.2
click at [209, 381] on input "text" at bounding box center [241, 369] width 278 height 32
click at [231, 375] on input "text" at bounding box center [241, 369] width 278 height 32
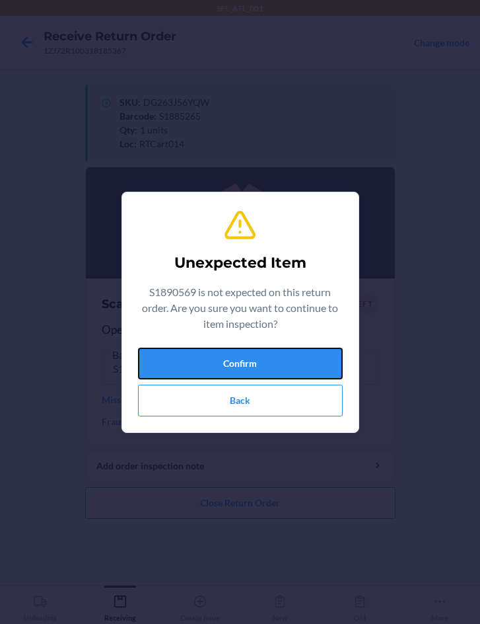
click at [231, 375] on button "Confirm" at bounding box center [240, 364] width 205 height 32
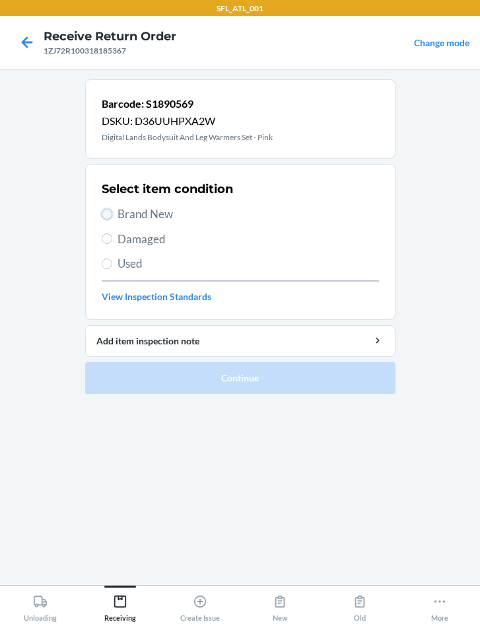
click at [108, 215] on input "Brand New" at bounding box center [107, 214] width 11 height 11
radio input "true"
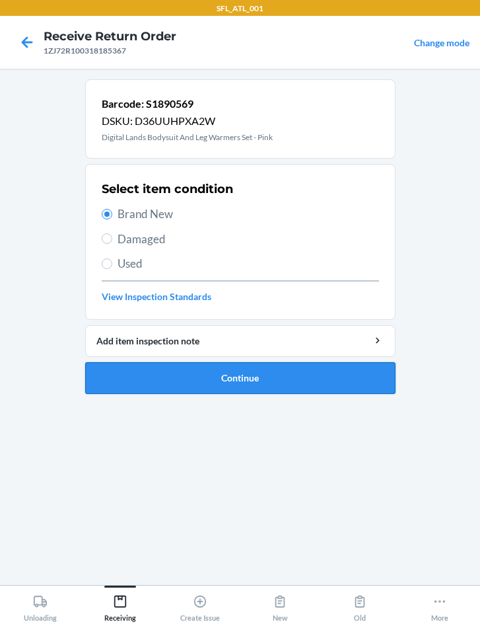
click at [220, 387] on button "Continue" at bounding box center [240, 378] width 311 height 32
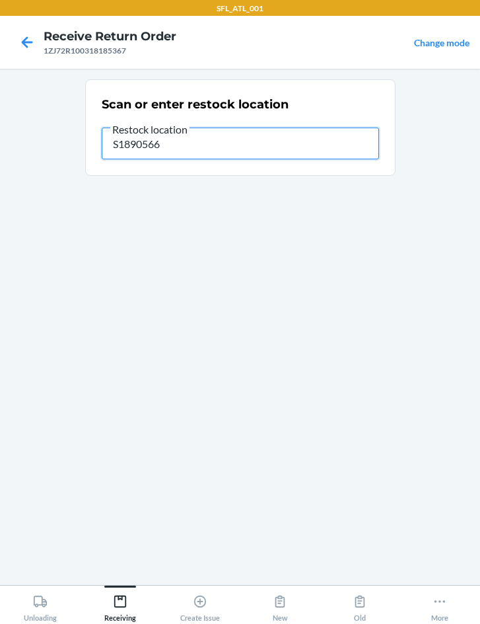
click at [198, 145] on input "S1890566" at bounding box center [241, 144] width 278 height 32
type input "S"
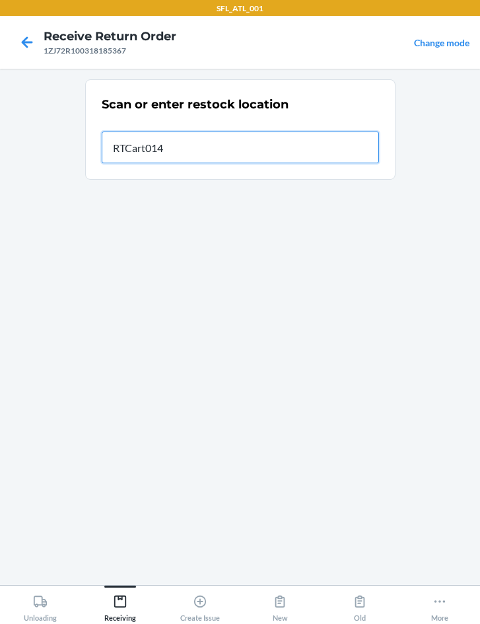
type input "RTCart014"
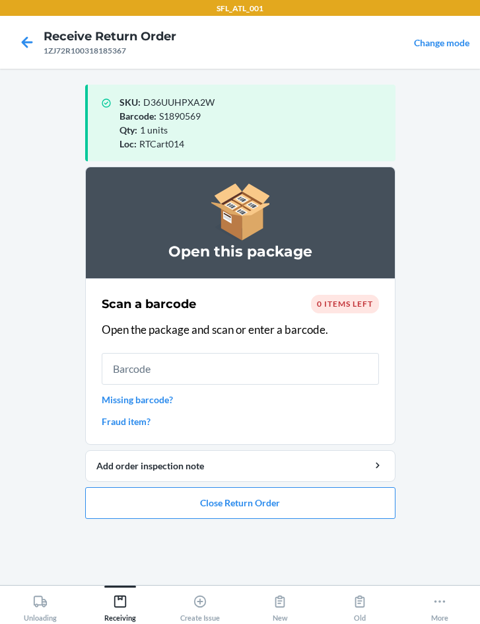
click at [174, 369] on input "text" at bounding box center [241, 369] width 278 height 32
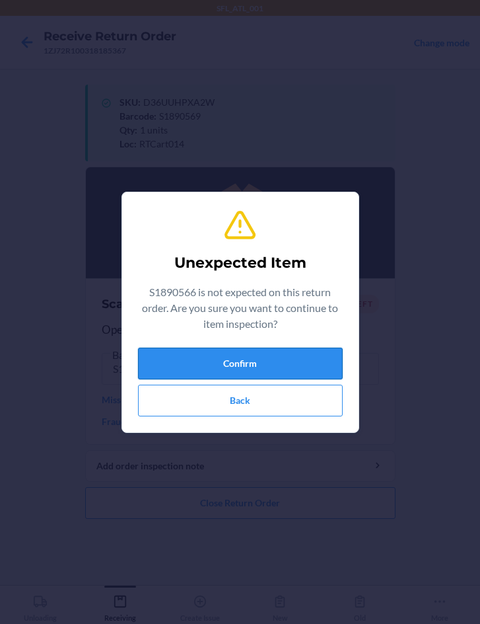
click at [193, 362] on button "Confirm" at bounding box center [240, 364] width 205 height 32
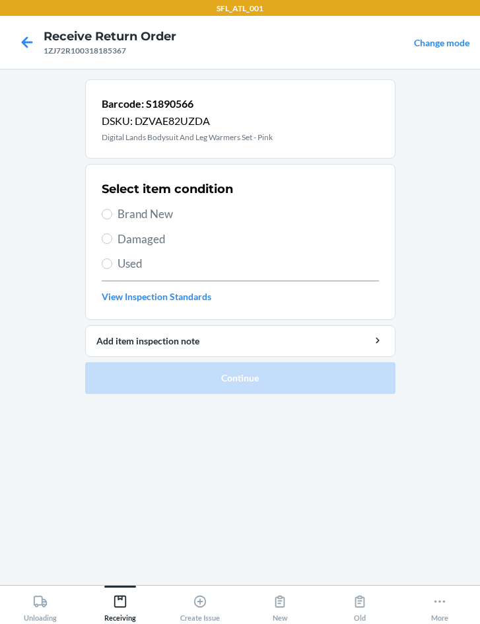
click at [131, 213] on span "Brand New" at bounding box center [249, 213] width 262 height 17
click at [112, 213] on input "Brand New" at bounding box center [107, 214] width 11 height 11
radio input "true"
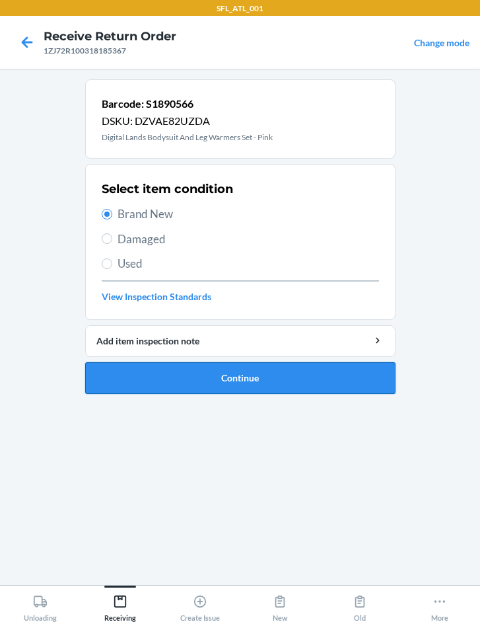
click at [220, 383] on button "Continue" at bounding box center [240, 378] width 311 height 32
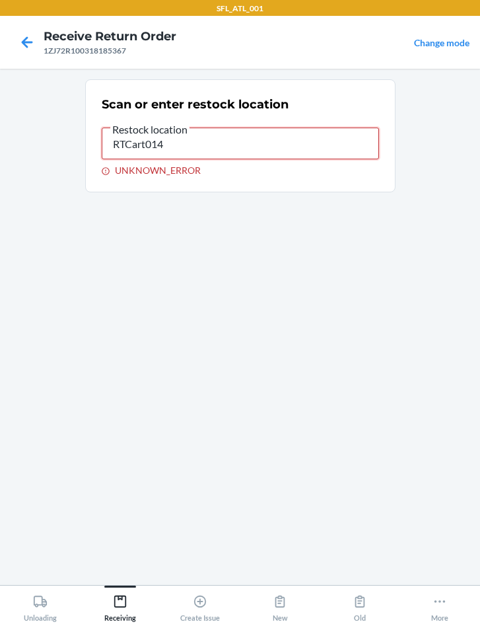
click at [192, 143] on input "RTCart014" at bounding box center [241, 144] width 278 height 32
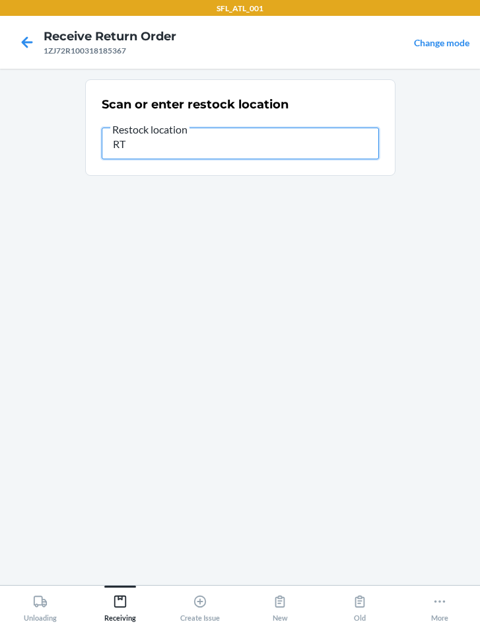
type input "R"
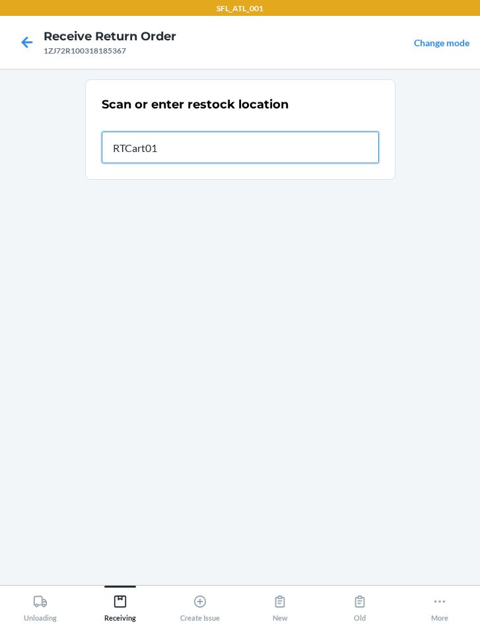
type input "RTCart014"
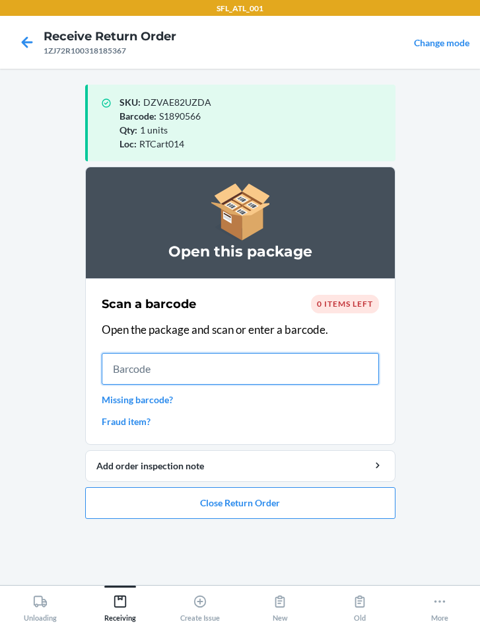
click at [301, 374] on input "text" at bounding box center [241, 369] width 278 height 32
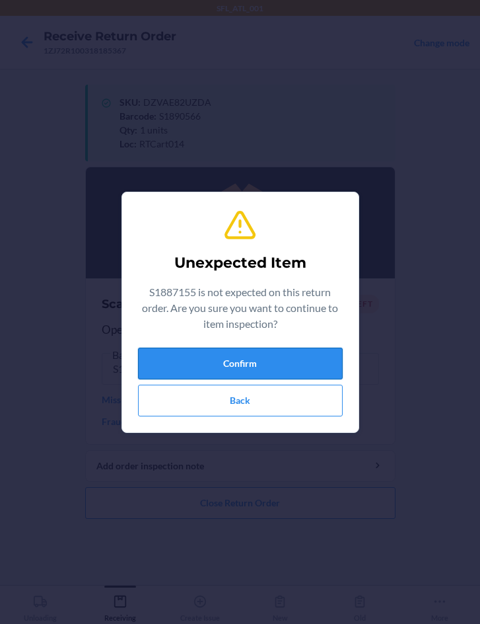
click at [301, 372] on button "Confirm" at bounding box center [240, 364] width 205 height 32
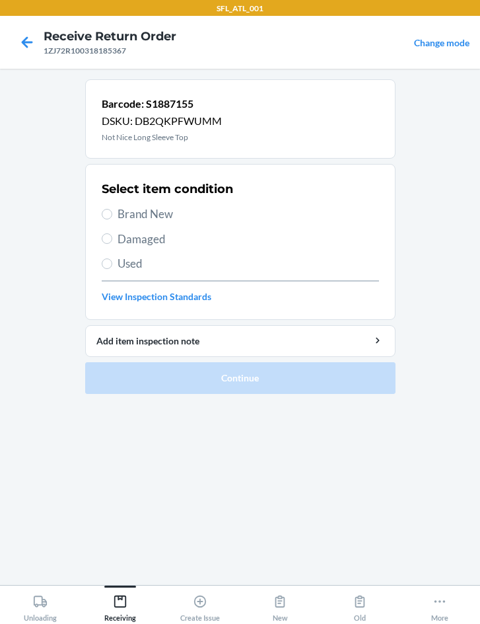
click at [141, 213] on span "Brand New" at bounding box center [249, 213] width 262 height 17
click at [112, 213] on input "Brand New" at bounding box center [107, 214] width 11 height 11
radio input "true"
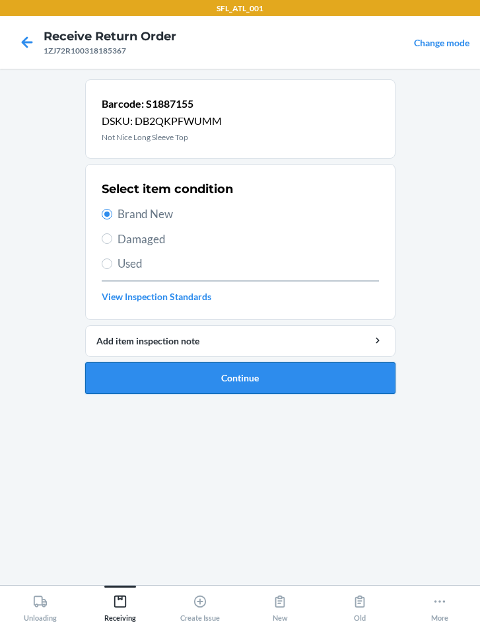
click at [246, 386] on button "Continue" at bounding box center [240, 378] width 311 height 32
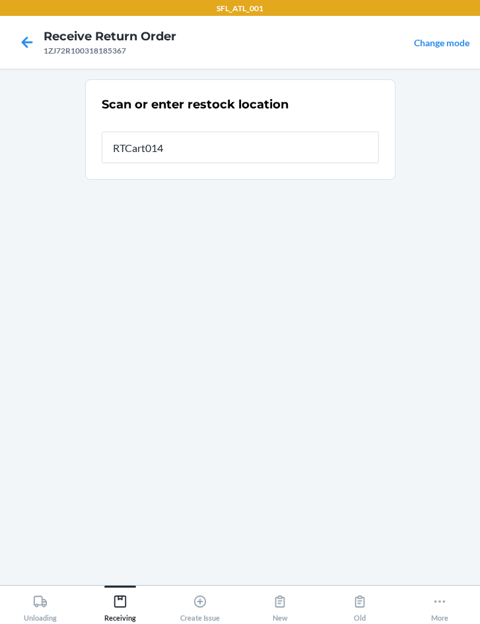
type input "RTCart014"
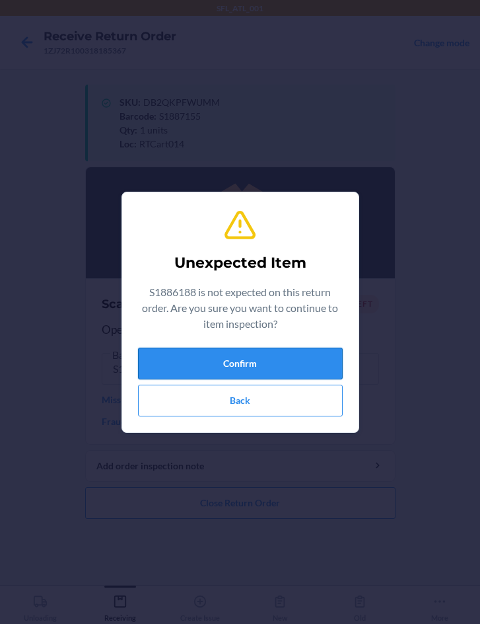
click at [173, 355] on button "Confirm" at bounding box center [240, 364] width 205 height 32
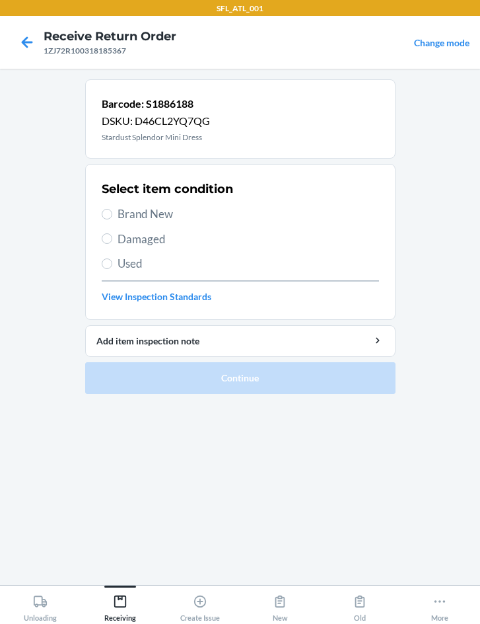
click at [116, 211] on label "Brand New" at bounding box center [241, 213] width 278 height 17
click at [112, 211] on input "Brand New" at bounding box center [107, 214] width 11 height 11
radio input "true"
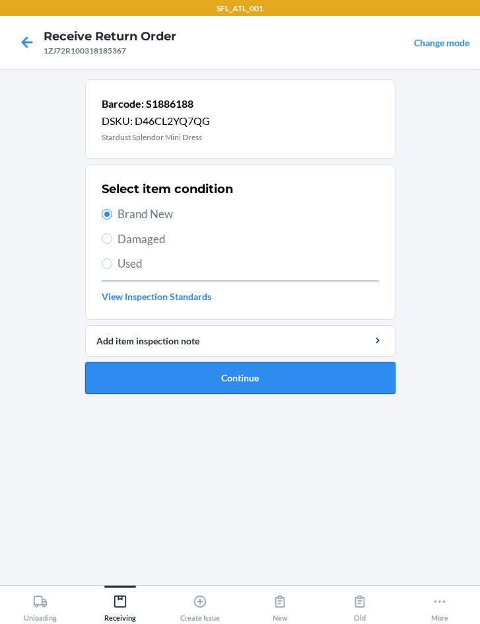
click at [219, 375] on button "Continue" at bounding box center [240, 378] width 311 height 32
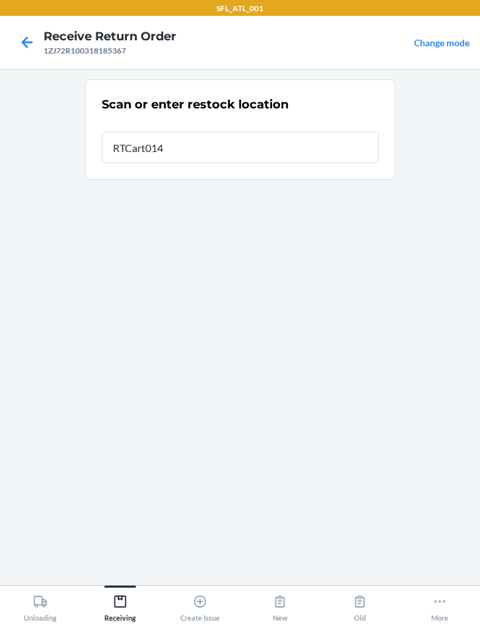
type input "RTCart014"
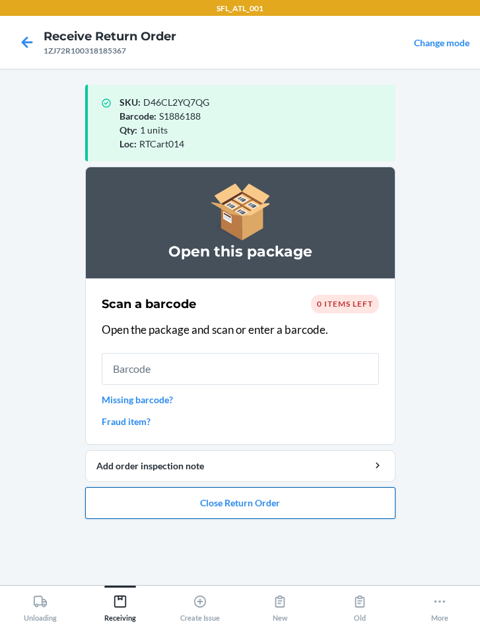
click at [229, 509] on button "Close Return Order" at bounding box center [240, 503] width 311 height 32
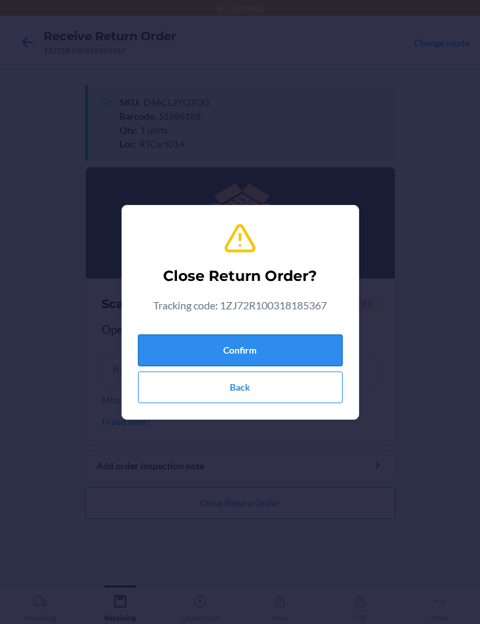
click at [262, 345] on button "Confirm" at bounding box center [240, 350] width 205 height 32
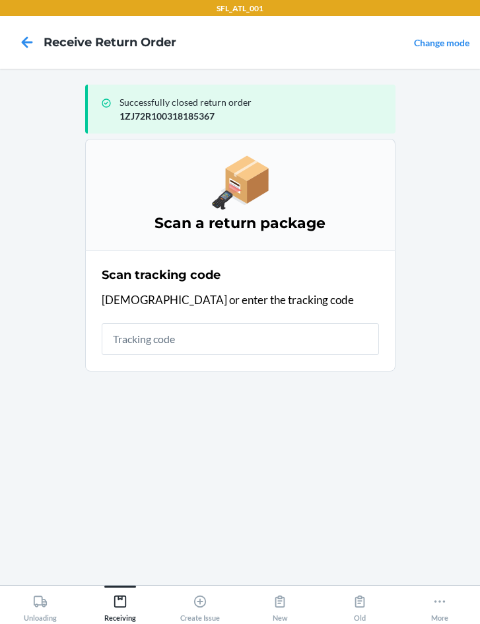
click at [153, 335] on input "text" at bounding box center [241, 339] width 278 height 32
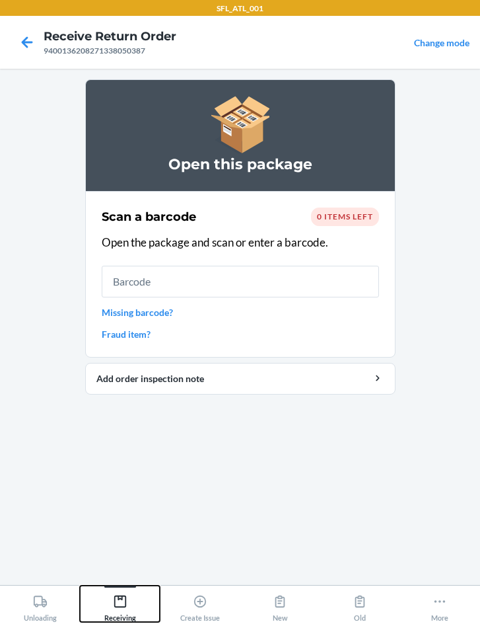
click at [120, 605] on icon at bounding box center [120, 601] width 15 height 15
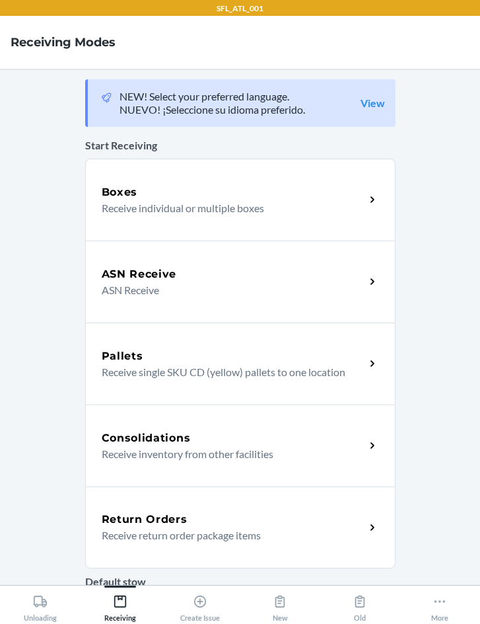
click at [145, 526] on h5 "Return Orders" at bounding box center [145, 519] width 86 height 16
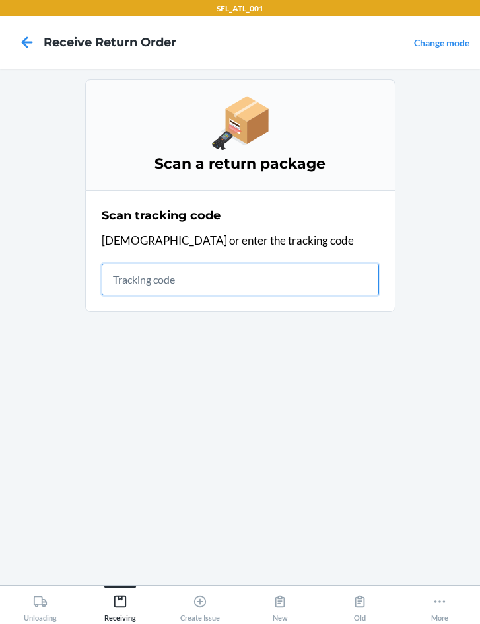
click at [174, 285] on input "text" at bounding box center [241, 280] width 278 height 32
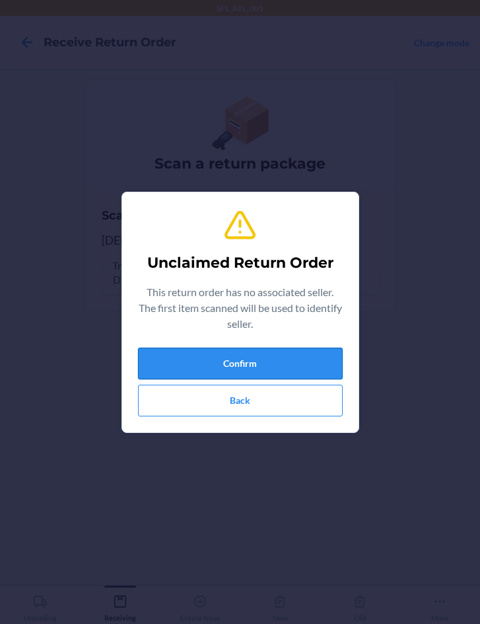
click at [196, 348] on button "Confirm" at bounding box center [240, 364] width 205 height 32
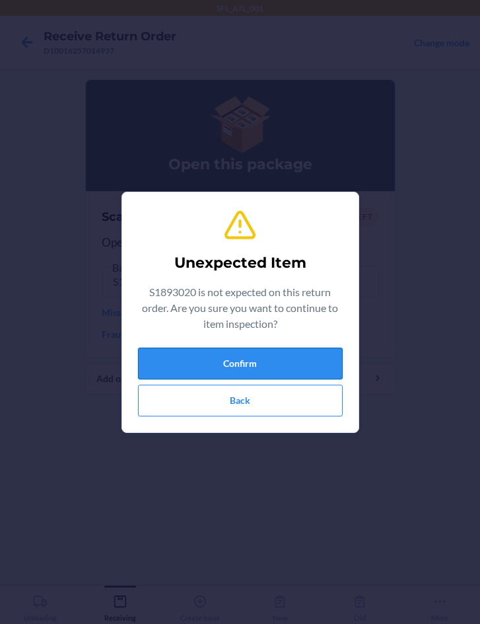
click at [274, 365] on button "Confirm" at bounding box center [240, 364] width 205 height 32
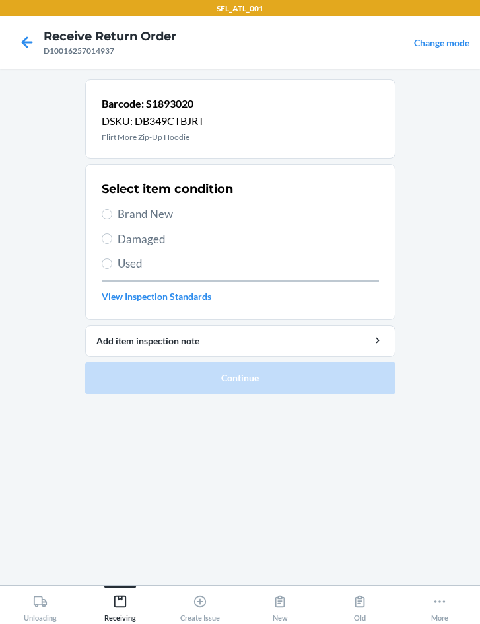
click at [157, 211] on span "Brand New" at bounding box center [249, 213] width 262 height 17
click at [112, 211] on input "Brand New" at bounding box center [107, 214] width 11 height 11
radio input "true"
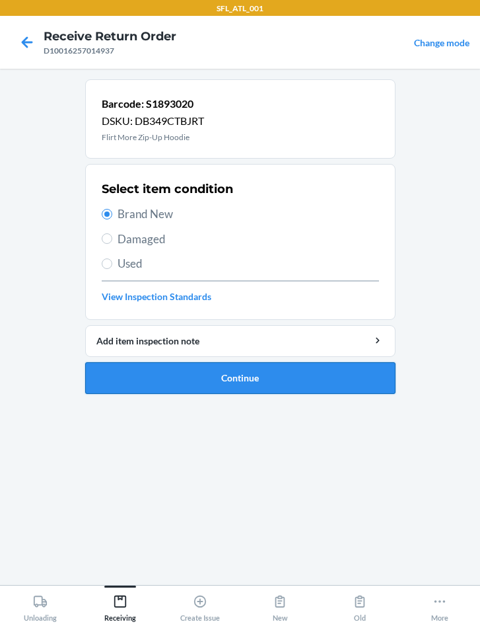
click at [215, 380] on button "Continue" at bounding box center [240, 378] width 311 height 32
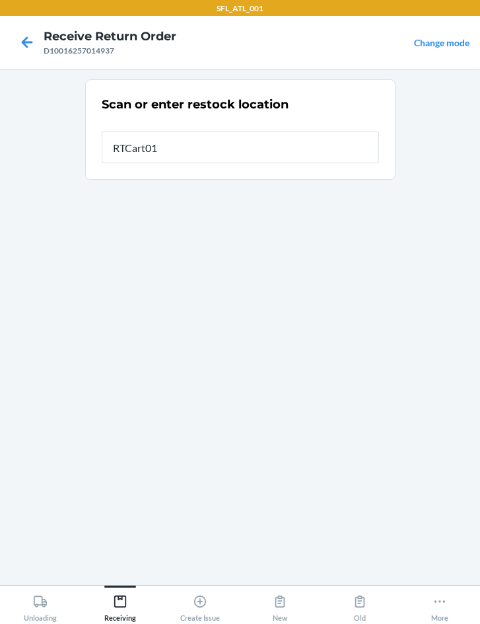
type input "RTCart014"
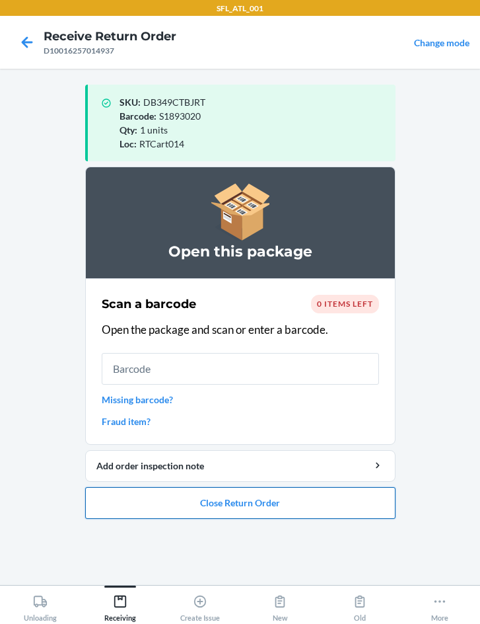
click at [212, 504] on button "Close Return Order" at bounding box center [240, 503] width 311 height 32
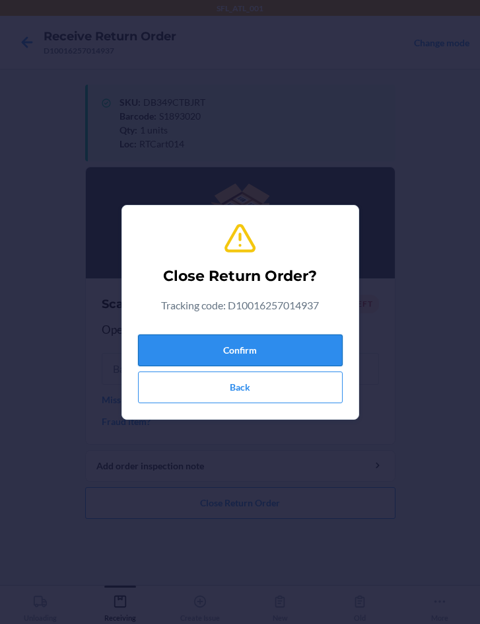
click at [225, 354] on button "Confirm" at bounding box center [240, 350] width 205 height 32
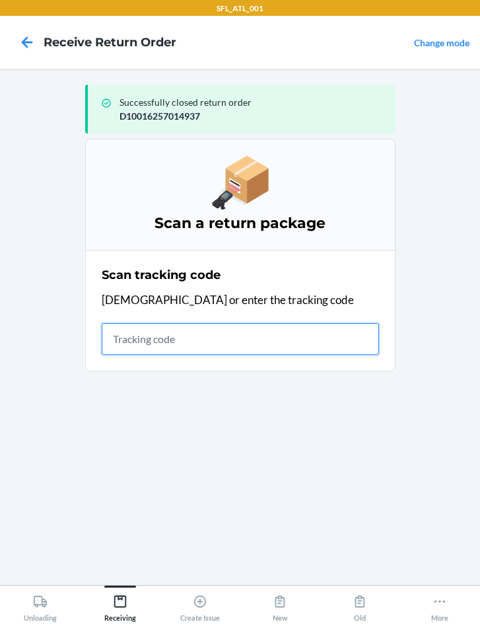
click at [174, 339] on input "text" at bounding box center [241, 339] width 278 height 32
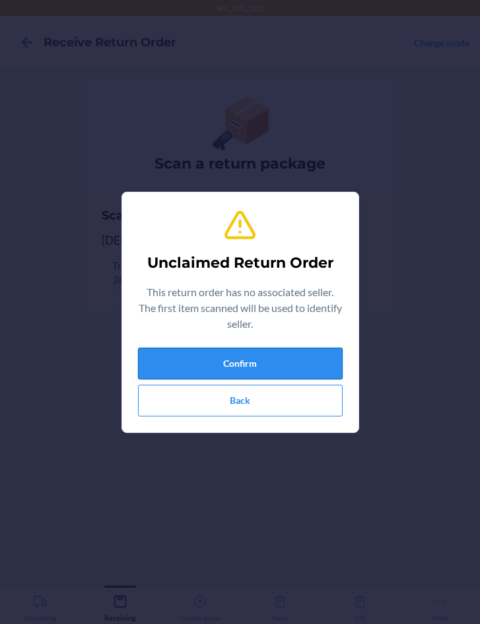
click at [177, 367] on button "Confirm" at bounding box center [240, 364] width 205 height 32
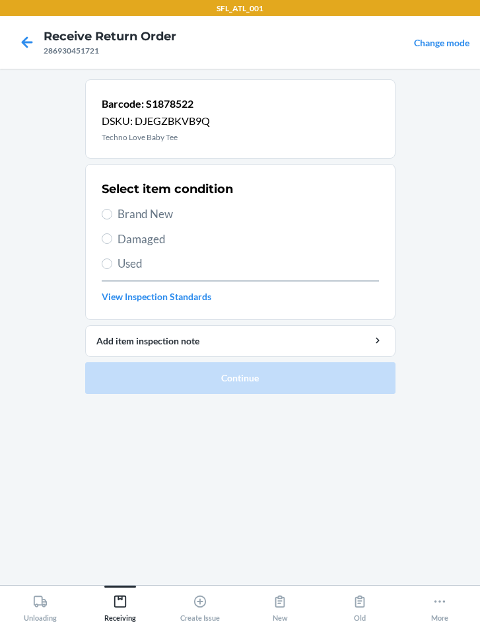
click at [124, 211] on span "Brand New" at bounding box center [249, 213] width 262 height 17
click at [112, 211] on input "Brand New" at bounding box center [107, 214] width 11 height 11
radio input "true"
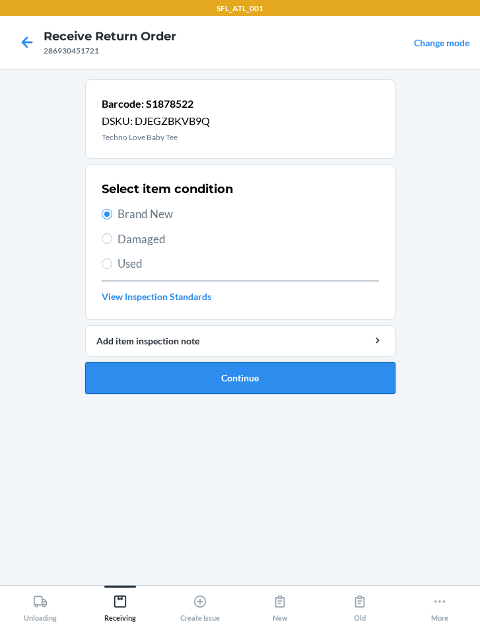
click at [219, 385] on button "Continue" at bounding box center [240, 378] width 311 height 32
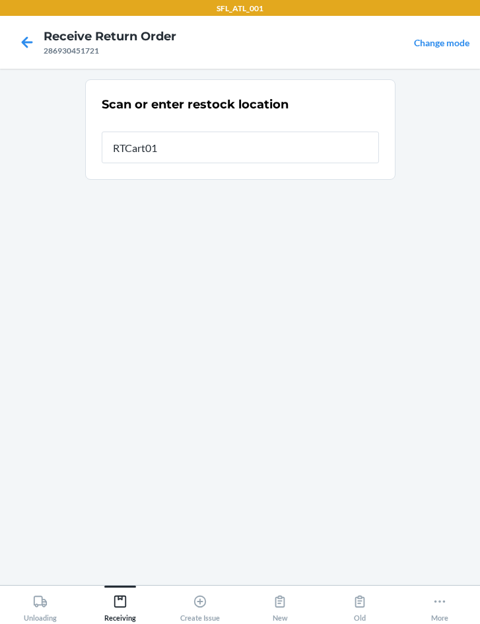
type input "RTCart014"
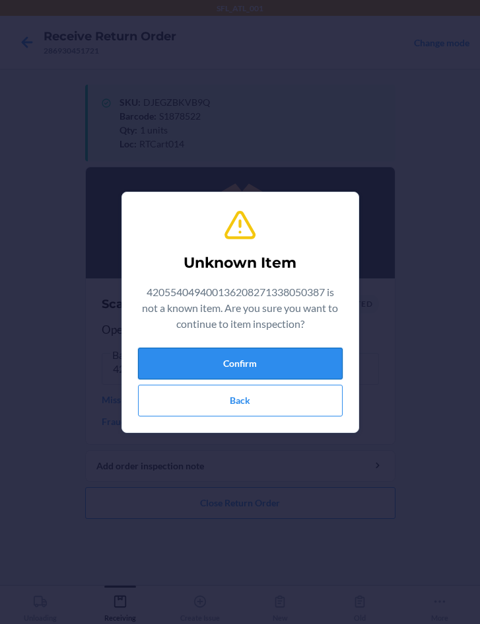
click at [215, 357] on button "Confirm" at bounding box center [240, 364] width 205 height 32
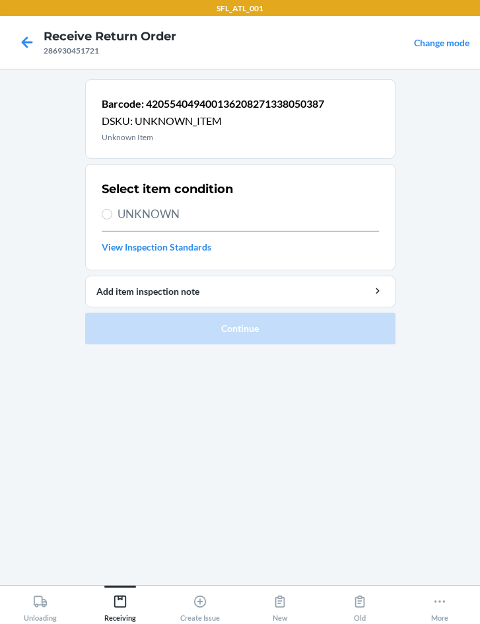
click at [110, 208] on label "UNKNOWN" at bounding box center [241, 213] width 278 height 17
click at [110, 209] on input "UNKNOWN" at bounding box center [107, 214] width 11 height 11
radio input "true"
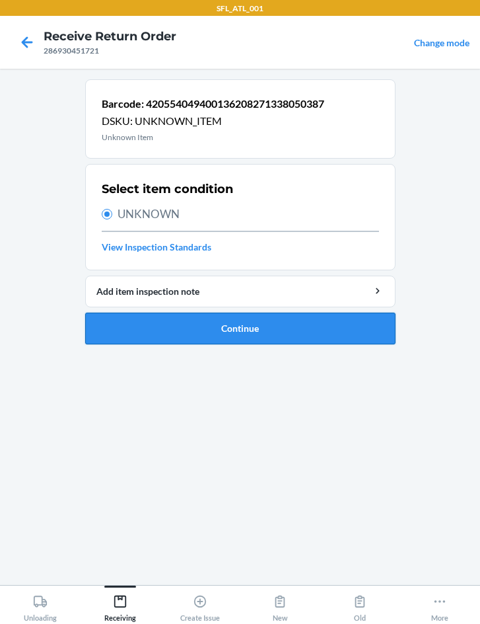
click at [203, 323] on button "Continue" at bounding box center [240, 329] width 311 height 32
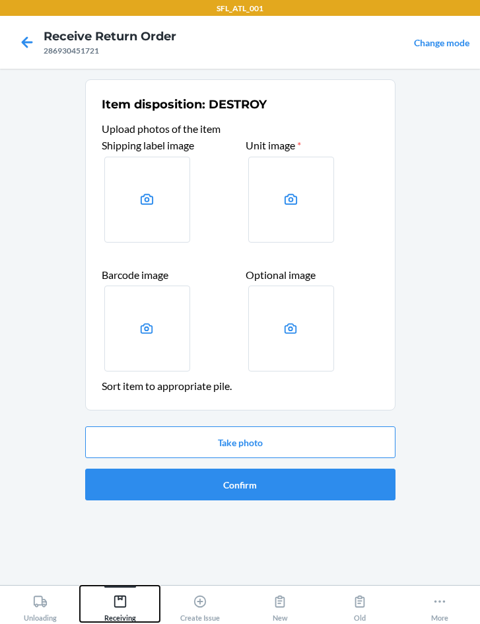
click at [116, 595] on icon at bounding box center [120, 601] width 12 height 12
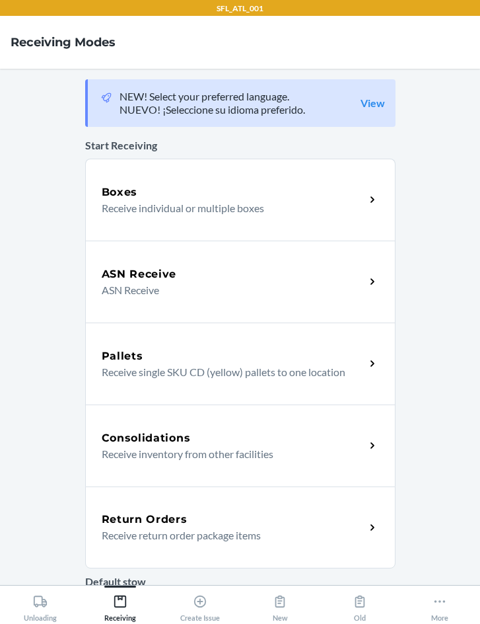
click at [162, 511] on h5 "Return Orders" at bounding box center [145, 519] width 86 height 16
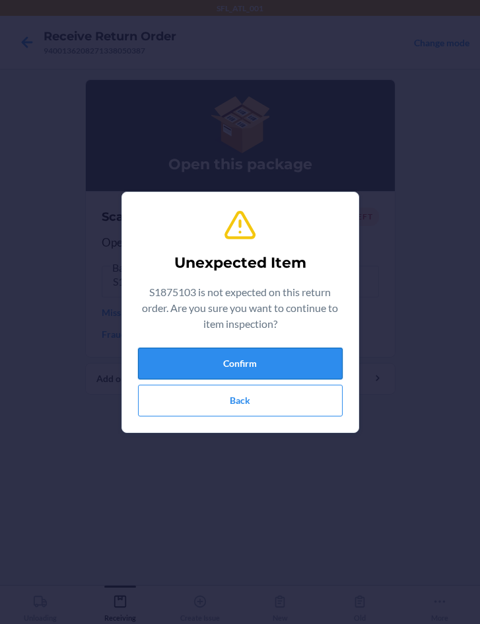
click at [200, 357] on button "Confirm" at bounding box center [240, 364] width 205 height 32
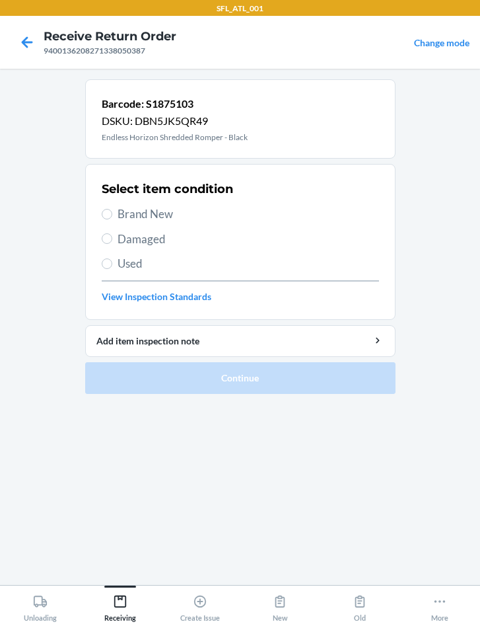
click at [166, 209] on span "Brand New" at bounding box center [249, 213] width 262 height 17
click at [112, 209] on input "Brand New" at bounding box center [107, 214] width 11 height 11
radio input "true"
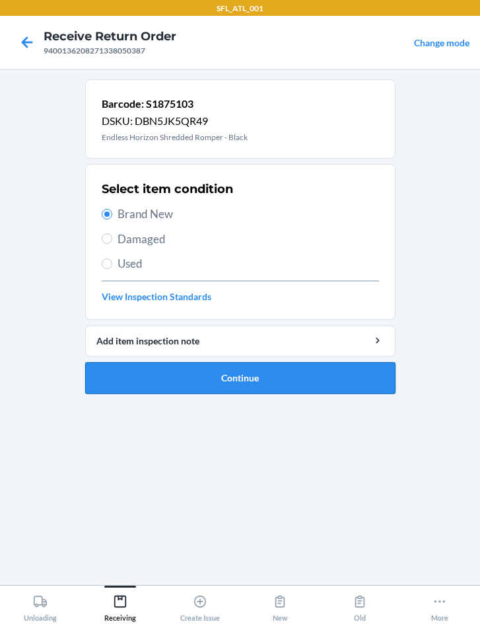
click at [235, 384] on button "Continue" at bounding box center [240, 378] width 311 height 32
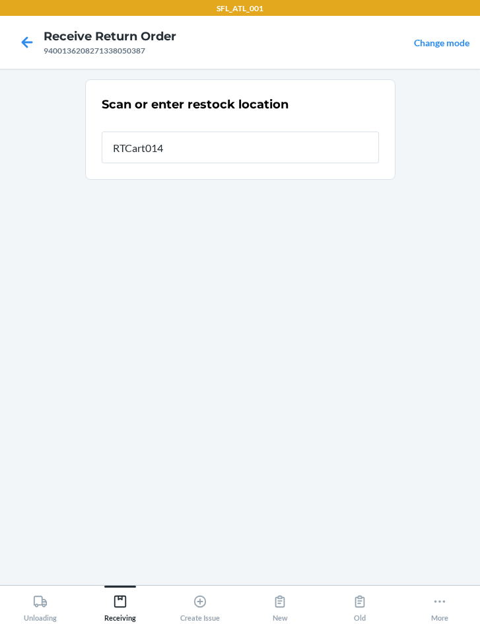
type input "RTCart014"
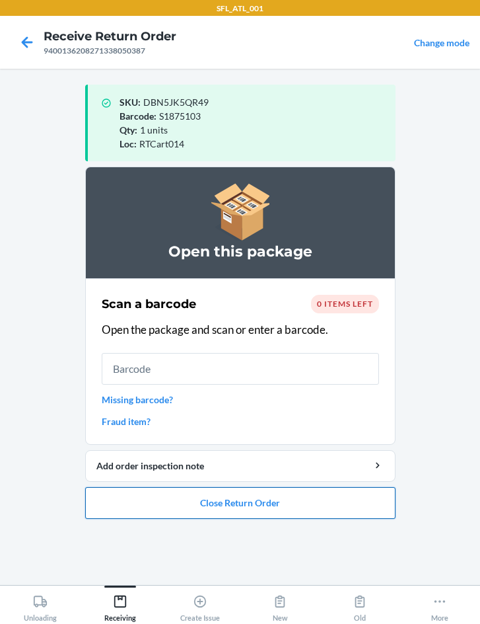
click at [229, 509] on button "Close Return Order" at bounding box center [240, 503] width 311 height 32
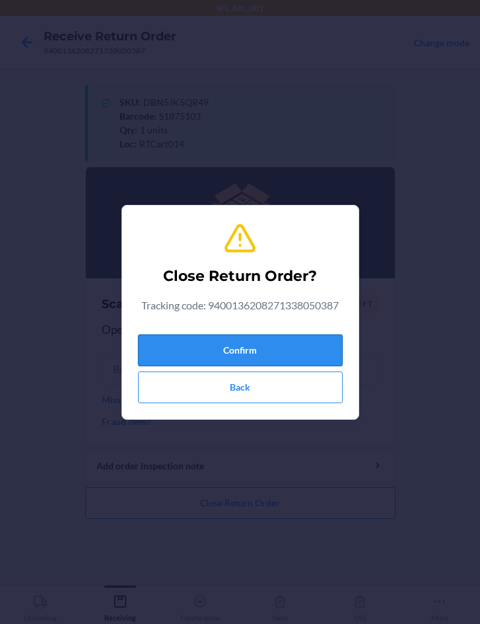
click at [189, 361] on button "Confirm" at bounding box center [240, 350] width 205 height 32
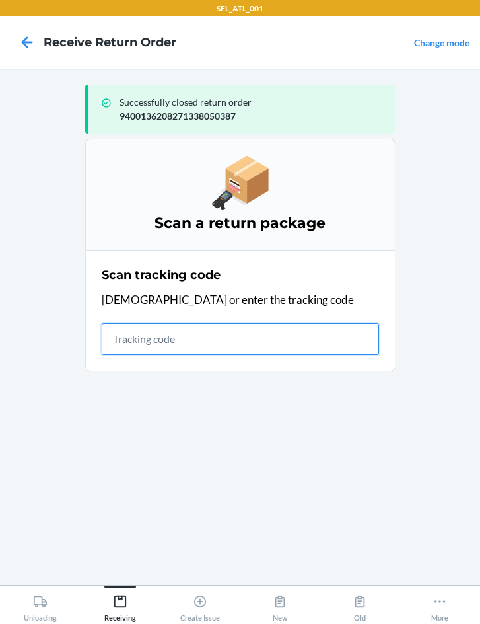
click at [201, 346] on input "text" at bounding box center [241, 339] width 278 height 32
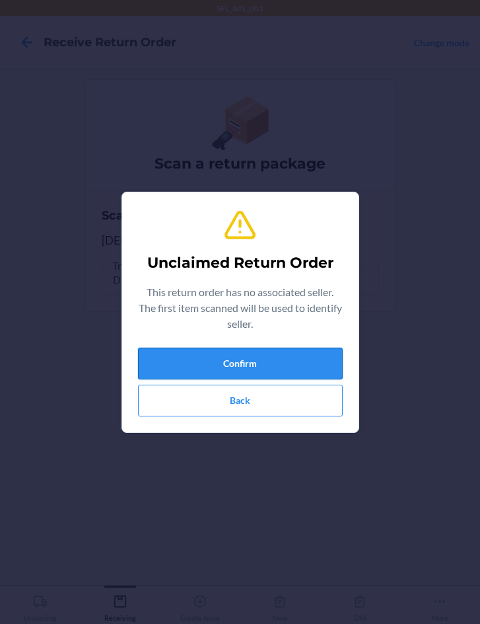
click at [258, 374] on button "Confirm" at bounding box center [240, 364] width 205 height 32
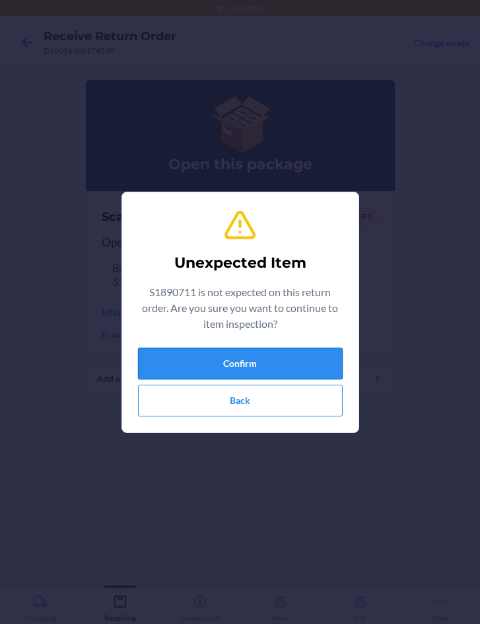
click at [298, 363] on button "Confirm" at bounding box center [240, 364] width 205 height 32
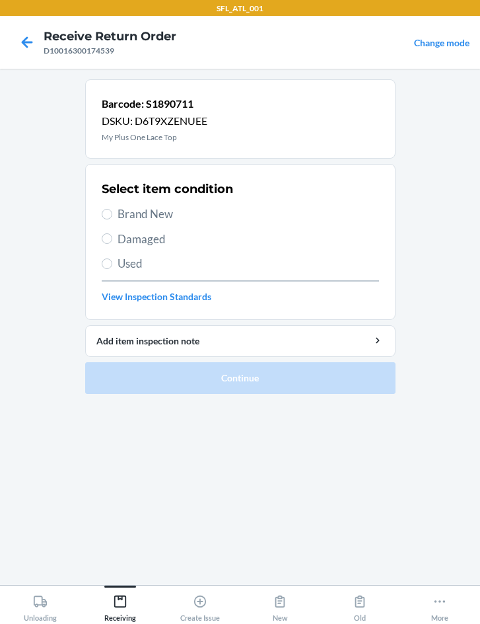
click at [134, 210] on span "Brand New" at bounding box center [249, 213] width 262 height 17
click at [112, 210] on input "Brand New" at bounding box center [107, 214] width 11 height 11
radio input "true"
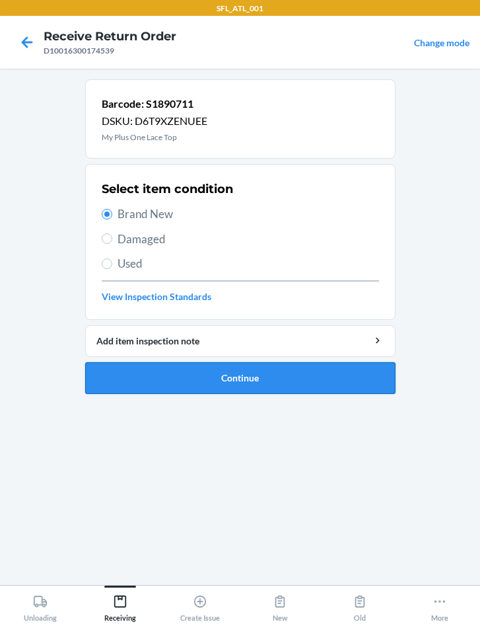
click at [238, 379] on button "Continue" at bounding box center [240, 378] width 311 height 32
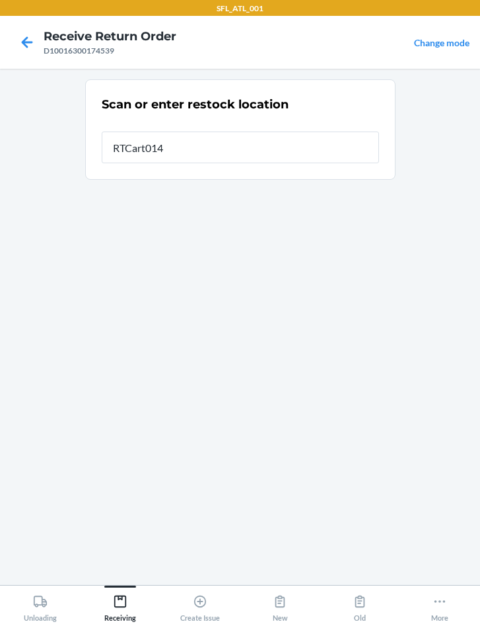
type input "RTCart014"
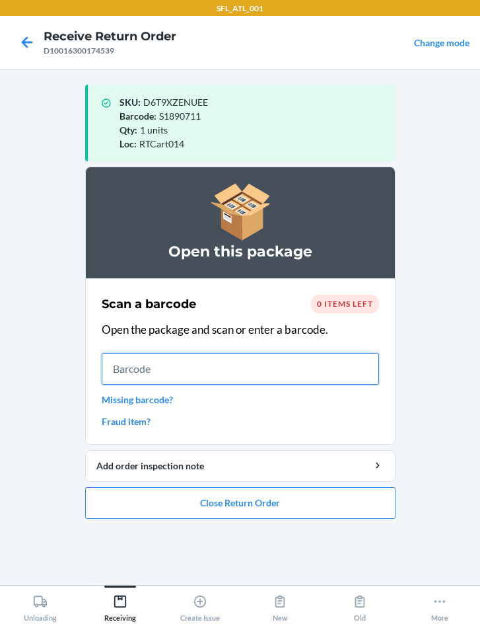
click at [233, 369] on input "text" at bounding box center [241, 369] width 278 height 32
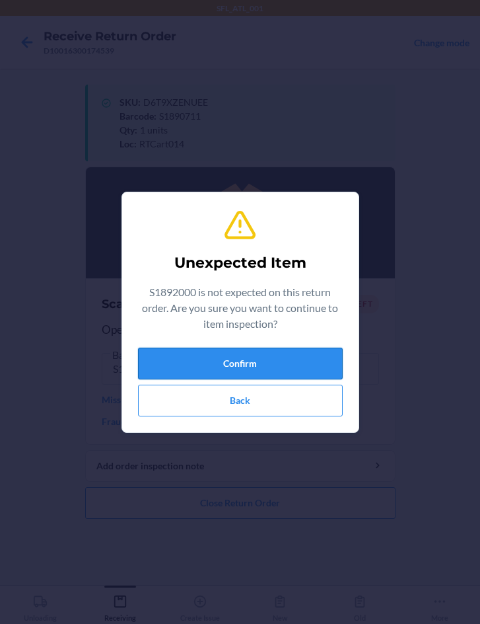
click at [303, 361] on button "Confirm" at bounding box center [240, 364] width 205 height 32
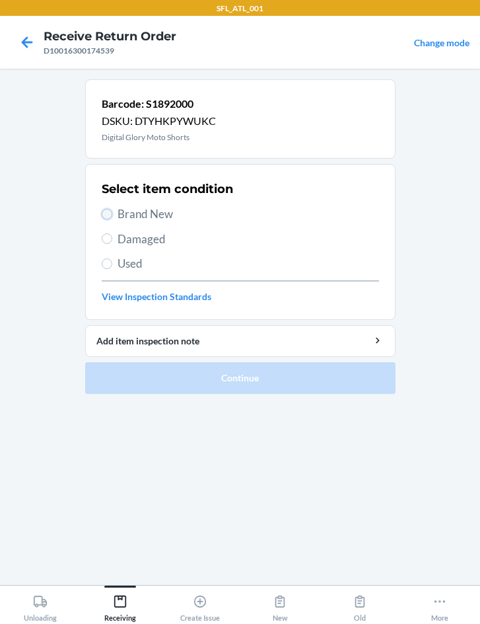
click at [105, 216] on input "Brand New" at bounding box center [107, 214] width 11 height 11
radio input "true"
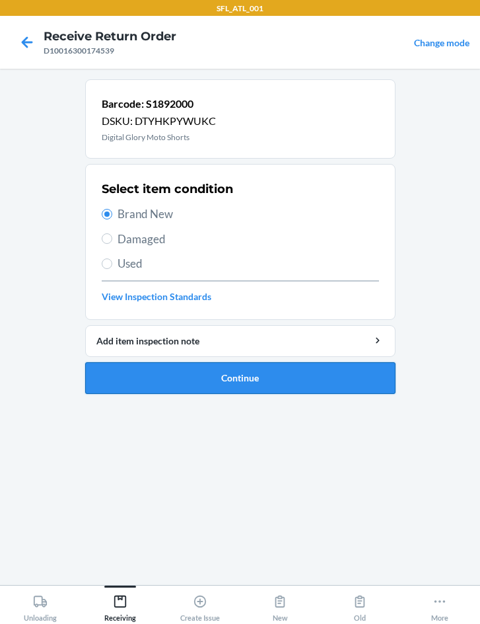
click at [188, 373] on button "Continue" at bounding box center [240, 378] width 311 height 32
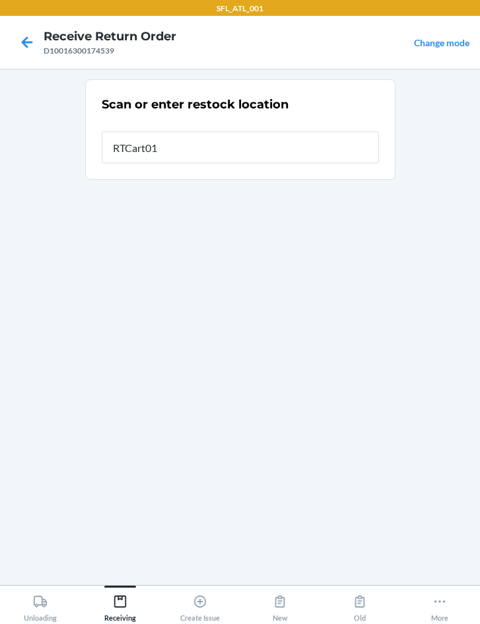
type input "RTCart014"
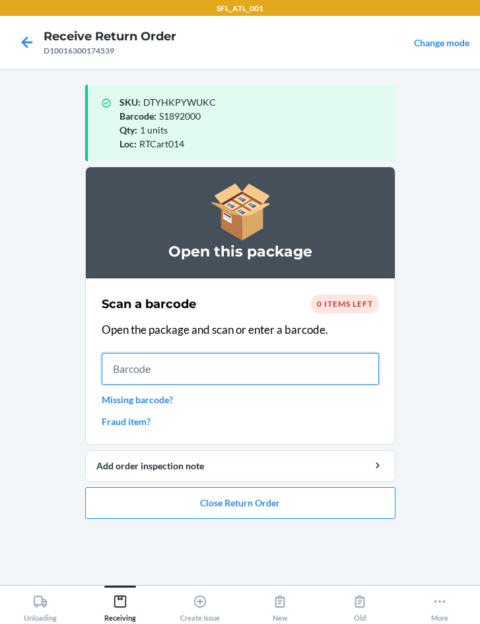
click at [180, 363] on input "text" at bounding box center [241, 369] width 278 height 32
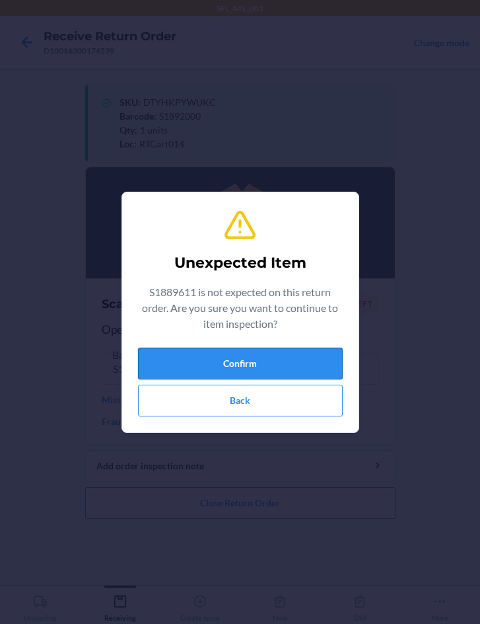
click at [237, 370] on button "Confirm" at bounding box center [240, 364] width 205 height 32
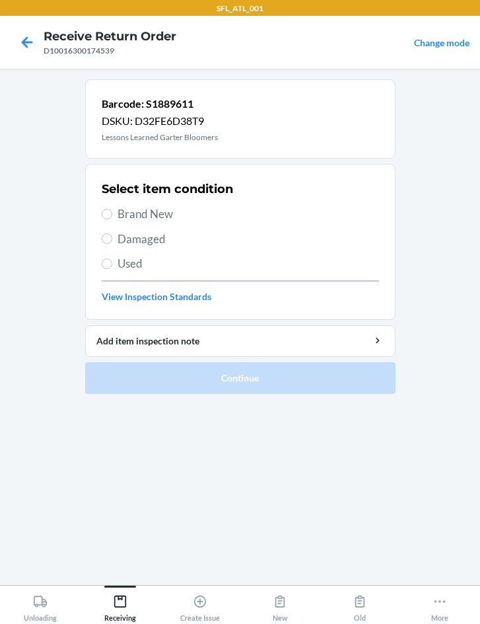
click at [158, 219] on span "Brand New" at bounding box center [249, 213] width 262 height 17
click at [112, 219] on input "Brand New" at bounding box center [107, 214] width 11 height 11
radio input "true"
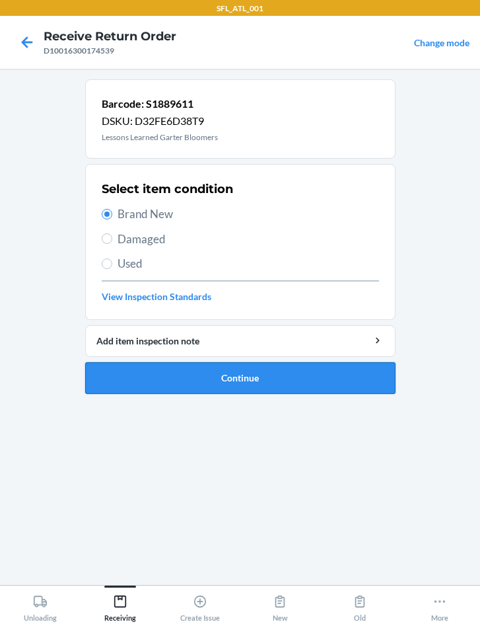
click at [232, 378] on button "Continue" at bounding box center [240, 378] width 311 height 32
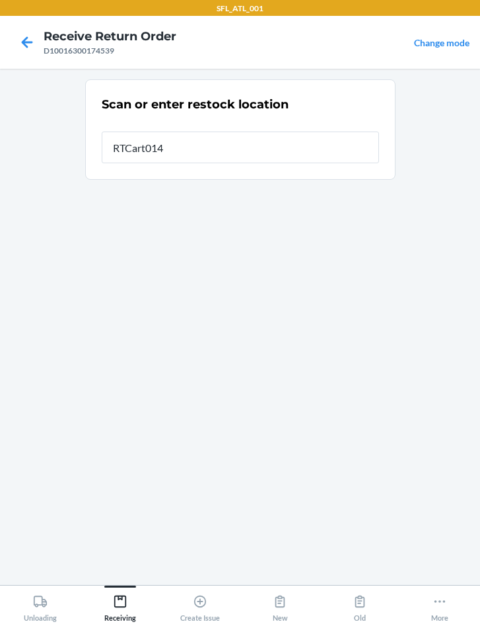
type input "RTCart014"
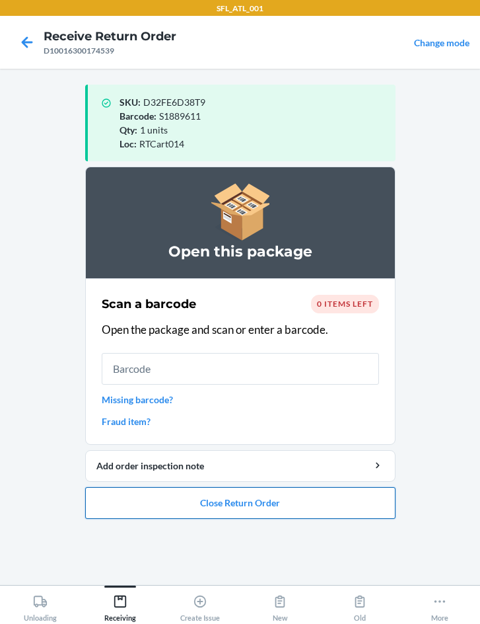
click at [246, 500] on button "Close Return Order" at bounding box center [240, 503] width 311 height 32
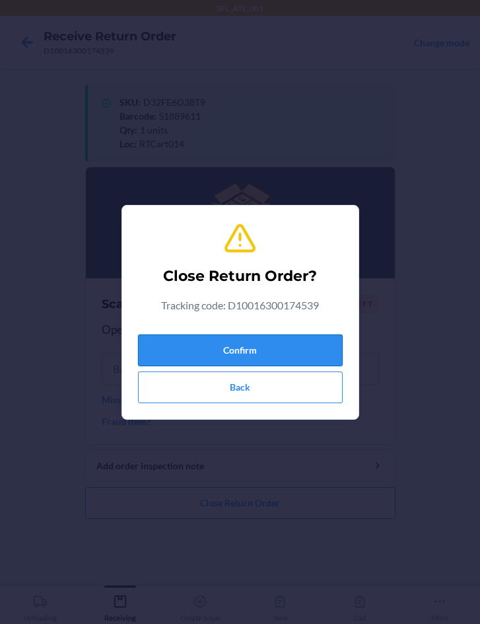
click at [254, 349] on button "Confirm" at bounding box center [240, 350] width 205 height 32
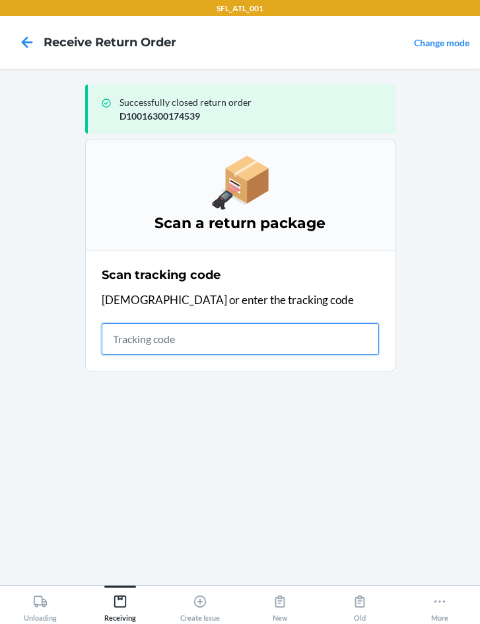
click at [161, 334] on input "text" at bounding box center [241, 339] width 278 height 32
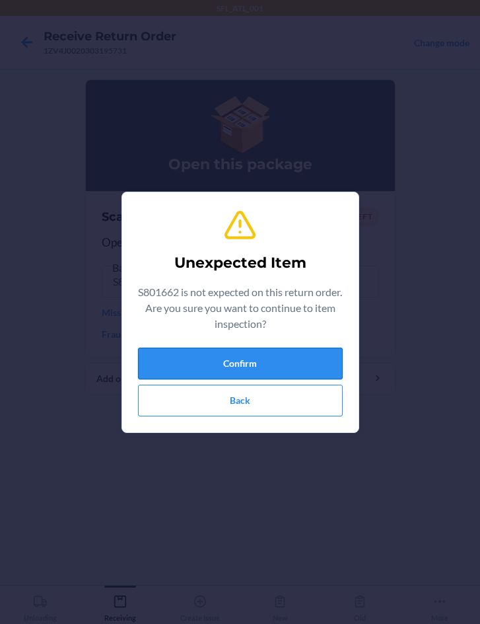
click at [186, 356] on button "Confirm" at bounding box center [240, 364] width 205 height 32
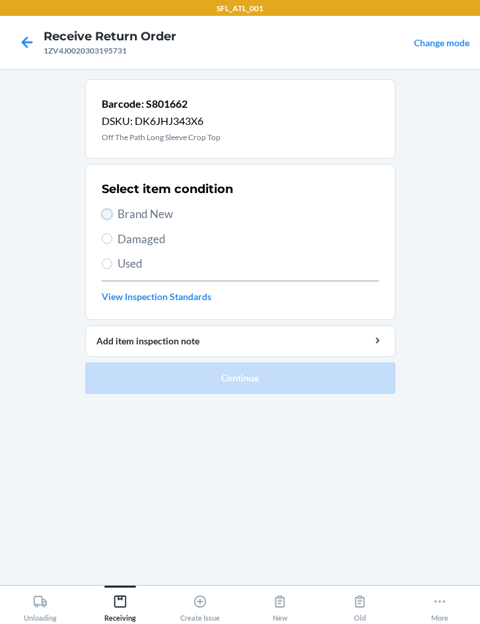
click at [108, 211] on input "Brand New" at bounding box center [107, 214] width 11 height 11
radio input "true"
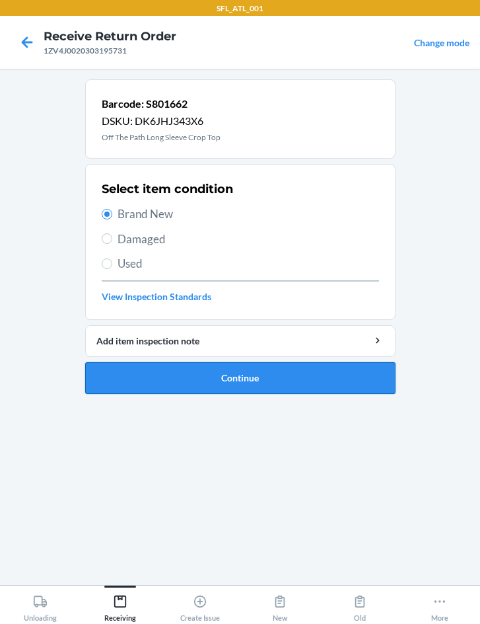
click at [211, 377] on button "Continue" at bounding box center [240, 378] width 311 height 32
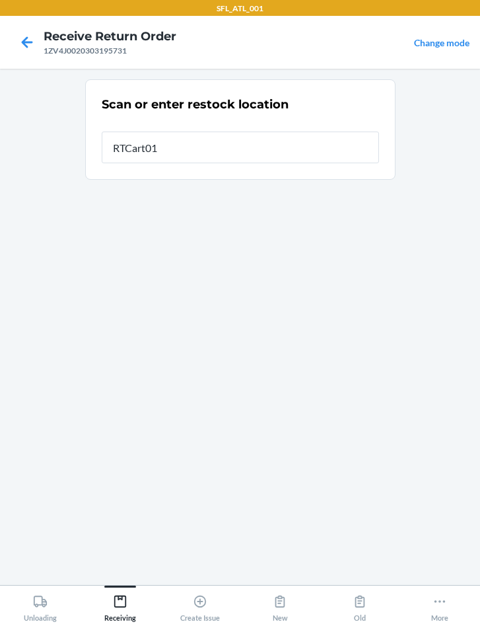
type input "RTCart014"
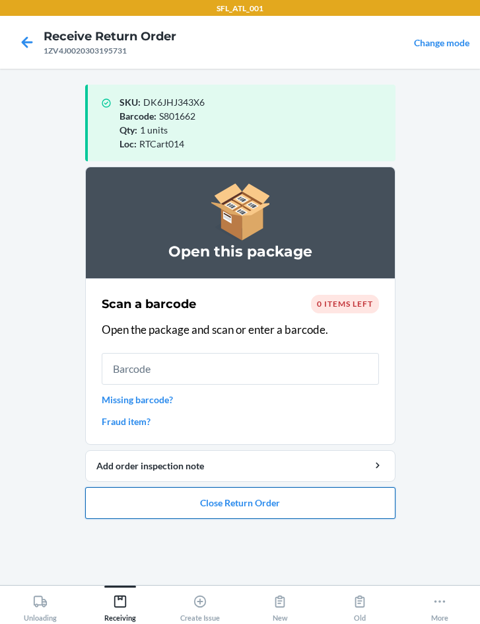
click at [248, 507] on button "Close Return Order" at bounding box center [240, 503] width 311 height 32
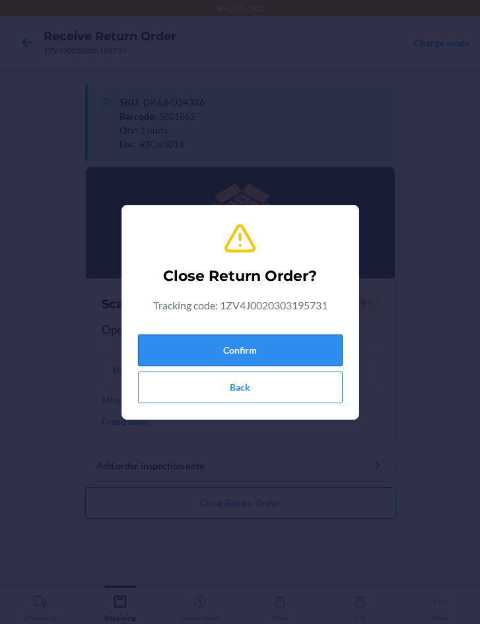
click at [240, 363] on button "Confirm" at bounding box center [240, 350] width 205 height 32
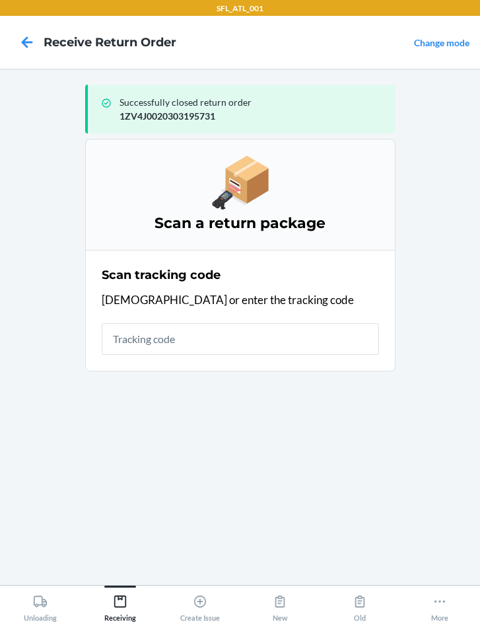
click at [257, 330] on input "text" at bounding box center [241, 339] width 278 height 32
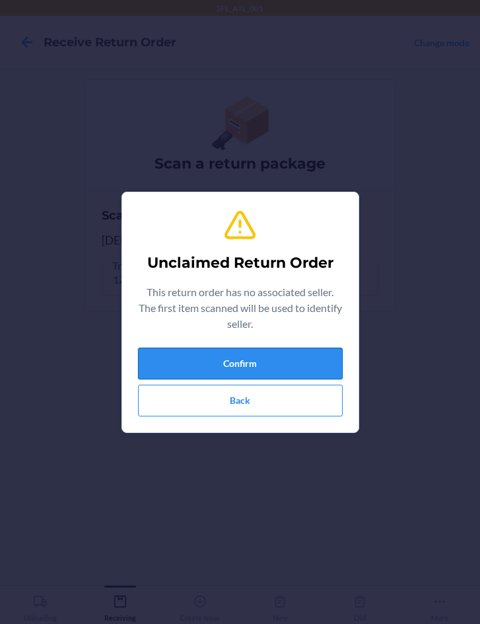
click at [228, 359] on button "Confirm" at bounding box center [240, 364] width 205 height 32
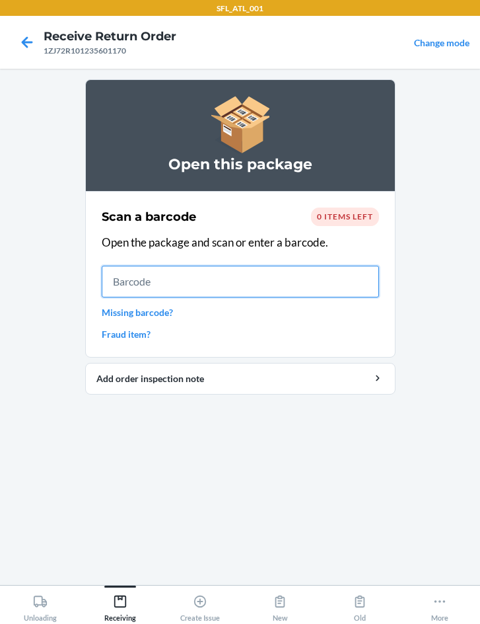
click at [346, 284] on input "text" at bounding box center [241, 282] width 278 height 32
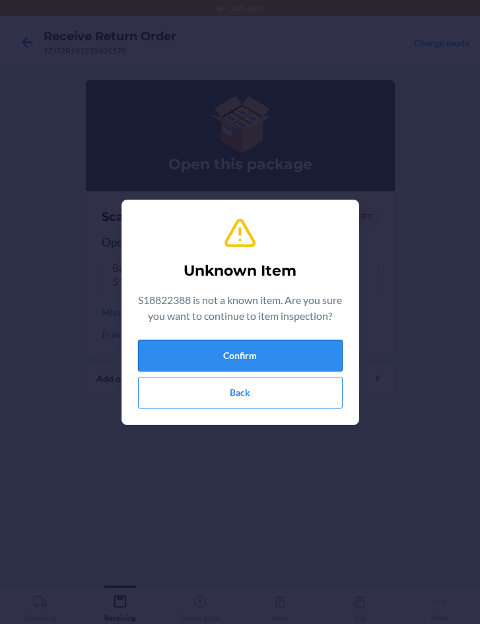
click at [282, 363] on button "Confirm" at bounding box center [240, 356] width 205 height 32
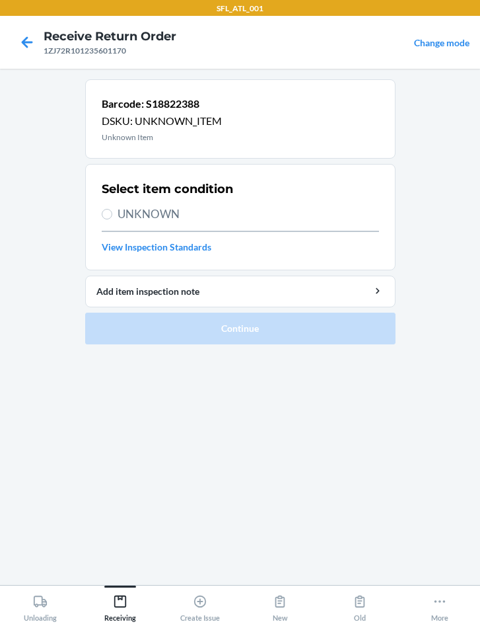
click at [112, 215] on label "UNKNOWN" at bounding box center [241, 213] width 278 height 17
click at [112, 215] on input "UNKNOWN" at bounding box center [107, 214] width 11 height 11
radio input "true"
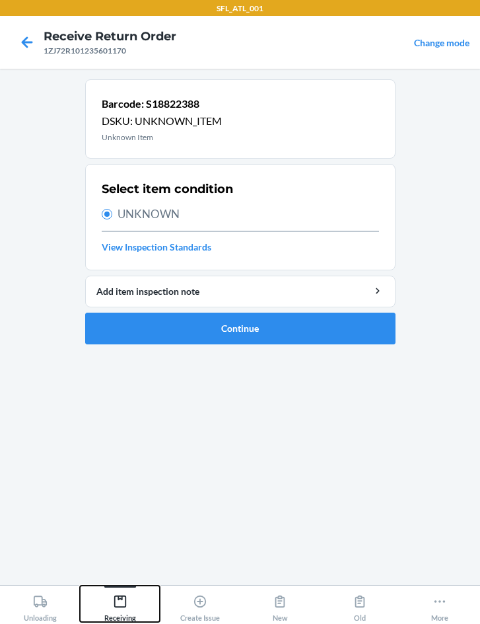
click at [116, 598] on icon at bounding box center [120, 601] width 15 height 15
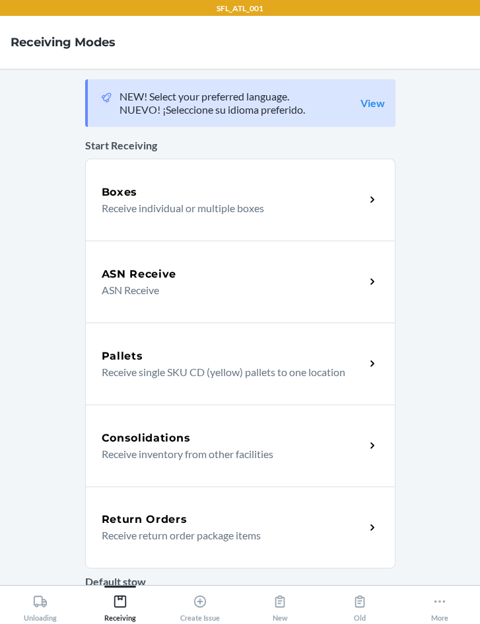
click at [133, 515] on h5 "Return Orders" at bounding box center [145, 519] width 86 height 16
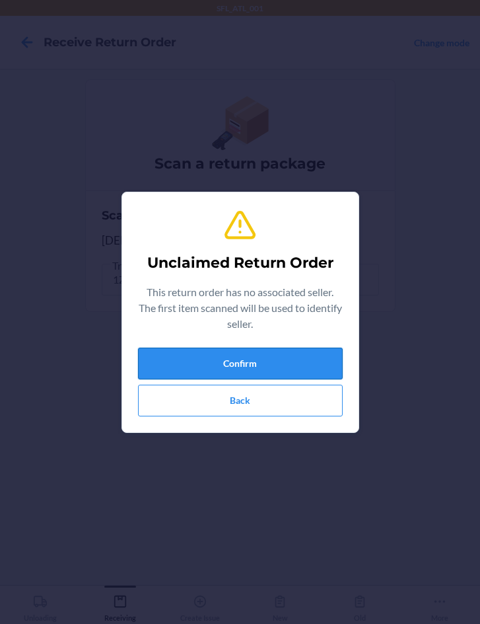
click at [205, 350] on button "Confirm" at bounding box center [240, 364] width 205 height 32
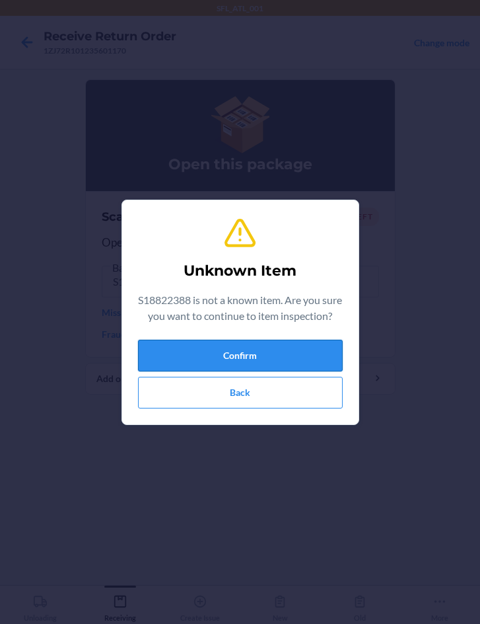
click at [213, 363] on button "Confirm" at bounding box center [240, 356] width 205 height 32
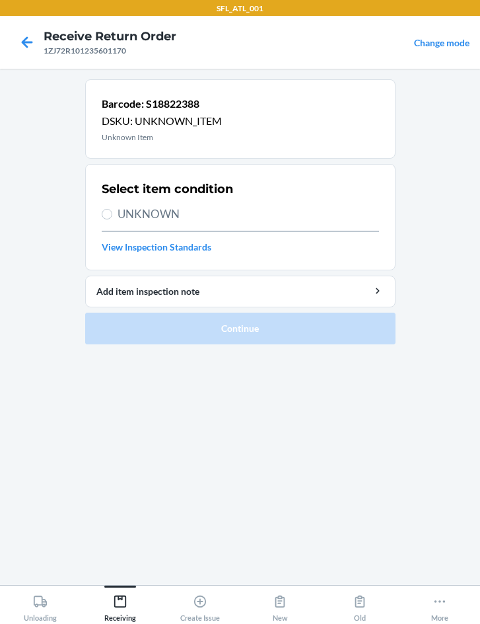
click at [166, 211] on span "UNKNOWN" at bounding box center [249, 213] width 262 height 17
click at [112, 211] on input "UNKNOWN" at bounding box center [107, 214] width 11 height 11
radio input "true"
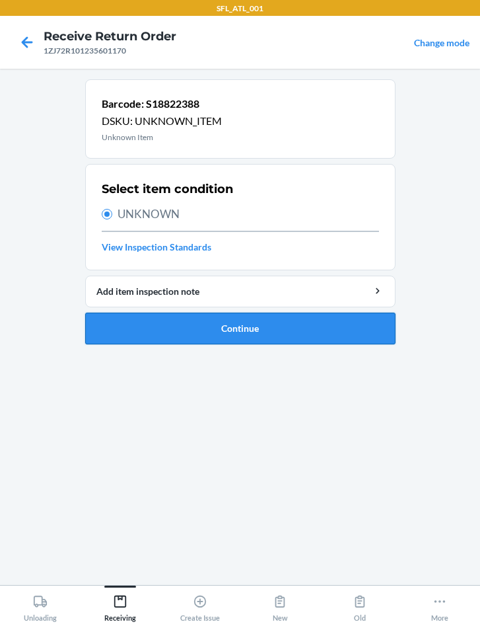
click at [231, 338] on button "Continue" at bounding box center [240, 329] width 311 height 32
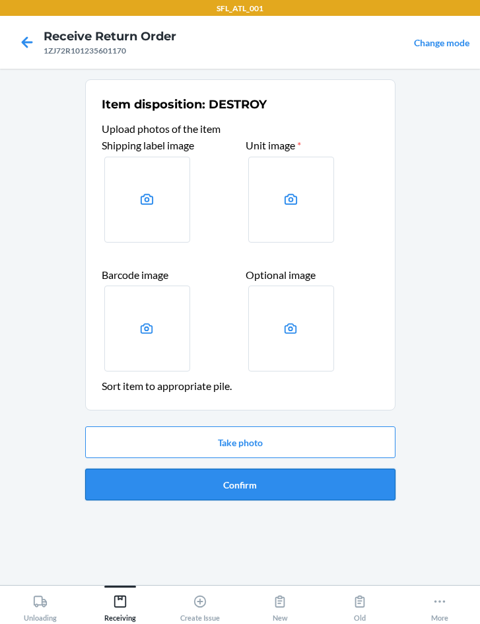
click at [235, 483] on button "Confirm" at bounding box center [240, 484] width 311 height 32
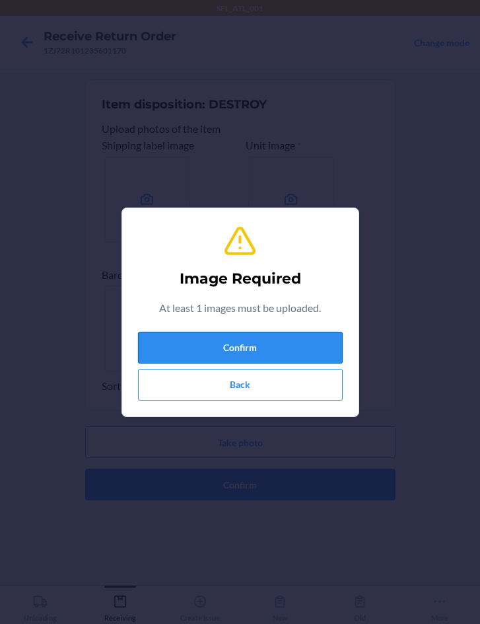
click at [228, 343] on button "Confirm" at bounding box center [240, 348] width 205 height 32
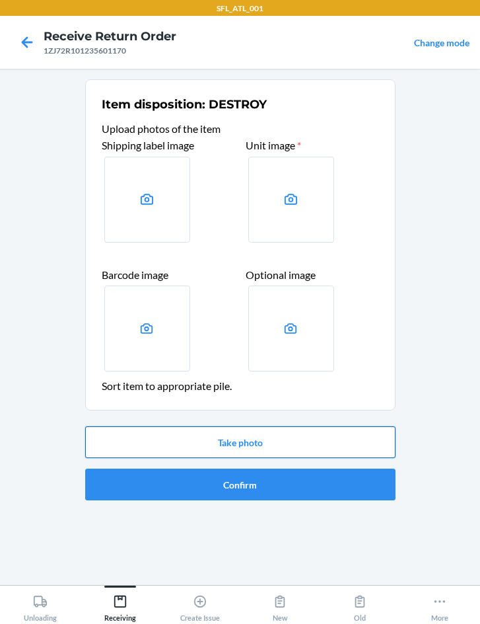
click at [250, 445] on button "Take photo" at bounding box center [240, 442] width 311 height 32
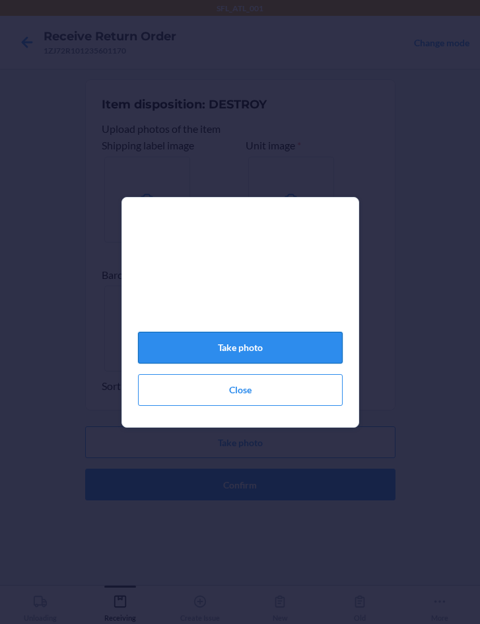
click at [299, 352] on button "Take photo" at bounding box center [240, 348] width 205 height 32
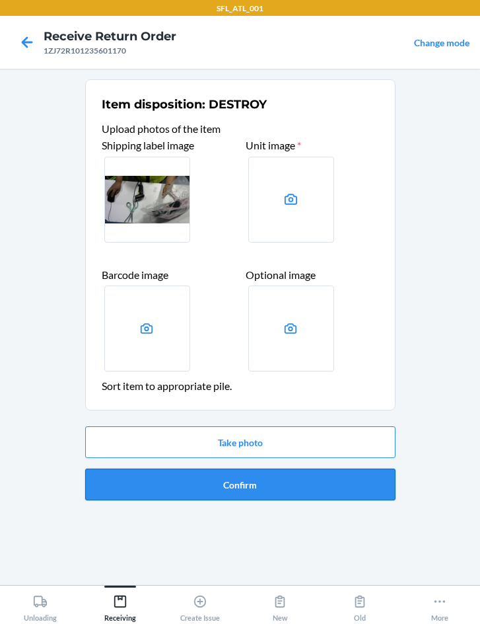
click at [273, 486] on button "Confirm" at bounding box center [240, 484] width 311 height 32
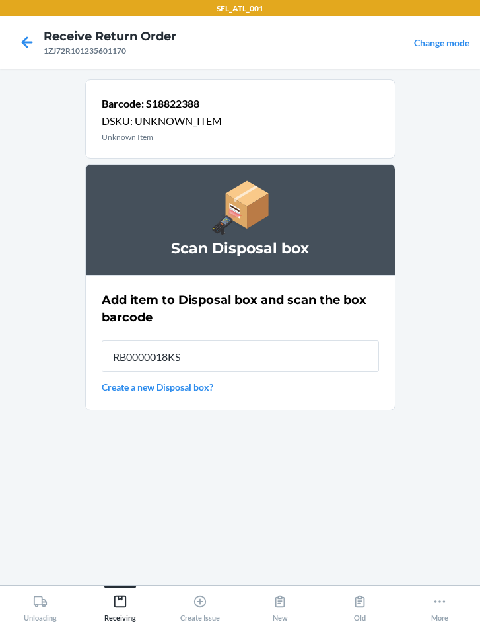
type input "RB0000018KS"
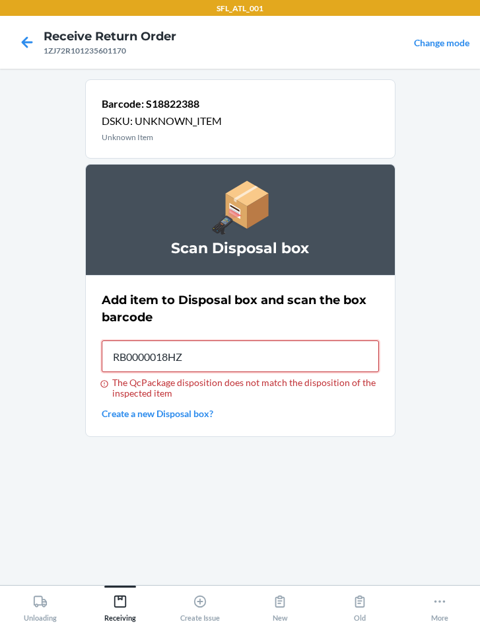
type input "RB0000018HZ"
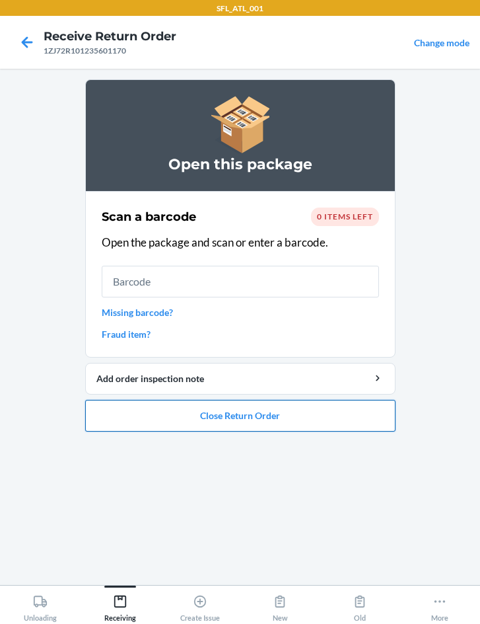
click at [239, 423] on button "Close Return Order" at bounding box center [240, 416] width 311 height 32
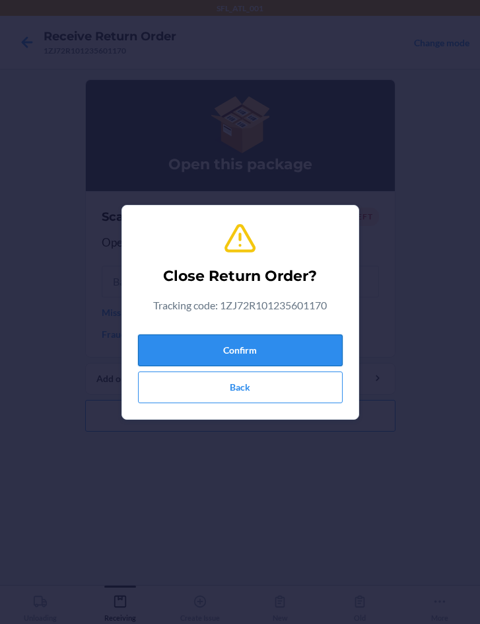
click at [251, 360] on button "Confirm" at bounding box center [240, 350] width 205 height 32
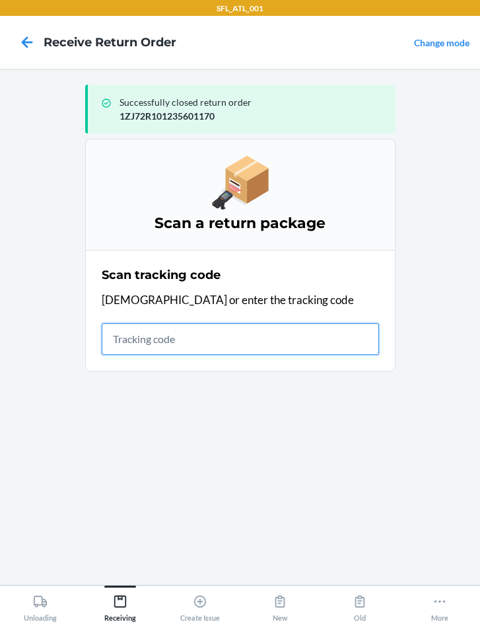
click at [149, 348] on input "text" at bounding box center [241, 339] width 278 height 32
drag, startPoint x: 154, startPoint y: 344, endPoint x: 160, endPoint y: 356, distance: 13.9
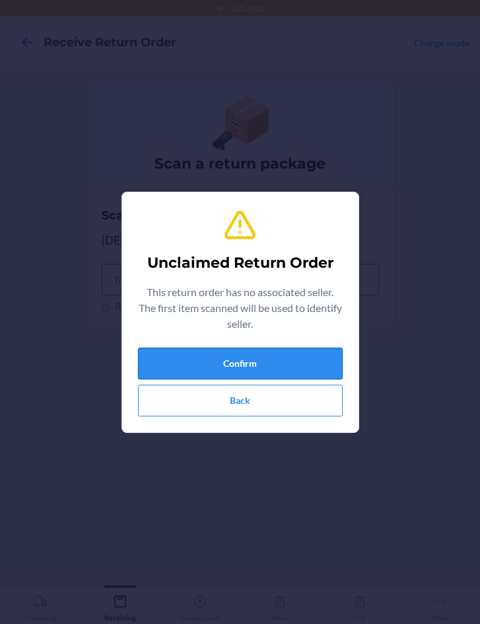
click at [254, 367] on button "Confirm" at bounding box center [240, 364] width 205 height 32
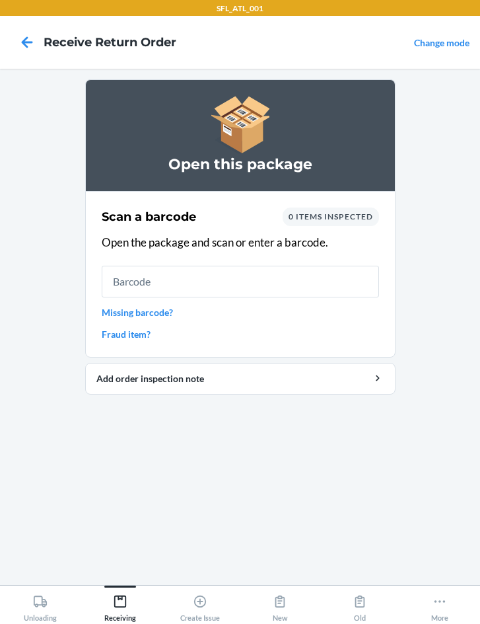
click at [190, 282] on input "text" at bounding box center [241, 282] width 278 height 32
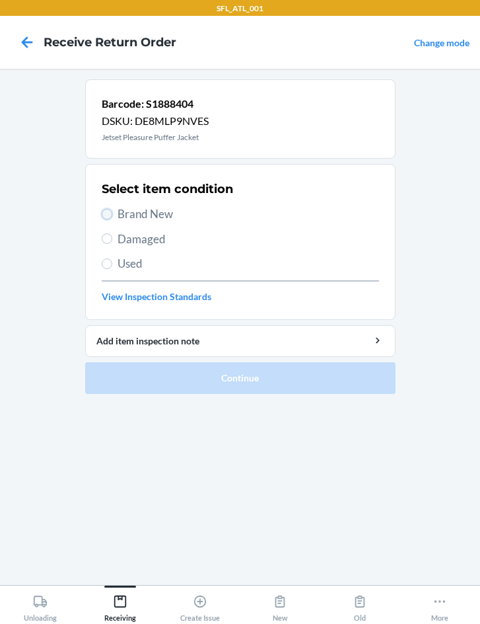
click at [111, 216] on input "Brand New" at bounding box center [107, 214] width 11 height 11
radio input "true"
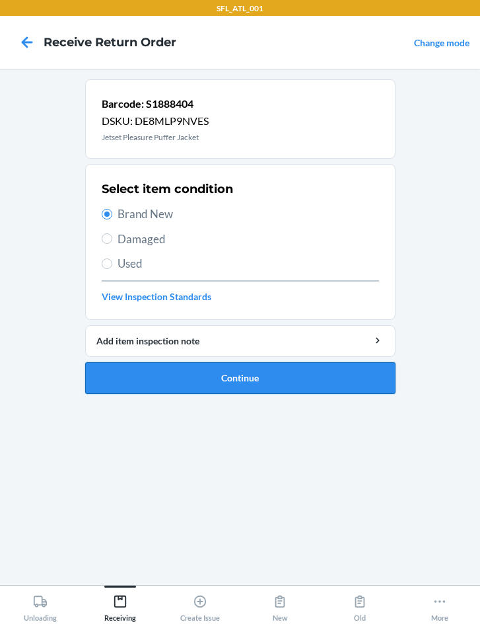
click at [211, 369] on button "Continue" at bounding box center [240, 378] width 311 height 32
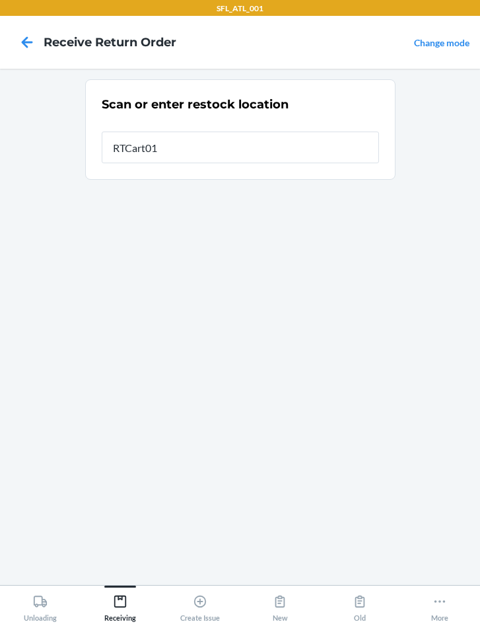
type input "RTCart014"
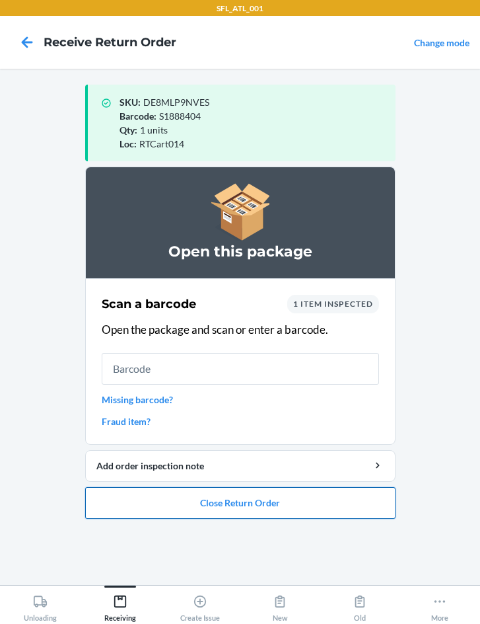
click at [241, 506] on button "Close Return Order" at bounding box center [240, 503] width 311 height 32
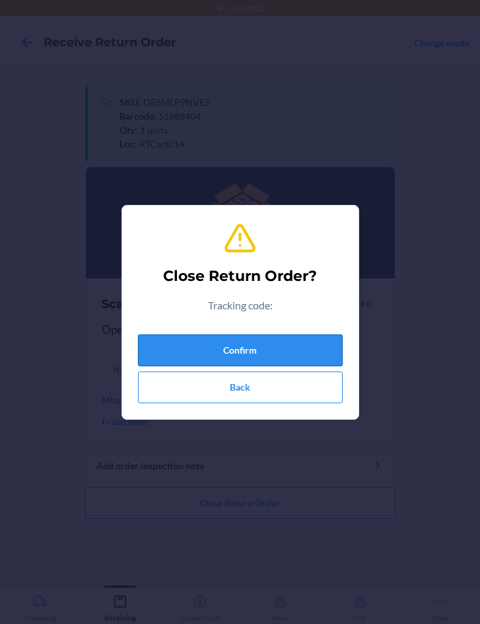
click at [194, 352] on button "Confirm" at bounding box center [240, 350] width 205 height 32
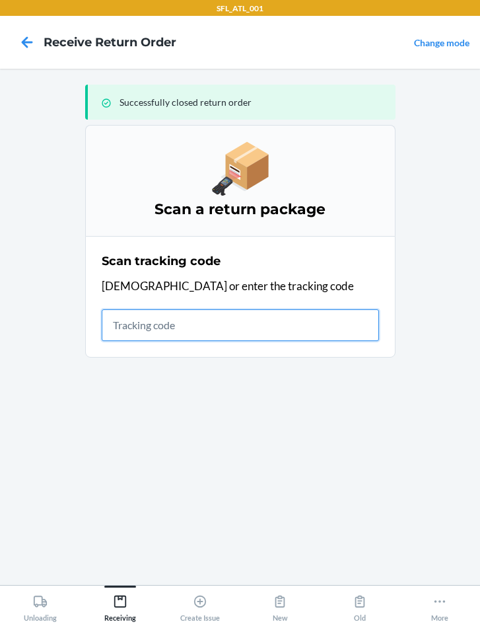
click at [140, 321] on input "text" at bounding box center [241, 325] width 278 height 32
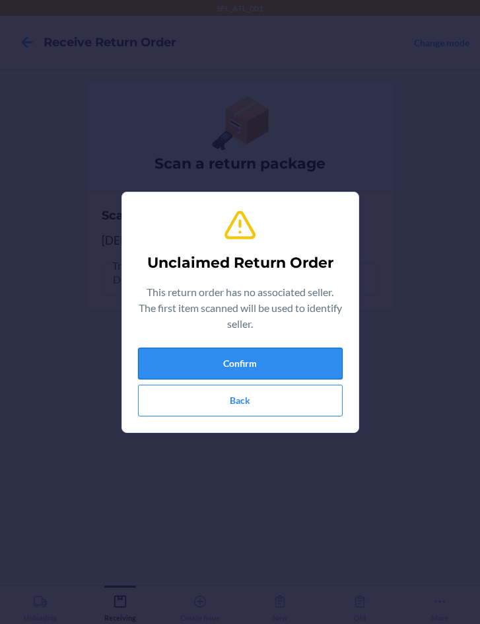
click at [269, 364] on button "Confirm" at bounding box center [240, 364] width 205 height 32
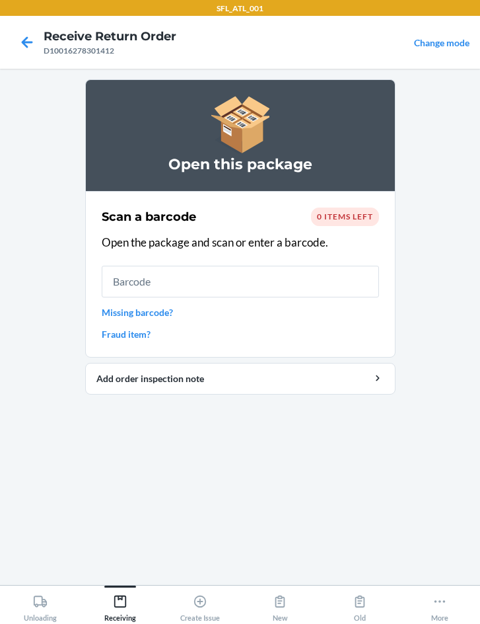
click at [143, 281] on input "text" at bounding box center [241, 282] width 278 height 32
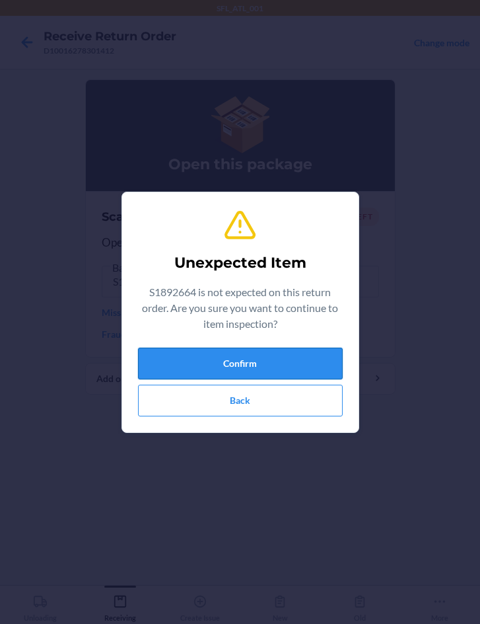
click at [202, 359] on button "Confirm" at bounding box center [240, 364] width 205 height 32
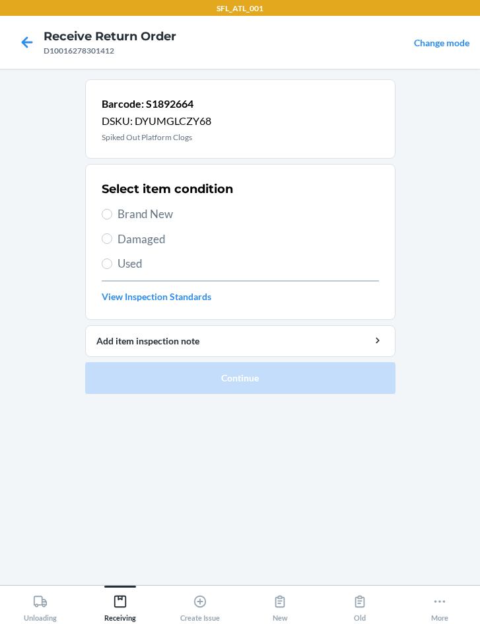
click at [141, 212] on span "Brand New" at bounding box center [249, 213] width 262 height 17
click at [112, 212] on input "Brand New" at bounding box center [107, 214] width 11 height 11
radio input "true"
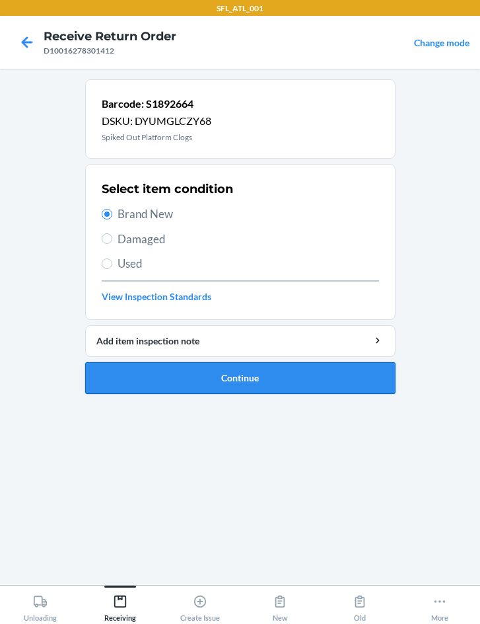
click at [231, 377] on button "Continue" at bounding box center [240, 378] width 311 height 32
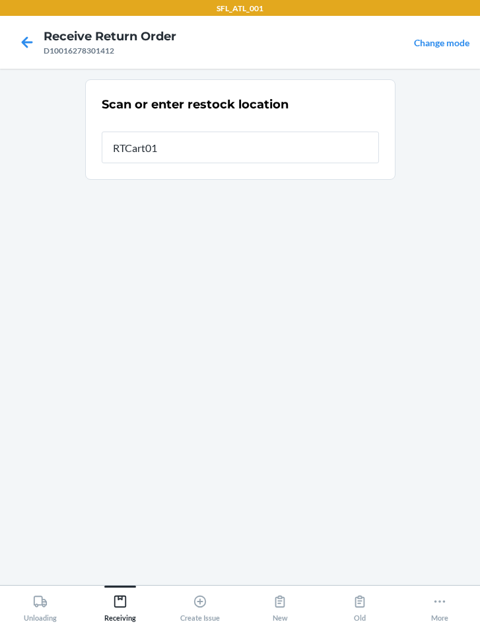
type input "RTCart014"
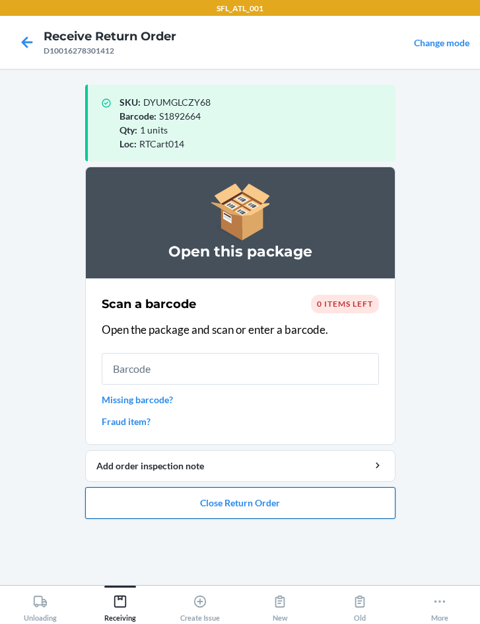
click at [226, 507] on button "Close Return Order" at bounding box center [240, 503] width 311 height 32
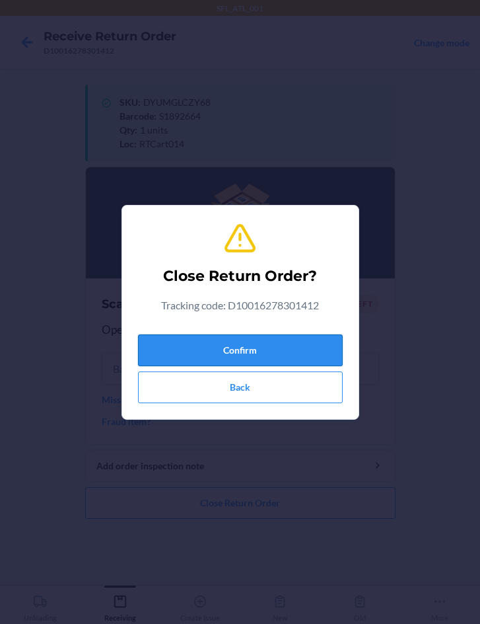
click at [255, 356] on button "Confirm" at bounding box center [240, 350] width 205 height 32
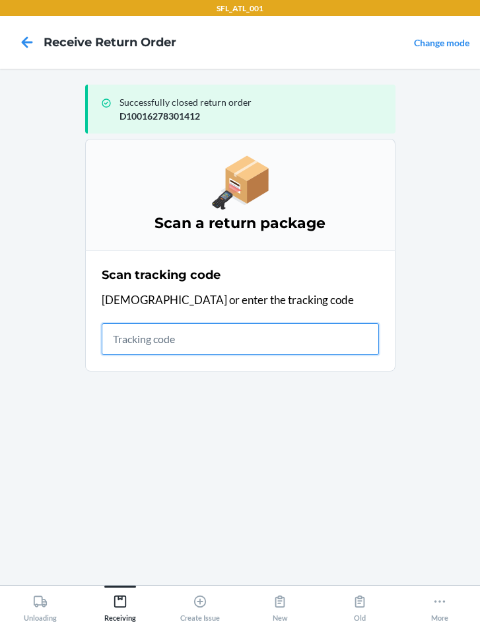
click at [209, 339] on input "text" at bounding box center [241, 339] width 278 height 32
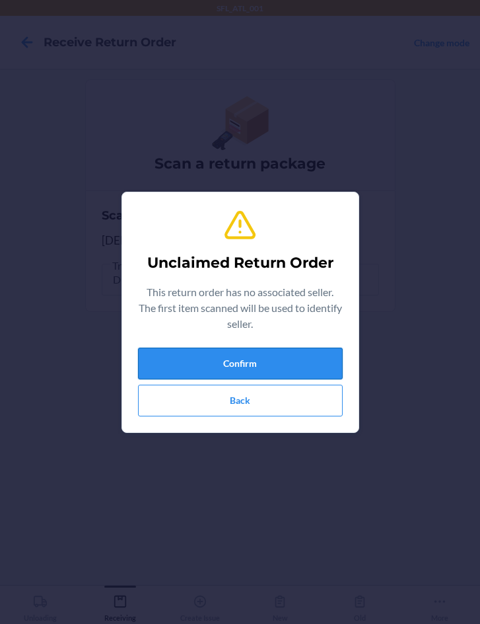
click at [200, 358] on button "Confirm" at bounding box center [240, 364] width 205 height 32
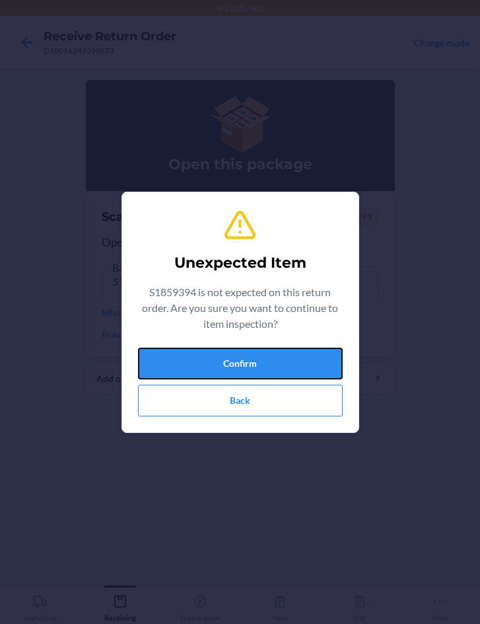
click at [196, 354] on button "Confirm" at bounding box center [240, 364] width 205 height 32
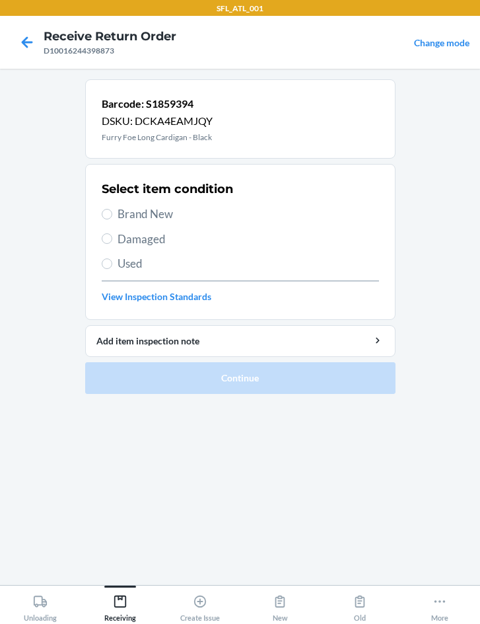
click at [155, 215] on span "Brand New" at bounding box center [249, 213] width 262 height 17
click at [112, 215] on input "Brand New" at bounding box center [107, 214] width 11 height 11
radio input "true"
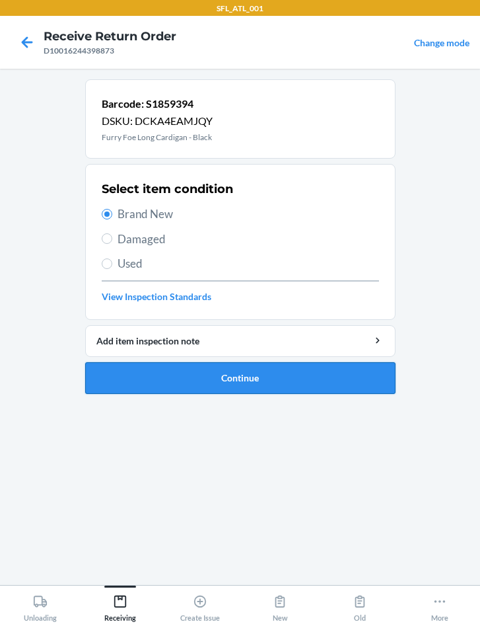
click at [204, 374] on button "Continue" at bounding box center [240, 378] width 311 height 32
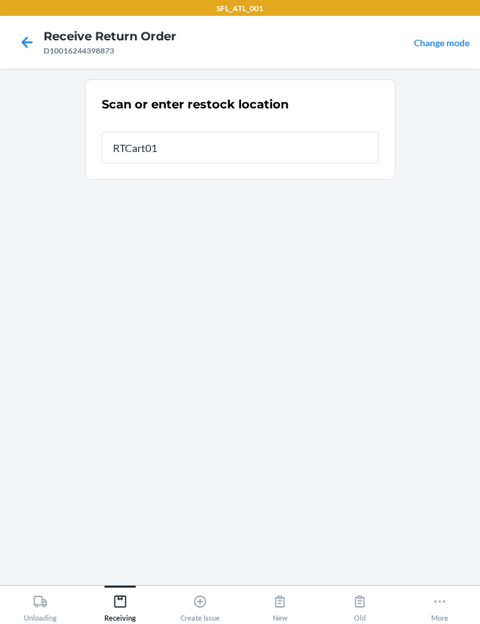
type input "RTCart014"
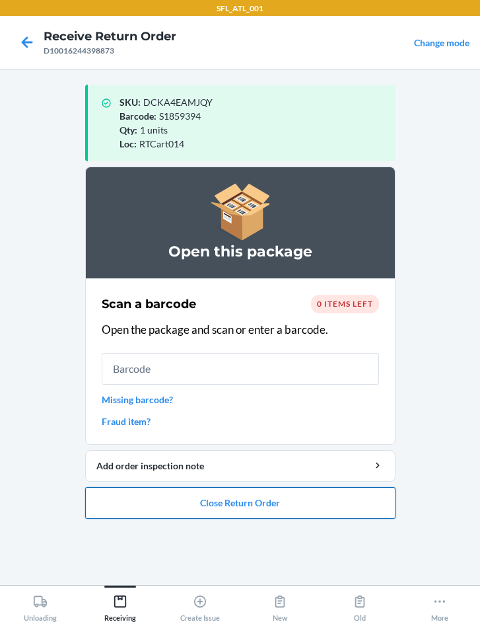
click at [235, 500] on button "Close Return Order" at bounding box center [240, 503] width 311 height 32
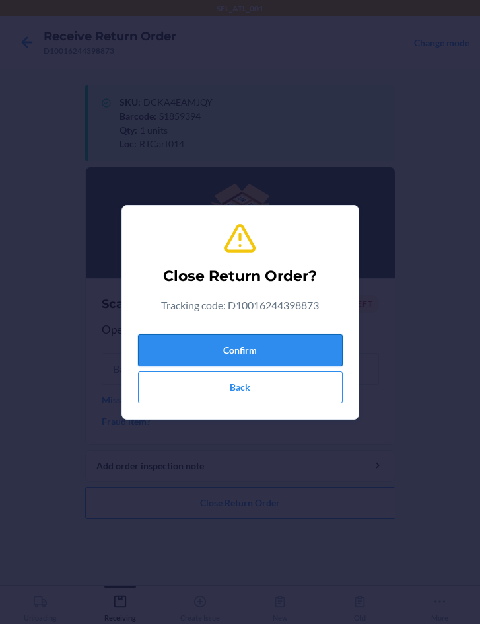
click at [240, 358] on button "Confirm" at bounding box center [240, 350] width 205 height 32
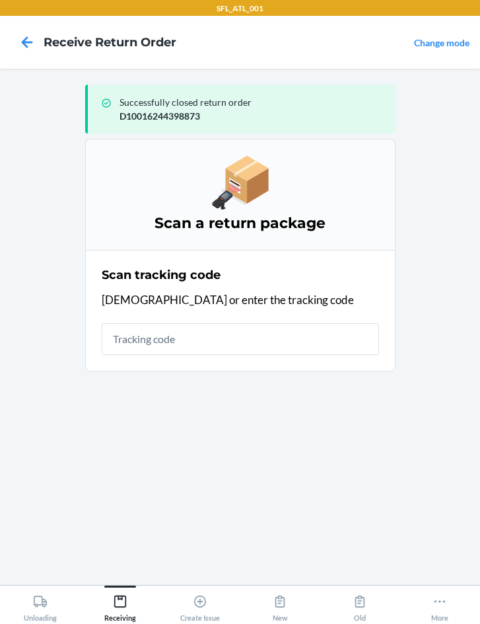
click at [167, 336] on input "text" at bounding box center [241, 339] width 278 height 32
type input "926129339650125107527"
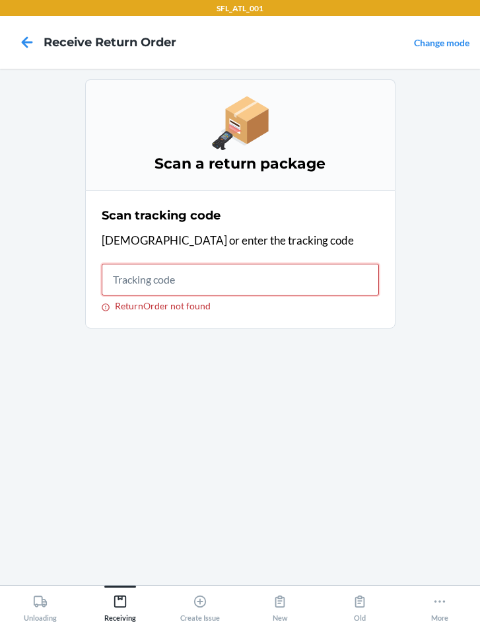
click at [184, 285] on input "ReturnOrder not found" at bounding box center [241, 280] width 278 height 32
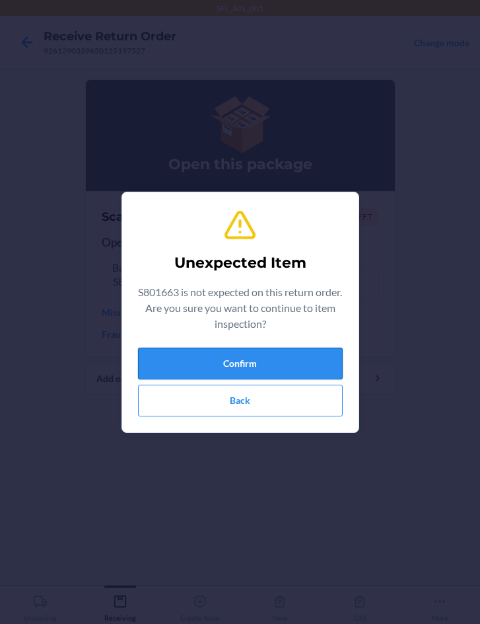
click at [322, 353] on button "Confirm" at bounding box center [240, 364] width 205 height 32
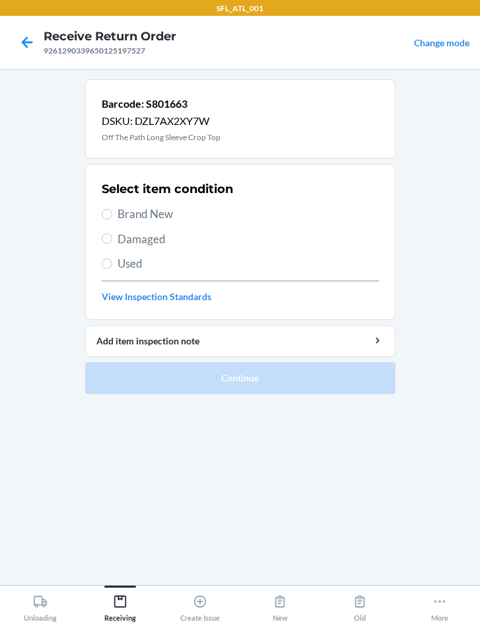
click at [150, 213] on span "Brand New" at bounding box center [249, 213] width 262 height 17
click at [112, 213] on input "Brand New" at bounding box center [107, 214] width 11 height 11
radio input "true"
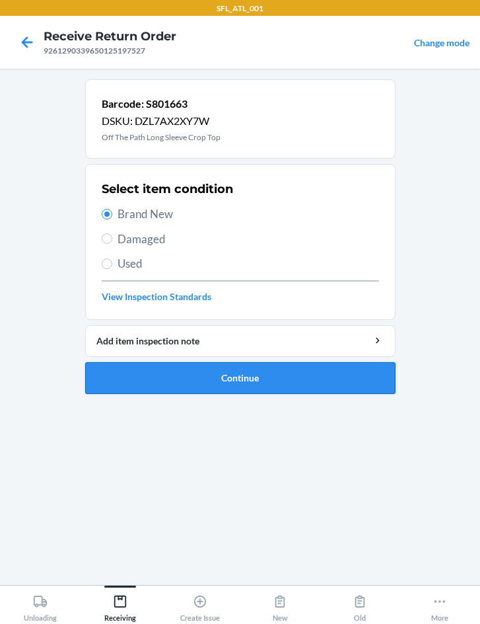
click at [207, 381] on button "Continue" at bounding box center [240, 378] width 311 height 32
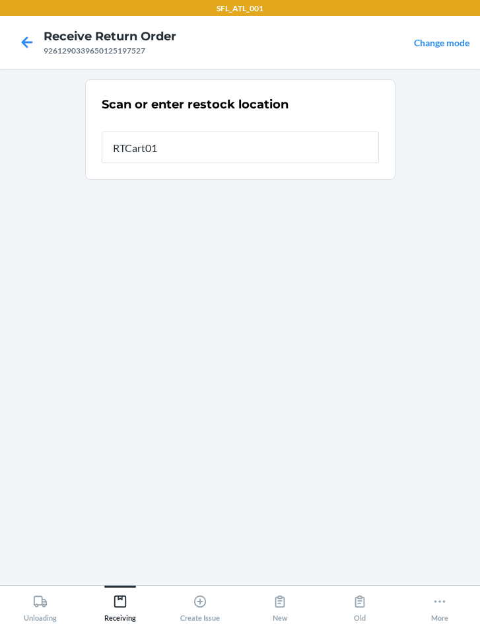
type input "RTCart014"
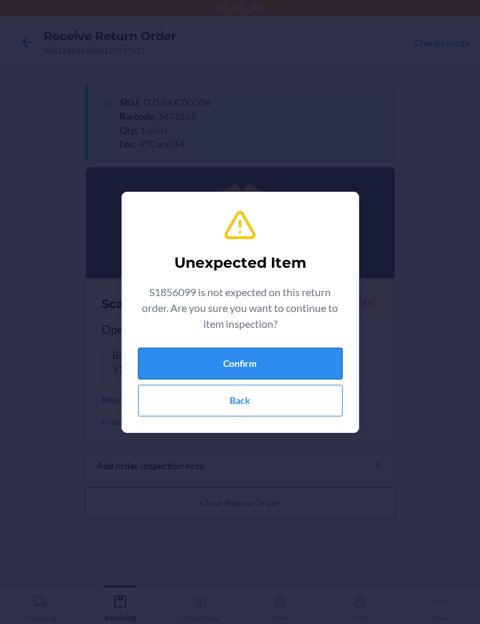
click at [204, 366] on button "Confirm" at bounding box center [240, 364] width 205 height 32
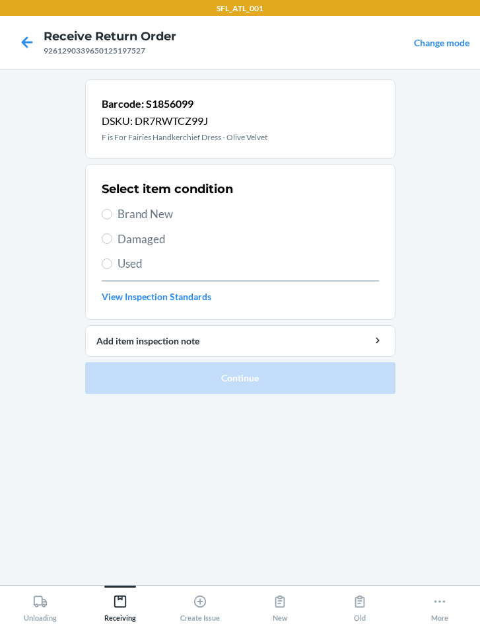
click at [130, 214] on span "Brand New" at bounding box center [249, 213] width 262 height 17
click at [112, 214] on input "Brand New" at bounding box center [107, 214] width 11 height 11
radio input "true"
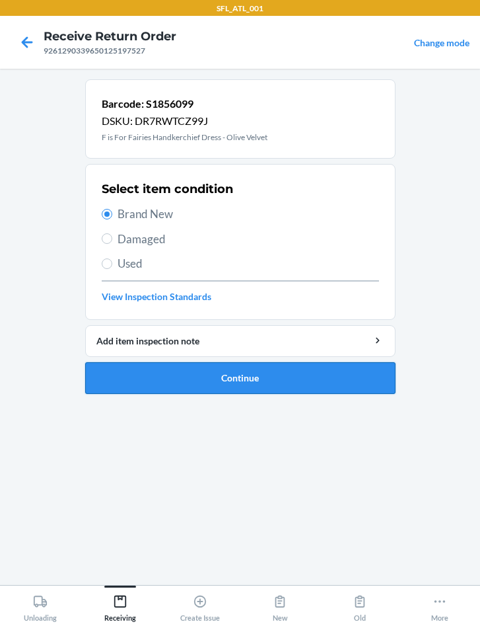
click at [203, 376] on button "Continue" at bounding box center [240, 378] width 311 height 32
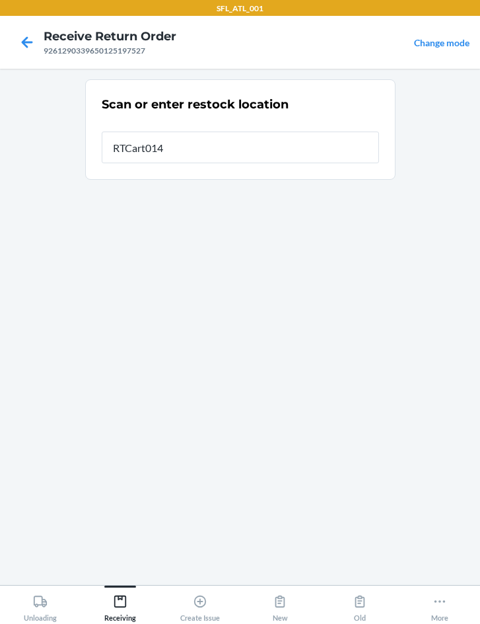
type input "RTCart014"
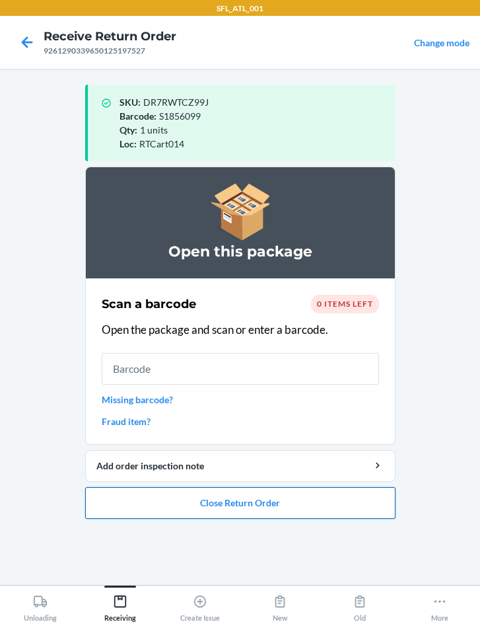
click at [277, 498] on button "Close Return Order" at bounding box center [240, 503] width 311 height 32
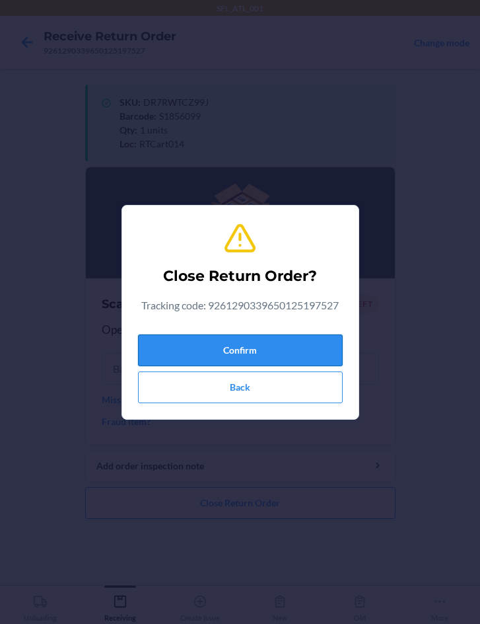
click at [242, 348] on button "Confirm" at bounding box center [240, 350] width 205 height 32
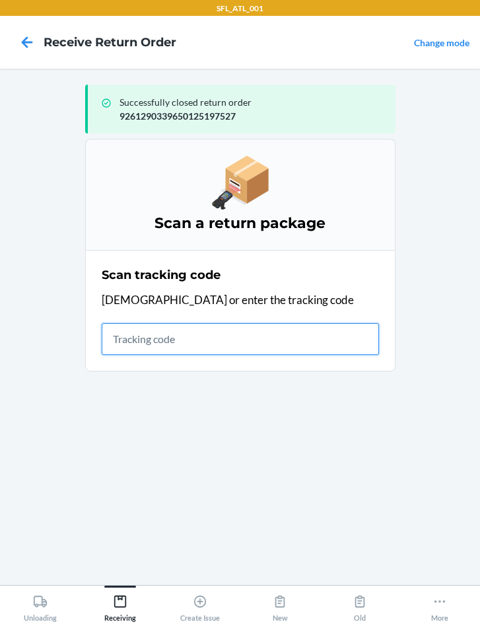
click at [175, 350] on input "text" at bounding box center [241, 339] width 278 height 32
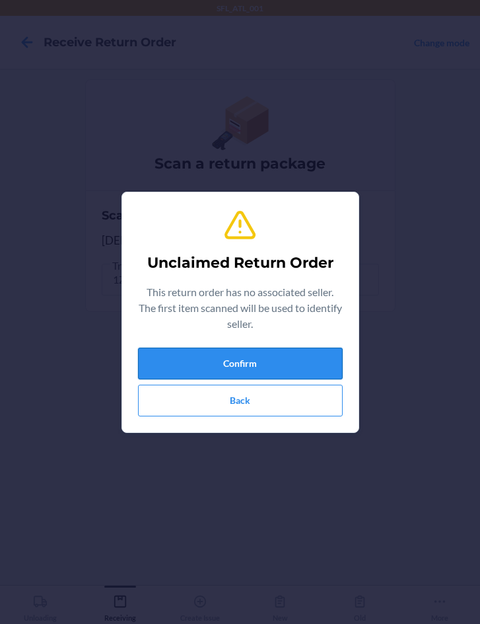
click at [256, 379] on button "Confirm" at bounding box center [240, 364] width 205 height 32
